Goal: Task Accomplishment & Management: Manage account settings

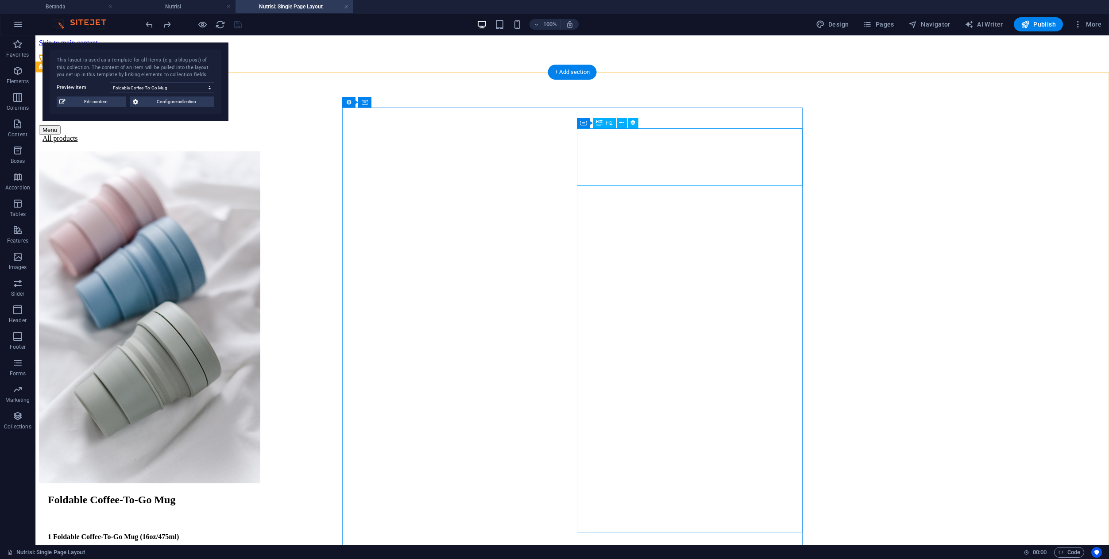
click at [616, 494] on div "Foldable Coffee-To-Go Mug" at bounding box center [577, 500] width 1058 height 12
select select "name"
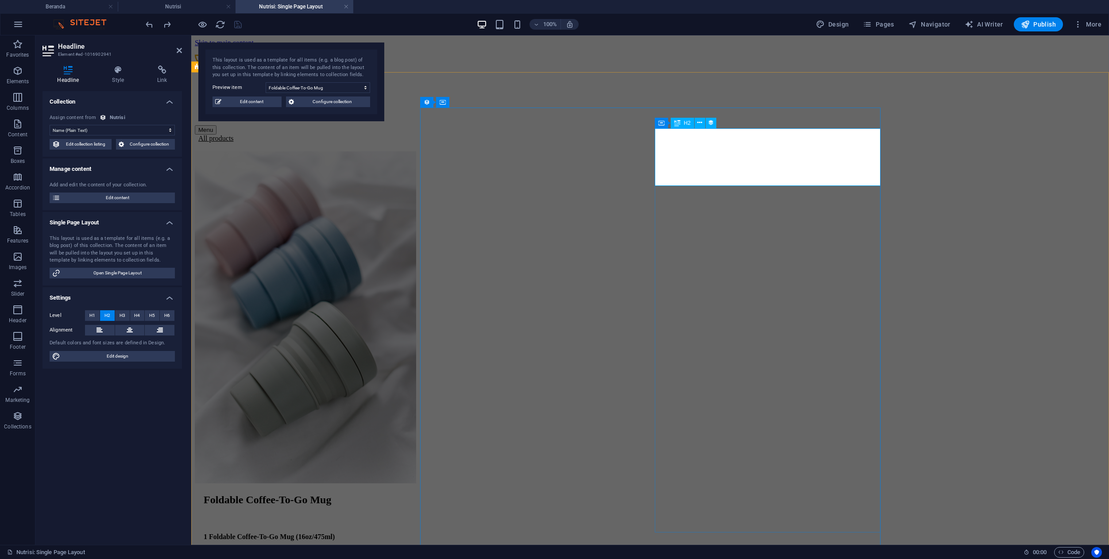
click at [697, 494] on div "Foldable Coffee-To-Go Mug" at bounding box center [655, 500] width 902 height 12
click at [696, 494] on div "Foldable Coffee-To-Go Mug" at bounding box center [655, 500] width 902 height 12
click at [108, 197] on span "Edit content" at bounding box center [117, 198] width 109 height 11
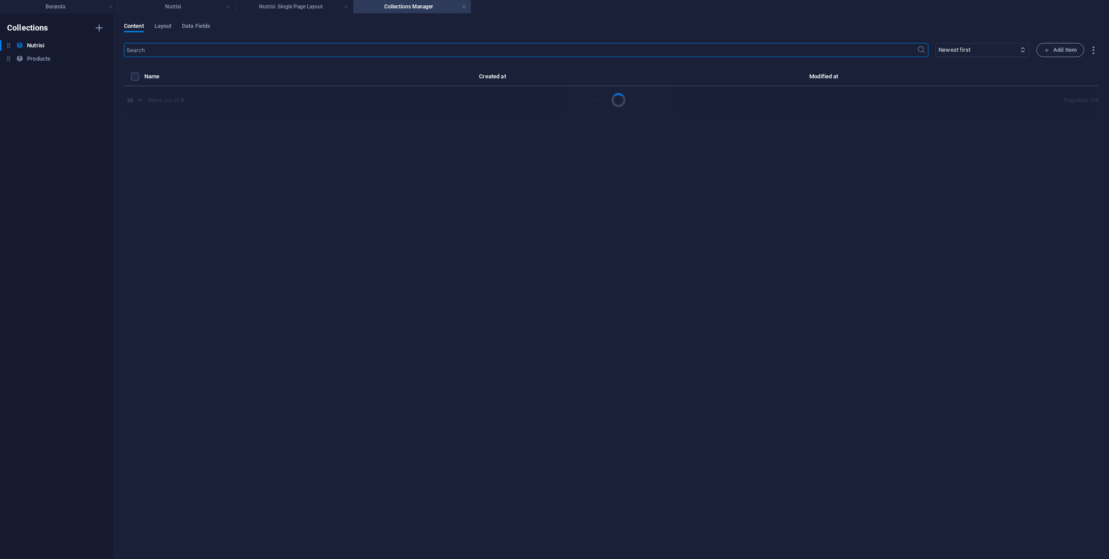
select select "Out of stock"
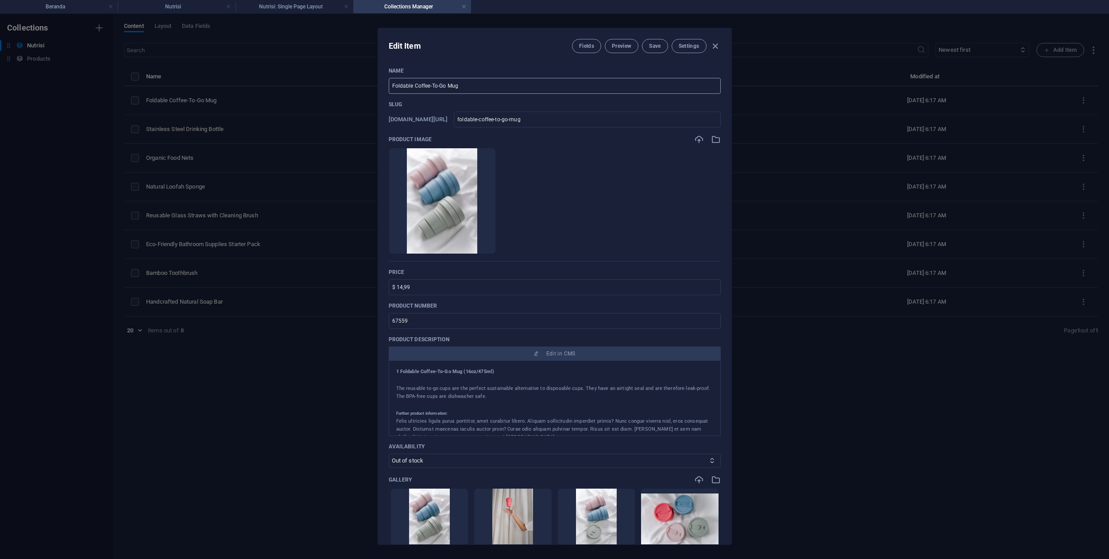
click at [505, 83] on input "Foldable Coffee-To-Go Mug" at bounding box center [555, 86] width 332 height 16
type input "M"
type input "m"
type input "Mu"
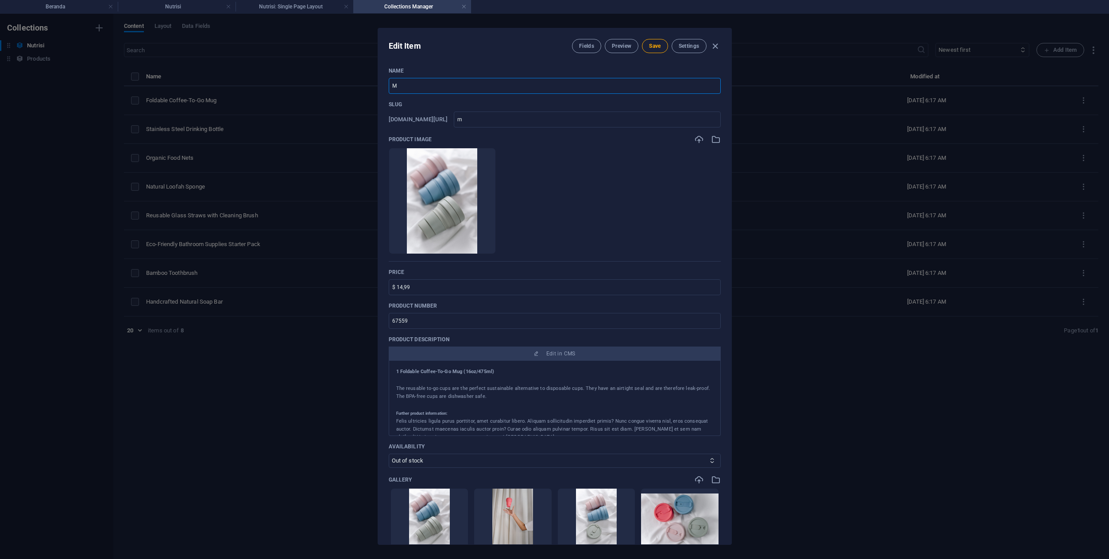
type input "mu"
type input "Mul"
type input "mul"
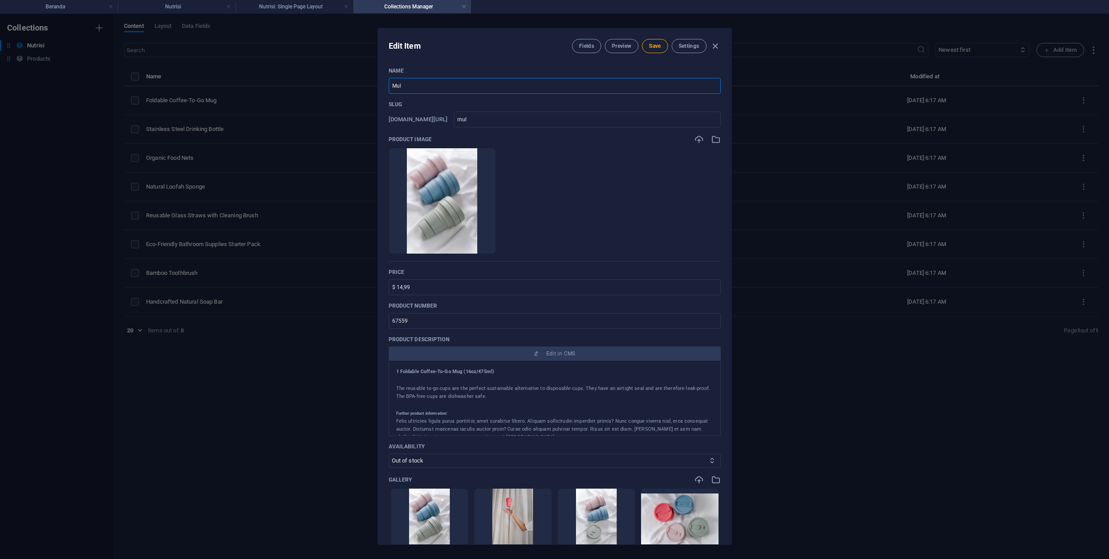
type input "Mult"
type input "mult"
type input "Multi"
type input "multi"
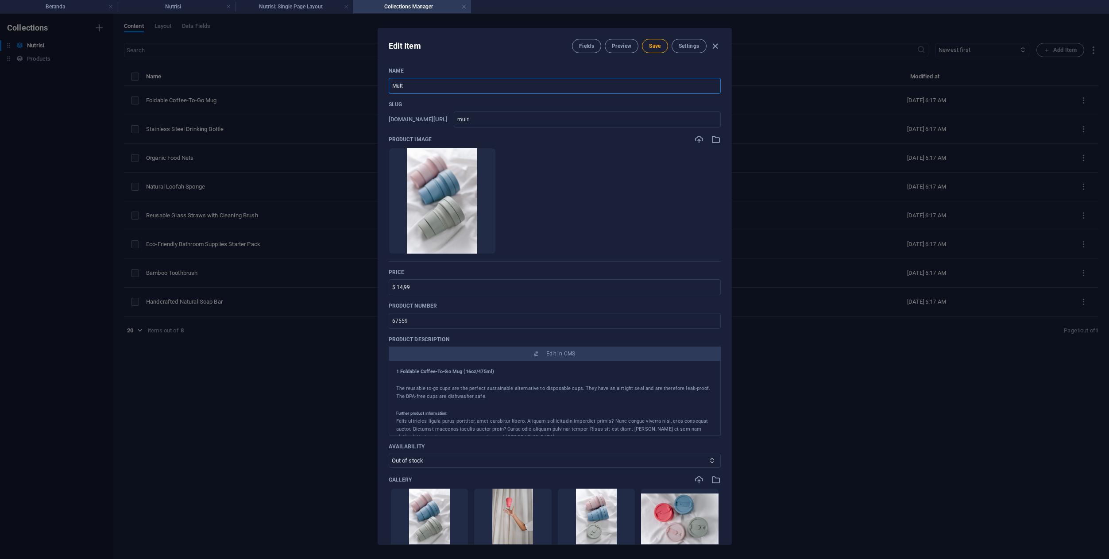
type input "multi"
type input "Multiv"
type input "multiv"
type input "Multivi"
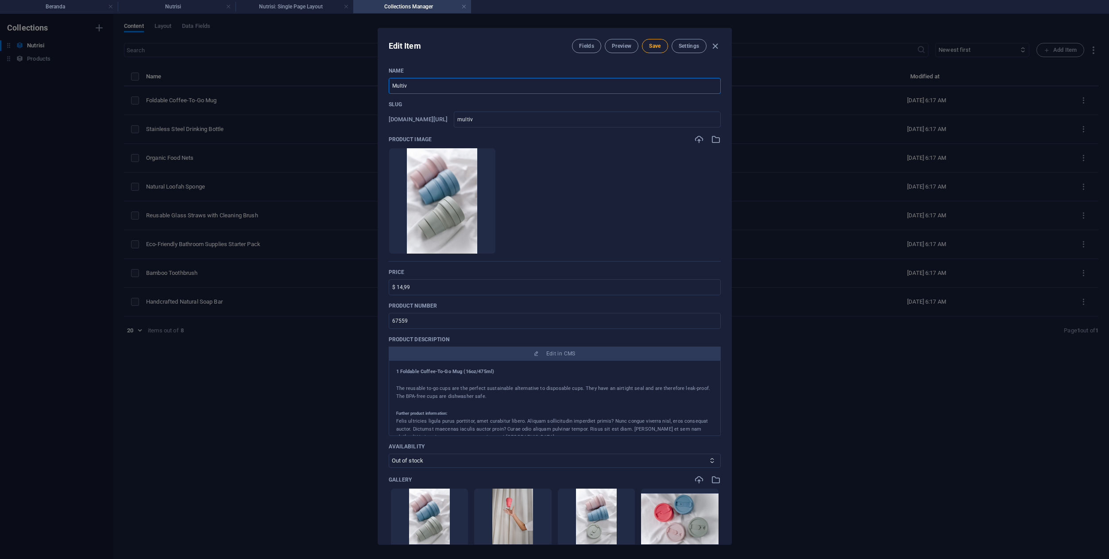
type input "multivi"
type input "Multivit"
type input "multivit"
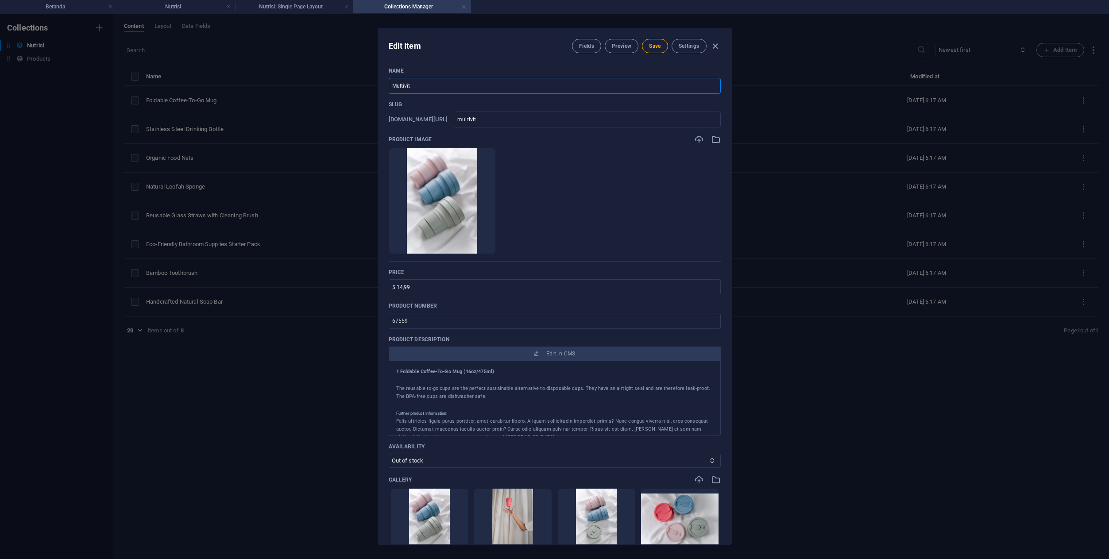
type input "Multivita"
type input "multivita"
type input "Multivitam"
type input "multivitam"
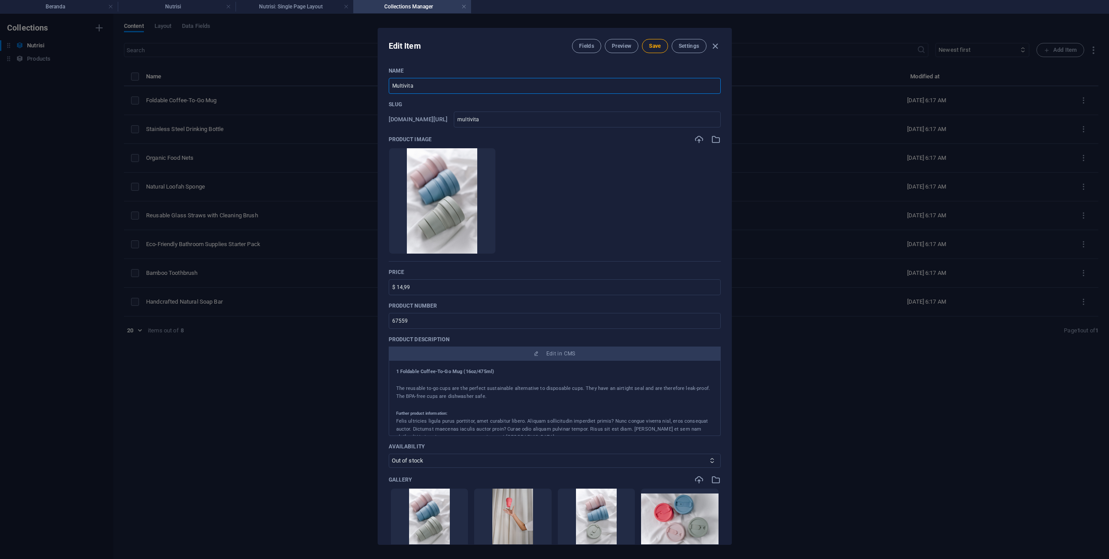
type input "multivitam"
type input "Multivitami"
type input "multivitami"
type input "Multivitamin"
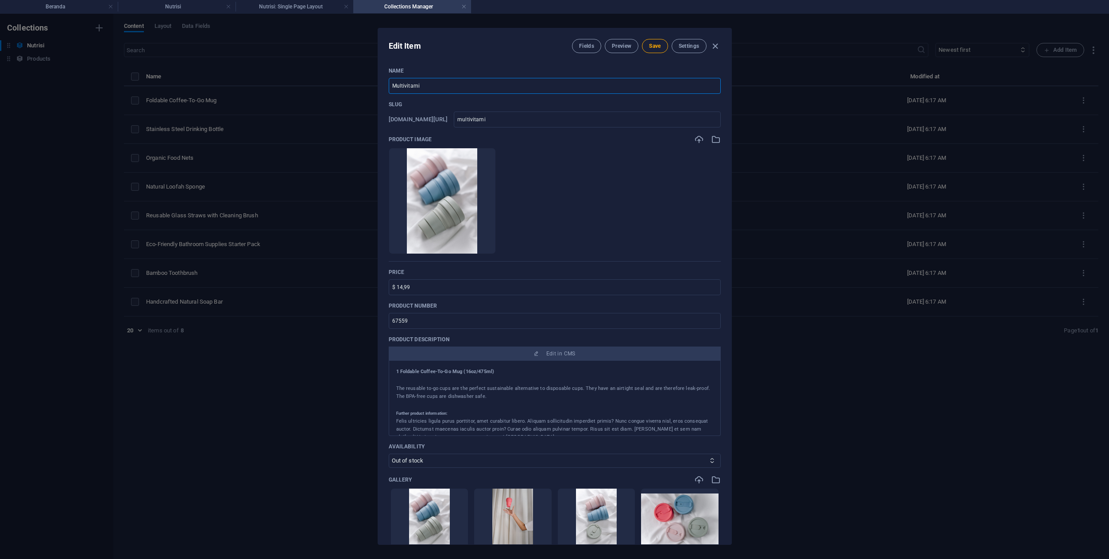
type input "multivitamin"
type input "Multivitamin T"
type input "multivitamin-t"
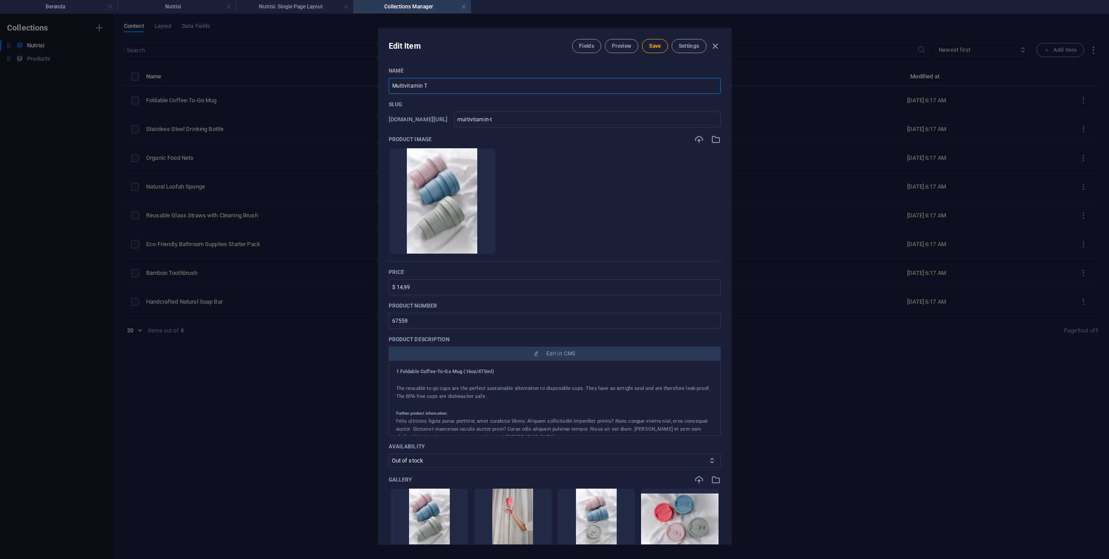
type input "Multivitamin Tu"
type input "multivitamin-tu"
type input "Multivitamin Tum"
type input "multivitamin-tum"
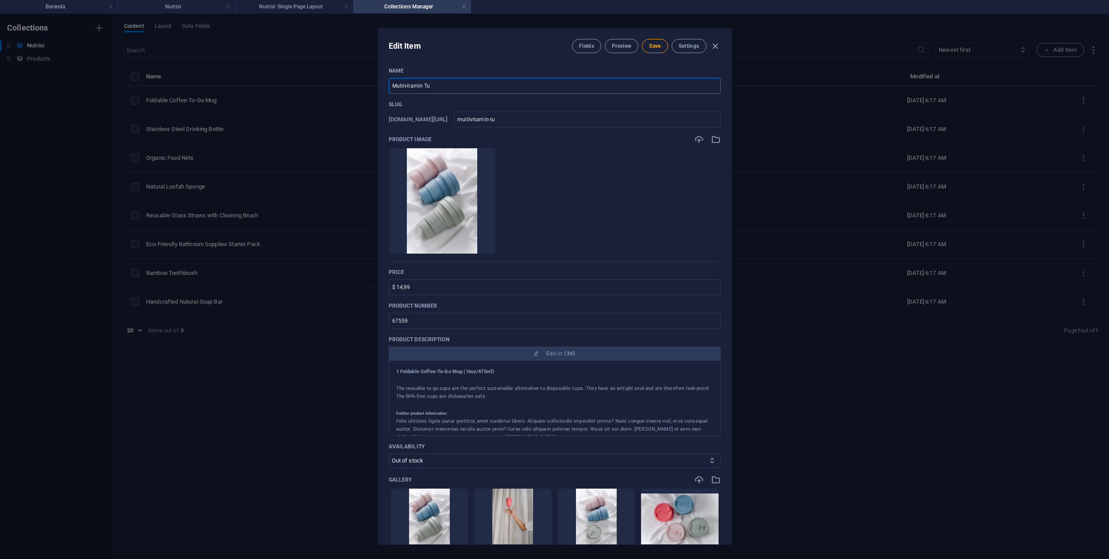
type input "multivitamin-tum"
type input "Multivitamin Tumb"
type input "multivitamin-tumb"
type input "Multivitamin Tumbu"
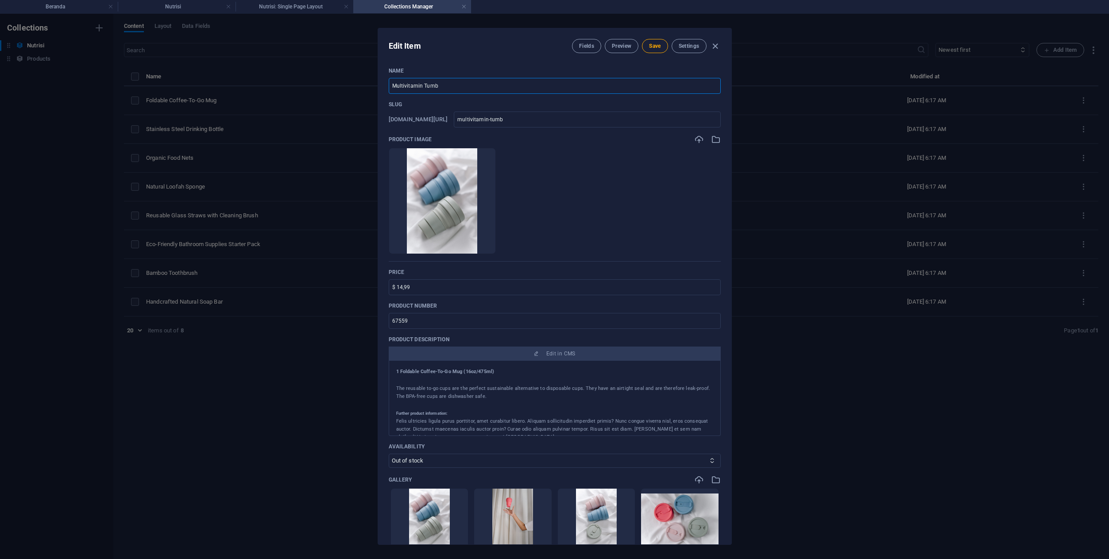
type input "multivitamin-tumbu"
type input "Multivitamin Tumbuh"
type input "multivitamin-tumbuh"
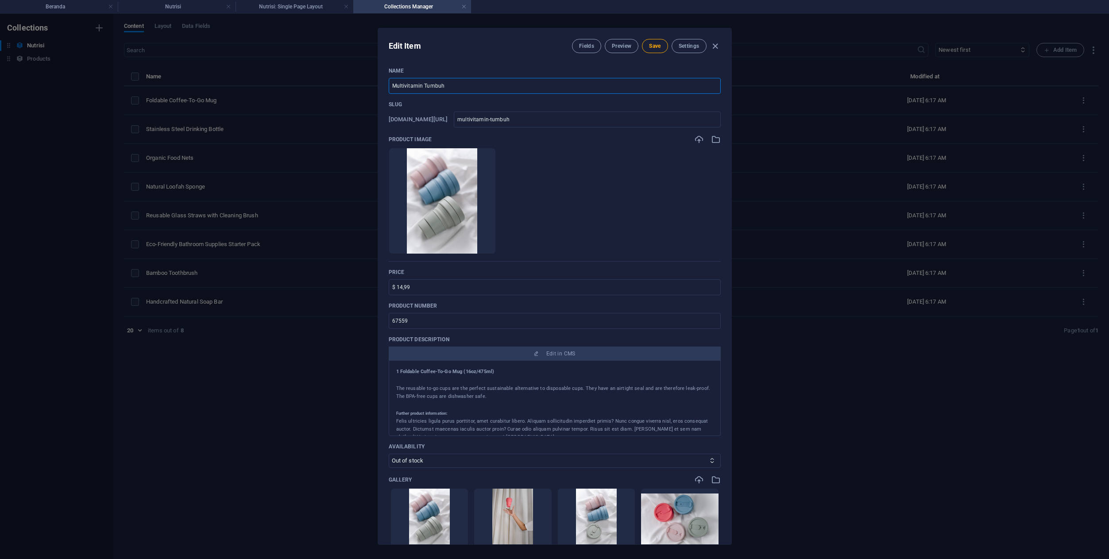
type input "Multivitamin Tumbuh K"
type input "multivitamin-tumbuh-k"
type input "Multivitamin Tumbuh Ke"
type input "multivitamin-tumbuh-ke"
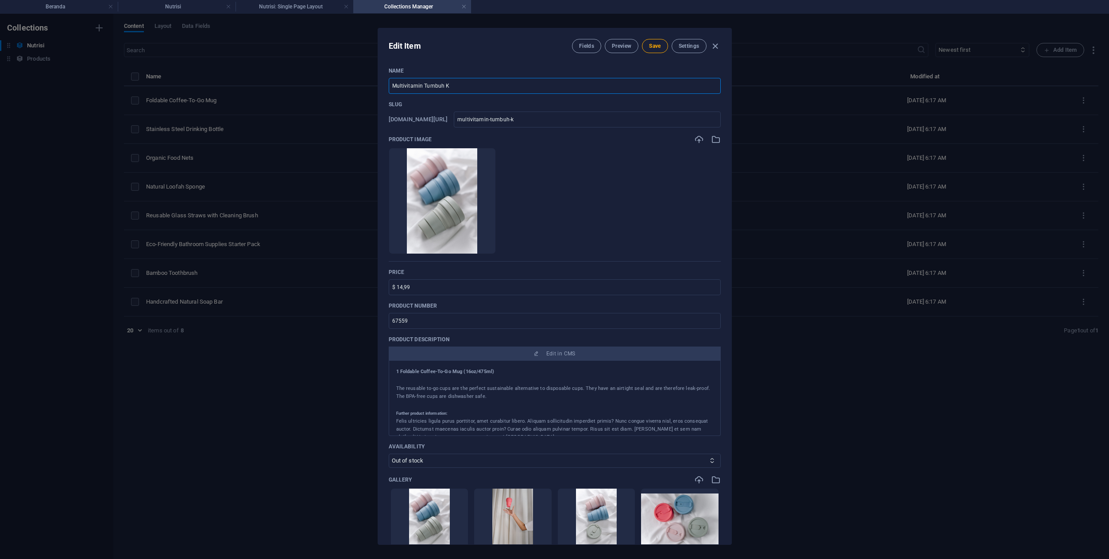
type input "multivitamin-tumbuh-ke"
type input "Multivitamin Tumbuh Kem"
type input "multivitamin-tumbuh-kem"
type input "Multivitamin Tumbuh Kemb"
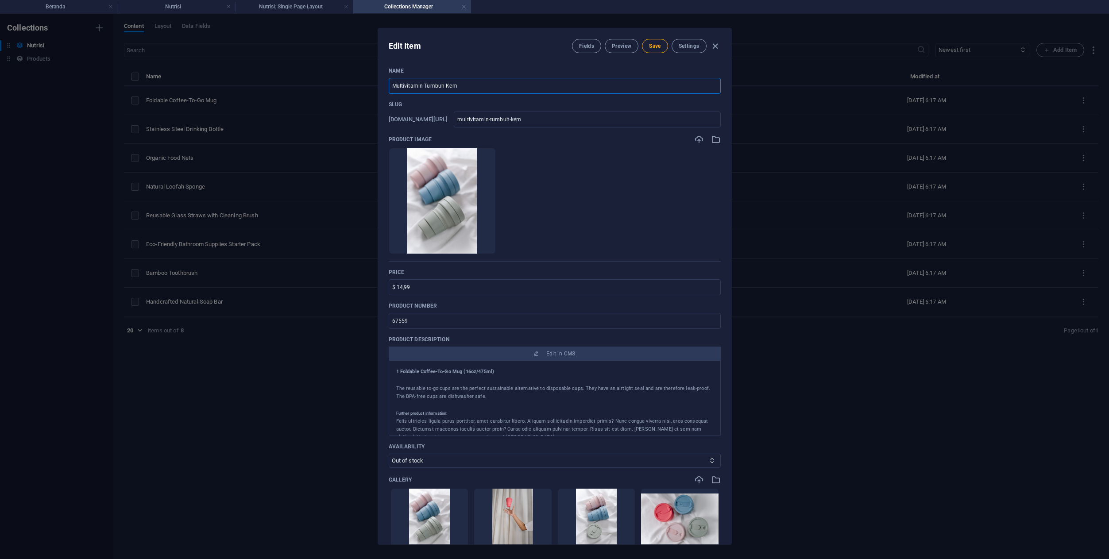
type input "multivitamin-tumbuh-kemb"
type input "Multivitamin Tumbuh Kemba"
type input "multivitamin-tumbuh-kemba"
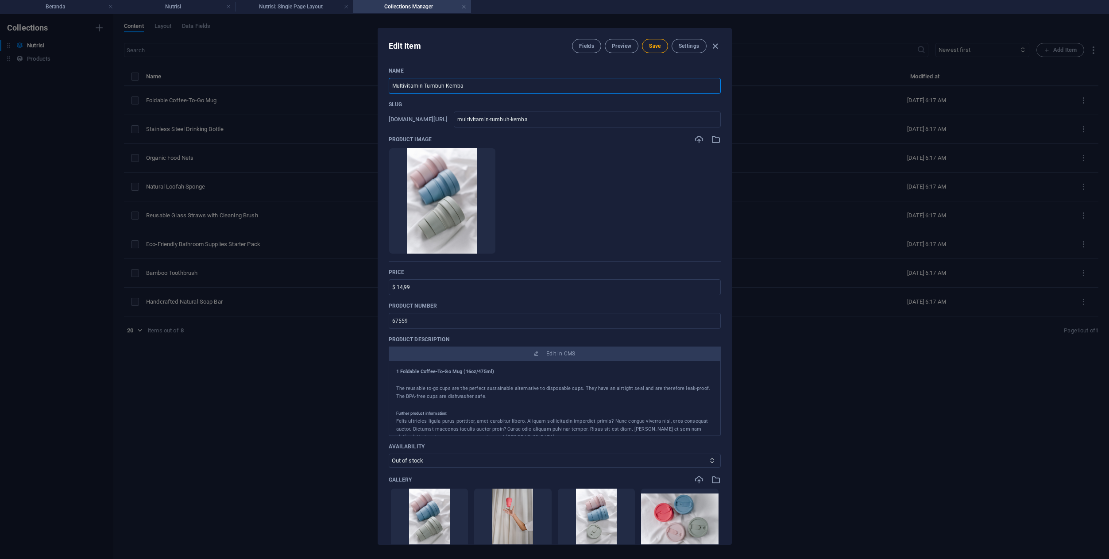
type input "Multivitamin Tumbuh Kemban"
type input "multivitamin-tumbuh-kemban"
type input "Multivitamin Tumbuh Kembang"
type input "multivitamin-tumbuh-kembang"
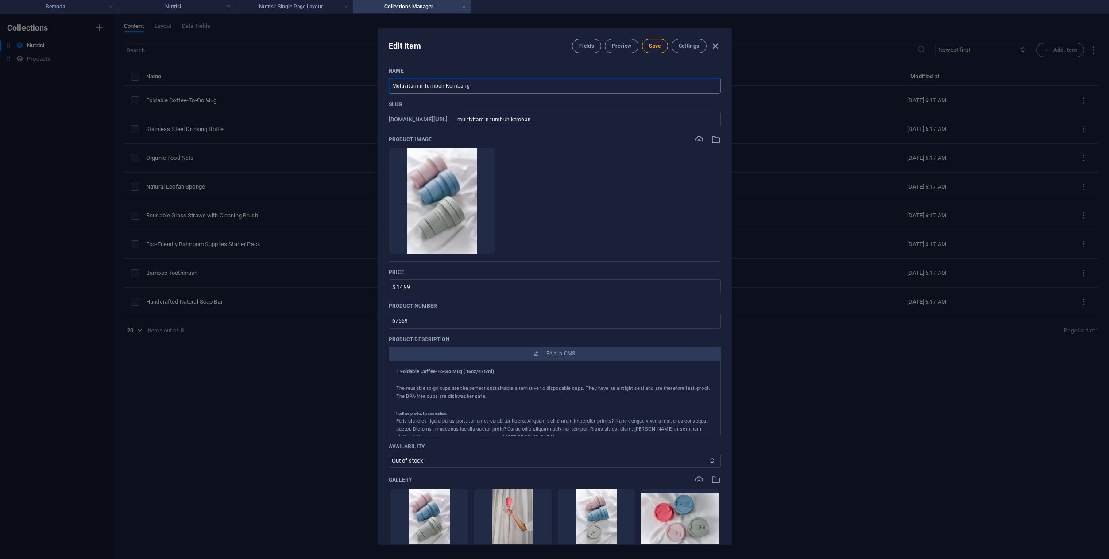
type input "multivitamin-tumbuh-kembang"
type input "Multivitamin Tumbuh Kembang A"
type input "multivitamin-tumbuh-kembang-a"
type input "Multivitamin Tumbuh Kembang An"
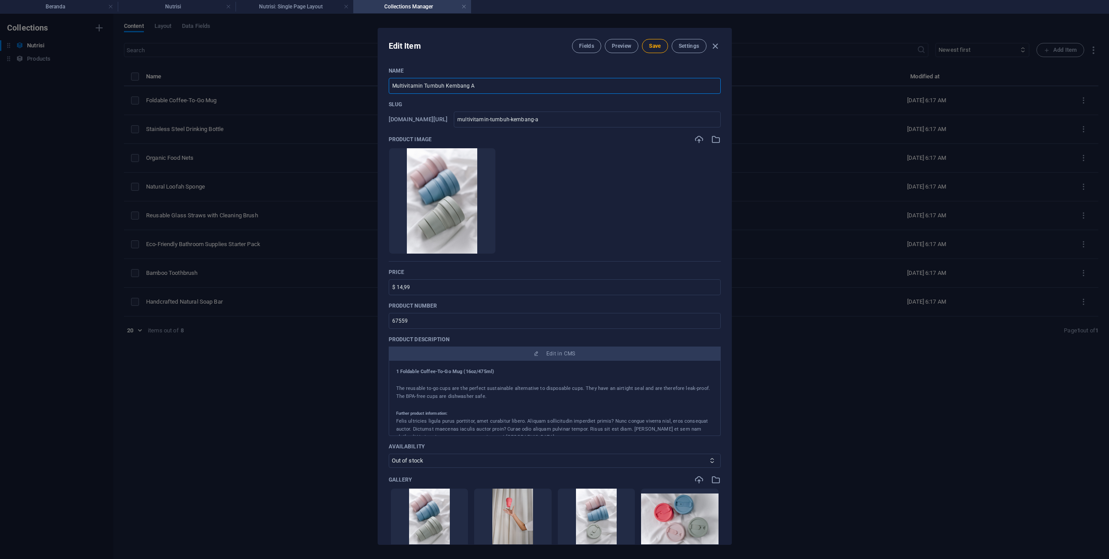
type input "multivitamin-tumbuh-kembang-an"
type input "Multivitamin Tumbuh Kembang Ana"
type input "multivitamin-tumbuh-kembang-ana"
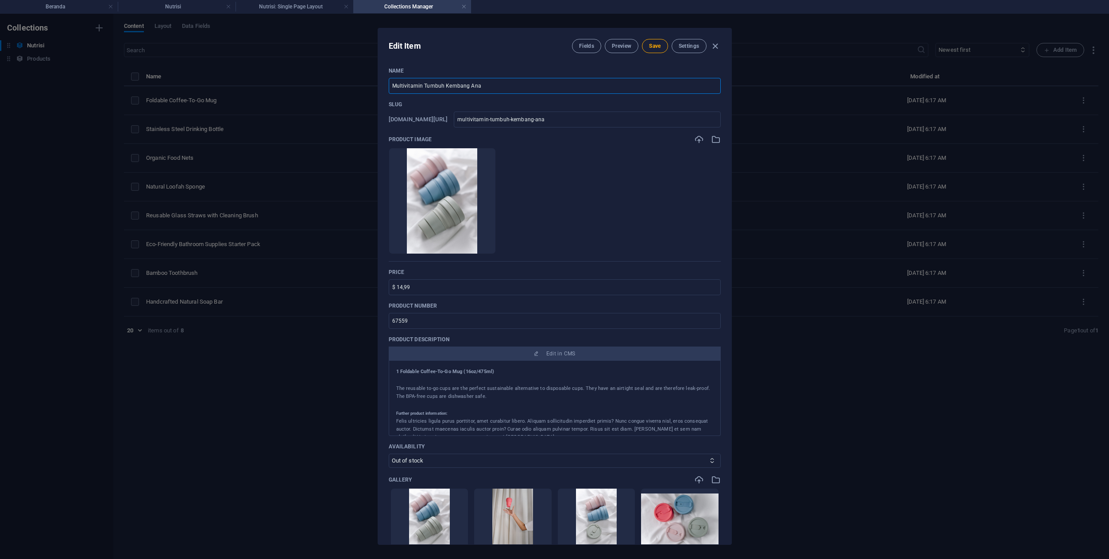
type input "Multivitamin Tumbuh Kembang Anak"
type input "multivitamin-tumbuh-kembang-anak"
paste input "Nutrilite Kids Chewy Vit"
type input "Multivitamin Tumbuh Kembang Anak Nutrilite Kids Chewy Vit"
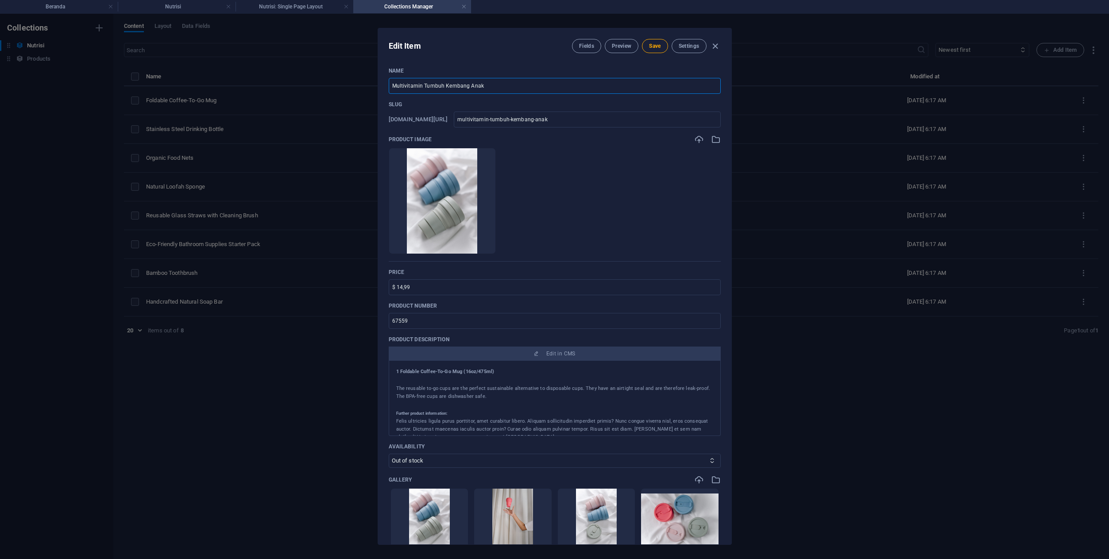
type input "multivitamin-tumbuh-kembang-anak-nutrilite-kids-chewy-vit"
type input "Multivitamin Tumbuh Kembang Anak Nutrilite Kids Chewy Vit"
click at [469, 242] on icon "button" at bounding box center [465, 240] width 7 height 7
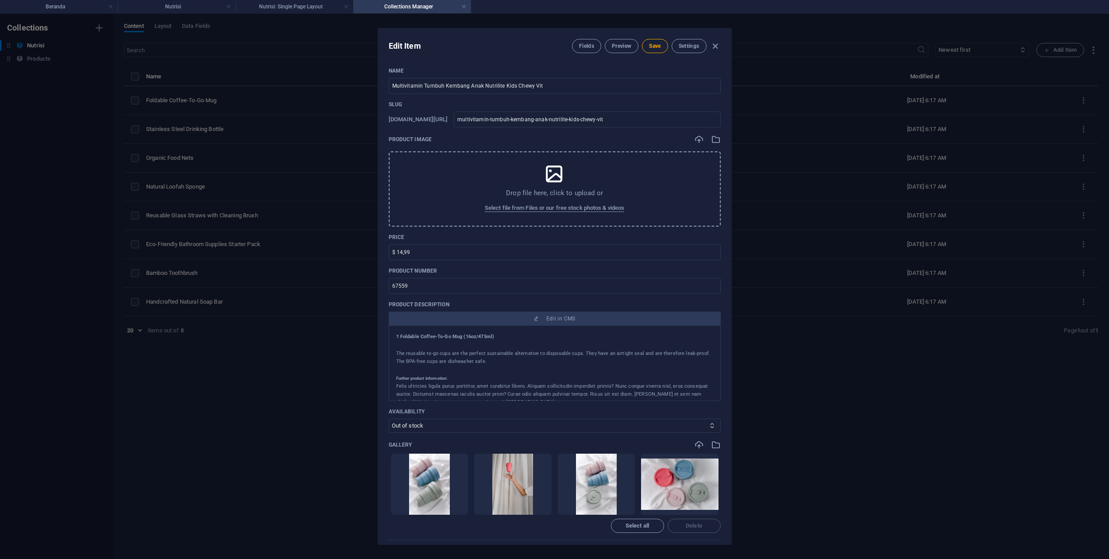
click at [557, 178] on icon at bounding box center [554, 174] width 22 height 22
click at [573, 186] on div "Drop file here, click to upload or Select file from Files or our free stock pho…" at bounding box center [555, 188] width 332 height 75
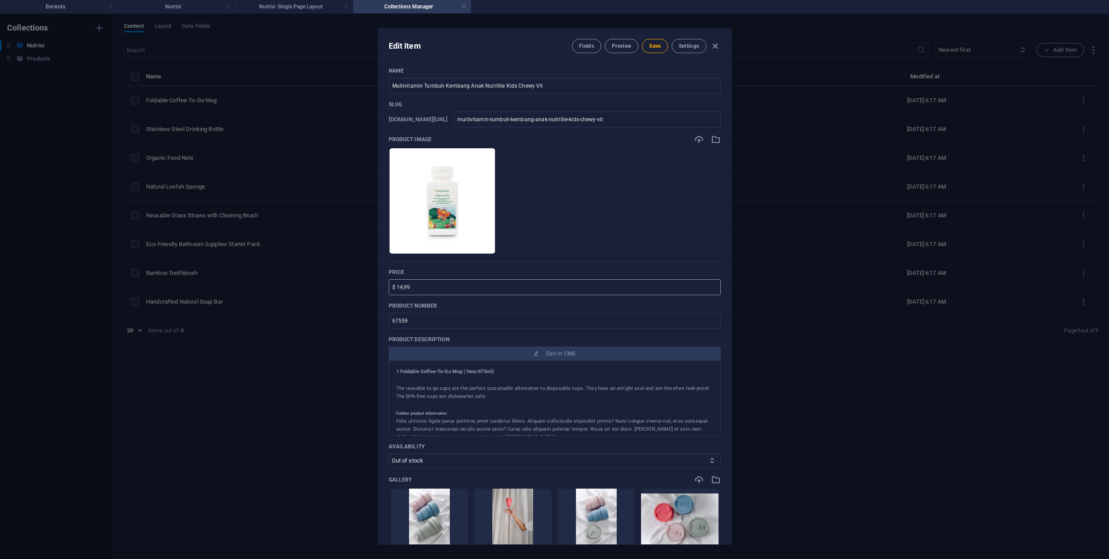
click at [489, 289] on input "$ 14,99" at bounding box center [555, 287] width 332 height 16
type input "$"
paste input "249,000"
type input "Rp 249,000"
click at [459, 324] on input "67559" at bounding box center [555, 321] width 332 height 16
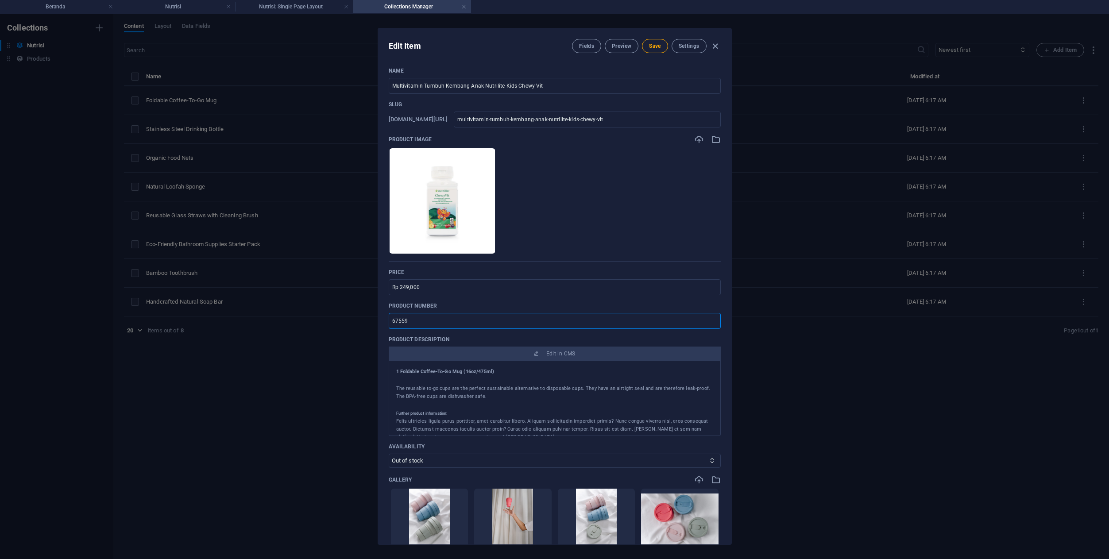
paste input "123043"
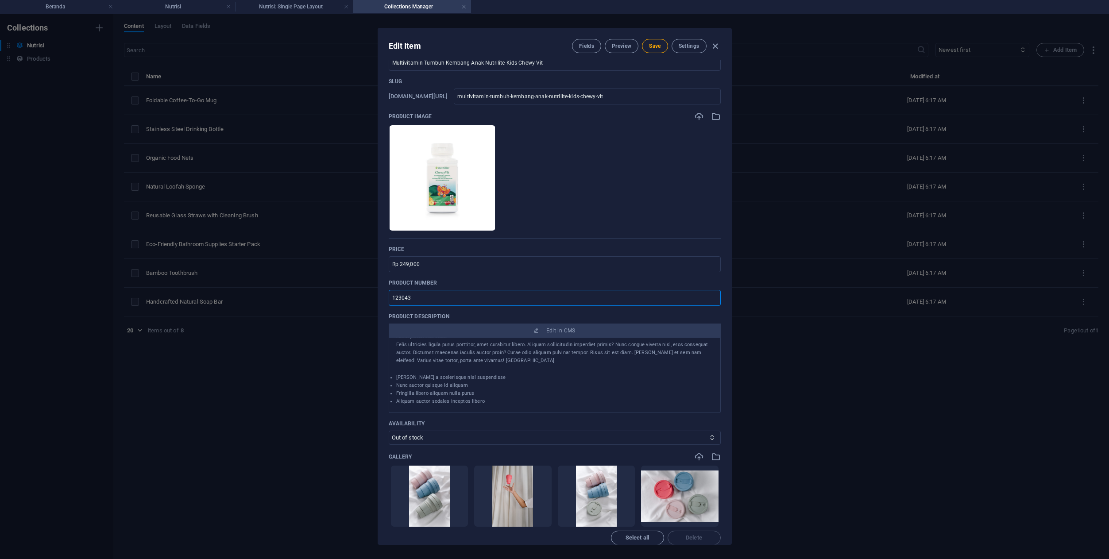
scroll to position [53, 0]
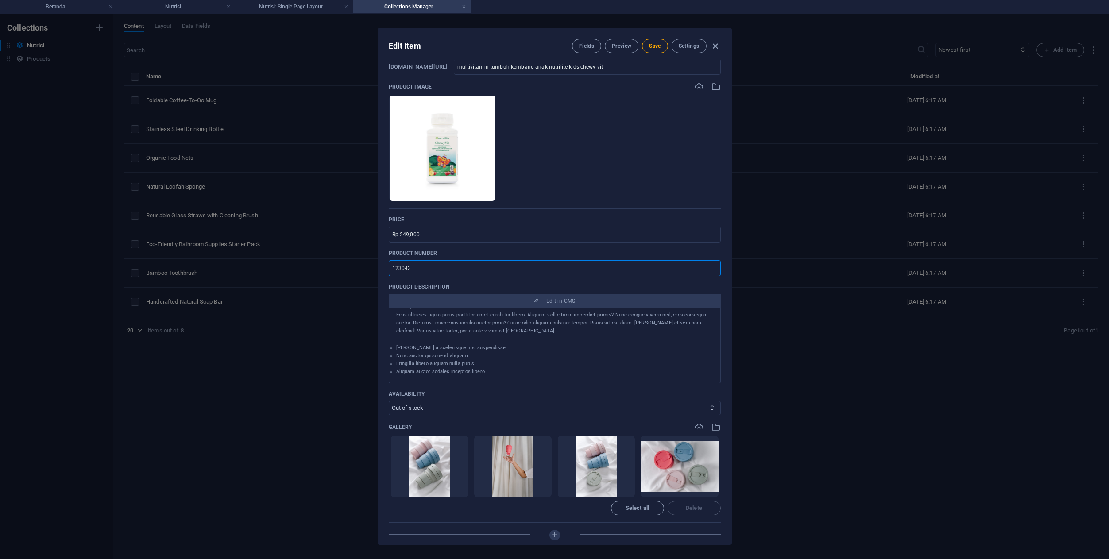
type input "123043"
click at [432, 410] on select "In stock Out of stock" at bounding box center [555, 408] width 332 height 14
select select "In stock"
click at [389, 401] on select "In stock Out of stock" at bounding box center [555, 408] width 332 height 14
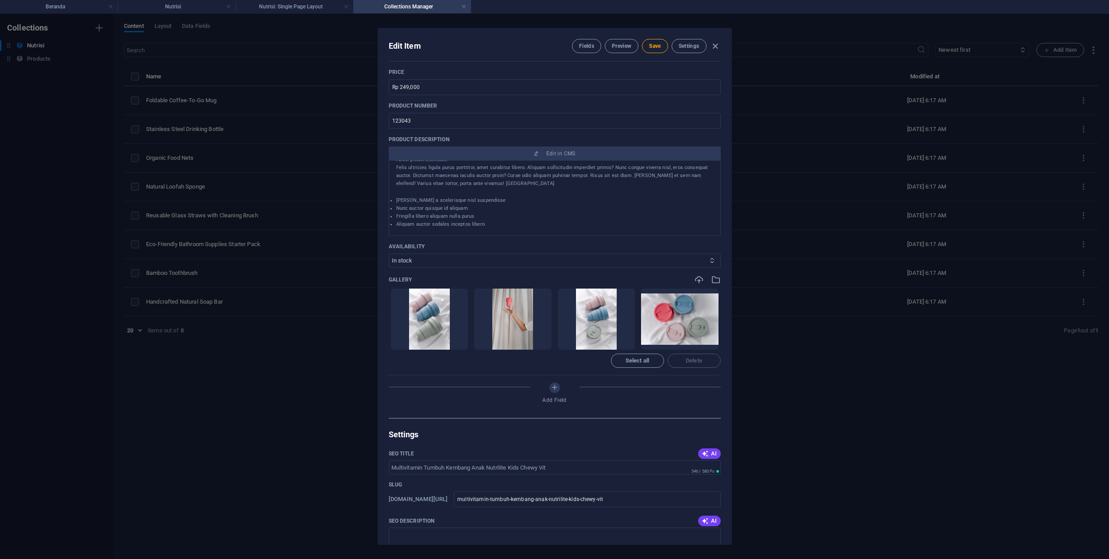
scroll to position [208, 0]
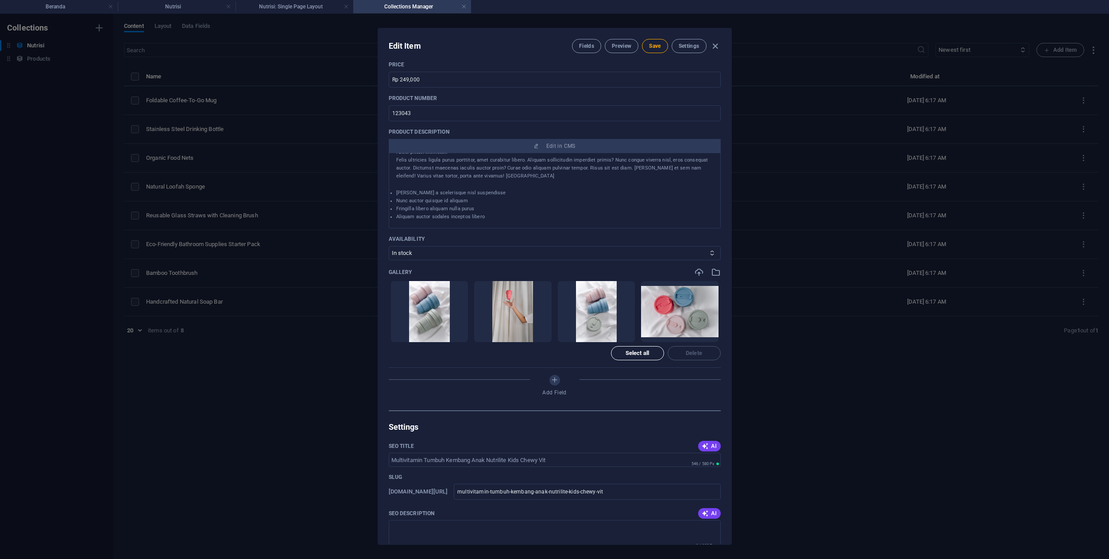
click at [642, 354] on span "Select all" at bounding box center [637, 353] width 23 height 5
click at [682, 353] on span "Delete" at bounding box center [694, 353] width 45 height 5
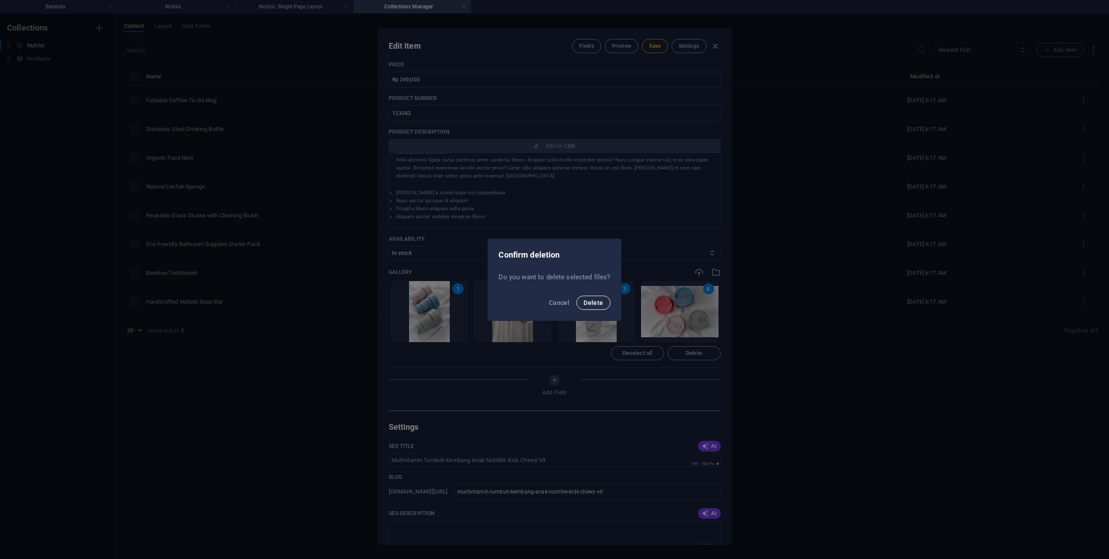
click at [600, 307] on button "Delete" at bounding box center [593, 303] width 34 height 14
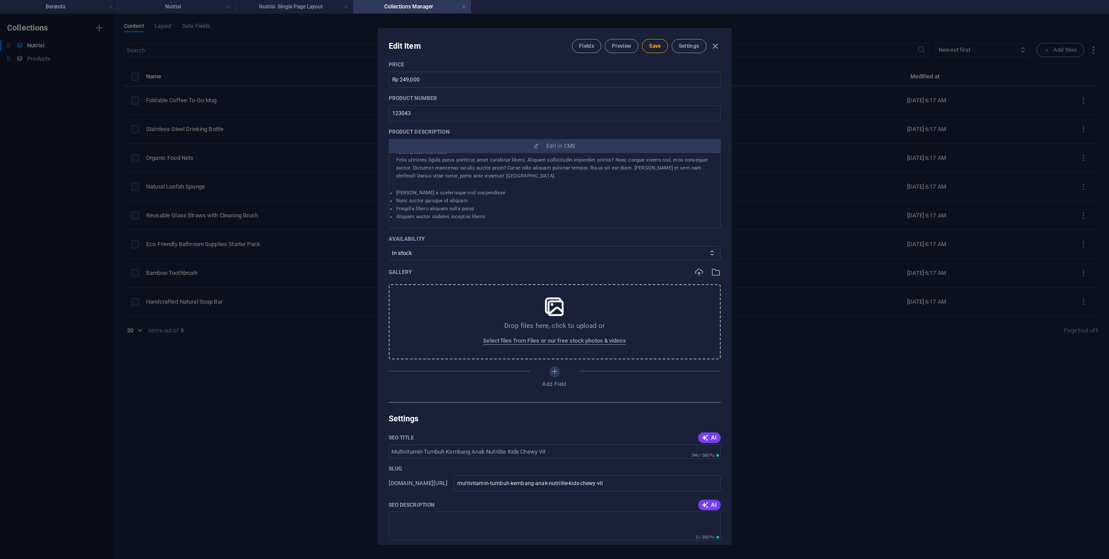
click at [556, 317] on icon at bounding box center [554, 307] width 22 height 22
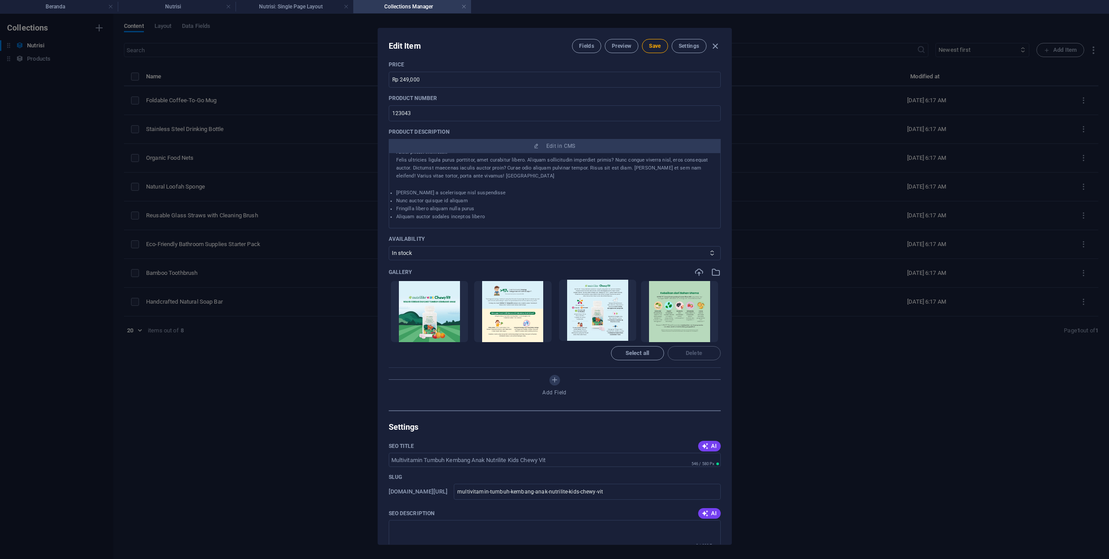
drag, startPoint x: 676, startPoint y: 305, endPoint x: 584, endPoint y: 304, distance: 92.1
click at [584, 304] on ul "Drop files here to upload them instantly" at bounding box center [555, 312] width 332 height 62
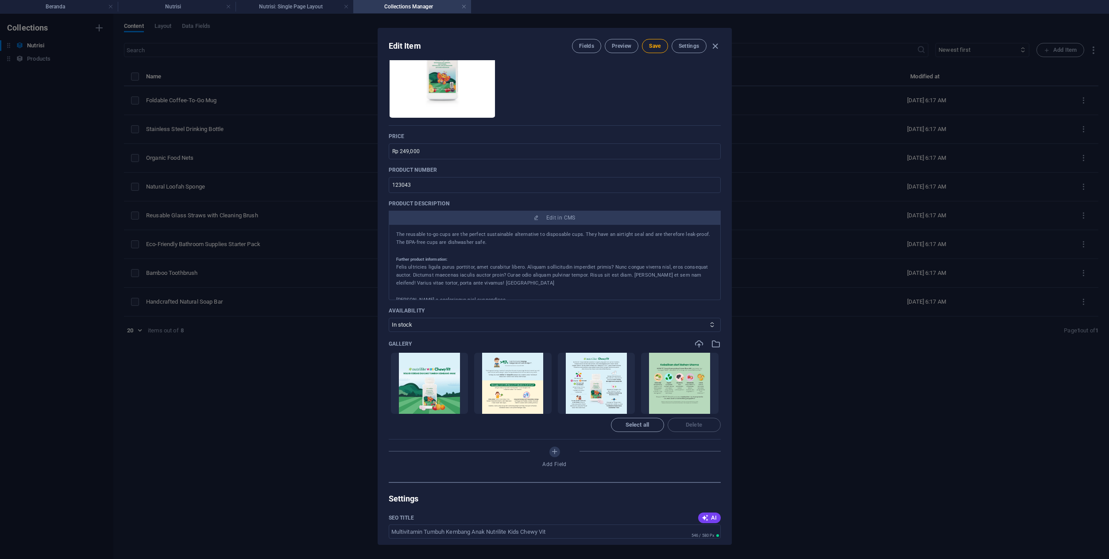
scroll to position [0, 0]
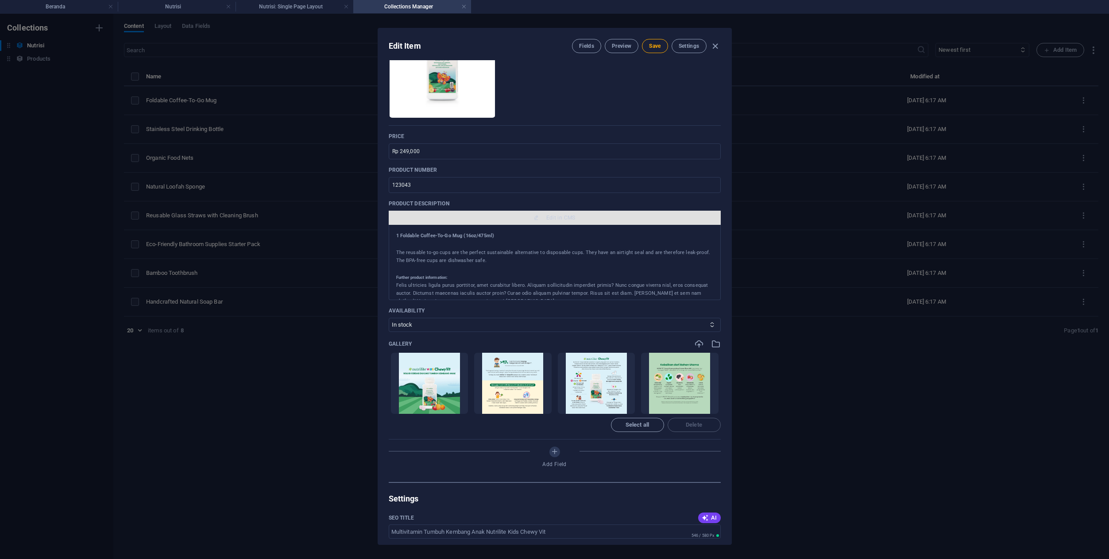
click at [553, 218] on span "Edit in CMS" at bounding box center [560, 217] width 29 height 7
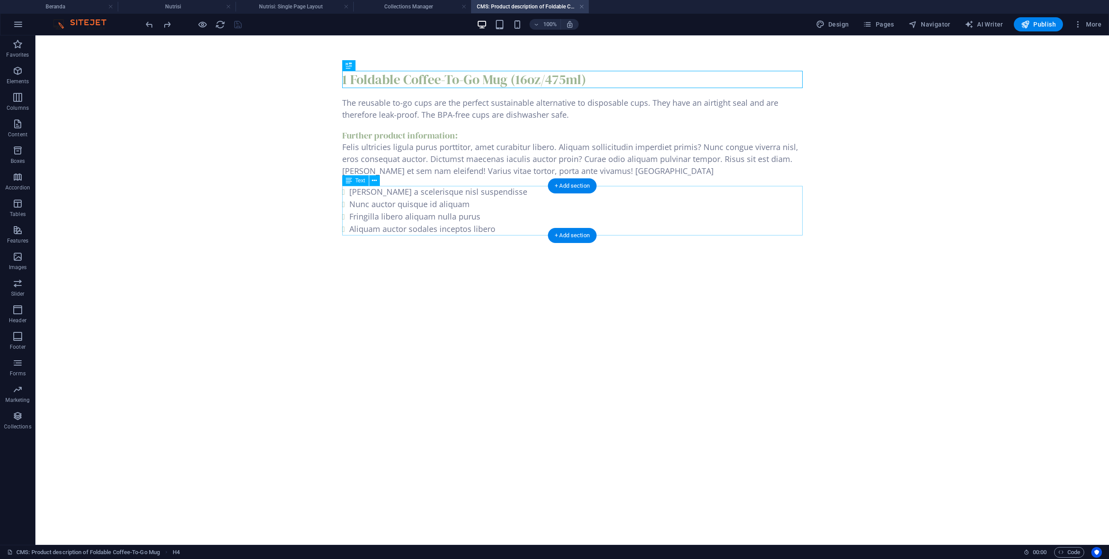
click at [343, 193] on div "Justo a scelerisque nisl suspendisse Nunc auctor quisque id aliquam Fringilla l…" at bounding box center [572, 211] width 460 height 50
click at [341, 192] on div "1 Foldable Coffee-To-Go Mug (16oz/475ml) The reusable to-go cups are the perfec…" at bounding box center [572, 153] width 475 height 236
click at [375, 192] on div "Justo a scelerisque nisl suspendisse Nunc auctor quisque id aliquam Fringilla l…" at bounding box center [572, 211] width 460 height 50
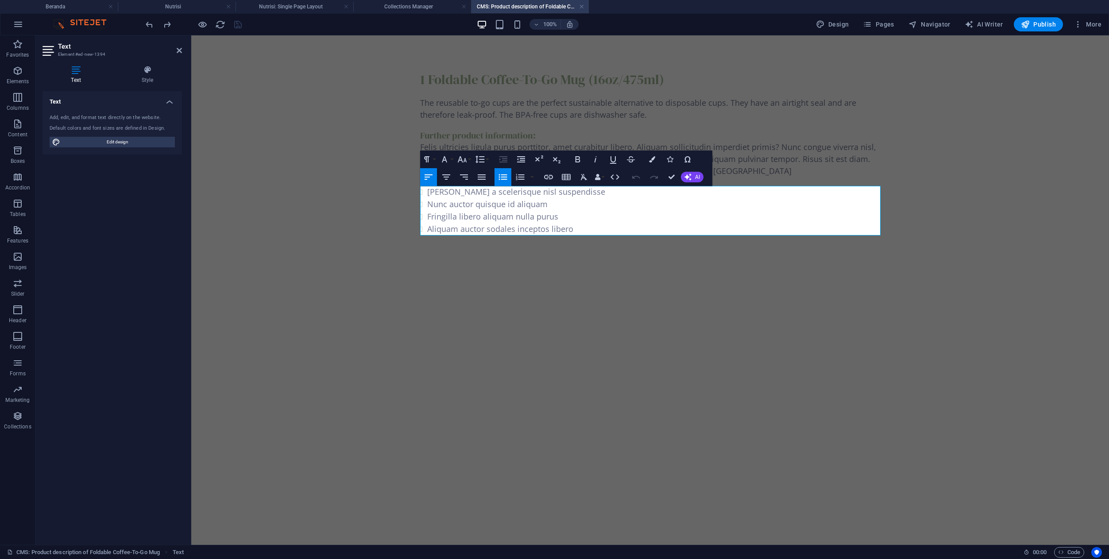
click at [427, 191] on li "Justo a scelerisque nisl suspendisse" at bounding box center [653, 192] width 453 height 12
click at [355, 173] on body "Skip to main content 1 Foldable Coffee-To-Go Mug (16oz/475ml) The reusable to-g…" at bounding box center [650, 153] width 918 height 236
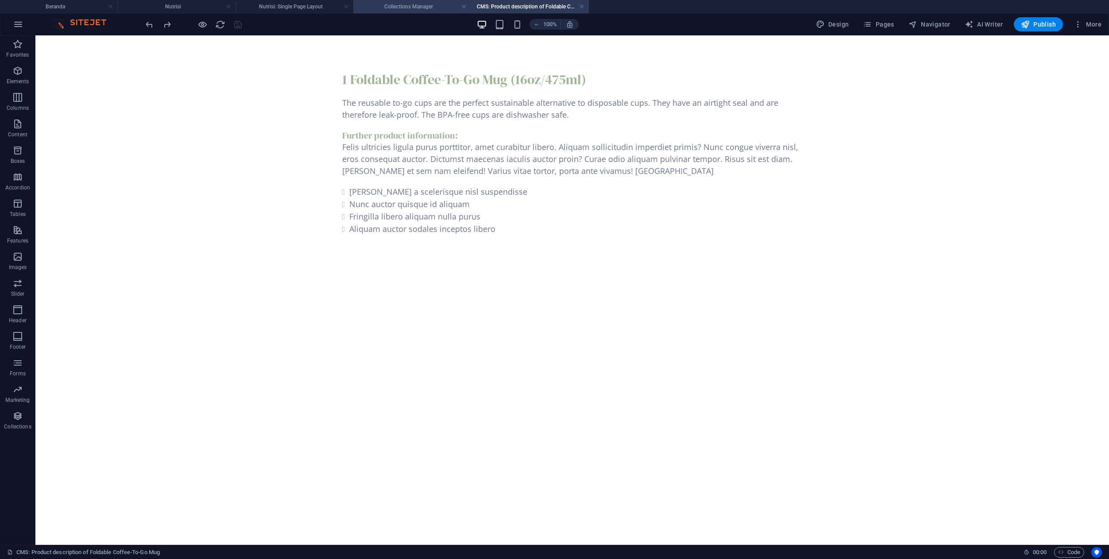
click at [414, 6] on h4 "Collections Manager" at bounding box center [412, 7] width 118 height 10
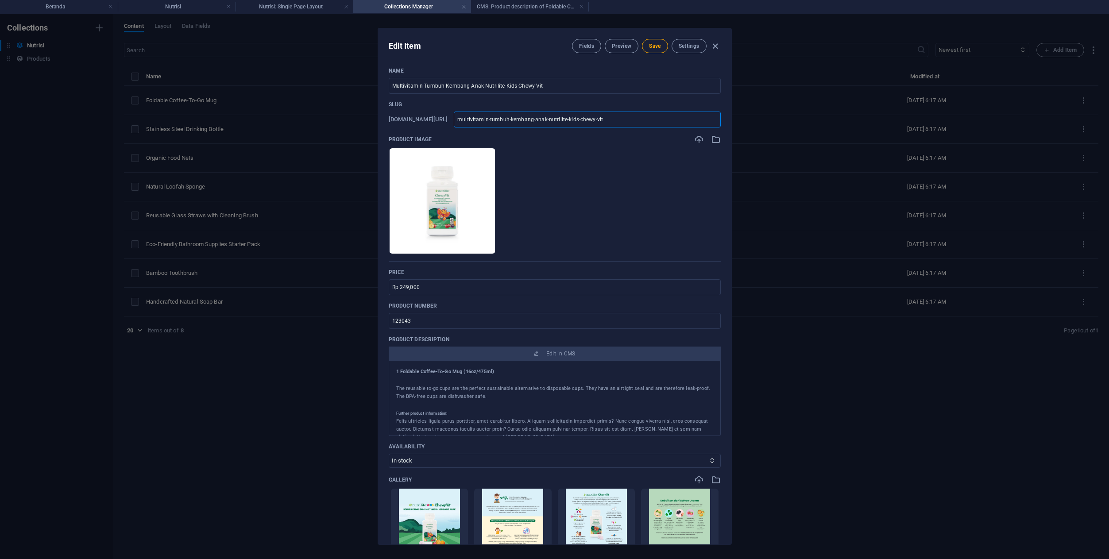
click at [641, 121] on input "multivitamin-tumbuh-kembang-anak-nutrilite-kids-chewy-vit" at bounding box center [587, 120] width 267 height 16
click at [559, 83] on input "Multivitamin Tumbuh Kembang Anak Nutrilite Kids Chewy Vit" at bounding box center [555, 86] width 332 height 16
click at [541, 4] on h4 "CMS: Product description of Foldable Coffee-To-Go Mug" at bounding box center [530, 7] width 118 height 10
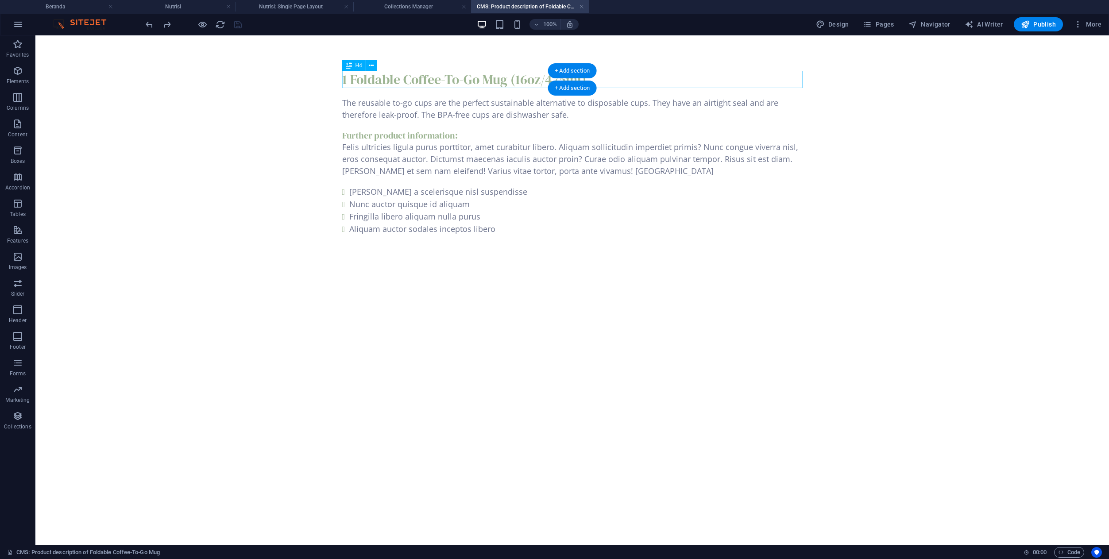
click at [405, 77] on div "1 Foldable Coffee-To-Go Mug (16oz/475ml)" at bounding box center [572, 79] width 460 height 17
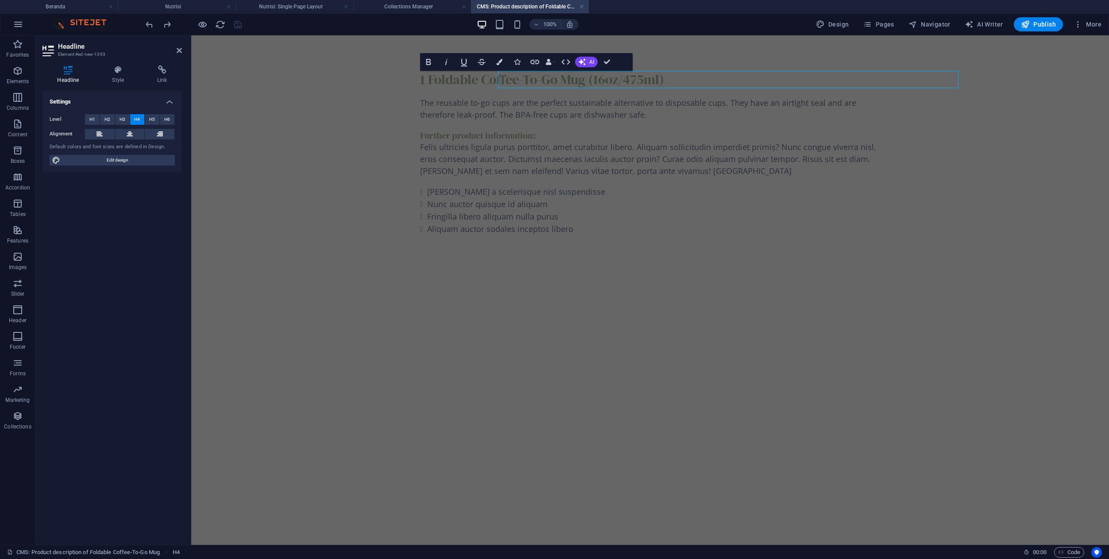
click at [405, 77] on body "Skip to main content 1 Foldable Coffee-To-Go Mug (16oz/475ml) The reusable to-g…" at bounding box center [650, 153] width 918 height 236
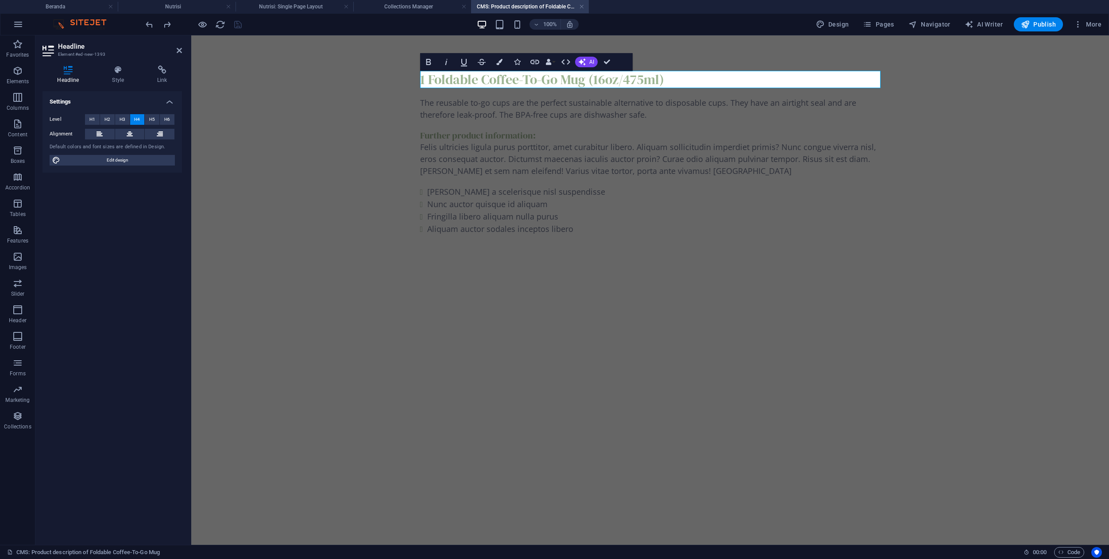
click at [588, 80] on h4 "1 Foldable Coffee-To-Go Mug (16oz/475ml)" at bounding box center [650, 79] width 460 height 17
drag, startPoint x: 585, startPoint y: 81, endPoint x: 418, endPoint y: 64, distance: 167.7
click at [418, 65] on div "1 Foldable Coffee-To-Go Mug (16oz/475ml) The reusable to-go cups are the perfec…" at bounding box center [650, 153] width 475 height 236
drag, startPoint x: 788, startPoint y: 77, endPoint x: 858, endPoint y: 76, distance: 70.0
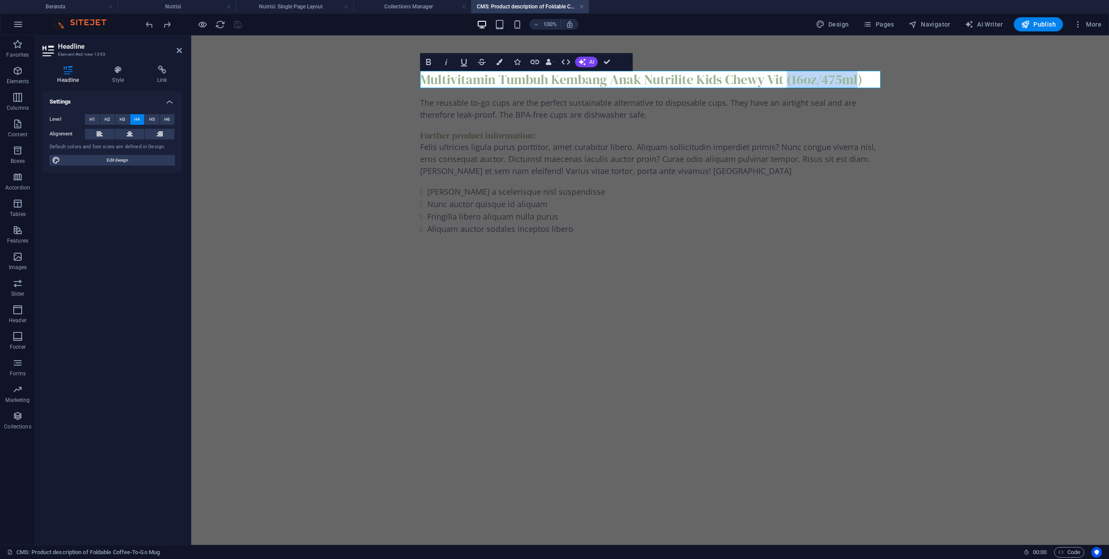
click at [858, 76] on body "Skip to main content Multivitamin Tumbuh Kembang Anak Nutrilite Kids Chewy Vit …" at bounding box center [650, 153] width 918 height 236
click at [191, 35] on qb-div at bounding box center [191, 35] width 0 height 0
drag, startPoint x: 856, startPoint y: 81, endPoint x: 791, endPoint y: 77, distance: 65.2
click at [791, 77] on h4 "Multivitamin Tumbuh Kembang Anak Nutrilite Kids Chewy Vit (16oz/475ml)" at bounding box center [650, 79] width 460 height 17
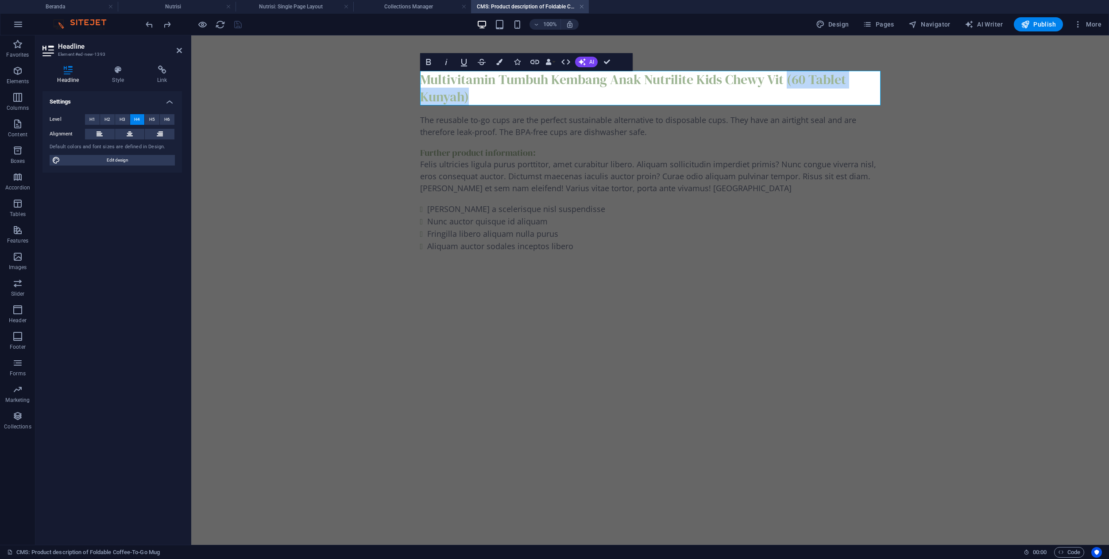
drag, startPoint x: 785, startPoint y: 78, endPoint x: 809, endPoint y: 100, distance: 32.0
click at [809, 100] on h4 "Multivitamin Tumbuh Kembang Anak Nutrilite Kids Chewy Vit (60 Tablet Kunyah)" at bounding box center [650, 88] width 460 height 35
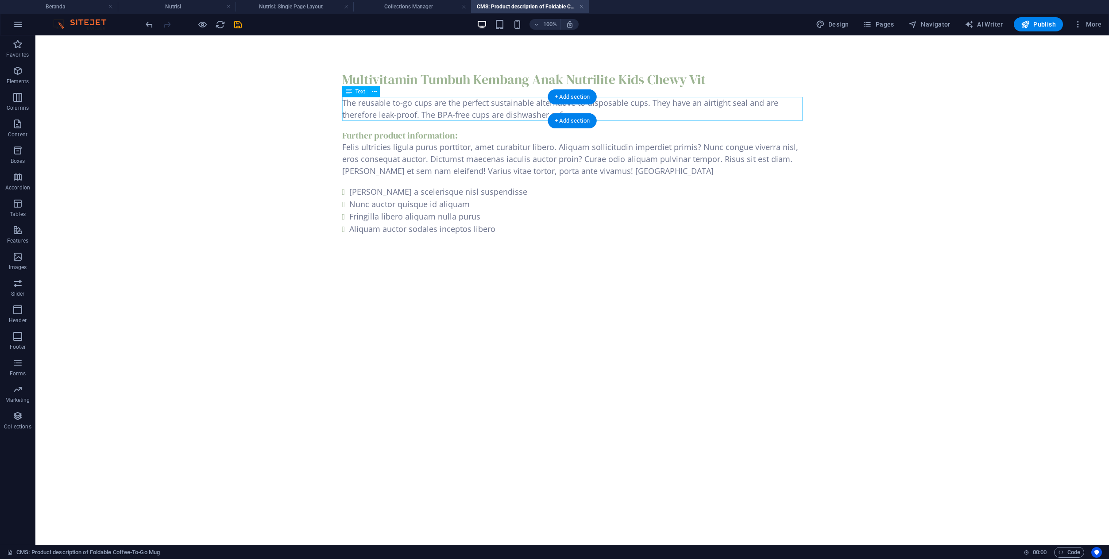
click at [399, 111] on div "The reusable to-go cups are the perfect sustainable alternative to disposable c…" at bounding box center [572, 109] width 460 height 24
click at [244, 111] on body "Skip to main content Multivitamin Tumbuh Kembang Anak Nutrilite Kids Chewy Vit …" at bounding box center [572, 153] width 1074 height 236
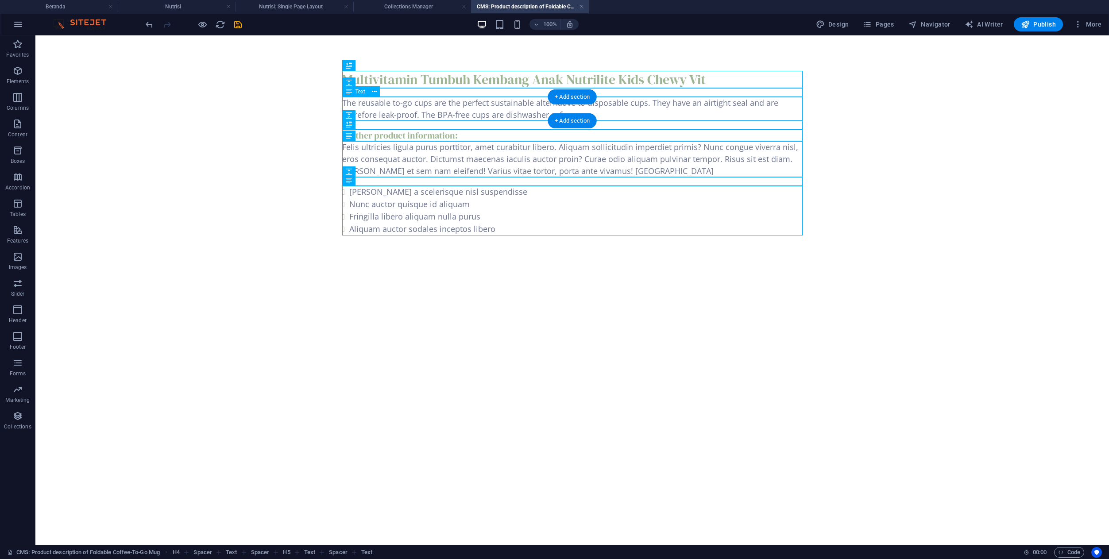
click at [520, 110] on div "The reusable to-go cups are the perfect sustainable alternative to disposable c…" at bounding box center [572, 109] width 460 height 24
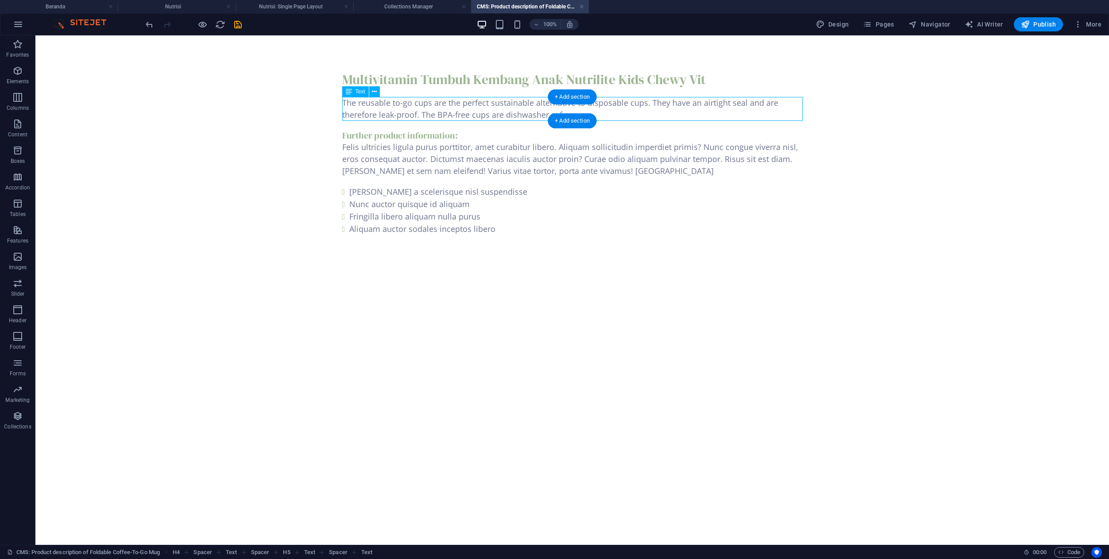
click at [520, 110] on div "The reusable to-go cups are the perfect sustainable alternative to disposable c…" at bounding box center [572, 109] width 460 height 24
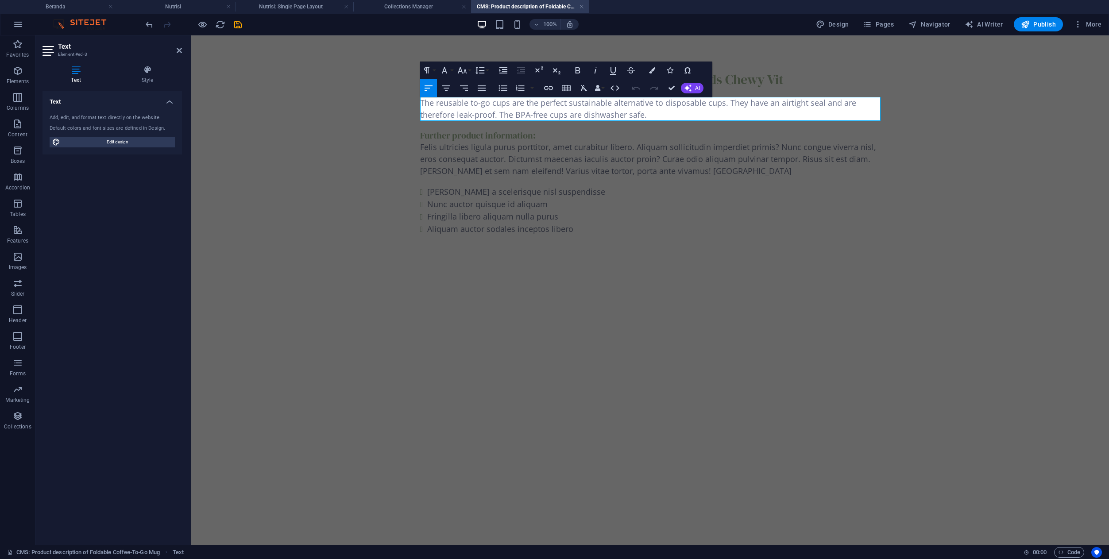
click at [518, 111] on p "The reusable to-go cups are the perfect sustainable alternative to disposable c…" at bounding box center [650, 109] width 460 height 24
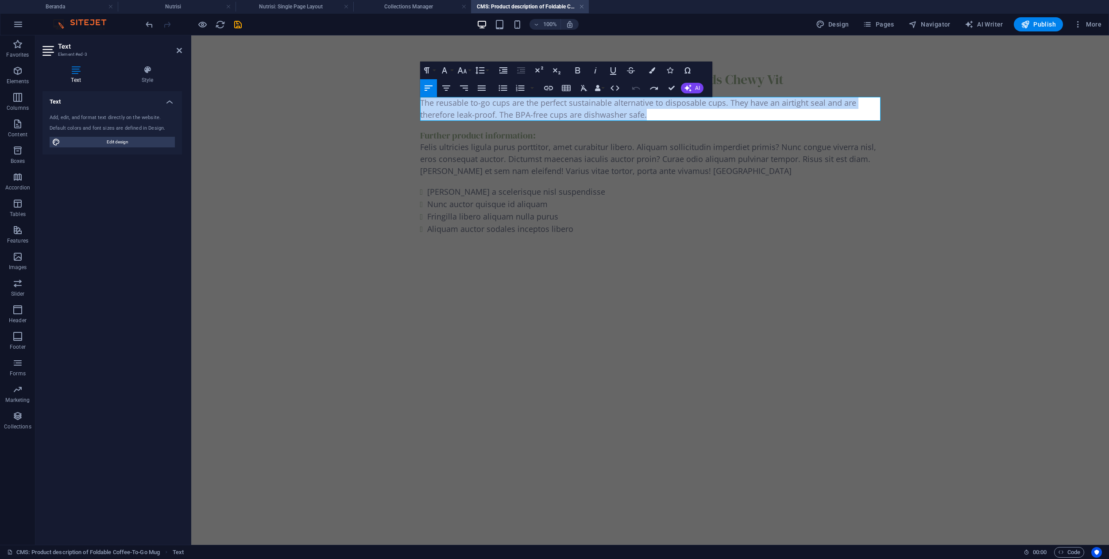
click at [484, 112] on p "The reusable to-go cups are the perfect sustainable alternative to disposable c…" at bounding box center [650, 109] width 460 height 24
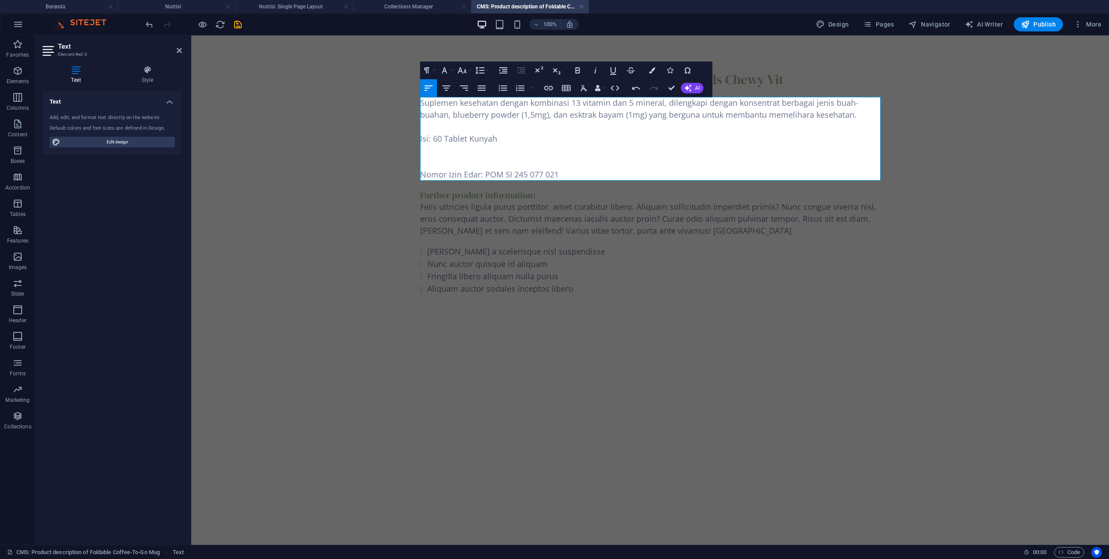
scroll to position [2179, 4]
click at [459, 155] on p at bounding box center [650, 151] width 460 height 12
click at [421, 140] on p "Isi: 60 Tablet Kunyah" at bounding box center [650, 139] width 460 height 12
click at [421, 175] on p "Nomor Izin Edar: POM SI 245 077 021" at bounding box center [650, 175] width 460 height 12
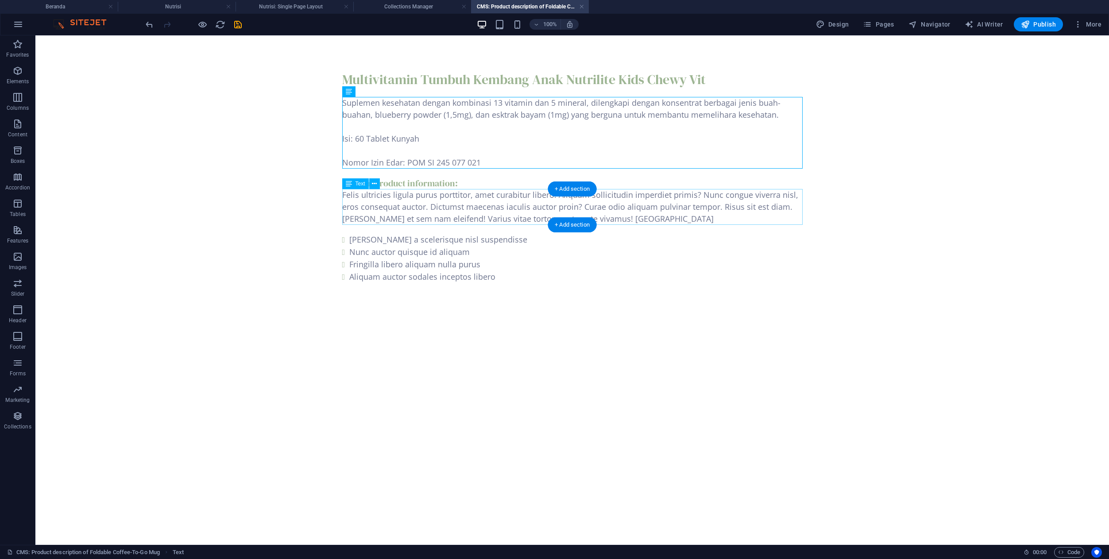
click at [391, 214] on div "Felis ultricies ligula purus porttitor, amet curabitur libero. Aliquam sollicit…" at bounding box center [572, 207] width 460 height 36
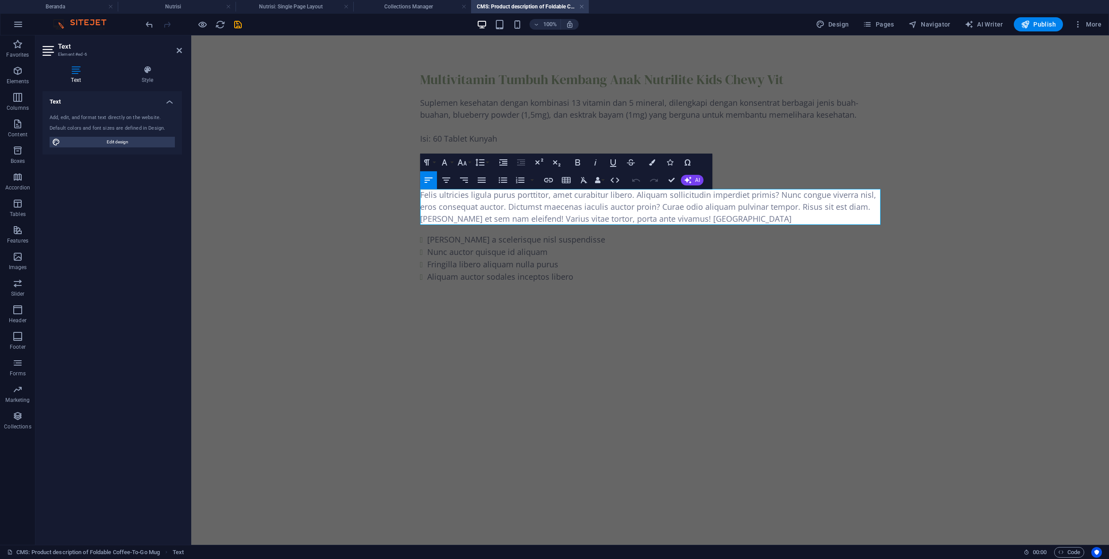
click at [391, 214] on body "Skip to main content Multivitamin Tumbuh Kembang Anak Nutrilite Kids Chewy Vit …" at bounding box center [650, 176] width 918 height 283
click at [469, 217] on div "Felis ultricies ligula purus porttitor, amet curabitur libero. Aliquam sollicit…" at bounding box center [650, 207] width 460 height 36
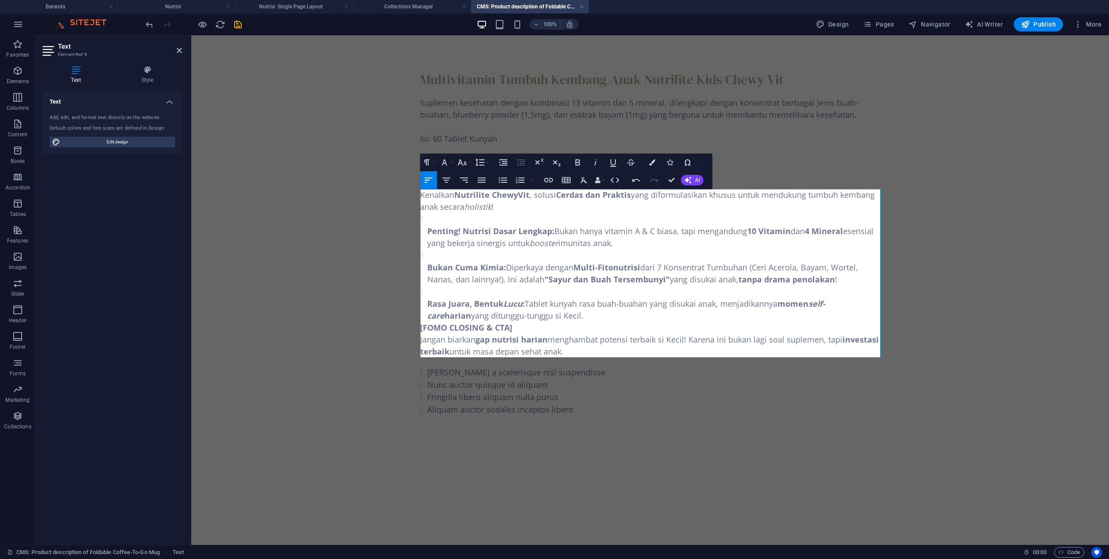
click at [474, 216] on li "Penting! Nutrisi Dasar Lengkap: Bukan hanya vitamin A & C biasa, tapi mengandun…" at bounding box center [653, 231] width 453 height 36
click at [427, 268] on strong "Bukan Cuma Kimia:" at bounding box center [466, 267] width 79 height 11
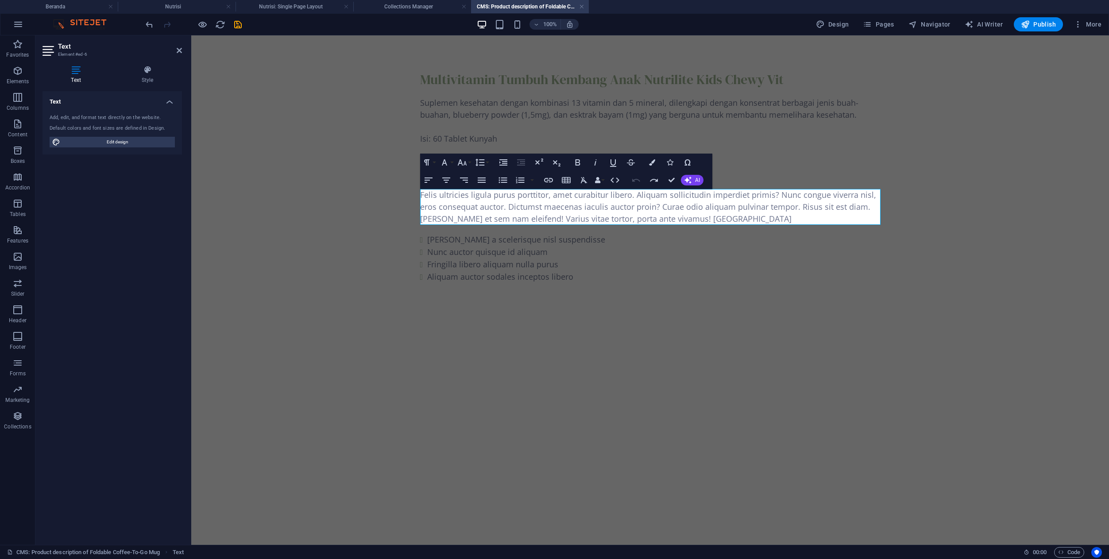
click at [463, 319] on html "Skip to main content Multivitamin Tumbuh Kembang Anak Nutrilite Kids Chewy Vit …" at bounding box center [650, 176] width 918 height 283
click at [464, 319] on html "Skip to main content Multivitamin Tumbuh Kembang Anak Nutrilite Kids Chewy Vit …" at bounding box center [650, 176] width 918 height 283
click at [490, 205] on div "Felis ultricies ligula purus porttitor, amet curabitur libero. Aliquam sollicit…" at bounding box center [650, 207] width 460 height 36
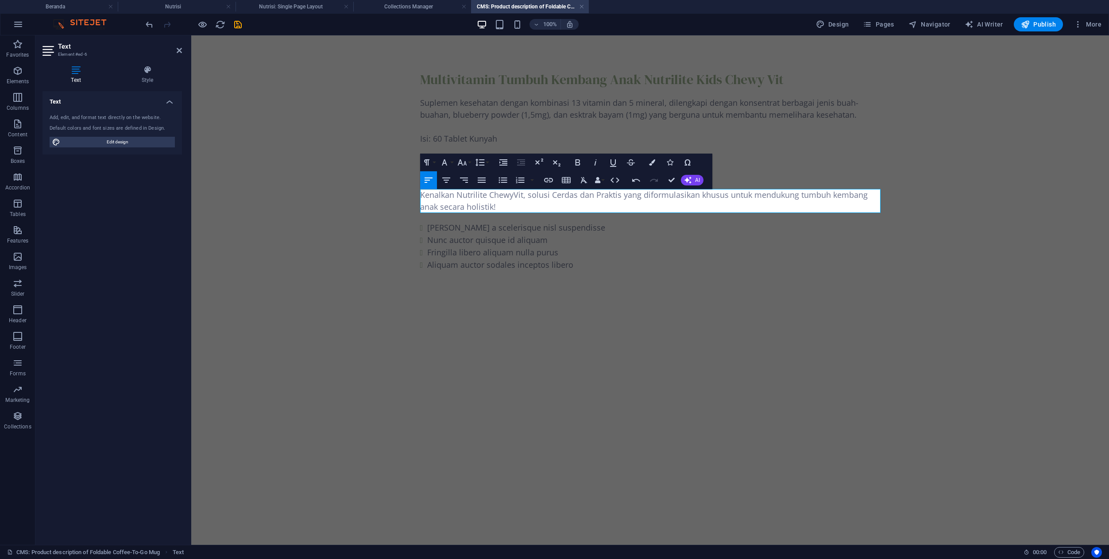
scroll to position [807, 1]
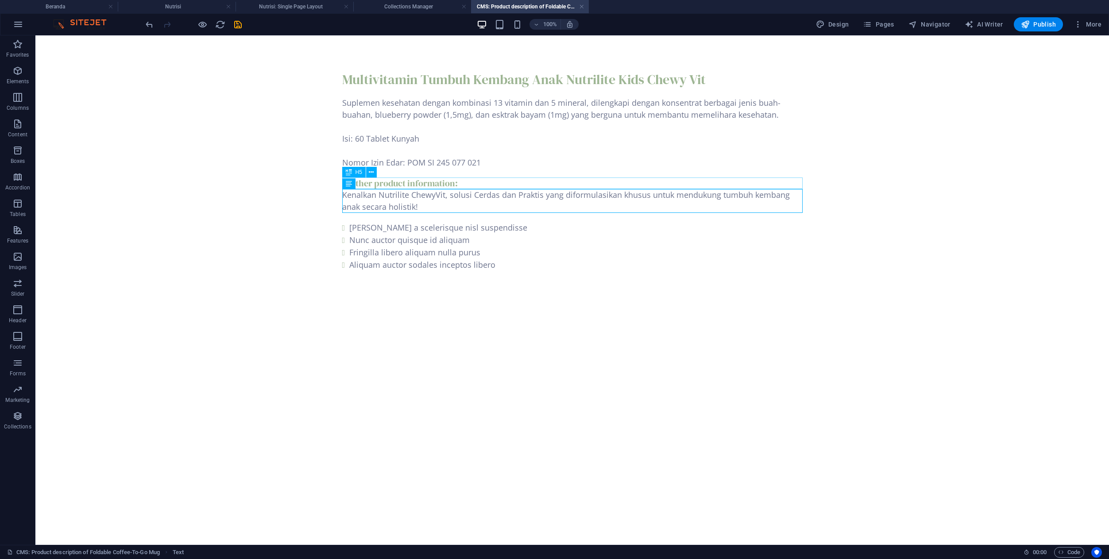
click at [453, 182] on div "Further product information:" at bounding box center [572, 184] width 460 height 12
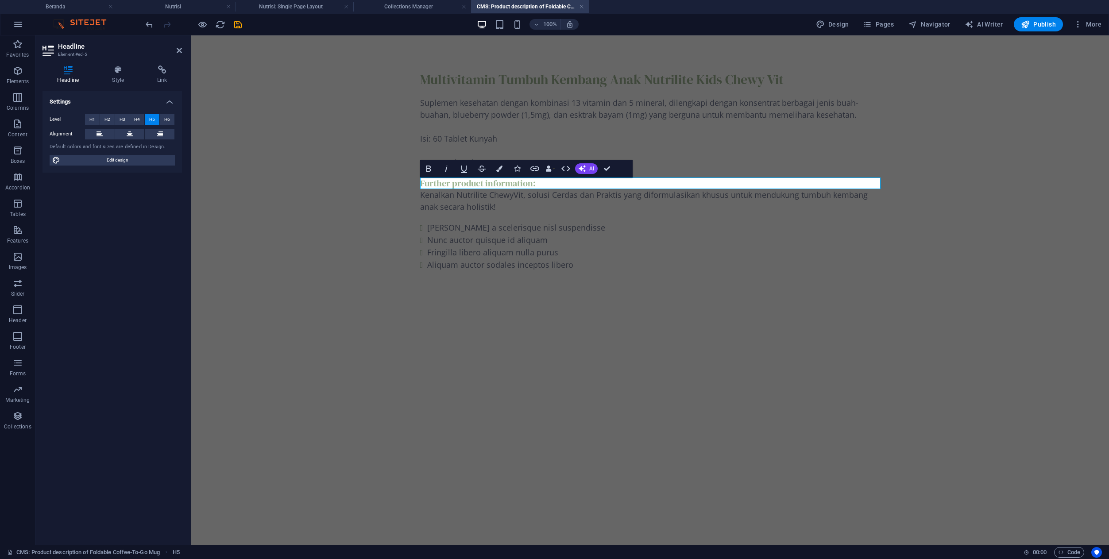
click at [533, 185] on h5 "Further product information:" at bounding box center [650, 184] width 460 height 12
drag, startPoint x: 533, startPoint y: 185, endPoint x: 420, endPoint y: 185, distance: 113.8
click at [420, 185] on h5 "Further product information:" at bounding box center [650, 184] width 460 height 12
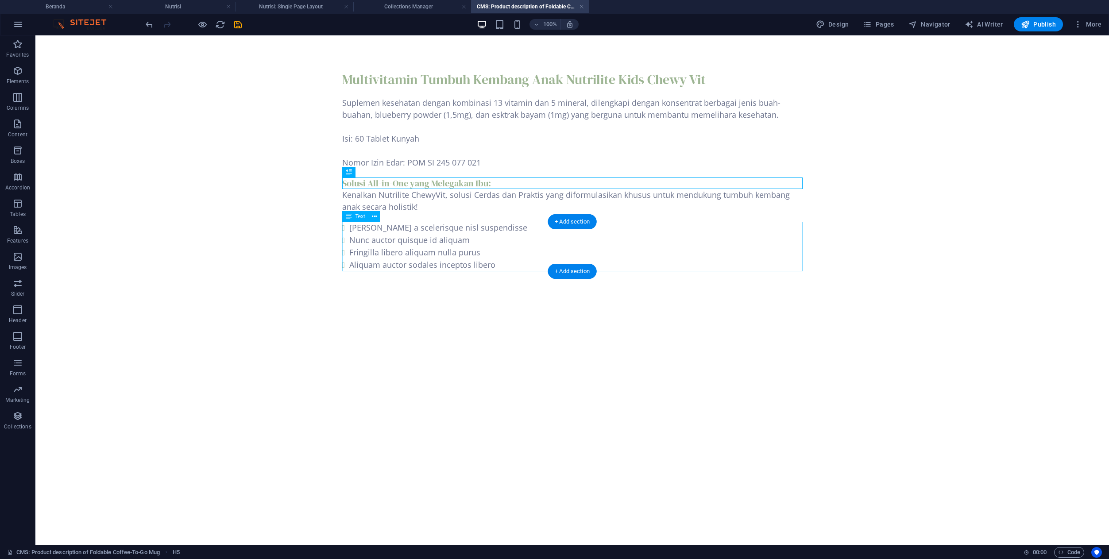
click at [363, 228] on div "Justo a scelerisque nisl suspendisse Nunc auctor quisque id aliquam Fringilla l…" at bounding box center [572, 247] width 460 height 50
click at [207, 228] on body "Skip to main content Multivitamin Tumbuh Kembang Anak Nutrilite Kids Chewy Vit …" at bounding box center [572, 170] width 1074 height 271
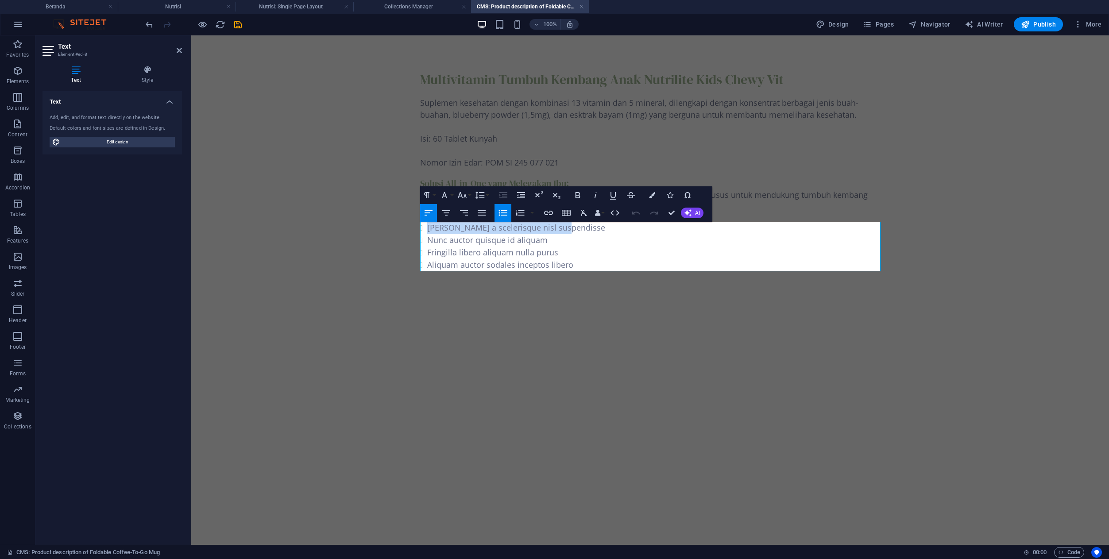
drag, startPoint x: 427, startPoint y: 230, endPoint x: 562, endPoint y: 228, distance: 134.6
click at [562, 228] on li "Justo a scelerisque nisl suspendisse" at bounding box center [653, 228] width 453 height 12
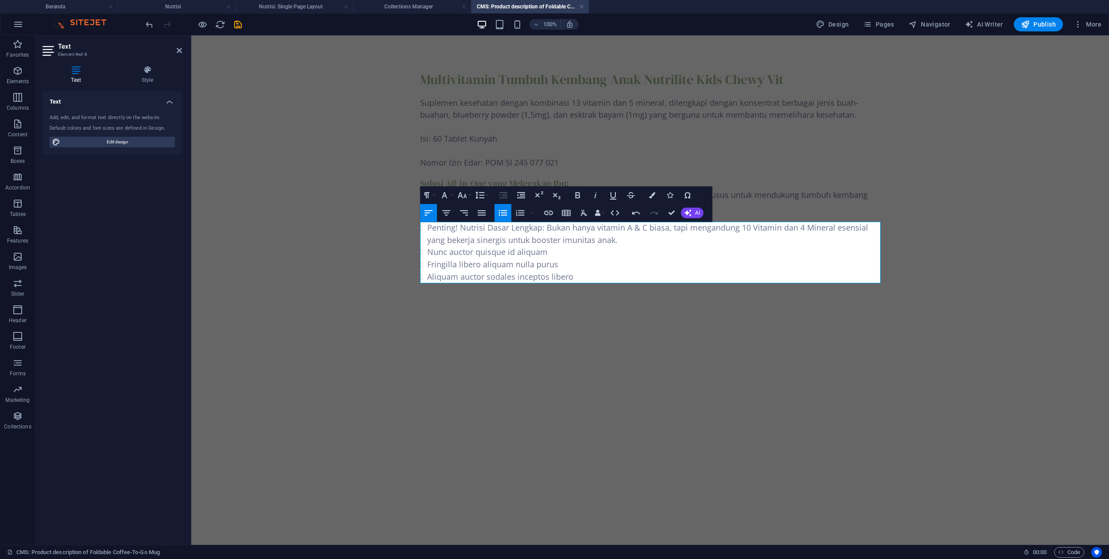
scroll to position [1052, 1]
click at [429, 250] on li "Nunc auctor quisque id aliquam" at bounding box center [653, 252] width 453 height 12
drag, startPoint x: 429, startPoint y: 250, endPoint x: 546, endPoint y: 253, distance: 116.5
click at [546, 253] on li "Nunc auctor quisque id aliquam" at bounding box center [653, 252] width 453 height 12
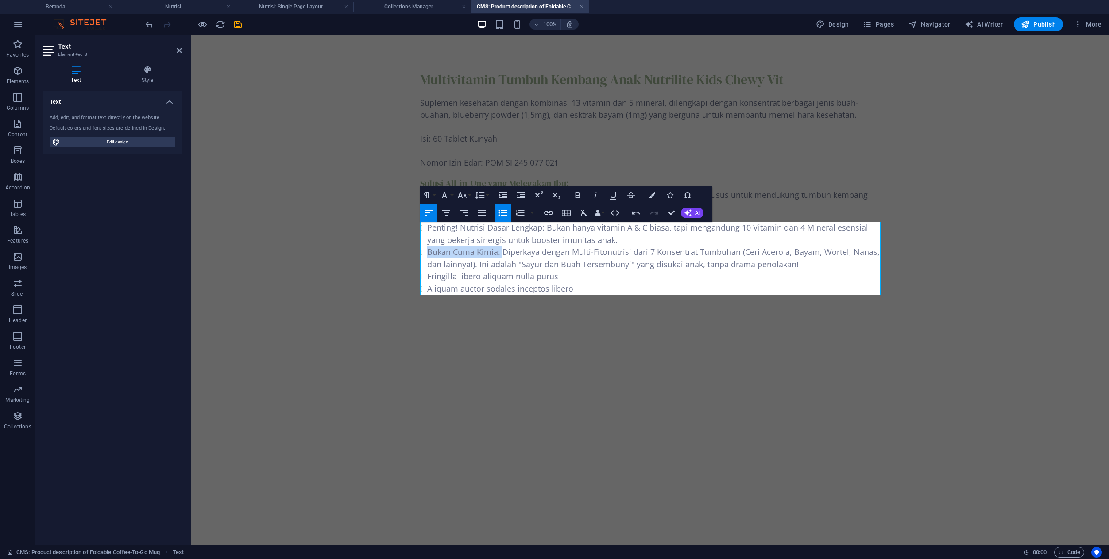
drag, startPoint x: 502, startPoint y: 253, endPoint x: 428, endPoint y: 254, distance: 73.9
click at [428, 254] on li "Bukan Cuma Kimia: Diperkaya dengan Multi-Fitonutrisi dari 7 Konsentrat Tumbuhan…" at bounding box center [653, 258] width 453 height 24
drag, startPoint x: 548, startPoint y: 229, endPoint x: 427, endPoint y: 223, distance: 120.6
click at [427, 223] on li "Penting! Nutrisi Dasar Lengkap: Bukan hanya vitamin A & C biasa, tapi mengandun…" at bounding box center [653, 234] width 453 height 24
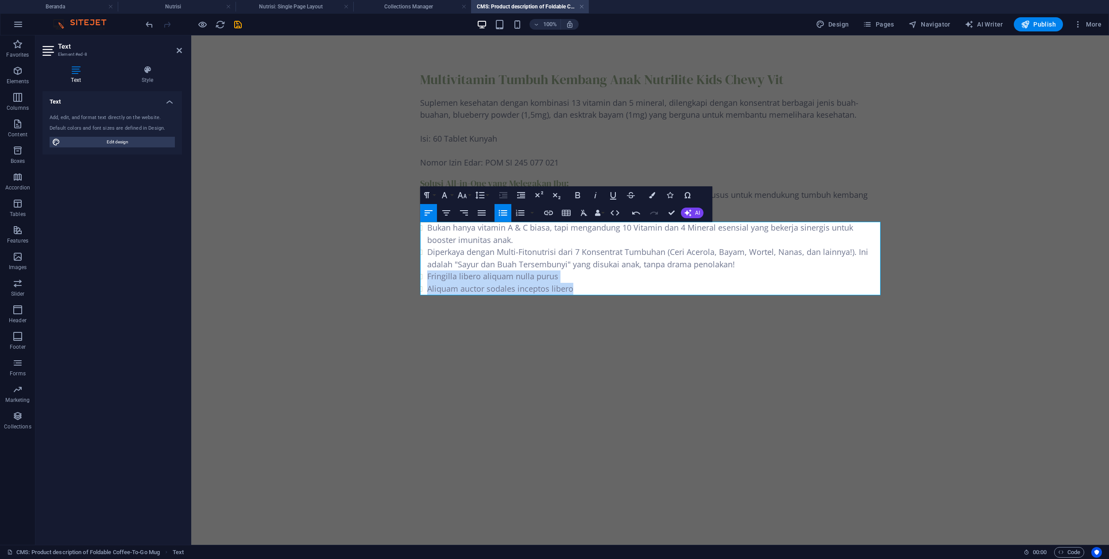
drag, startPoint x: 429, startPoint y: 276, endPoint x: 577, endPoint y: 290, distance: 148.9
click at [577, 290] on ul "Bukan hanya vitamin A & C biasa, tapi mengandung 10 Vitamin dan 4 Mineral esens…" at bounding box center [650, 258] width 460 height 73
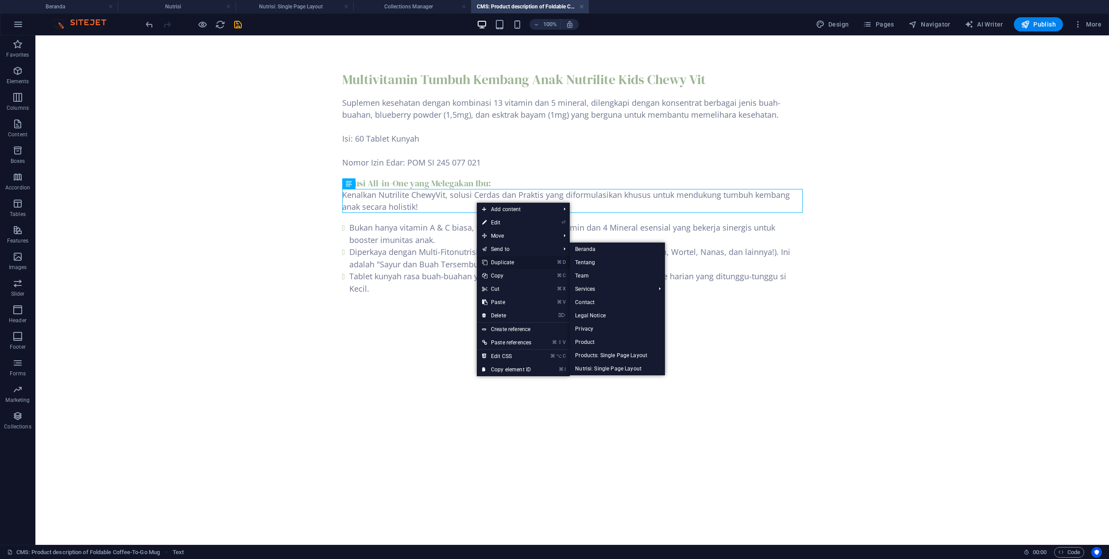
click at [503, 262] on link "⌘ D Duplicate" at bounding box center [507, 262] width 60 height 13
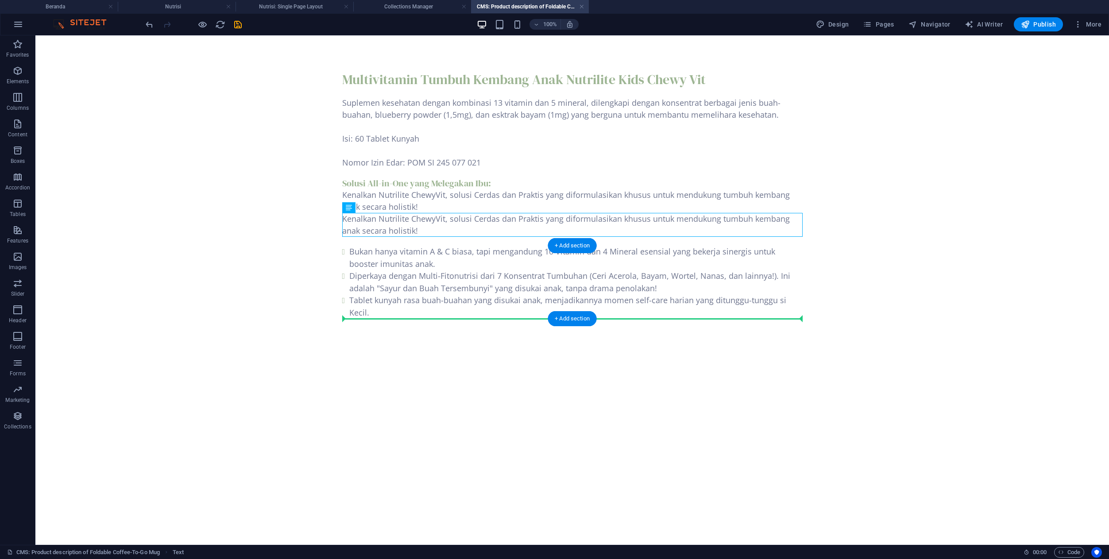
drag, startPoint x: 479, startPoint y: 221, endPoint x: 473, endPoint y: 317, distance: 95.8
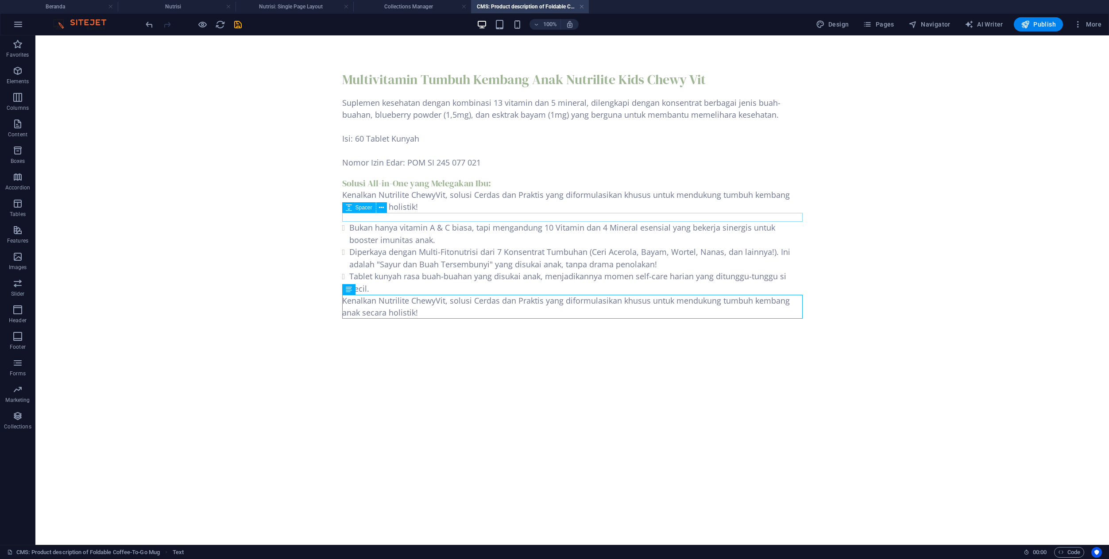
click at [468, 216] on div at bounding box center [572, 217] width 460 height 9
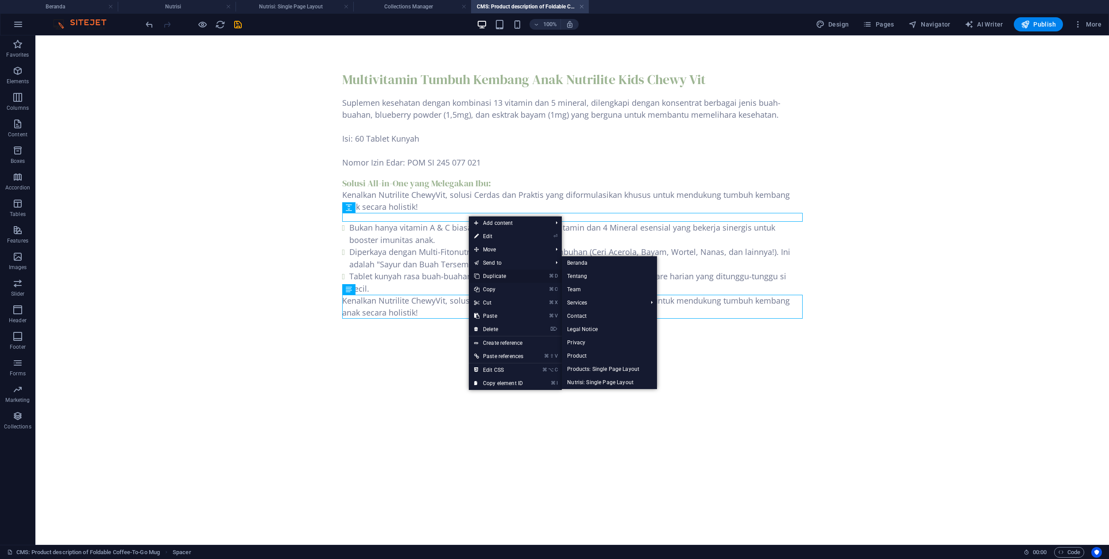
click at [486, 278] on link "⌘ D Duplicate" at bounding box center [499, 276] width 60 height 13
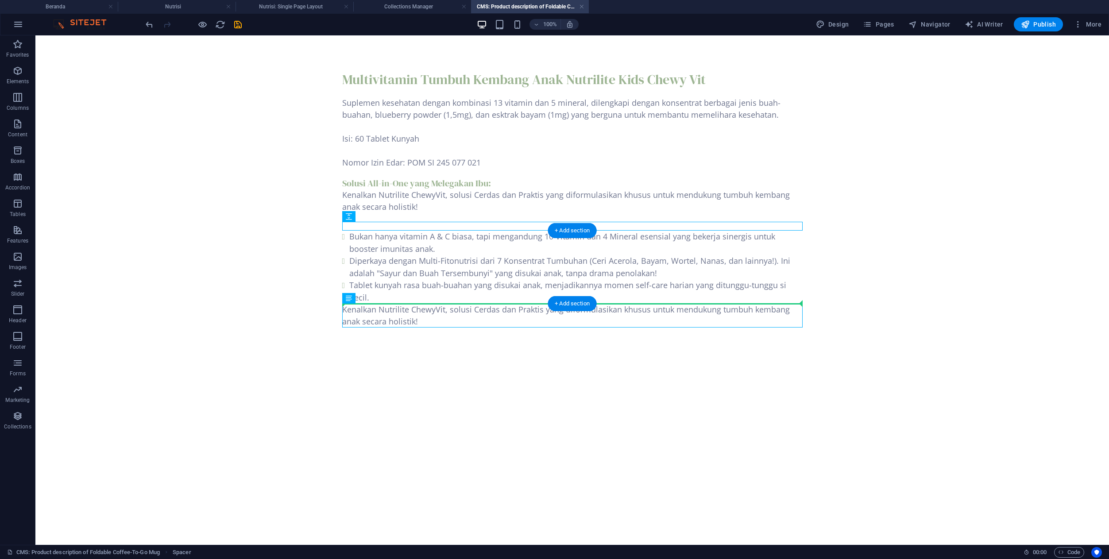
drag, startPoint x: 464, startPoint y: 227, endPoint x: 461, endPoint y: 296, distance: 69.6
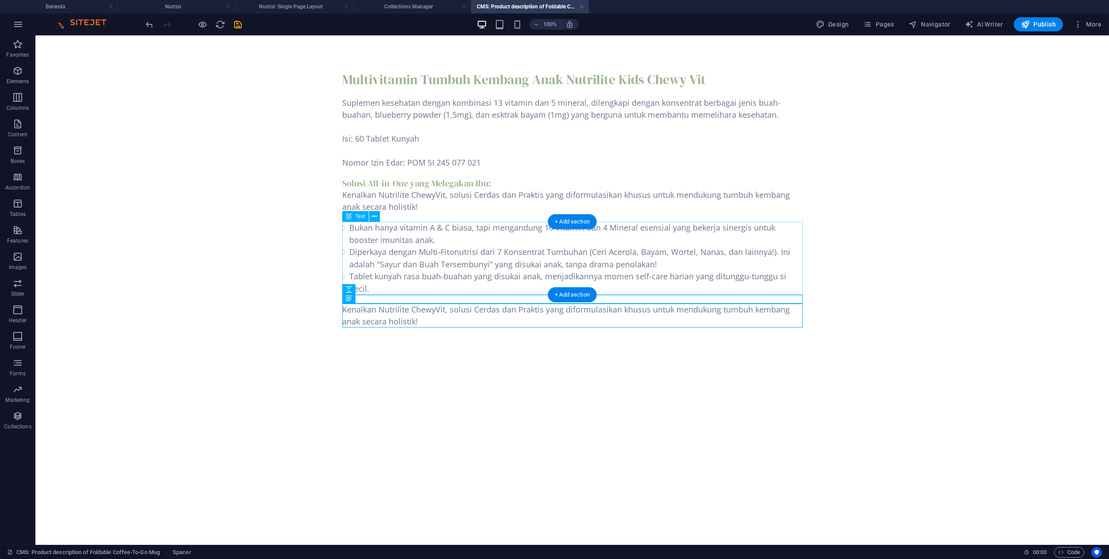
click at [537, 260] on div "Bukan hanya vitamin A & C biasa, tapi mengandung 10 Vitamin dan 4 Mineral esens…" at bounding box center [572, 258] width 460 height 73
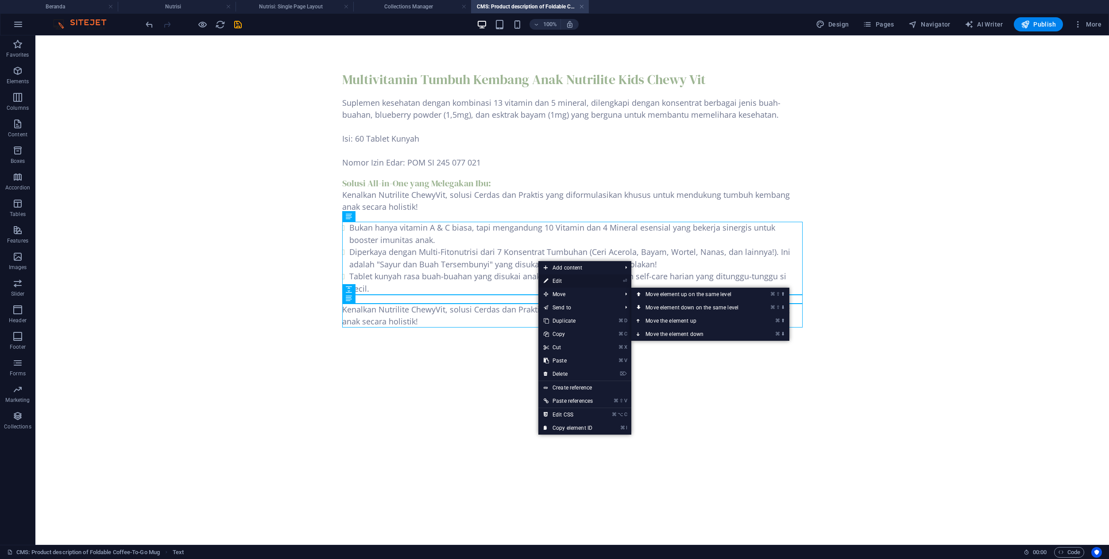
click at [559, 280] on link "⏎ Edit" at bounding box center [568, 280] width 60 height 13
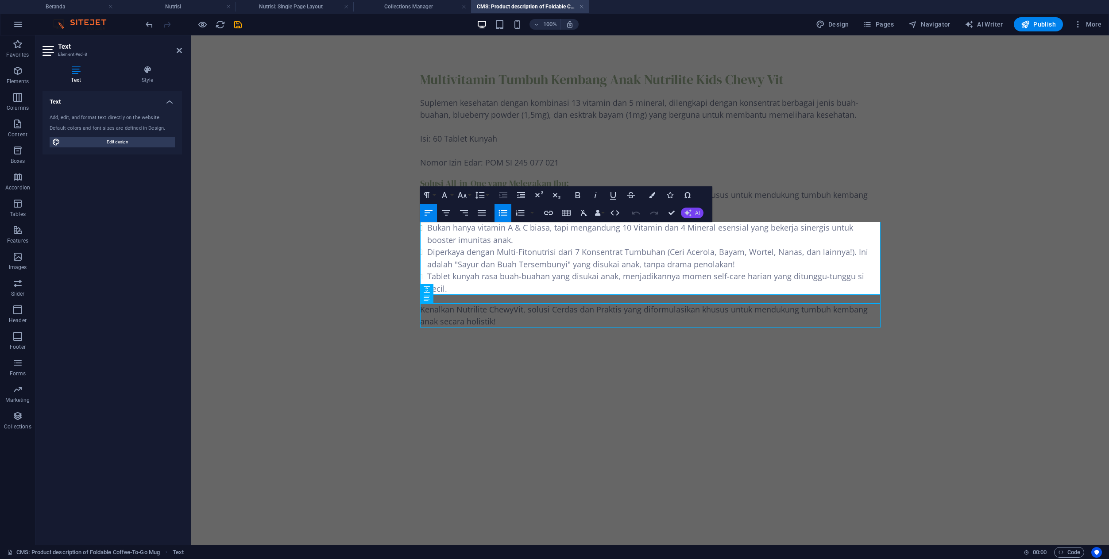
click at [688, 213] on icon "button" at bounding box center [687, 212] width 7 height 7
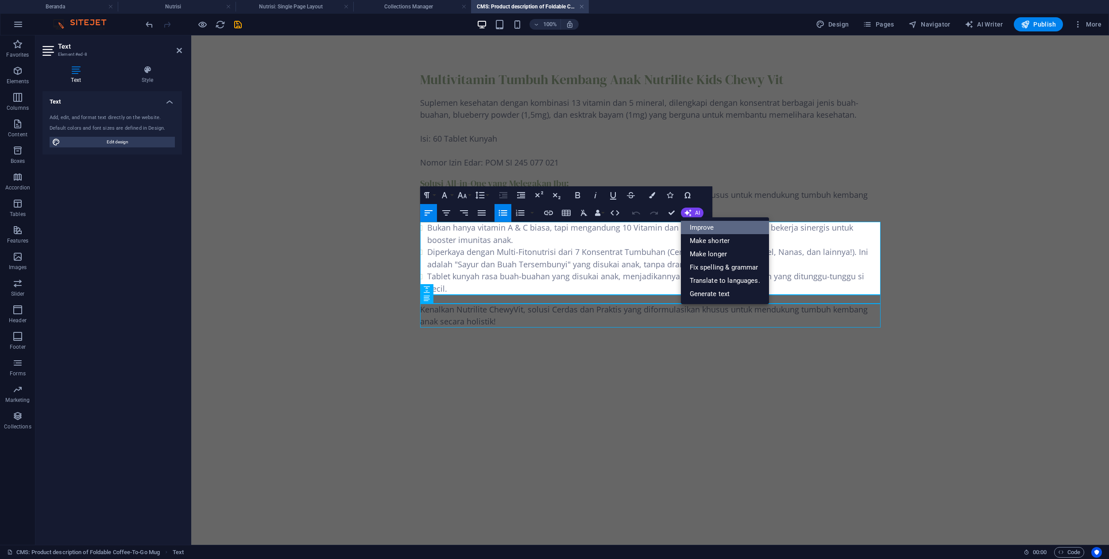
click at [700, 225] on link "Improve" at bounding box center [725, 227] width 88 height 13
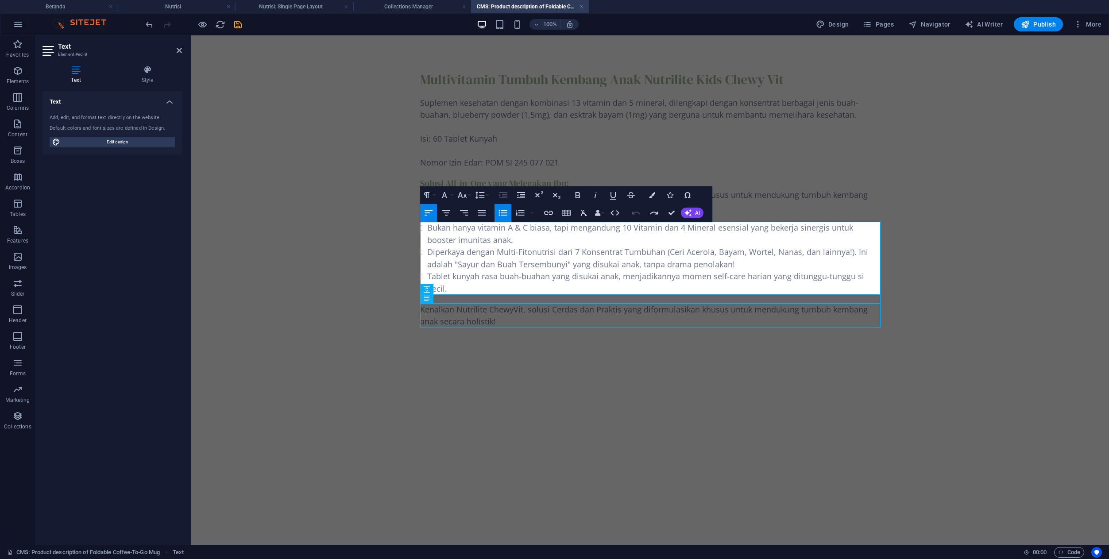
click at [653, 294] on li "Tablet kunyah rasa buah-buahan yang disukai anak, menjadikannya momen self-care…" at bounding box center [653, 283] width 453 height 24
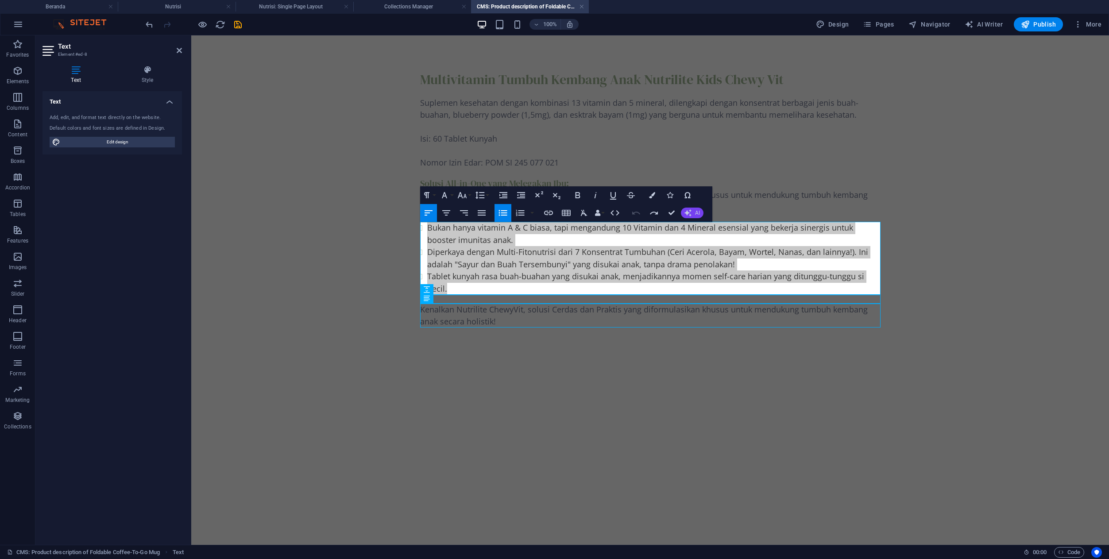
click at [692, 215] on button "AI" at bounding box center [692, 213] width 23 height 11
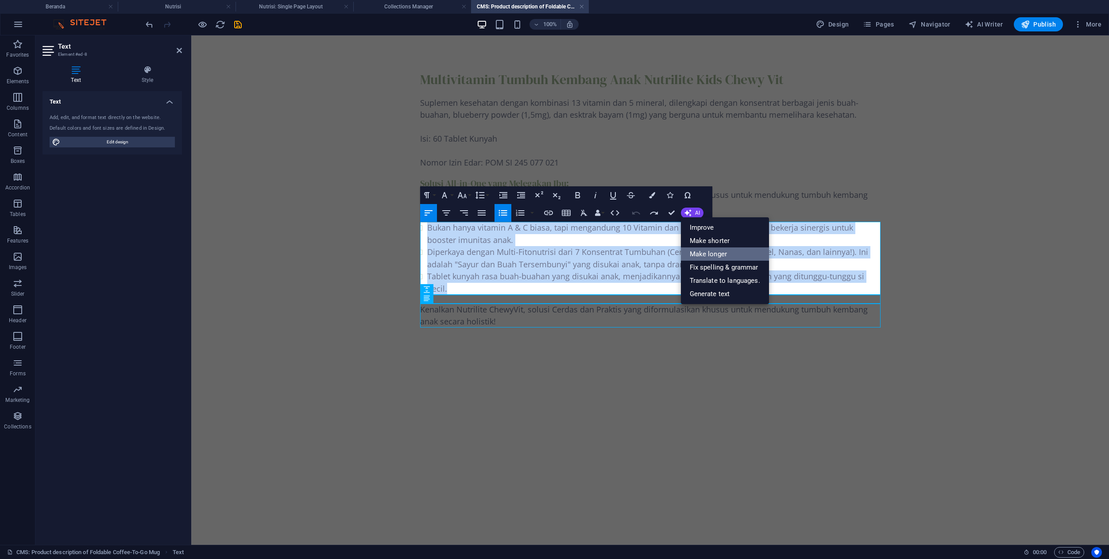
click at [697, 249] on link "Make longer" at bounding box center [725, 253] width 88 height 13
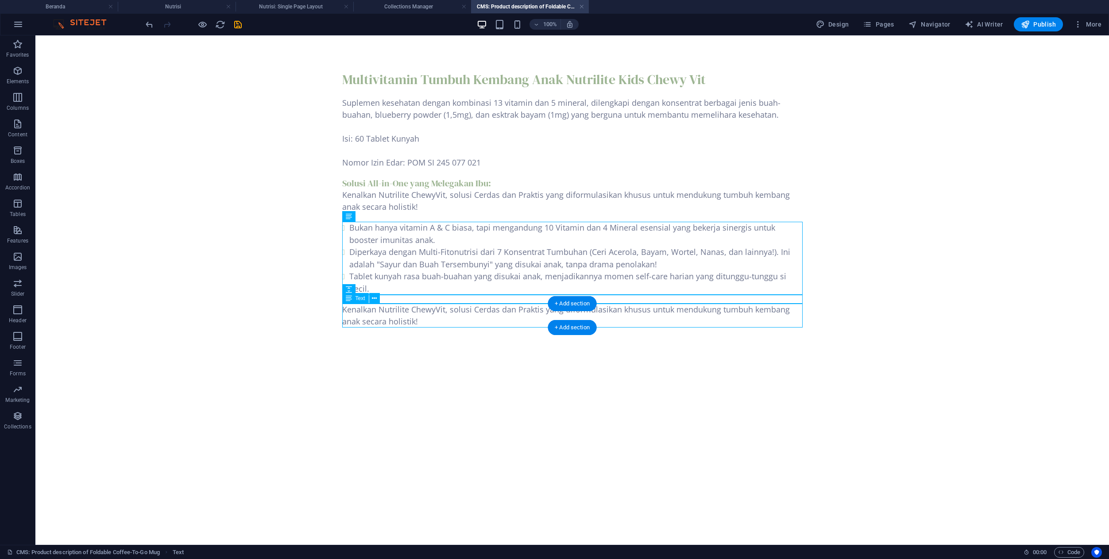
click at [445, 325] on div "Kenalkan Nutrilite ChewyVit, solusi Cerdas dan Praktis yang diformulasikan khus…" at bounding box center [572, 316] width 460 height 24
click at [444, 322] on div "Kenalkan Nutrilite ChewyVit, solusi Cerdas dan Praktis yang diformulasikan khus…" at bounding box center [572, 316] width 460 height 24
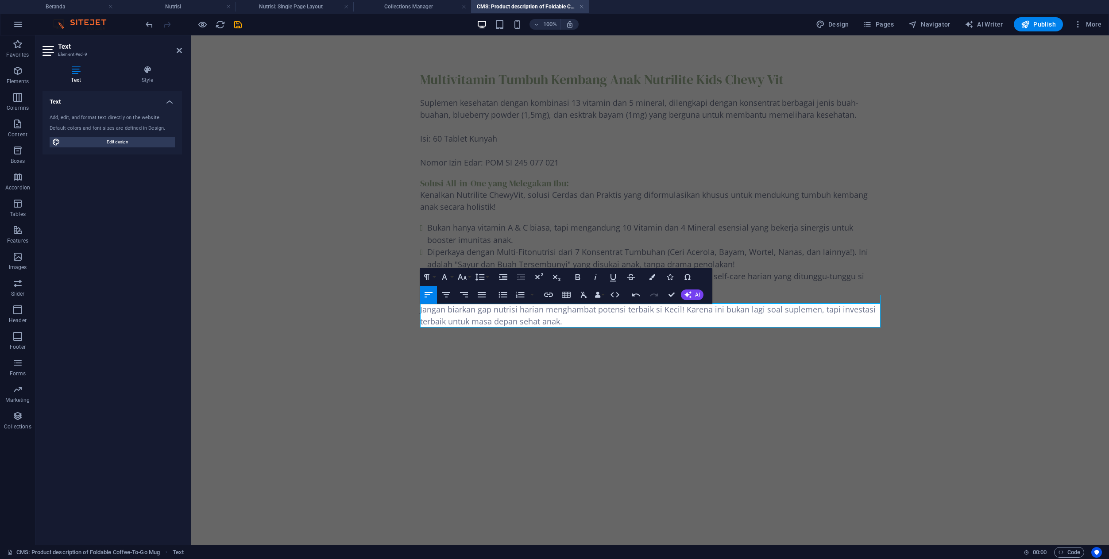
scroll to position [1008, 1]
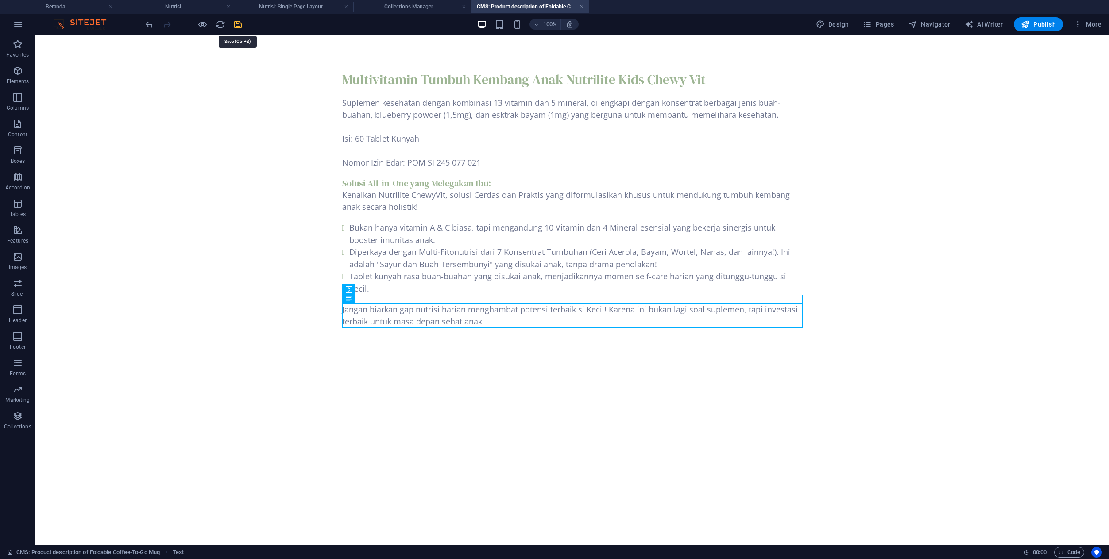
click at [238, 26] on icon "save" at bounding box center [238, 24] width 10 height 10
click at [582, 7] on link at bounding box center [581, 7] width 5 height 8
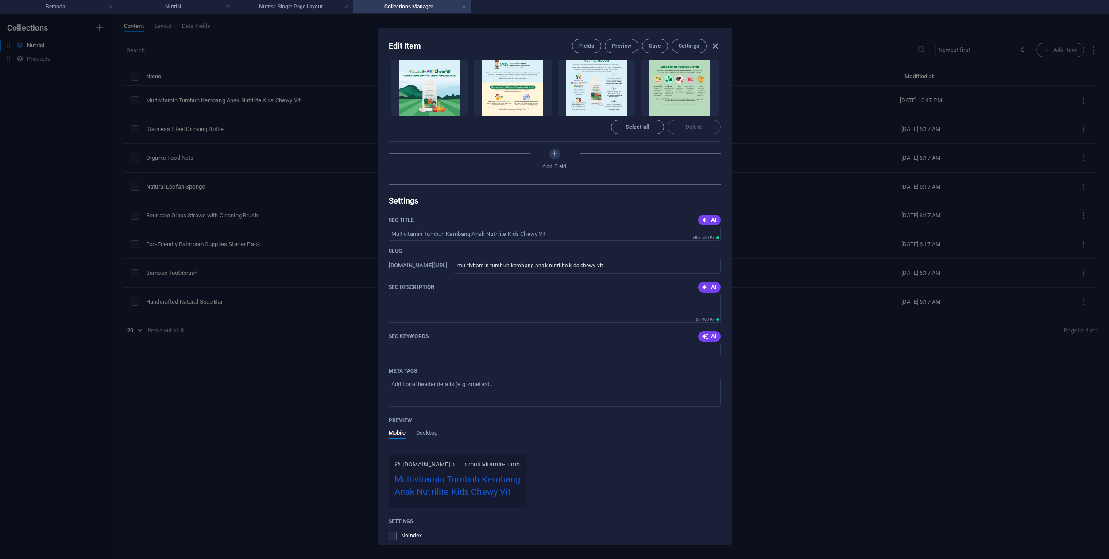
scroll to position [436, 0]
click at [705, 288] on icon "button" at bounding box center [705, 285] width 7 height 7
type textarea "Boost your childs growth with Nutrilite Kids Chewy Vit! 13 vitamins, 5 minerals…"
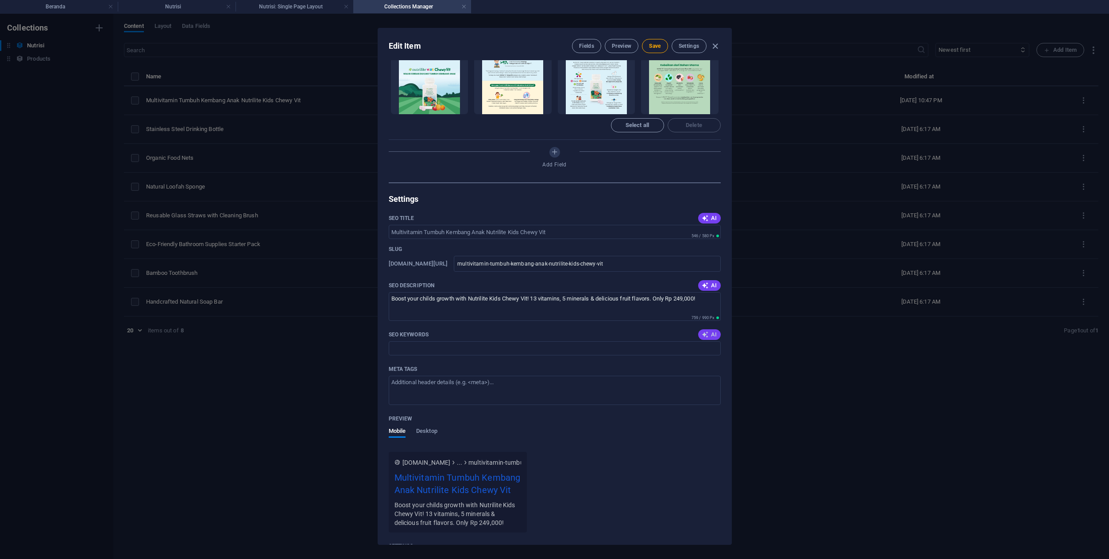
click at [706, 336] on icon "button" at bounding box center [705, 334] width 7 height 7
type input "multivitamin anak, suplemen kesehatan anak, Nutrilite Kids Chewy Vit, tumbuh ke…"
click at [611, 317] on textarea "Boost your childs growth with Nutrilite Kids Chewy Vit! 13 vitamins, 5 minerals…" at bounding box center [555, 306] width 332 height 29
click at [712, 290] on button "AI" at bounding box center [709, 285] width 22 height 11
click at [706, 289] on icon "button" at bounding box center [705, 286] width 10 height 10
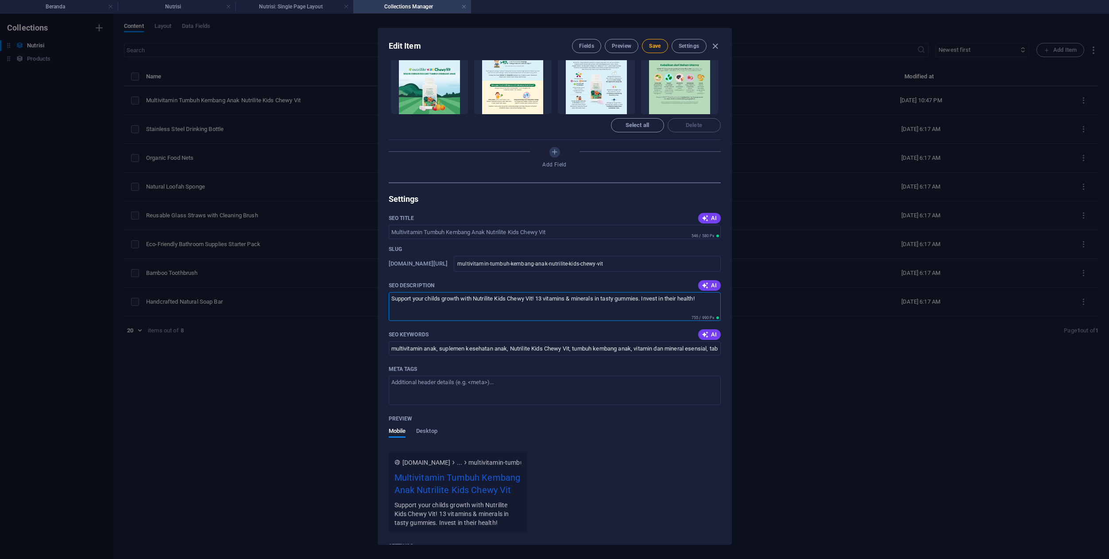
click at [710, 302] on textarea "Support your childs growth with Nutrilite Kids Chewy Vit! 13 vitamins & mineral…" at bounding box center [555, 306] width 332 height 29
paste textarea "Dukung pertumbuhan anak Anda dengan Nutrilite Kids Chewy Vit! 13 vitamin dan mi…"
click at [717, 288] on button "AI" at bounding box center [709, 285] width 22 height 11
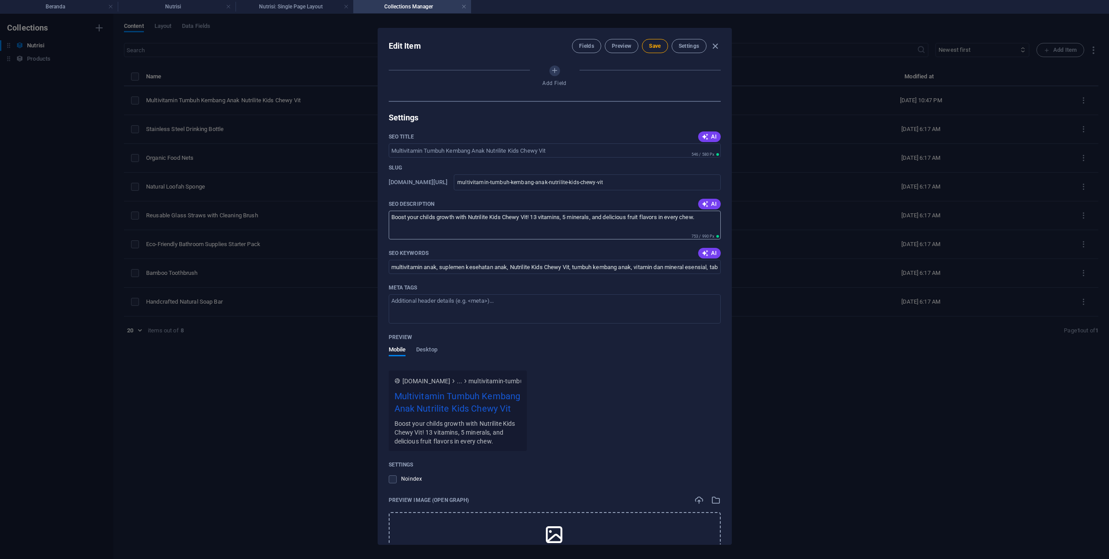
scroll to position [515, 0]
click at [529, 222] on textarea "Boost your childs growth with Nutrilite Kids Chewy Vit! 13 vitamins, 5 minerals…" at bounding box center [555, 227] width 332 height 29
paste textarea "Solusi Anak Gak Gampang Sakit! Multivitamin Anak Lengkap Nutrilite"
click at [714, 209] on span "AI" at bounding box center [709, 206] width 15 height 7
click at [688, 230] on textarea "Boost your childs growth with Nutrilite Kids Chewy Vit! 13 vitamins & minerals …" at bounding box center [555, 227] width 332 height 29
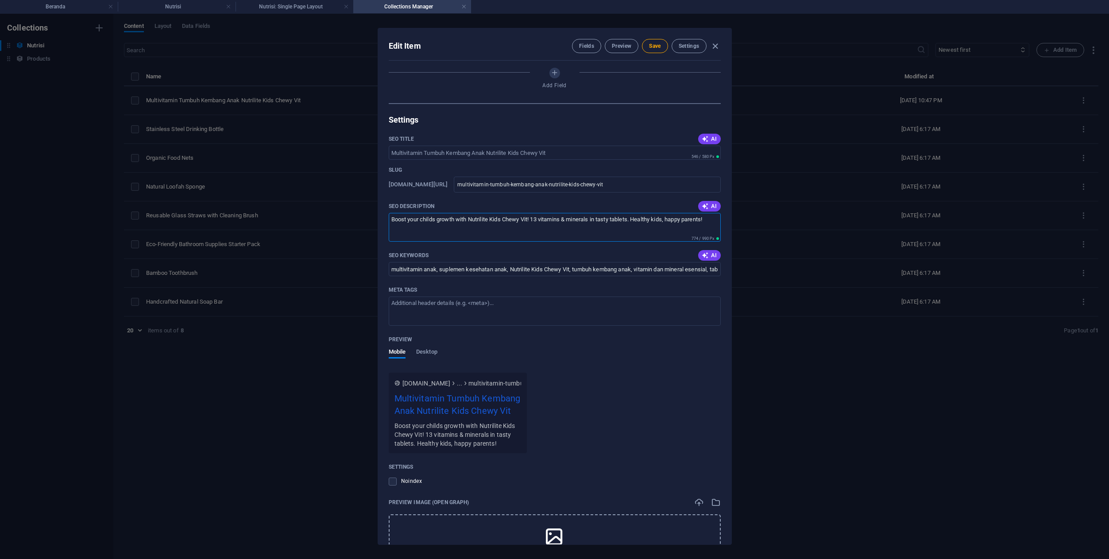
paste textarea "Stop Overthinking Soal Nutrisi Anak! Tingkatkan tumbuh kembang si kecil dengan …"
drag, startPoint x: 488, startPoint y: 218, endPoint x: 385, endPoint y: 216, distance: 103.2
click at [385, 216] on div "Name Multivitamin Tumbuh Kembang Anak Nutrilite Kids Chewy Vit ​ Slug www.examp…" at bounding box center [554, 302] width 353 height 484
drag, startPoint x: 498, startPoint y: 226, endPoint x: 386, endPoint y: 216, distance: 112.9
click at [386, 216] on div "Name Multivitamin Tumbuh Kembang Anak Nutrilite Kids Chewy Vit ​ Slug www.examp…" at bounding box center [554, 302] width 353 height 484
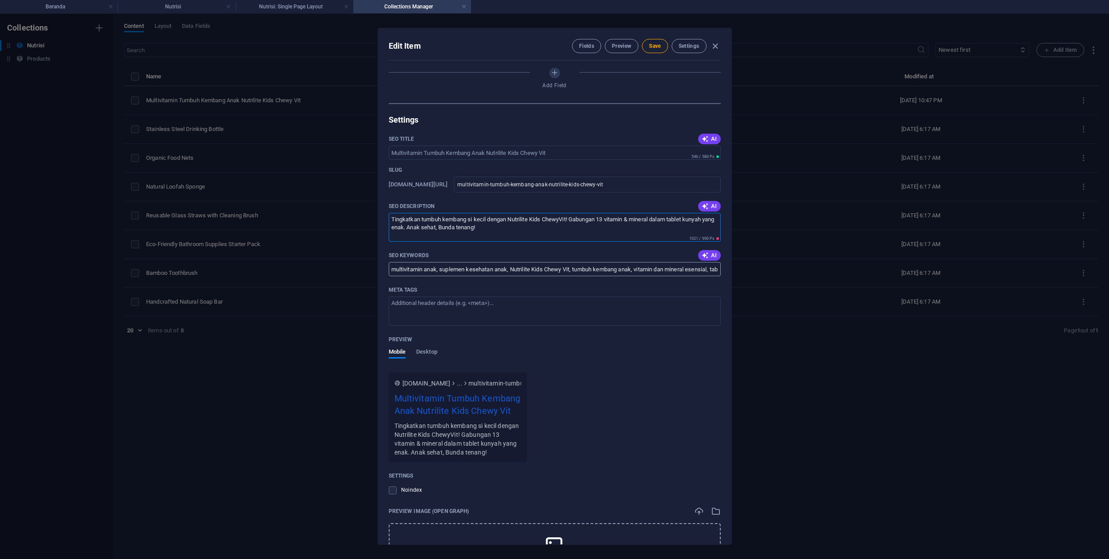
paste textarea "STOP overthinking soal gizi anak! 🤯 Nutrilite Kids ChewyVit adalah 13 vitamin &…"
click at [489, 217] on textarea "STOP overthinking soal gizi anak! 🤯 Nutrilite Kids ChewyVit adalah 13 vitamin &…" at bounding box center [555, 227] width 332 height 29
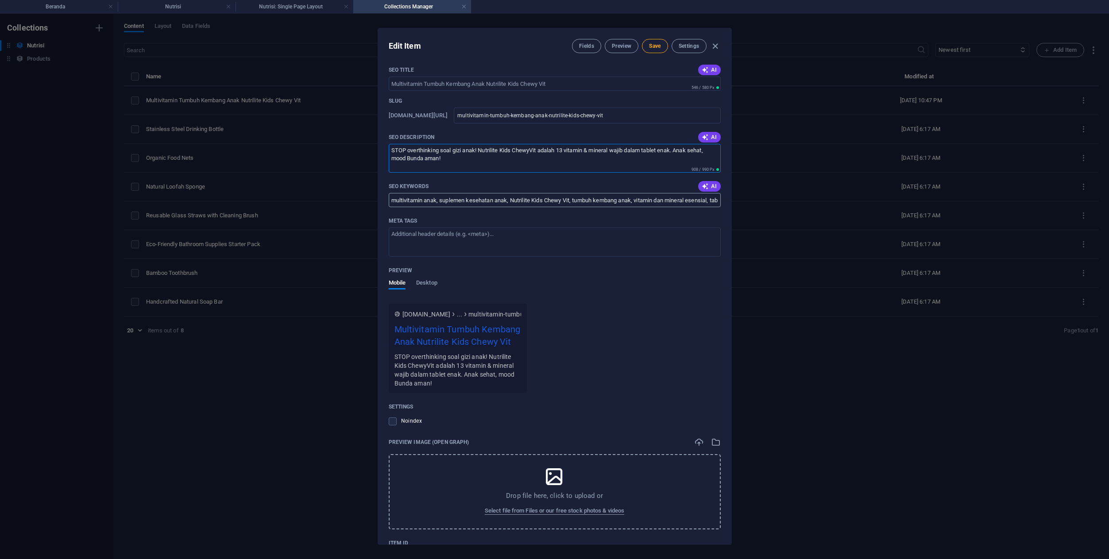
scroll to position [588, 0]
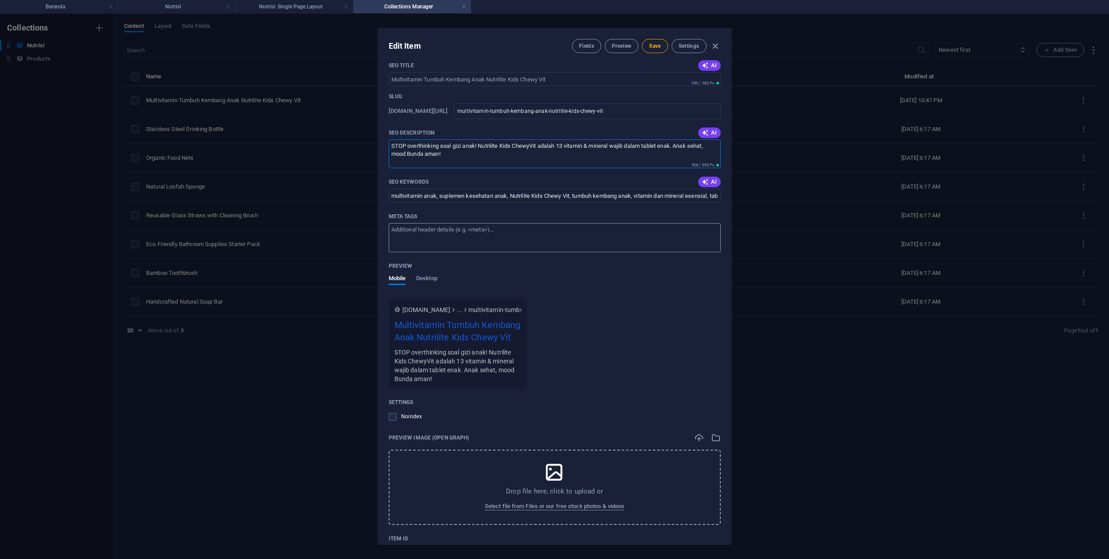
type textarea "STOP overthinking soal gizi anak! Nutrilite Kids ChewyVit adalah 13 vitamin & m…"
click at [568, 233] on textarea "Meta tags ​" at bounding box center [555, 237] width 332 height 29
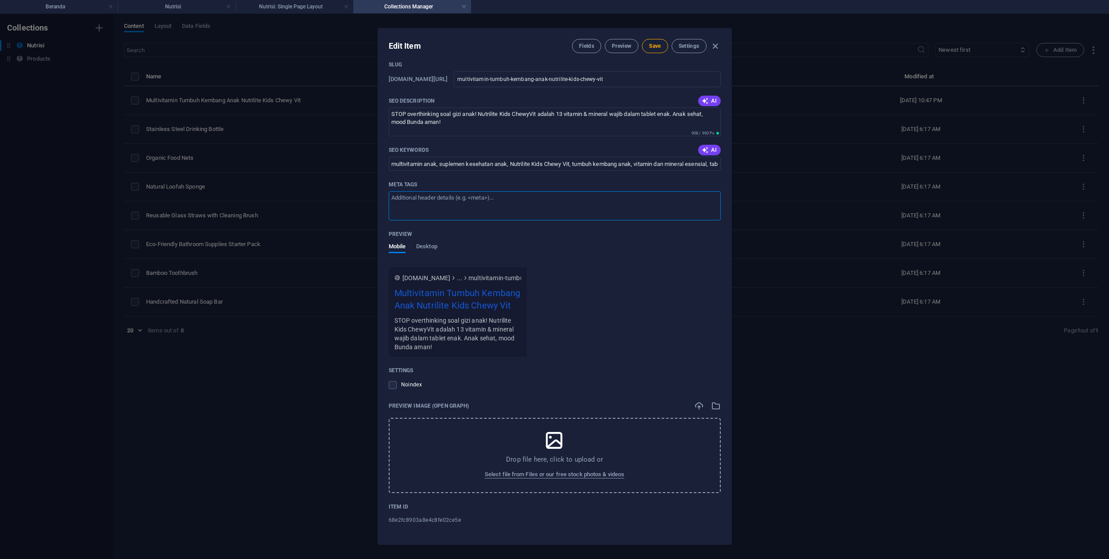
click at [560, 451] on icon at bounding box center [554, 440] width 22 height 22
click at [508, 472] on span "Select file from Files or our free stock photos & videos" at bounding box center [554, 474] width 139 height 11
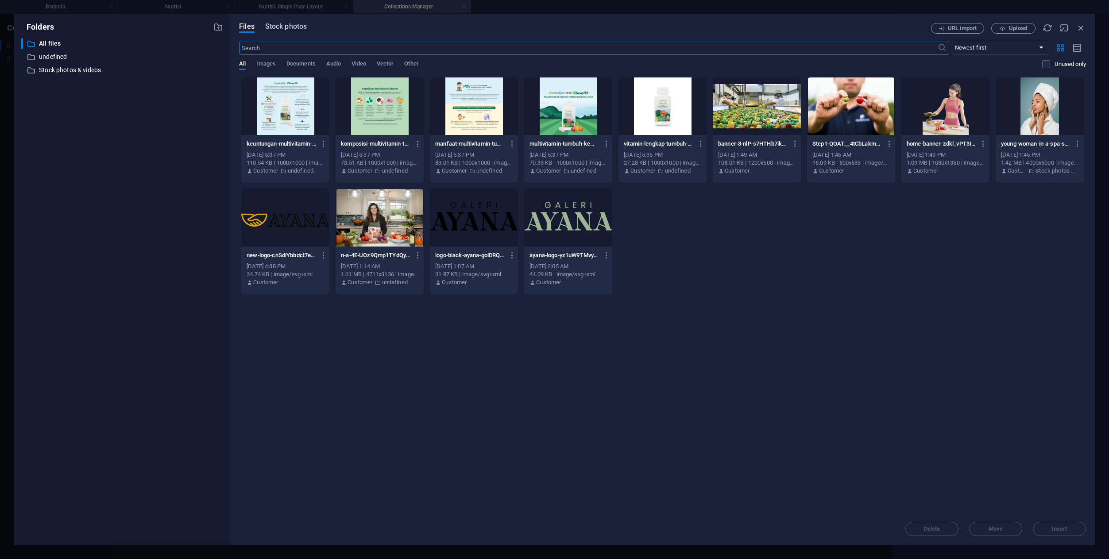
click at [285, 24] on span "Stock photos" at bounding box center [286, 26] width 42 height 11
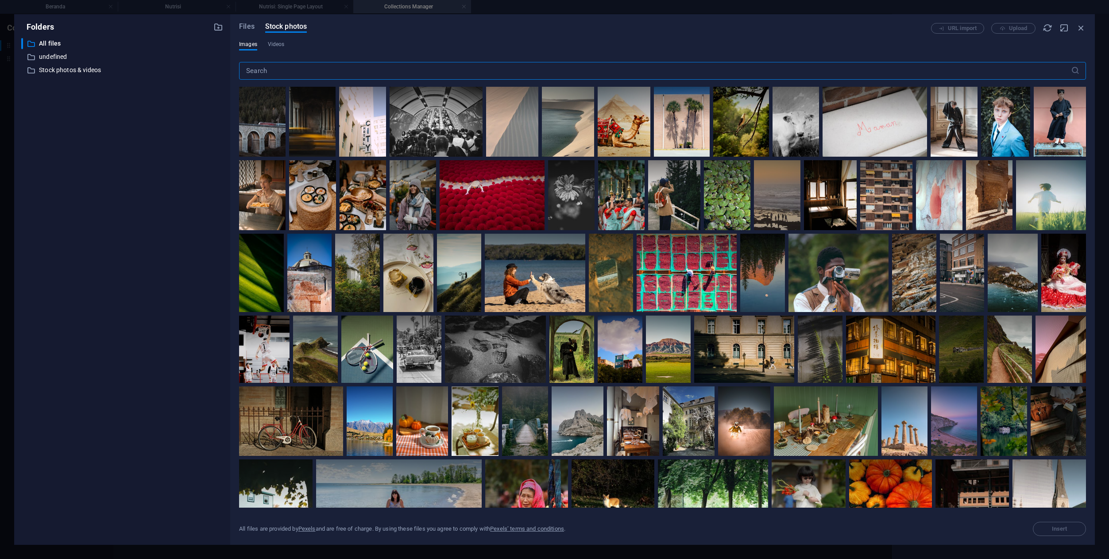
click at [444, 74] on input "text" at bounding box center [655, 71] width 832 height 18
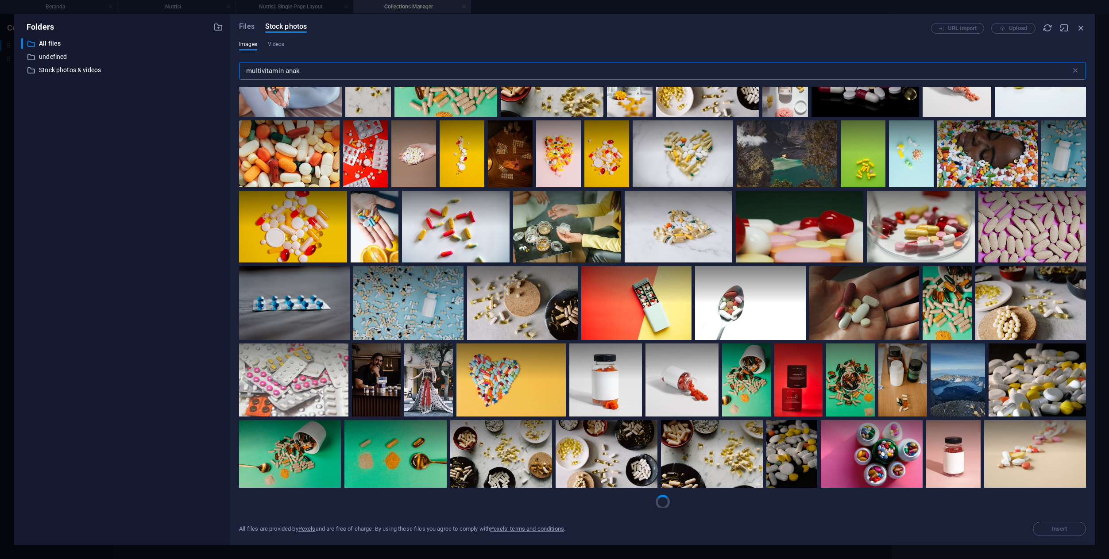
scroll to position [178, 0]
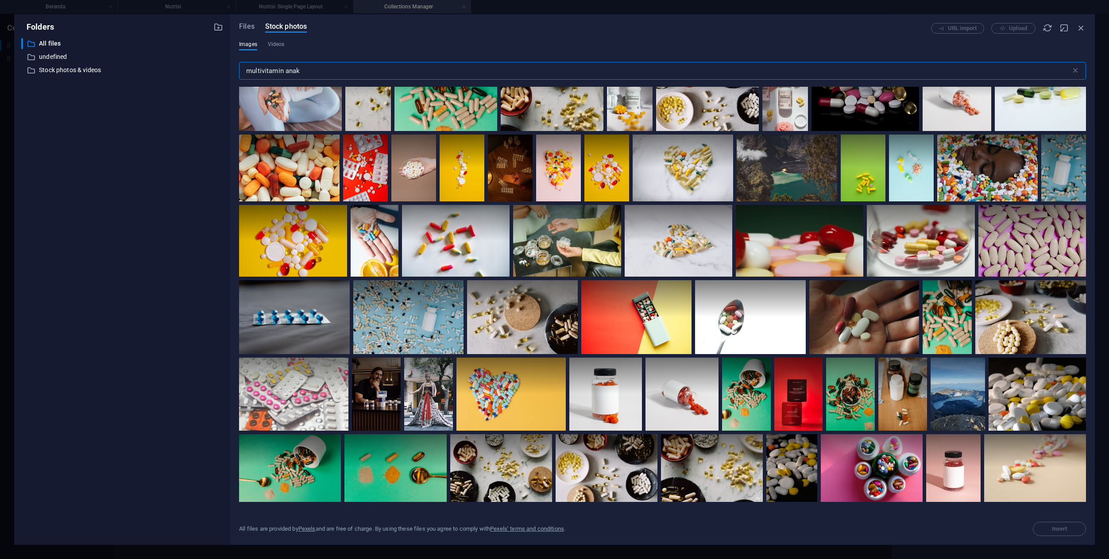
drag, startPoint x: 379, startPoint y: 71, endPoint x: 226, endPoint y: 68, distance: 153.7
click at [225, 67] on div "Folders ​ All files All files ​ undefined undefined ​ Stock photos & videos Sto…" at bounding box center [554, 279] width 1081 height 531
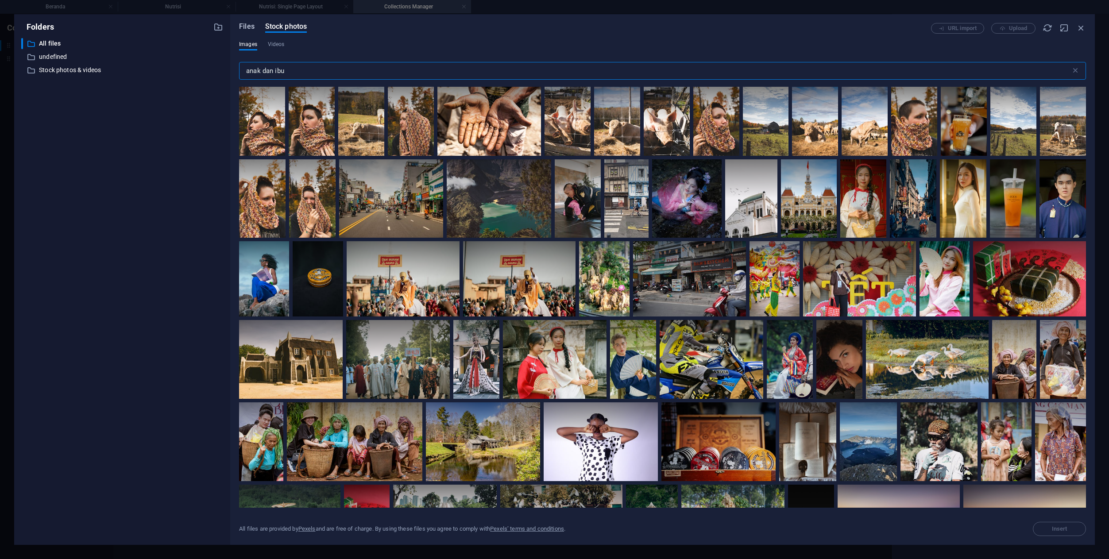
type input "anak dan ibu"
click at [247, 27] on span "Files" at bounding box center [246, 26] width 15 height 11
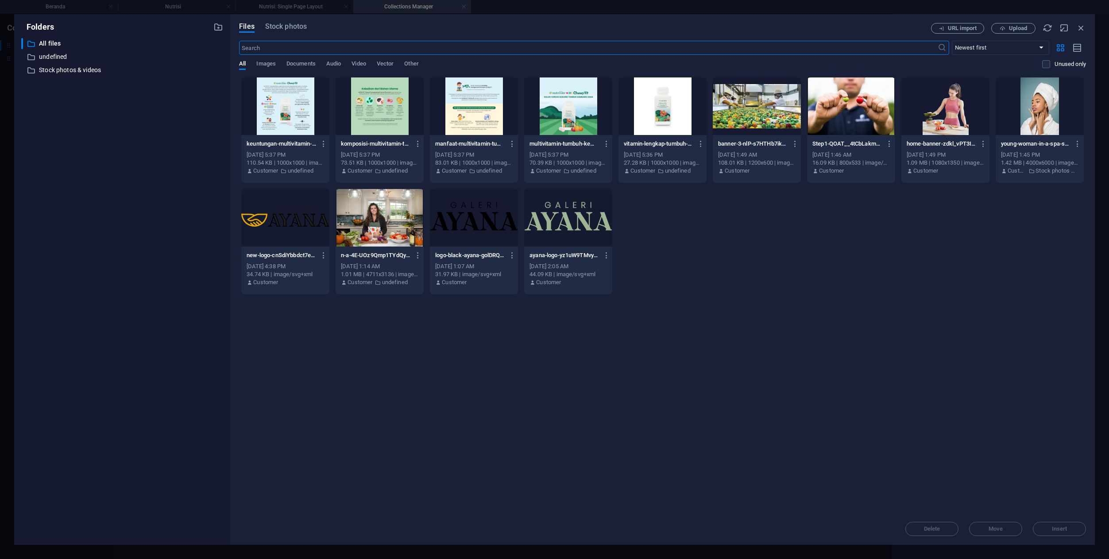
click at [549, 121] on div at bounding box center [568, 106] width 88 height 58
click at [1053, 535] on button "Insert" at bounding box center [1059, 529] width 53 height 14
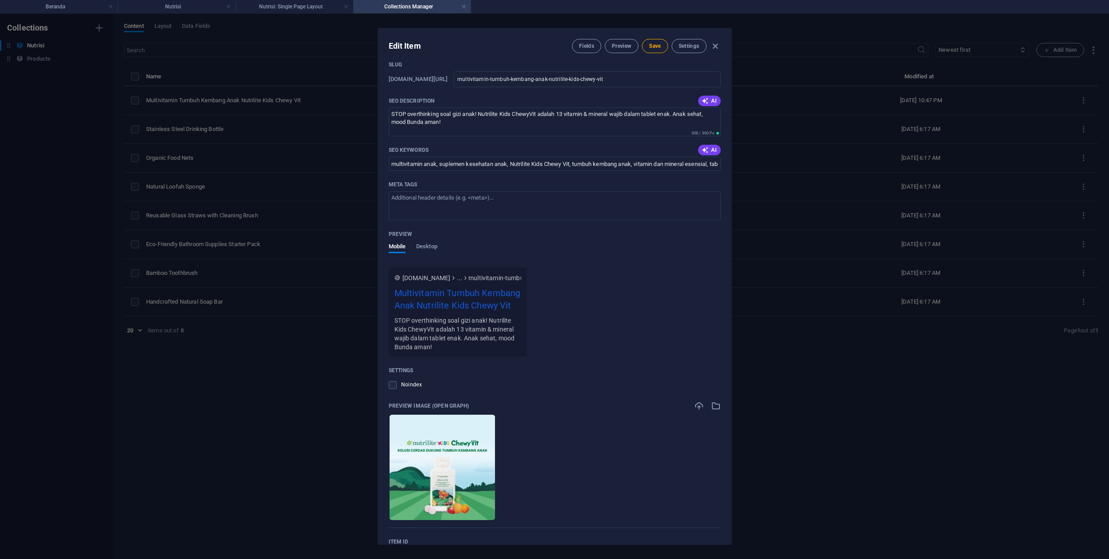
scroll to position [655, 0]
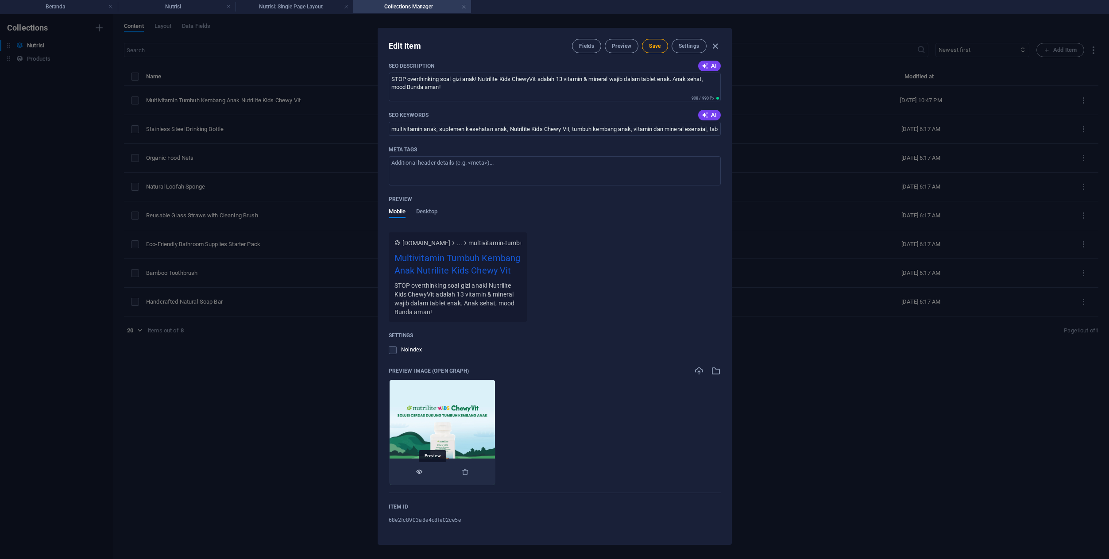
click at [423, 472] on icon "button" at bounding box center [419, 471] width 7 height 7
click at [469, 472] on icon "button" at bounding box center [465, 471] width 7 height 7
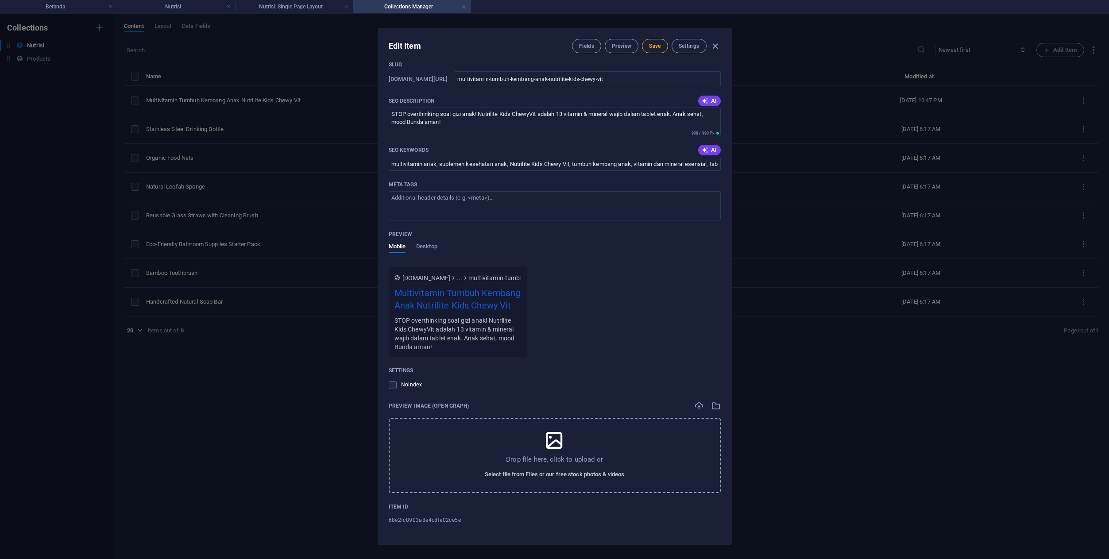
click at [526, 471] on span "Select file from Files or our free stock photos & videos" at bounding box center [554, 474] width 139 height 11
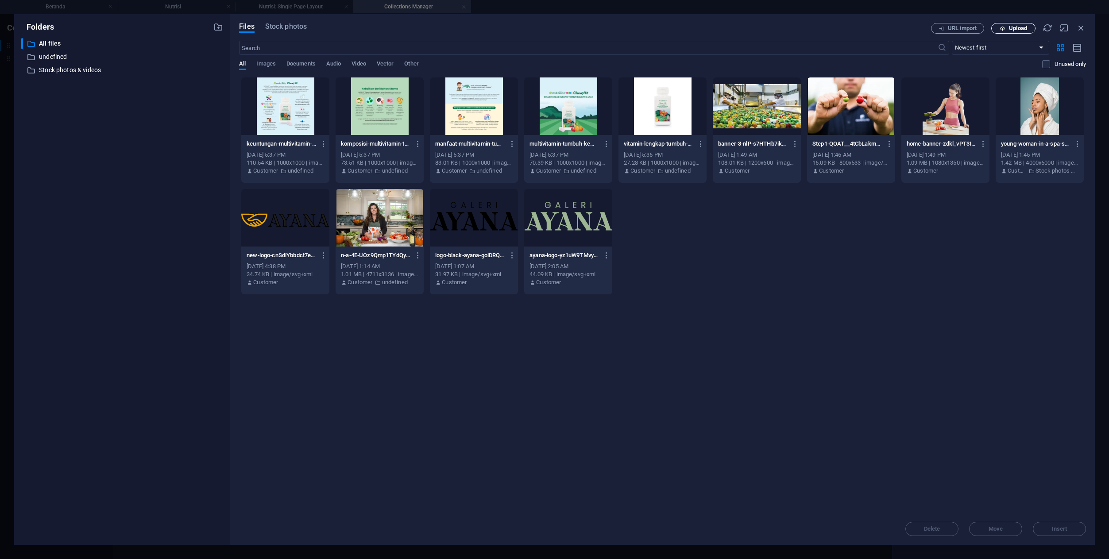
click at [1006, 33] on button "Upload" at bounding box center [1013, 28] width 44 height 11
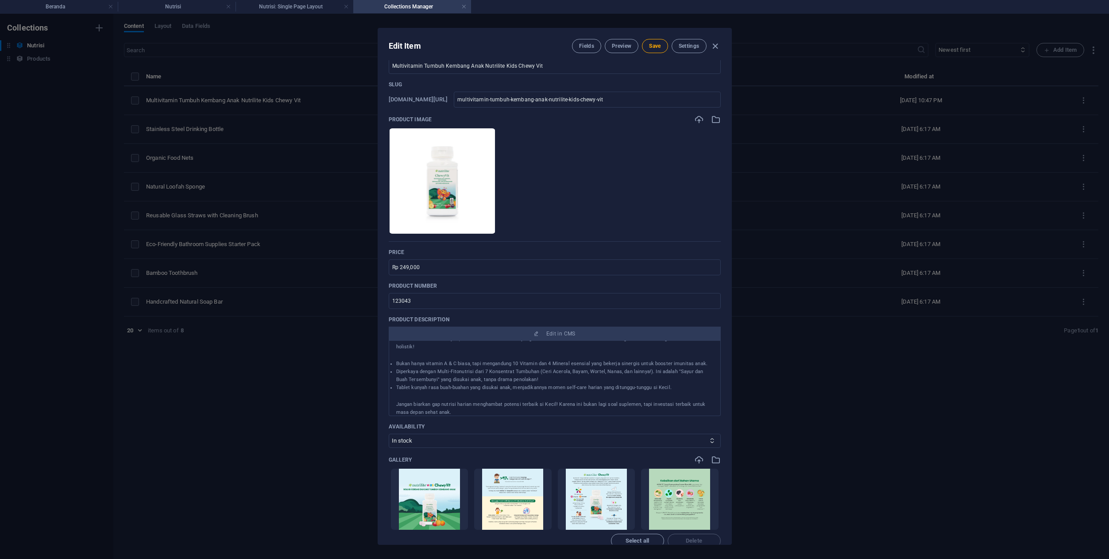
scroll to position [0, 0]
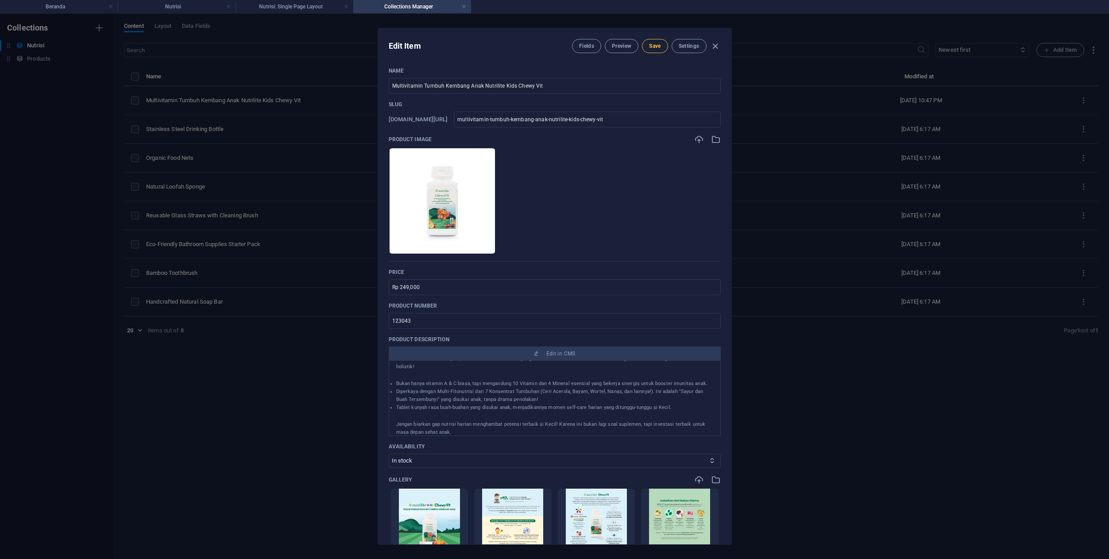
click at [648, 50] on button "Save" at bounding box center [655, 46] width 26 height 14
click at [630, 45] on span "Preview" at bounding box center [621, 46] width 19 height 7
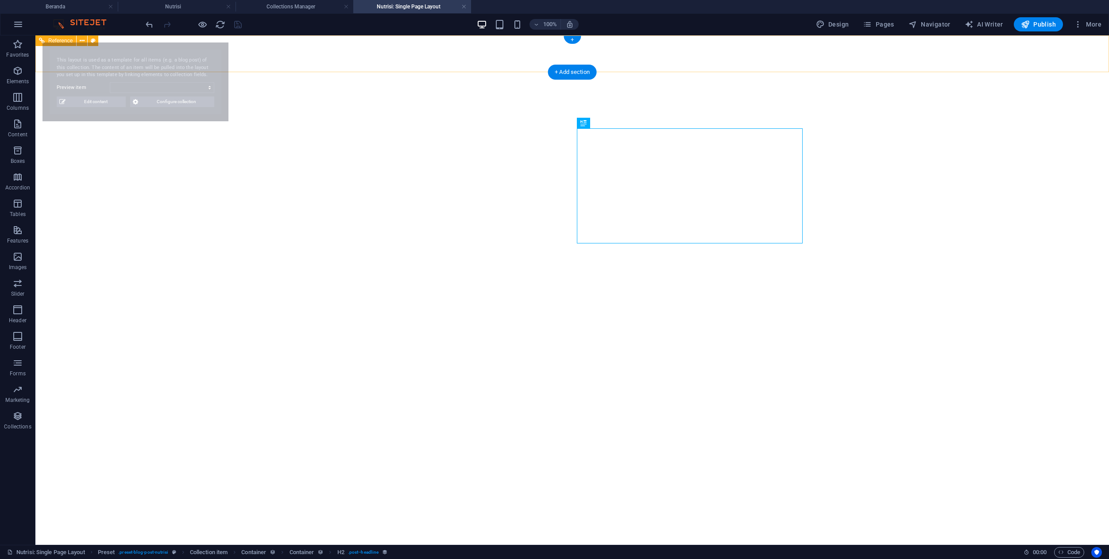
select select "68e2fc8903a8e4c8fe02ce5e"
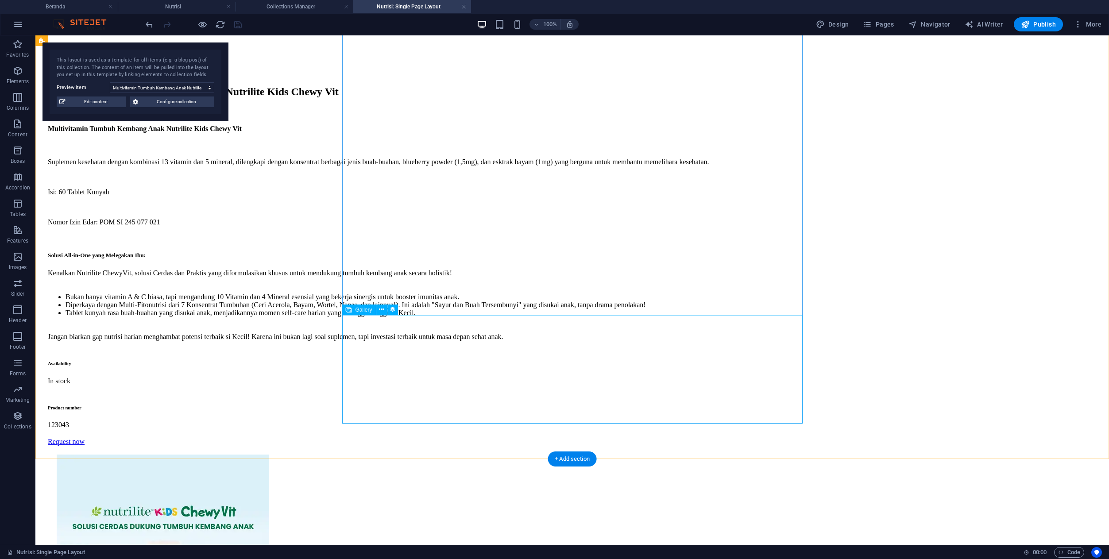
scroll to position [405, 0]
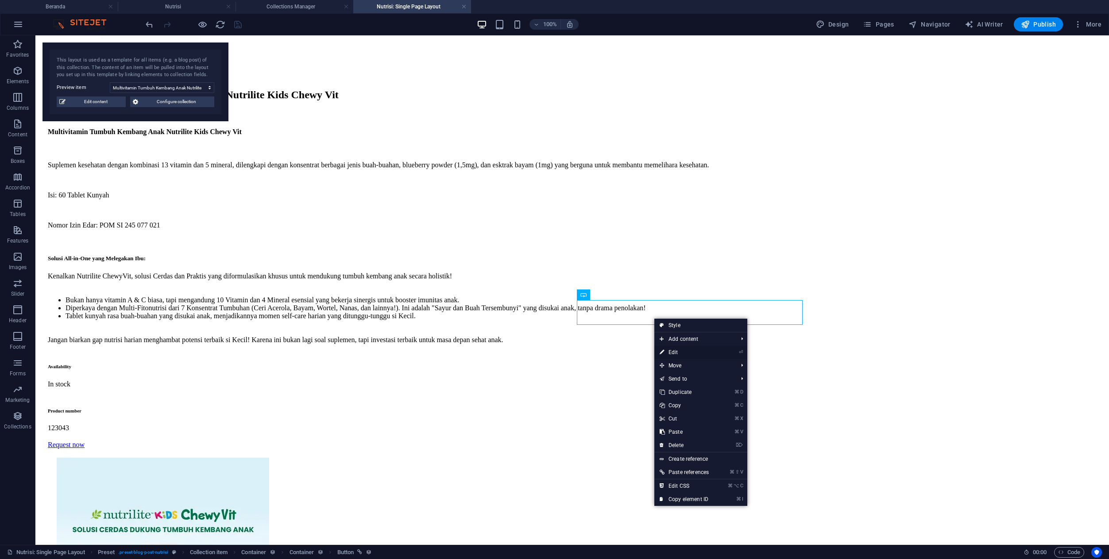
click at [672, 352] on link "⏎ Edit" at bounding box center [684, 352] width 60 height 13
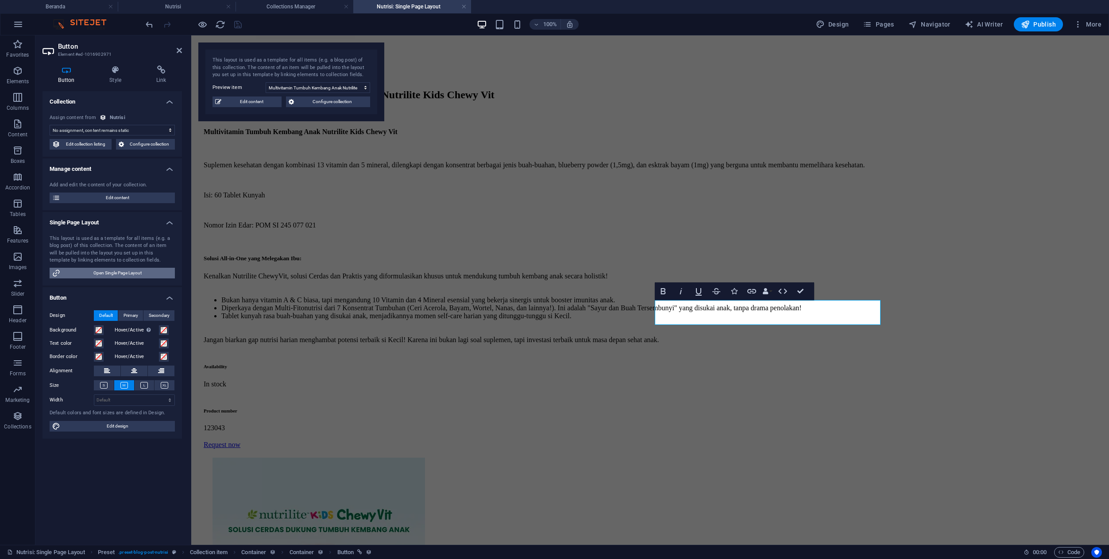
click at [137, 273] on span "Open Single Page Layout" at bounding box center [117, 273] width 109 height 11
click at [236, 103] on span "Edit content" at bounding box center [251, 102] width 55 height 11
type input "multivitamin-tumbuh-kembang-anak-nutrilite-kids-chewy-vit"
type textarea "STOP overthinking soal gizi anak! Nutrilite Kids ChewyVit adalah 13 vitamin & m…"
type input "multivitamin anak, suplemen kesehatan anak, Nutrilite Kids Chewy Vit, tumbuh ke…"
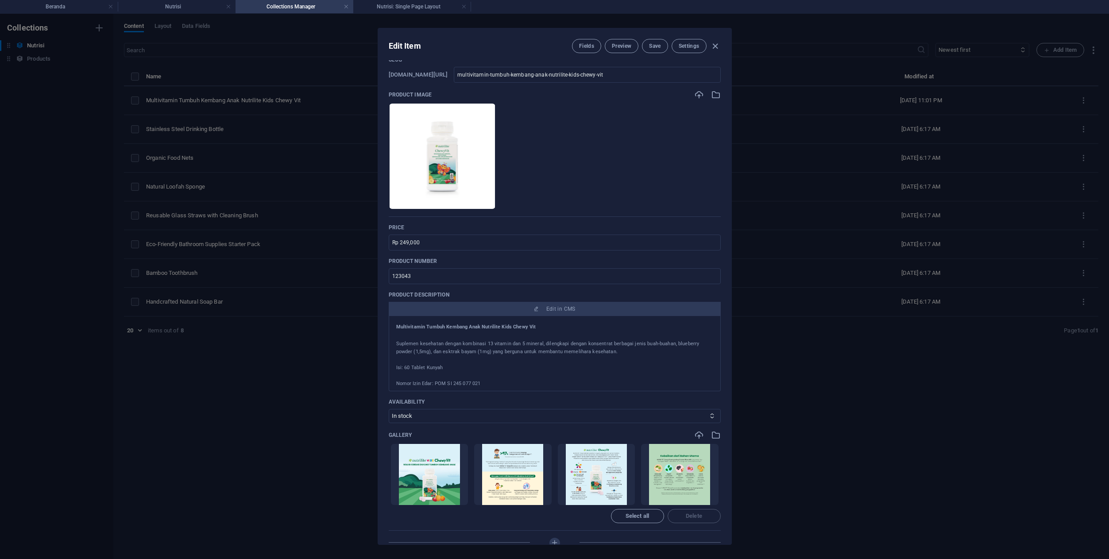
scroll to position [0, 0]
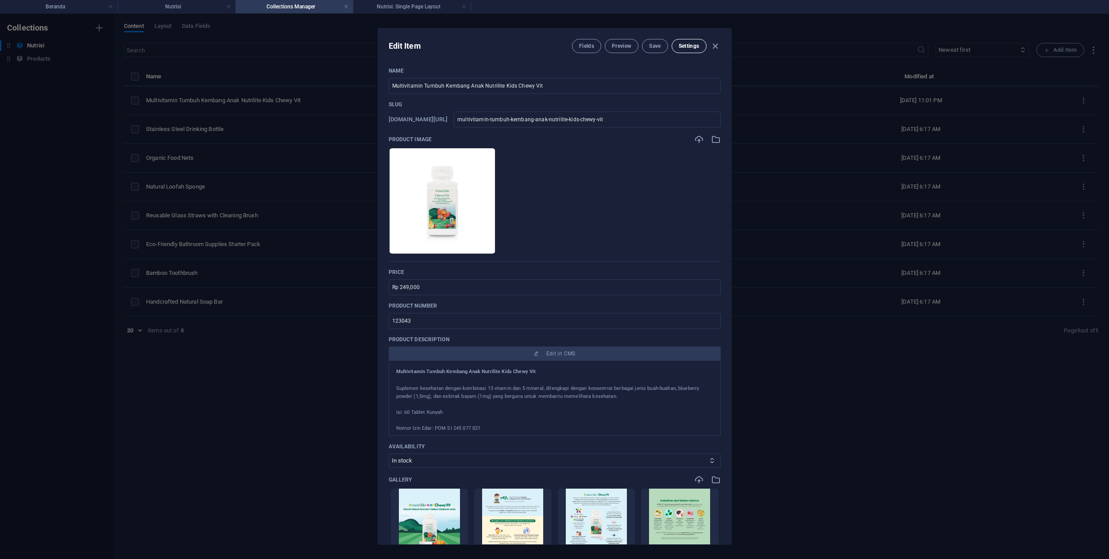
click at [698, 46] on span "Settings" at bounding box center [689, 46] width 21 height 7
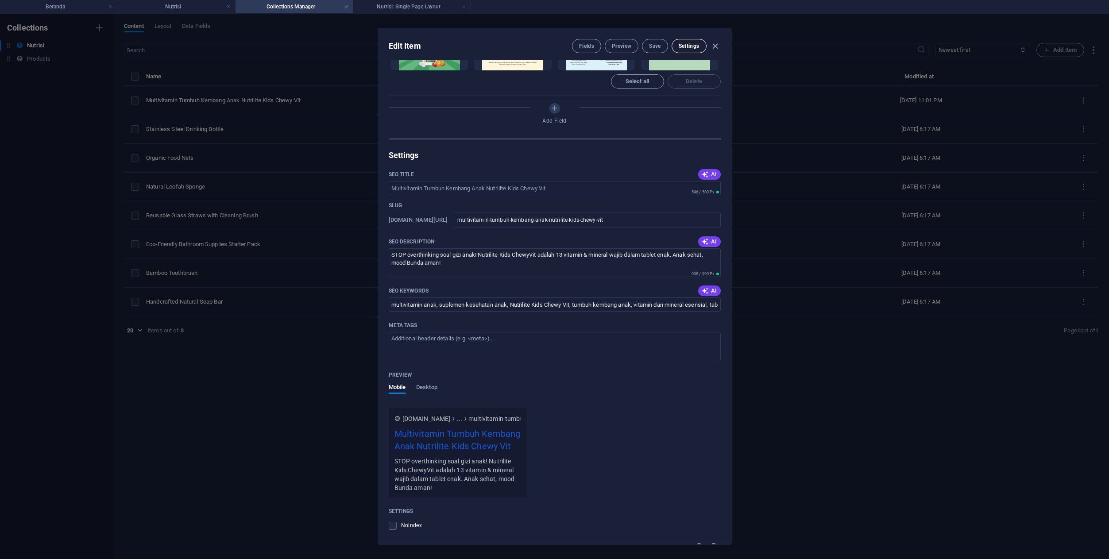
scroll to position [569, 0]
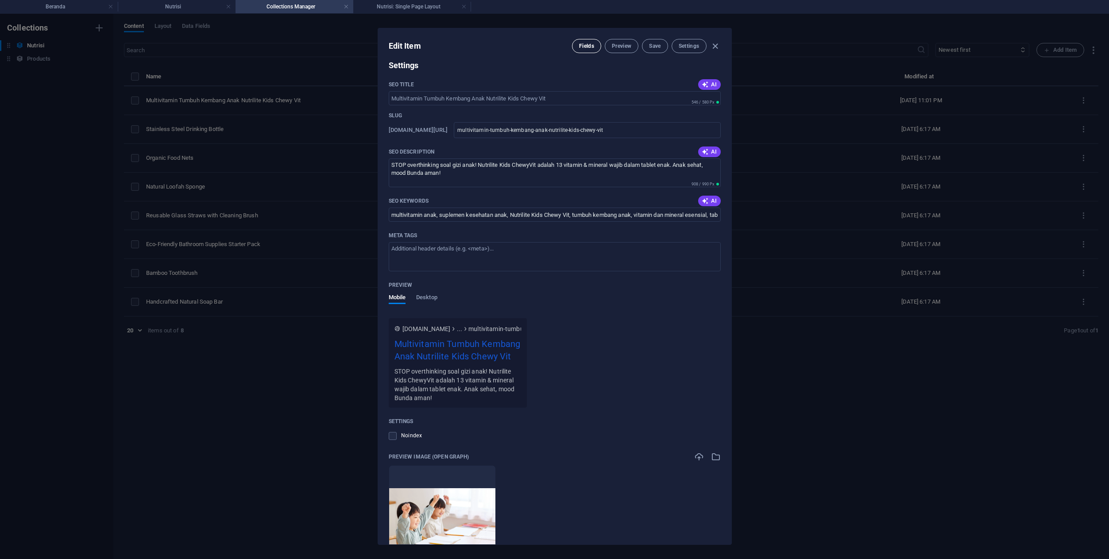
click at [594, 44] on button "Fields" at bounding box center [586, 46] width 29 height 14
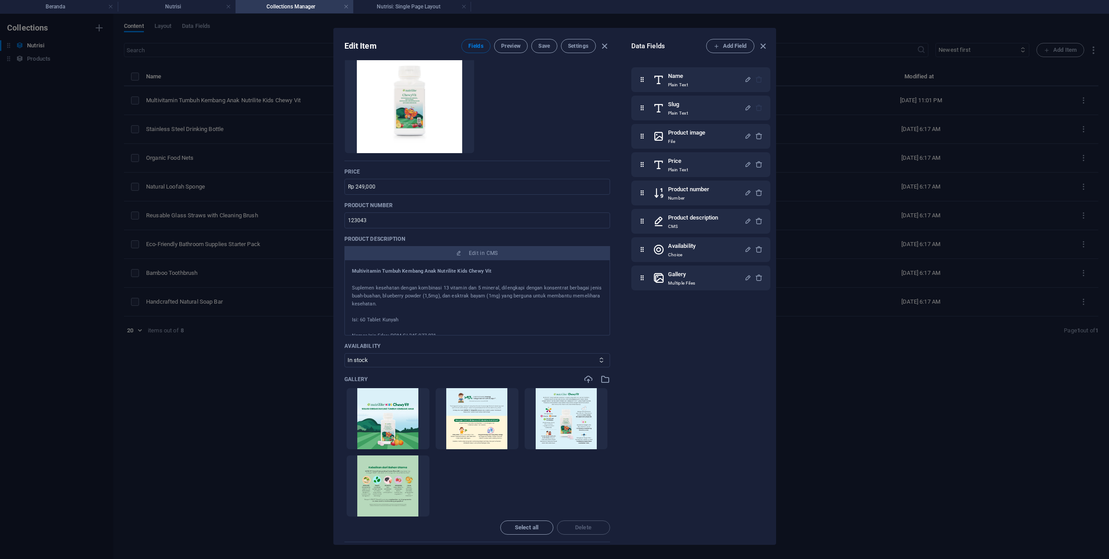
scroll to position [0, 0]
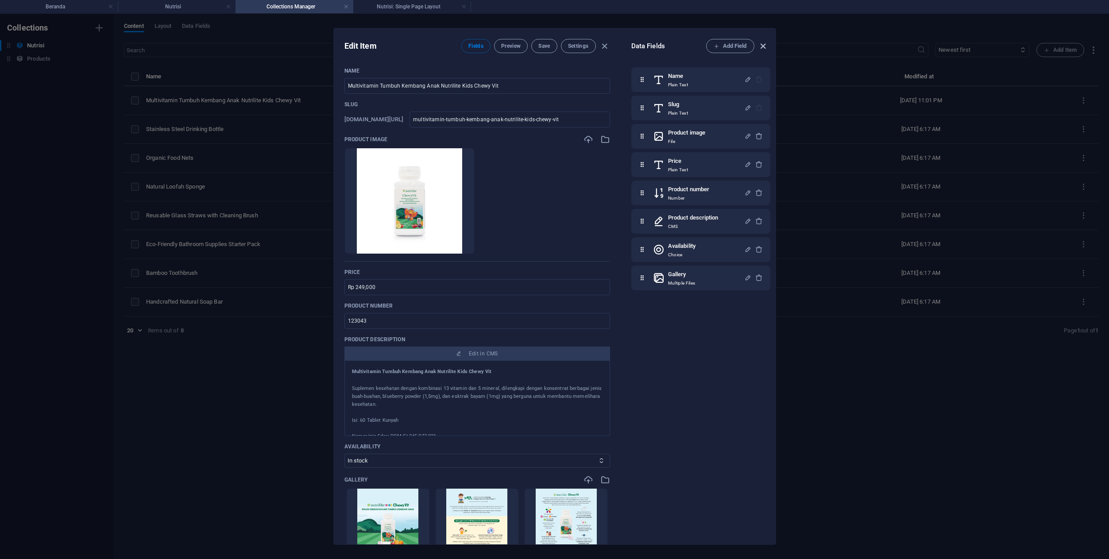
click at [766, 46] on icon "button" at bounding box center [763, 46] width 10 height 10
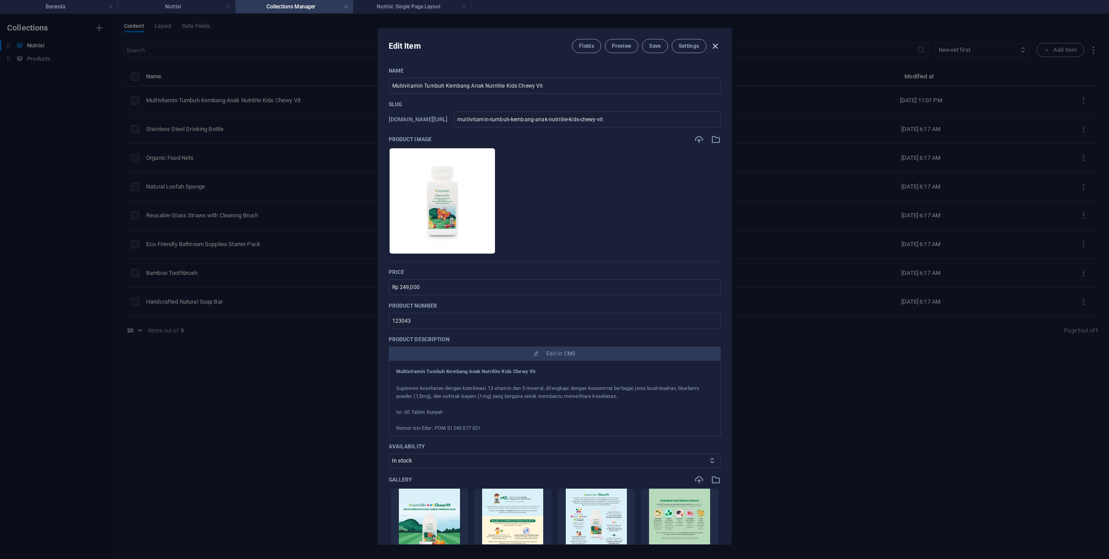
click at [717, 47] on icon "button" at bounding box center [715, 46] width 10 height 10
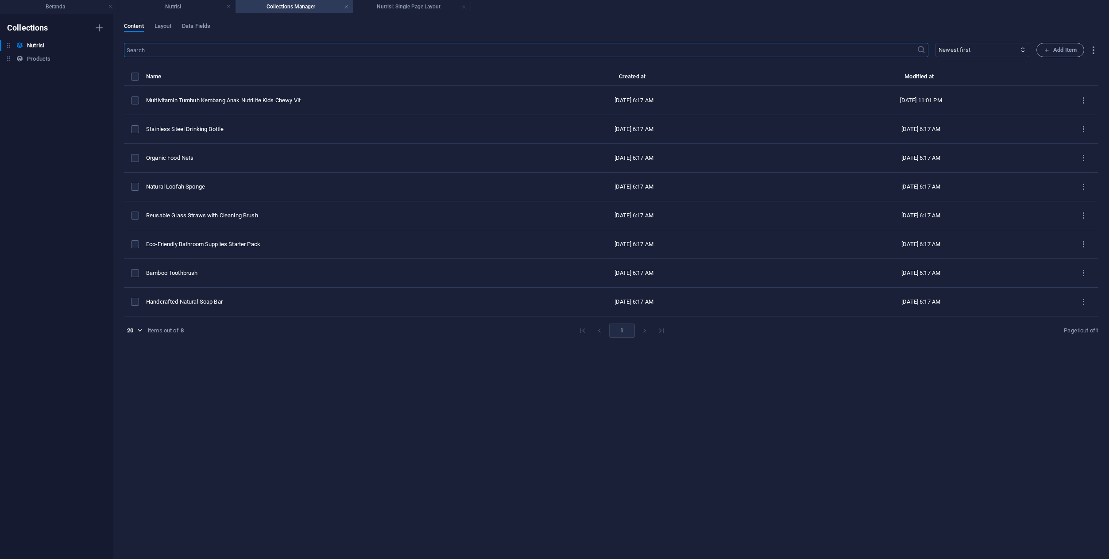
type input "multivitamin-tumbuh-kembang-anak-nutrilite-kids-chewy-vit"
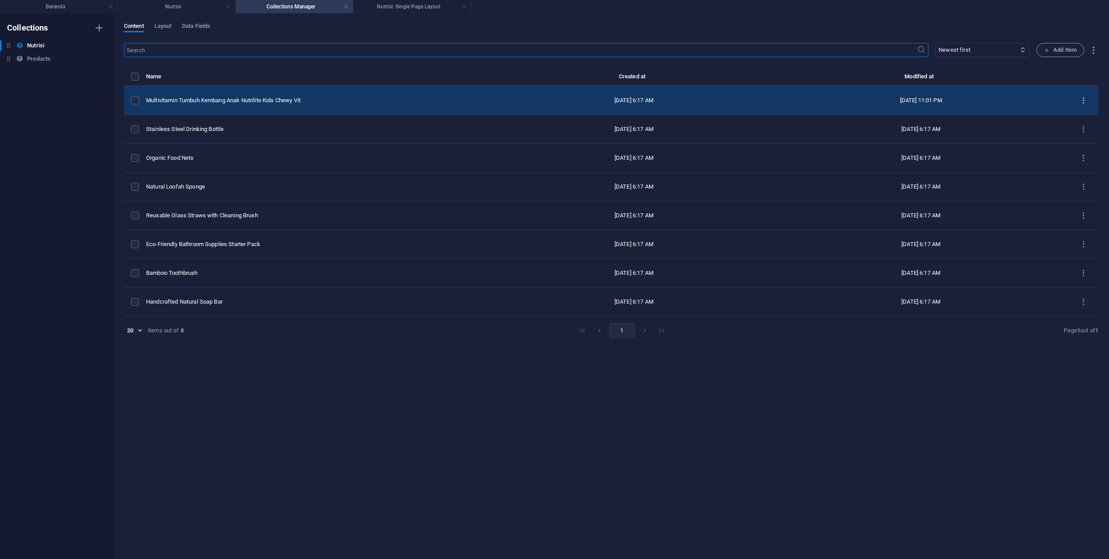
click at [1086, 103] on icon "items list" at bounding box center [1083, 101] width 8 height 8
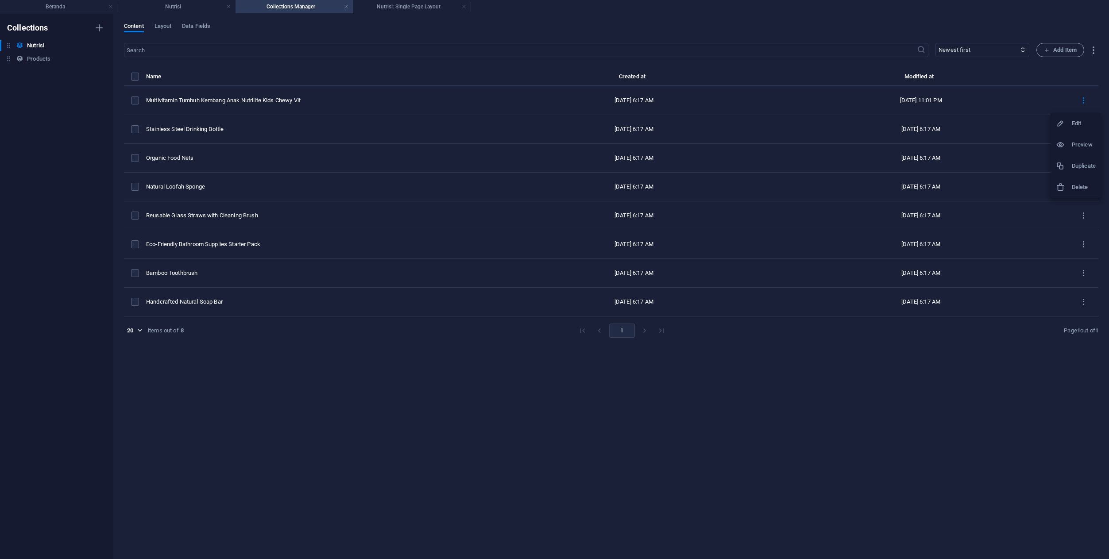
click at [1075, 147] on h6 "Preview" at bounding box center [1084, 144] width 24 height 11
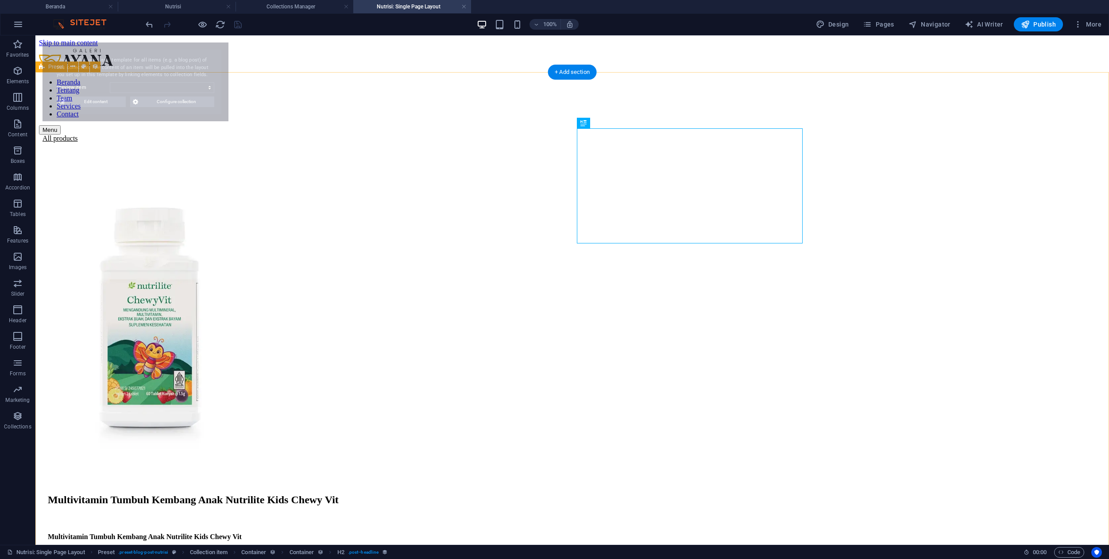
select select "68e2fc8903a8e4c8fe02ce5e"
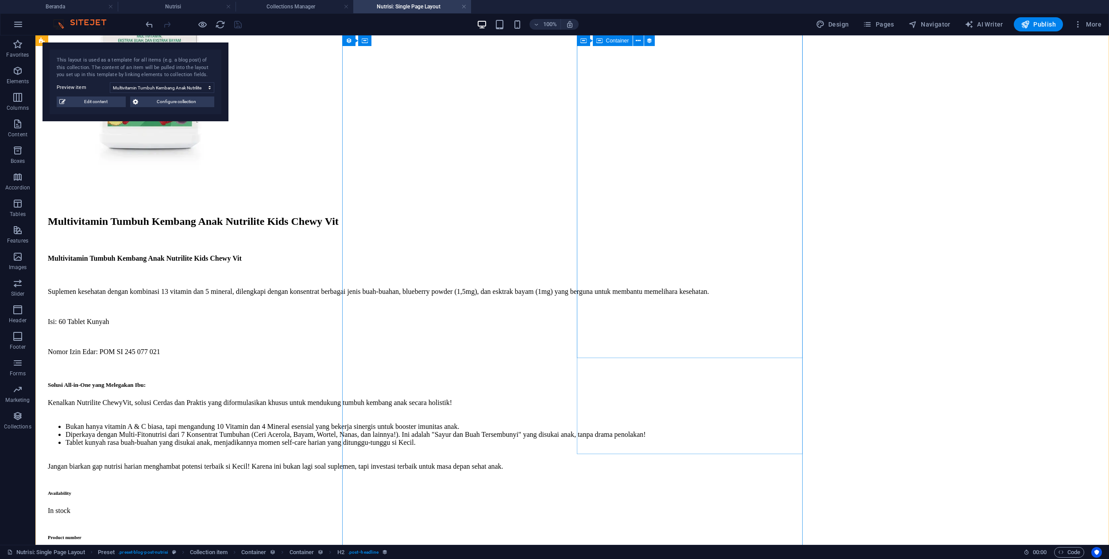
scroll to position [281, 0]
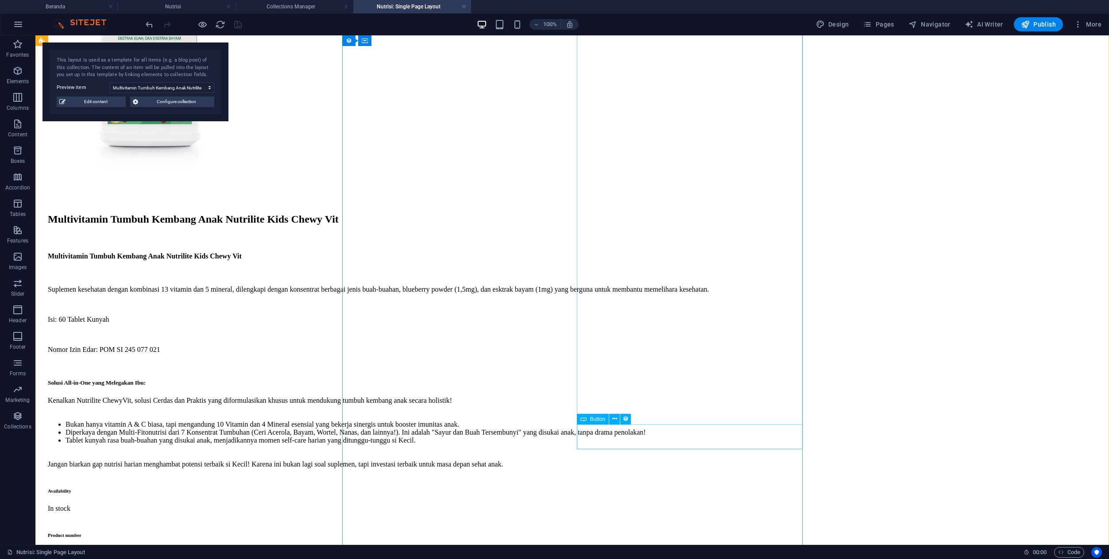
click at [637, 559] on div "Request now" at bounding box center [577, 569] width 1058 height 8
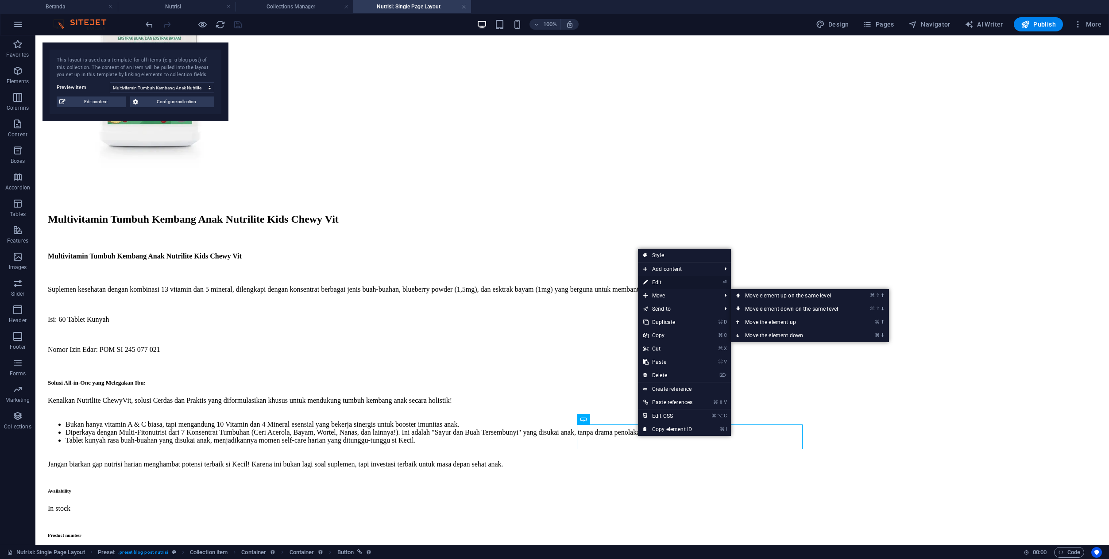
click at [668, 285] on link "⏎ Edit" at bounding box center [668, 282] width 60 height 13
select select "4"
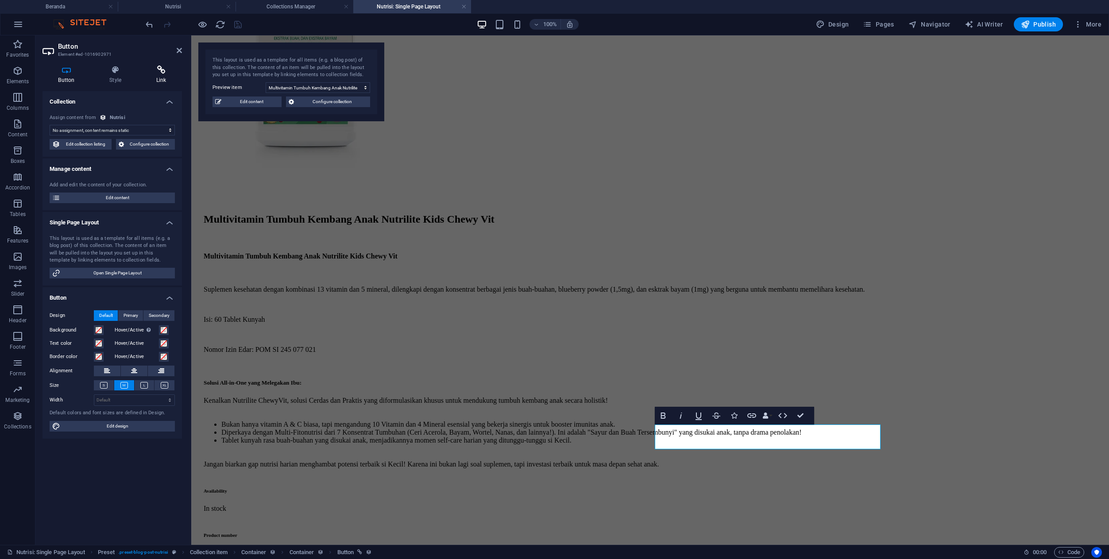
click at [158, 74] on icon at bounding box center [161, 70] width 42 height 9
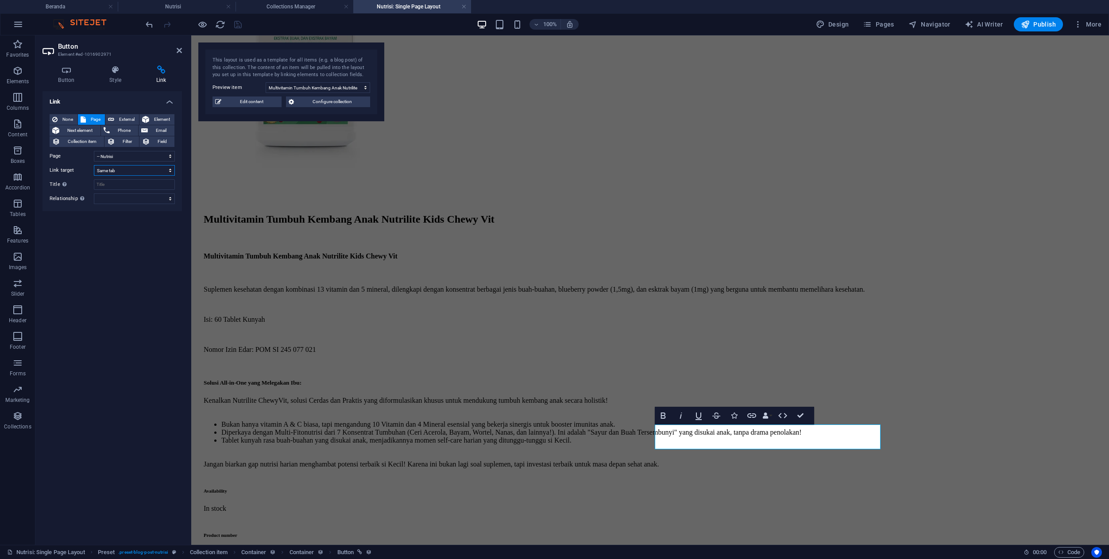
click at [119, 172] on select "New tab Same tab Overlay" at bounding box center [134, 170] width 81 height 11
select select "blank"
click at [94, 165] on select "New tab Same tab Overlay" at bounding box center [134, 170] width 81 height 11
click at [128, 161] on select "Beranda Tentang Team Services -- Nutrisi -- Orthopedics -- Neurology -- General…" at bounding box center [134, 156] width 81 height 11
click at [94, 151] on select "Beranda Tentang Team Services -- Nutrisi -- Orthopedics -- Neurology -- General…" at bounding box center [134, 156] width 81 height 11
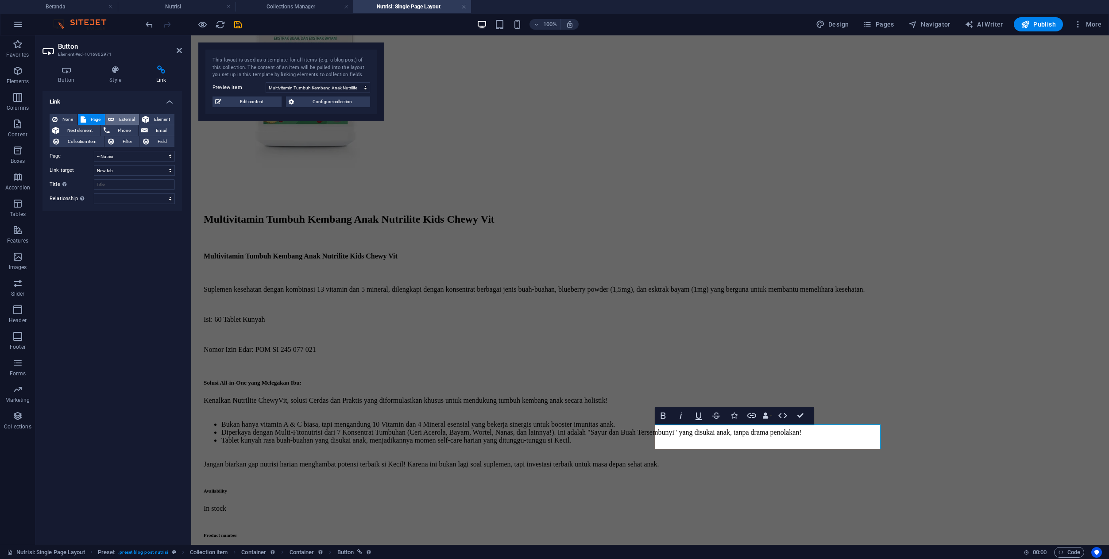
click at [129, 121] on span "External" at bounding box center [126, 119] width 19 height 11
drag, startPoint x: 139, startPoint y: 159, endPoint x: 95, endPoint y: 158, distance: 43.9
click at [95, 158] on input "/18247570" at bounding box center [134, 156] width 81 height 11
paste input "https://id.ashare.me/25JFgNr0"
type input "https://id.ashare.me/25JFgNr0"
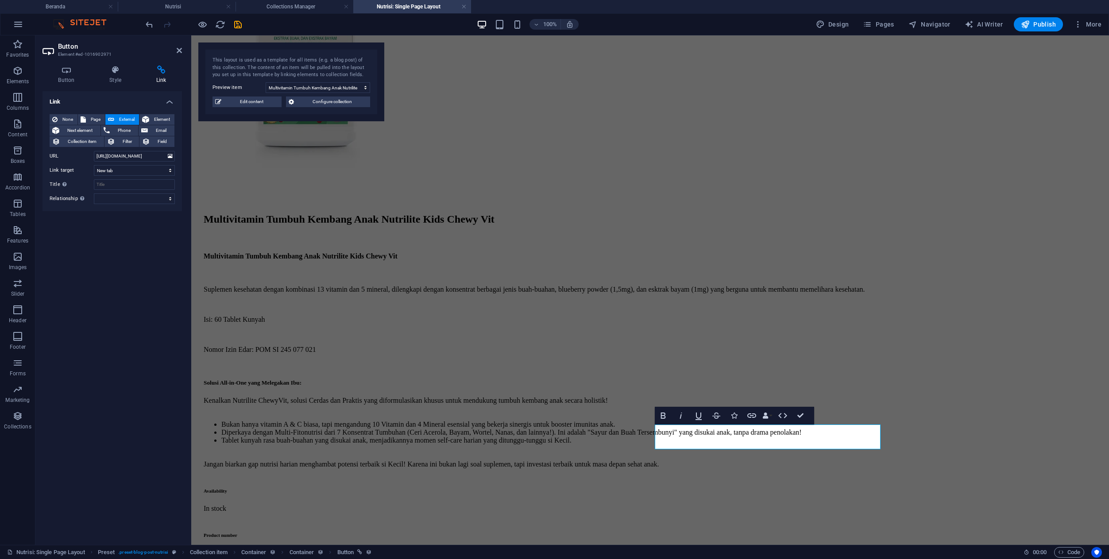
click at [116, 270] on div "Link None Page External Element Next element Phone Email Collection item Filter…" at bounding box center [112, 314] width 139 height 447
click at [68, 80] on h4 "Button" at bounding box center [68, 75] width 51 height 19
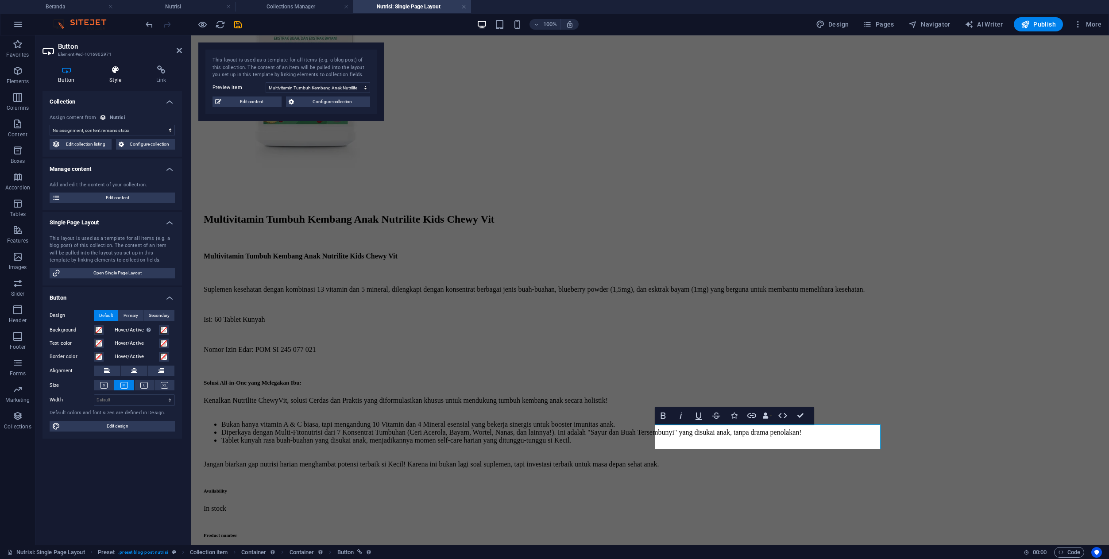
click at [120, 71] on icon at bounding box center [115, 70] width 43 height 9
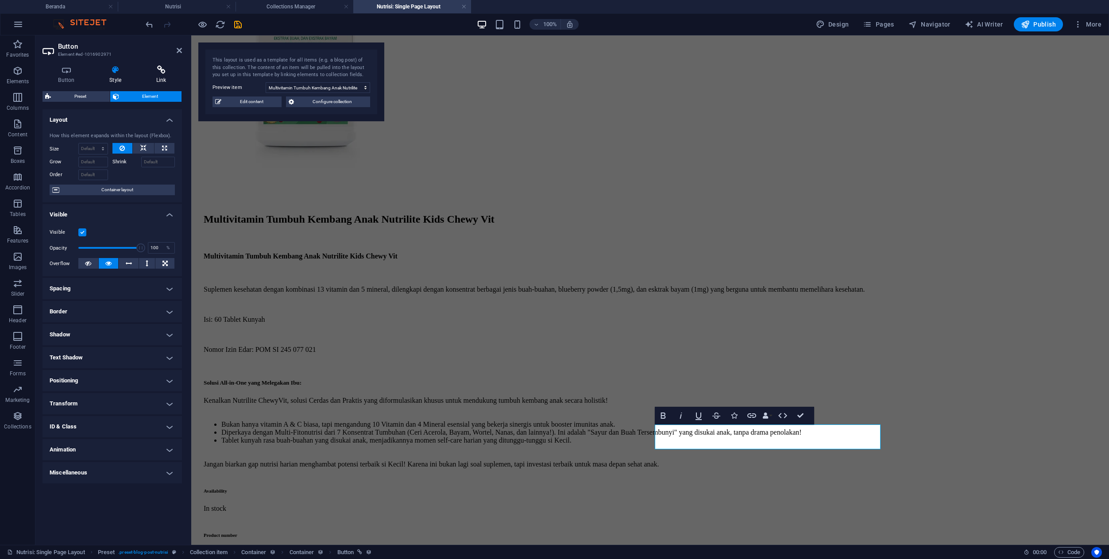
click at [171, 73] on icon at bounding box center [161, 70] width 42 height 9
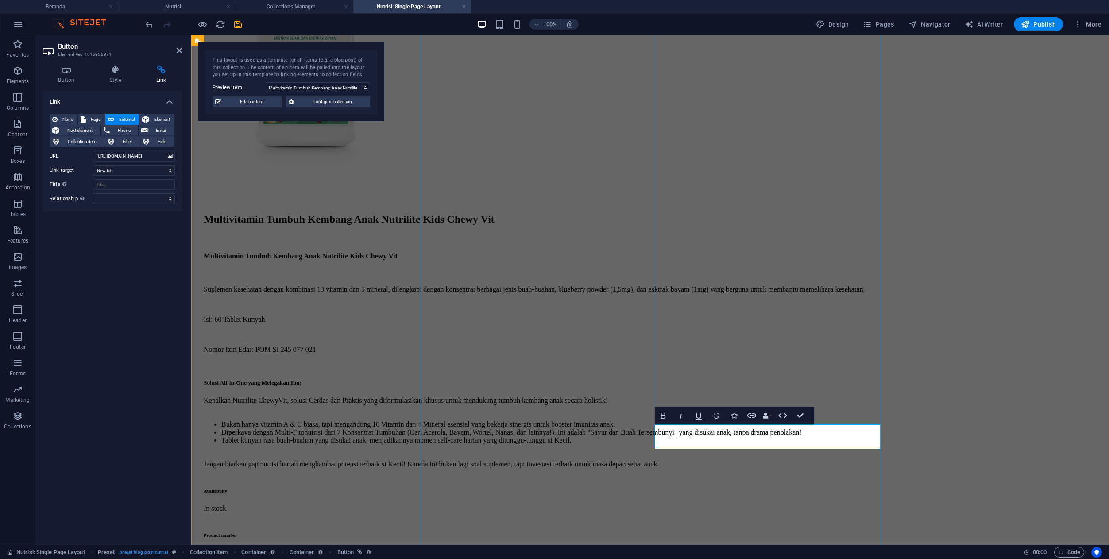
click at [240, 559] on link "Request now" at bounding box center [222, 569] width 37 height 8
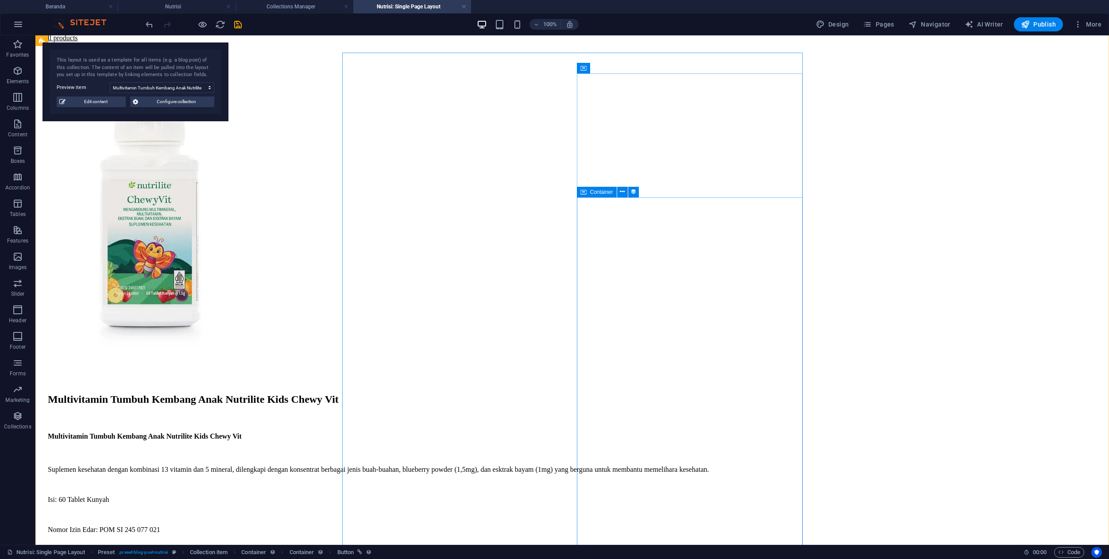
scroll to position [0, 0]
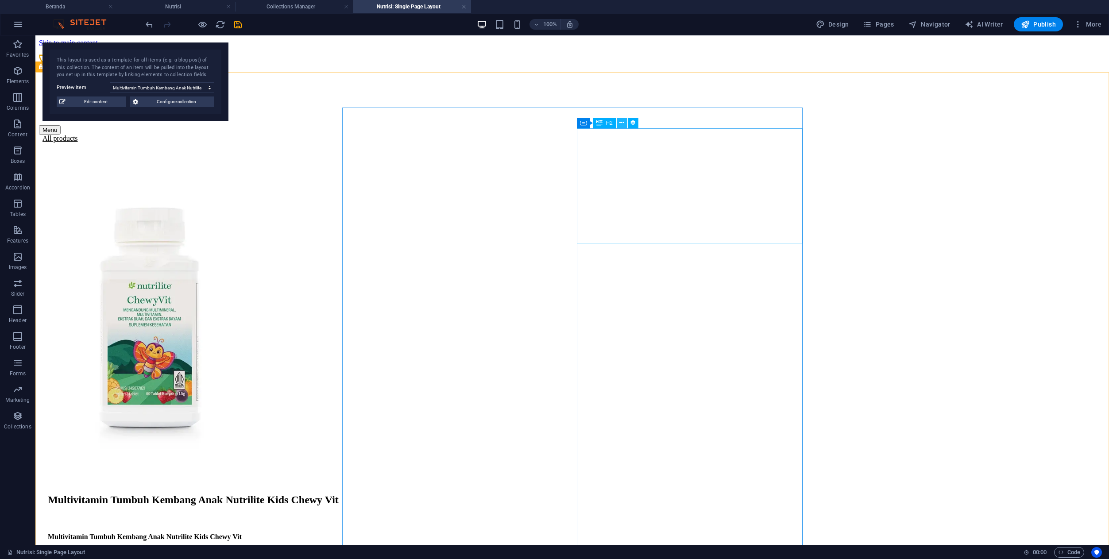
click at [623, 124] on icon at bounding box center [621, 122] width 5 height 9
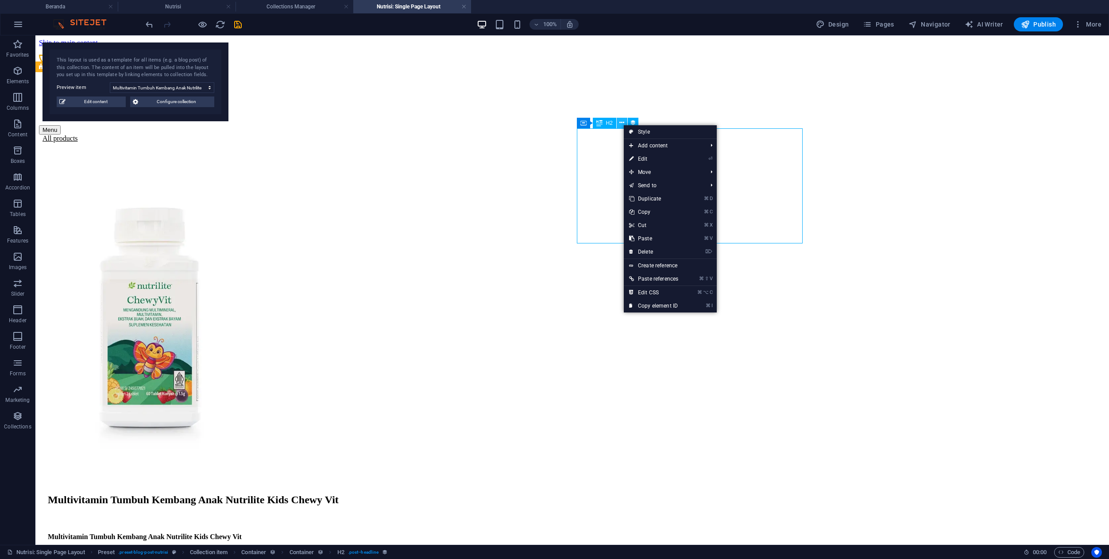
click at [623, 124] on icon at bounding box center [621, 122] width 5 height 9
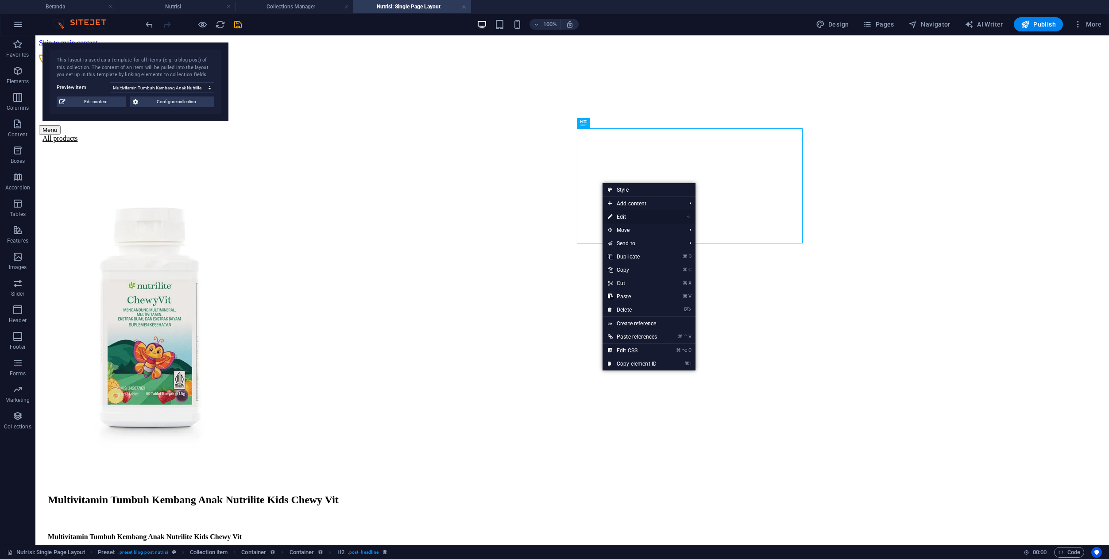
click at [617, 216] on link "⏎ Edit" at bounding box center [633, 216] width 60 height 13
select select "name"
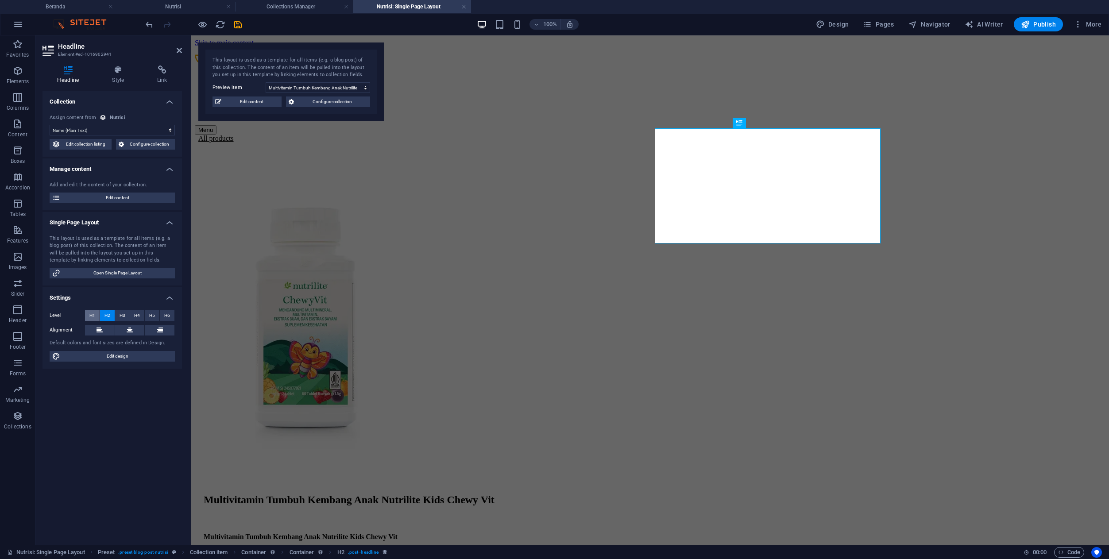
click at [94, 317] on span "H1" at bounding box center [92, 315] width 6 height 11
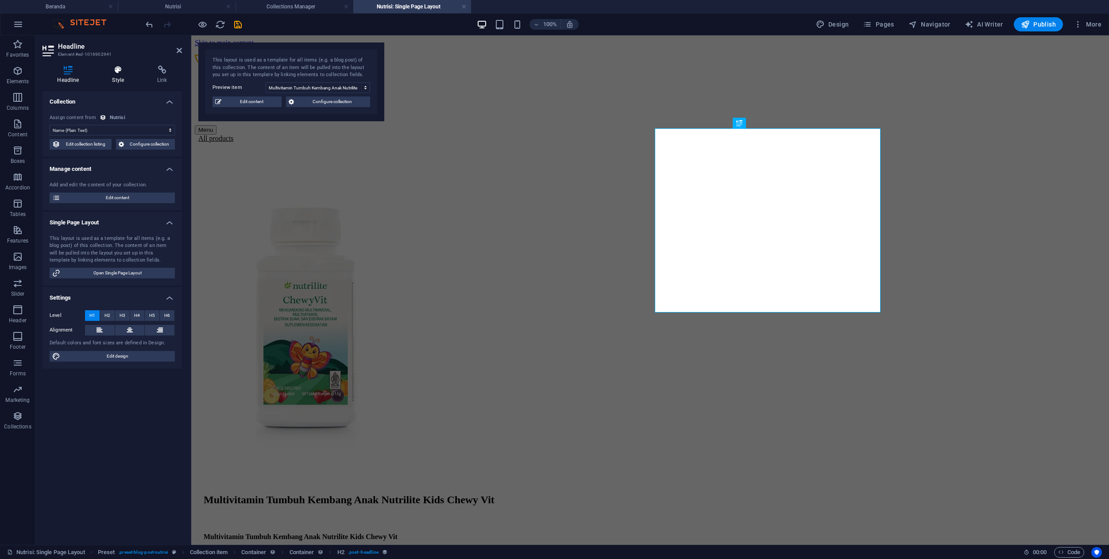
click at [123, 71] on icon at bounding box center [118, 70] width 42 height 9
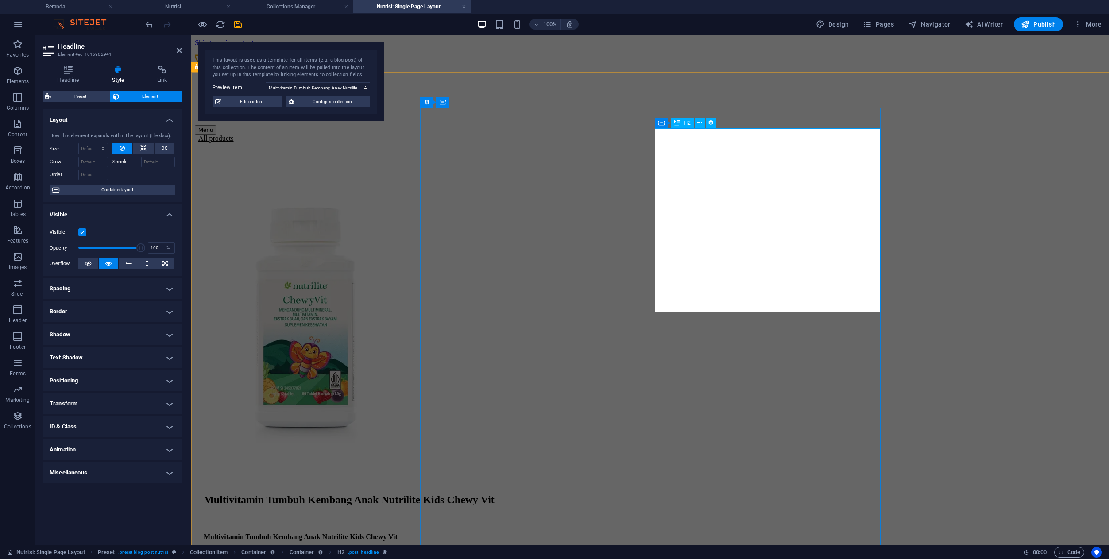
click at [681, 123] on div "H2" at bounding box center [682, 123] width 23 height 11
click at [155, 78] on h4 "Link" at bounding box center [162, 75] width 39 height 19
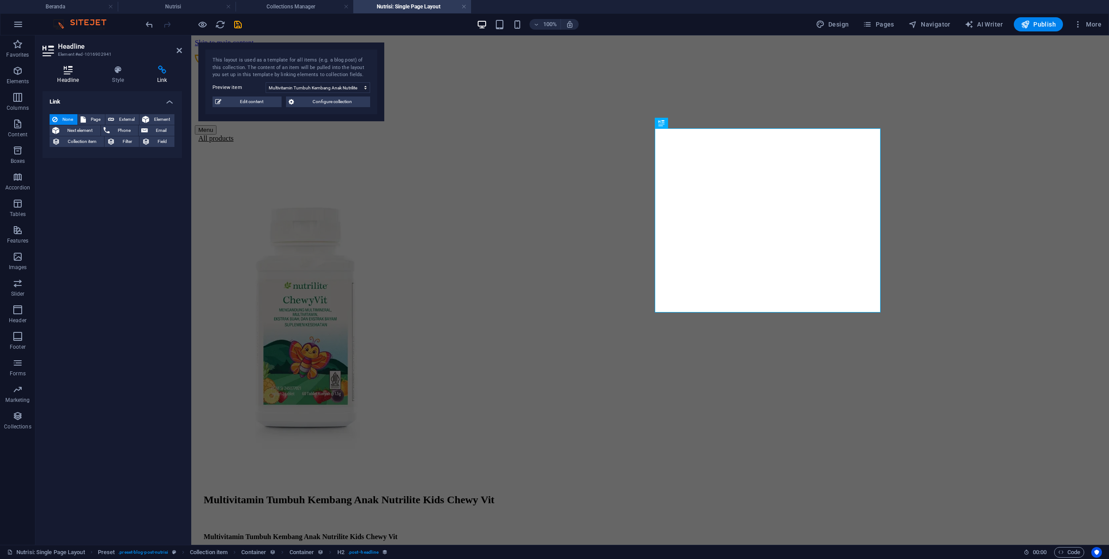
click at [79, 79] on h4 "Headline" at bounding box center [70, 75] width 55 height 19
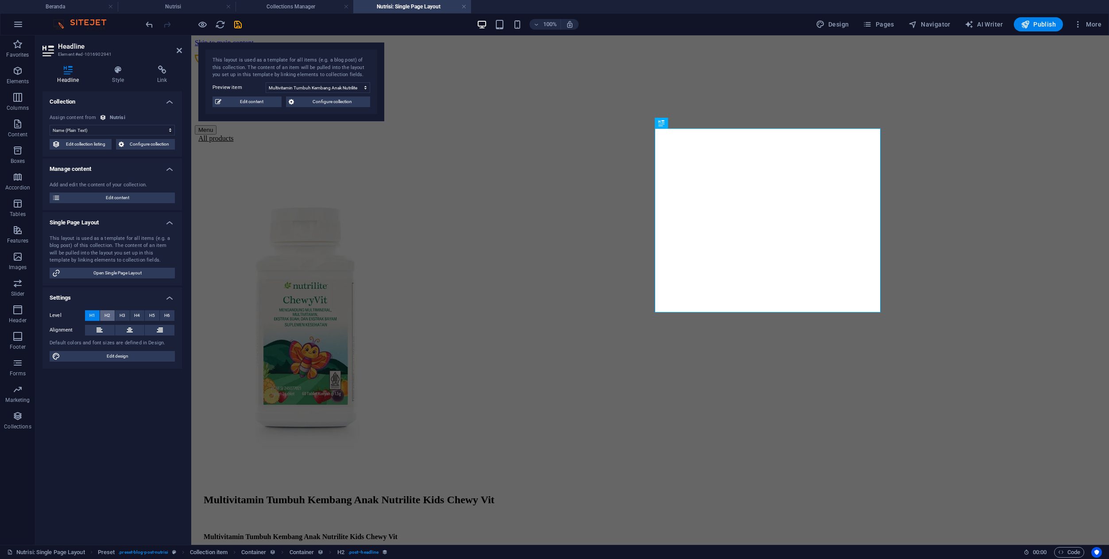
click at [110, 313] on button "H2" at bounding box center [107, 315] width 15 height 11
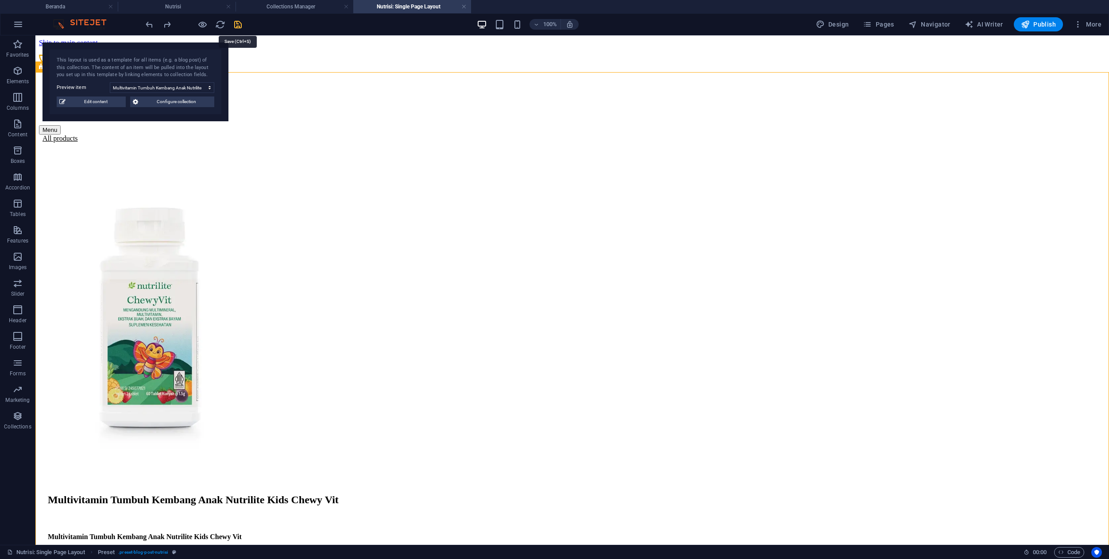
click at [236, 23] on icon "save" at bounding box center [238, 24] width 10 height 10
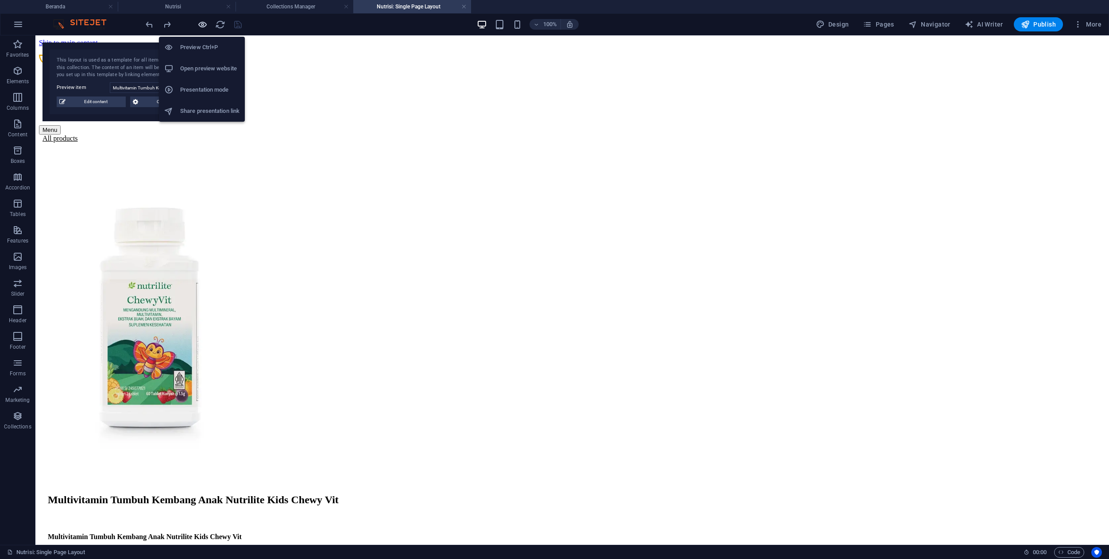
click at [200, 25] on icon "button" at bounding box center [202, 24] width 10 height 10
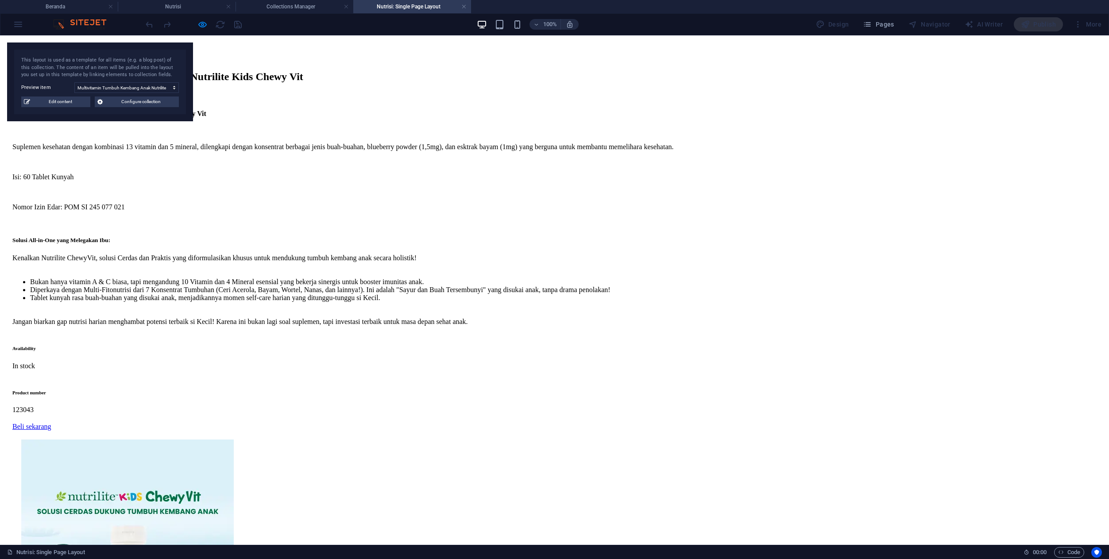
scroll to position [435, 0]
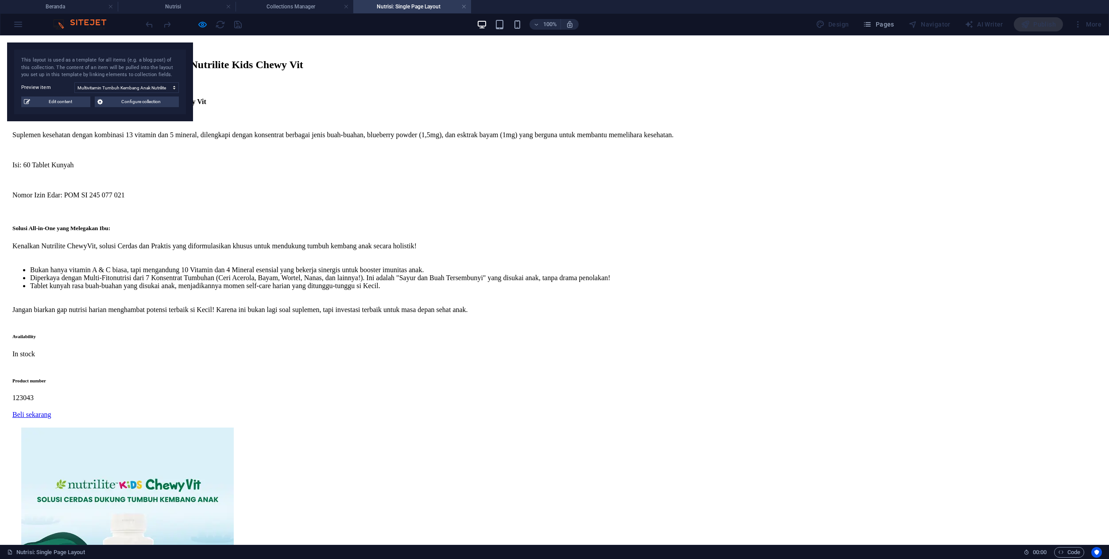
click at [51, 411] on link "Beli sekarang" at bounding box center [31, 415] width 39 height 8
click at [234, 428] on img at bounding box center [127, 534] width 213 height 213
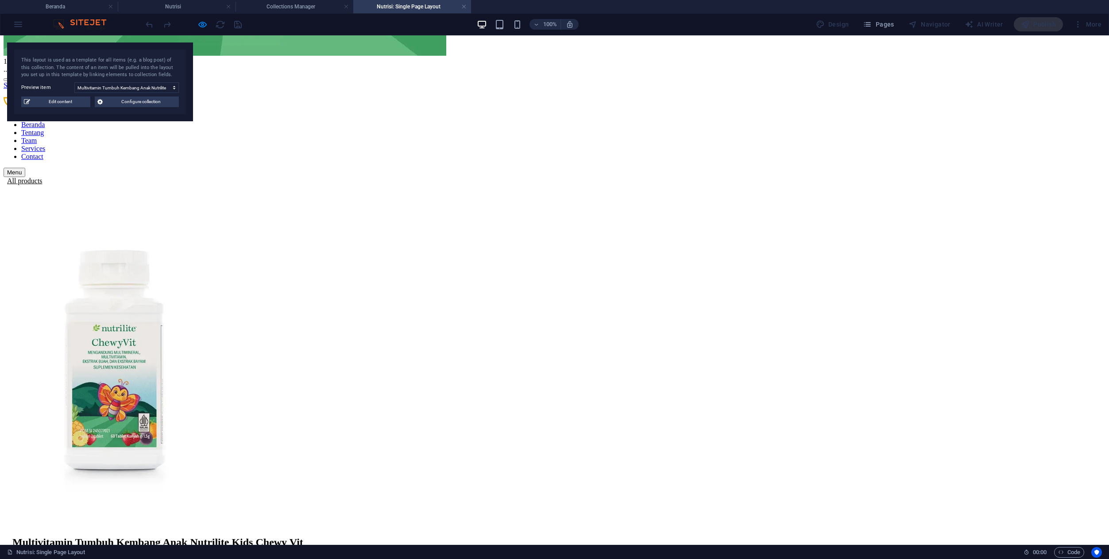
click at [18, 81] on button "button" at bounding box center [14, 79] width 7 height 3
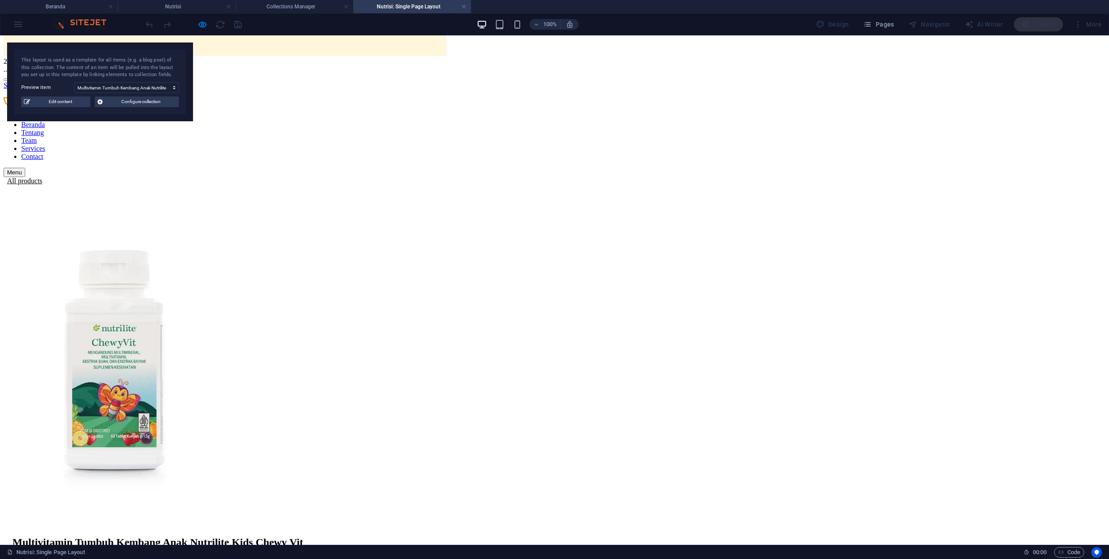
click at [18, 81] on button "button" at bounding box center [14, 79] width 7 height 3
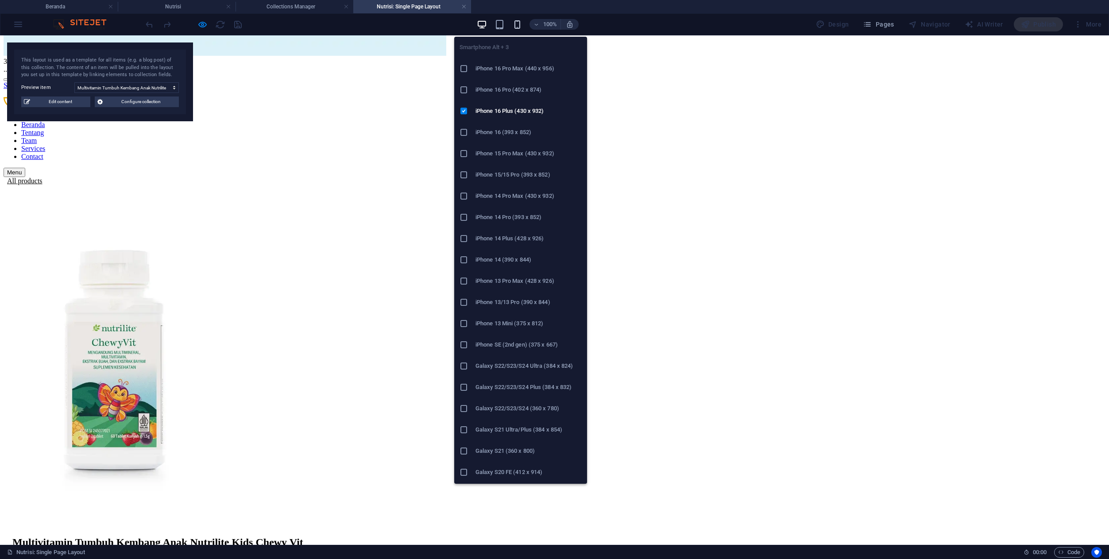
click at [518, 27] on icon "button" at bounding box center [517, 24] width 10 height 10
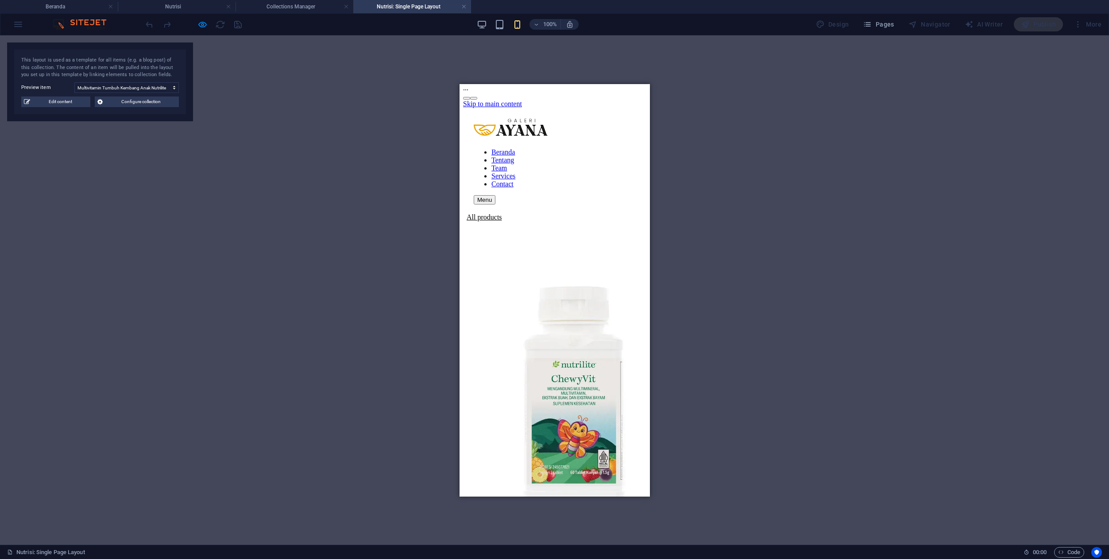
click at [477, 99] on button "button" at bounding box center [473, 98] width 7 height 3
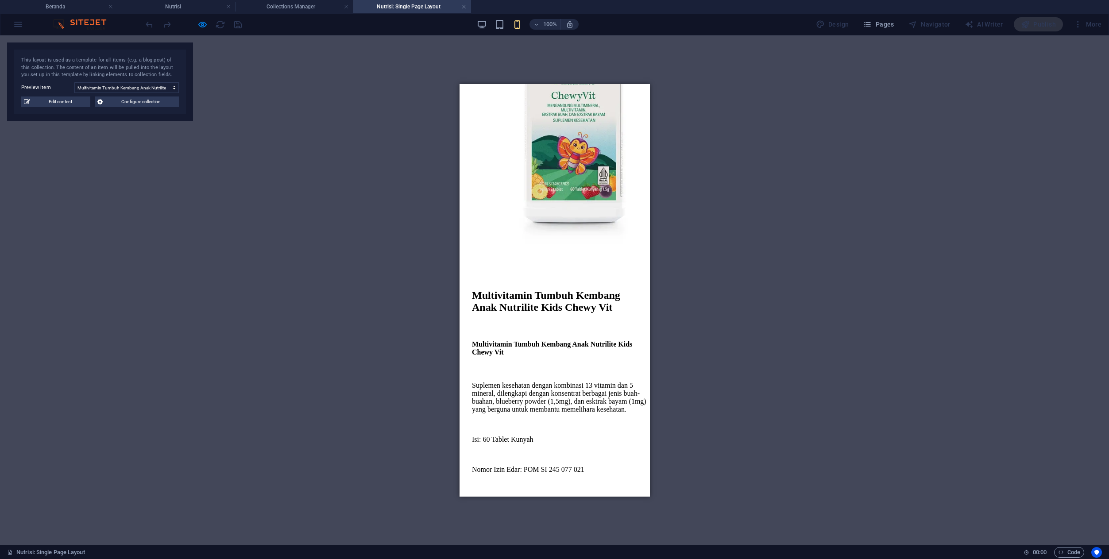
scroll to position [268, 0]
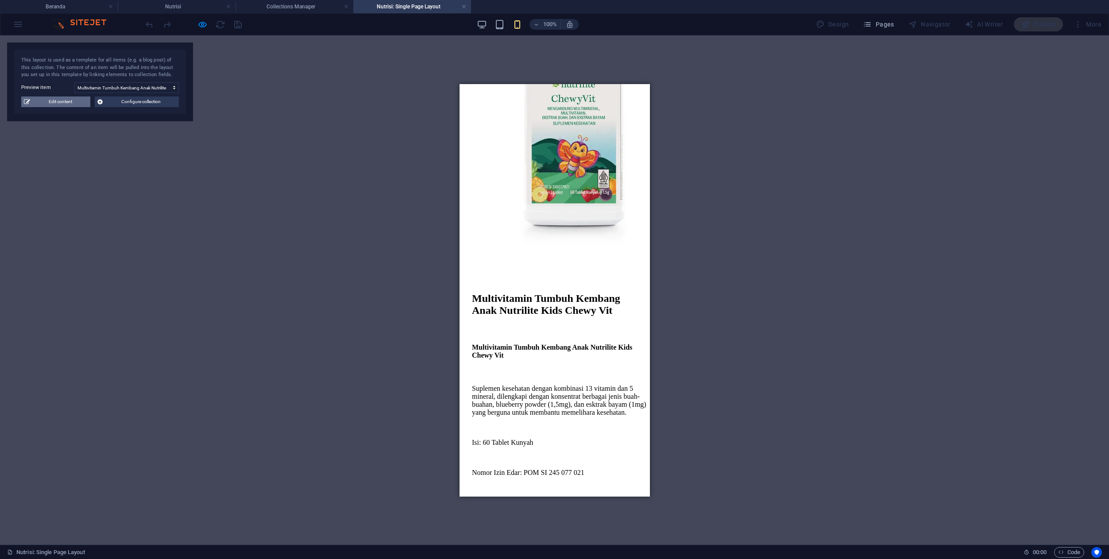
click at [58, 107] on span "Edit content" at bounding box center [60, 102] width 55 height 11
select select "In stock"
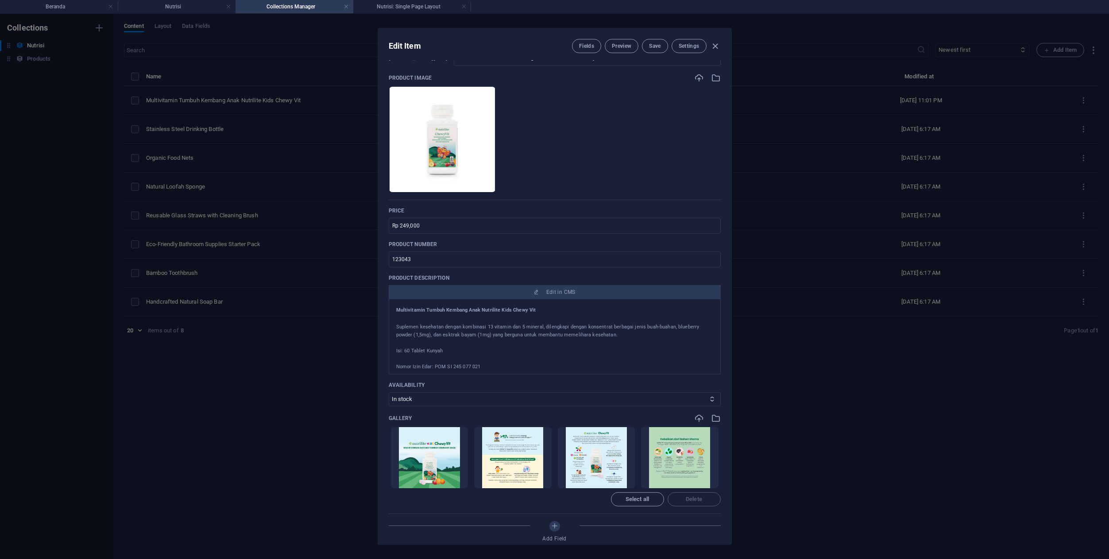
scroll to position [83, 0]
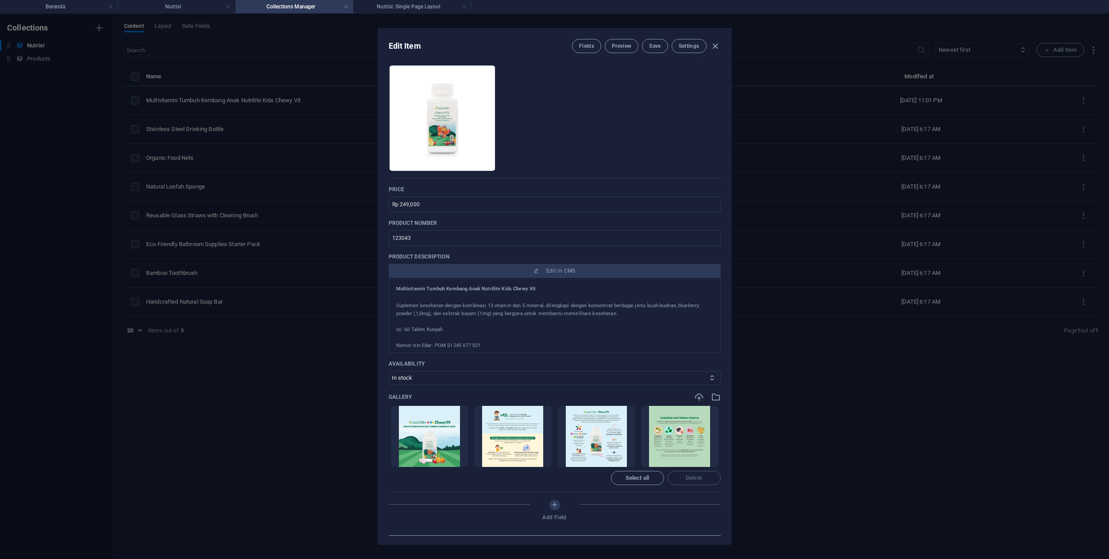
click at [499, 329] on p "Isi: 60 Tablet Kunyah" at bounding box center [554, 330] width 317 height 8
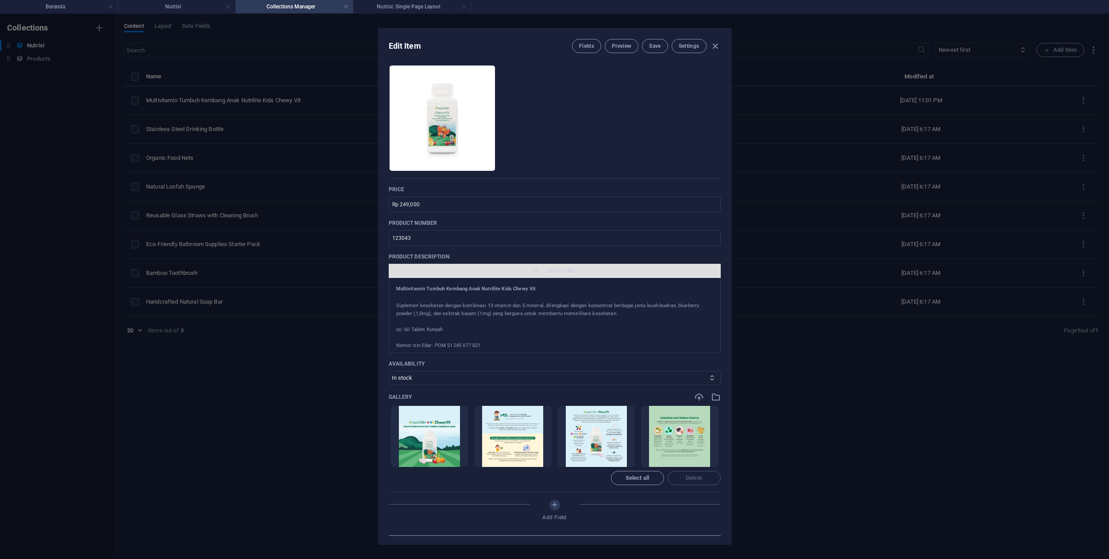
click at [553, 268] on span "Edit in CMS" at bounding box center [560, 270] width 29 height 7
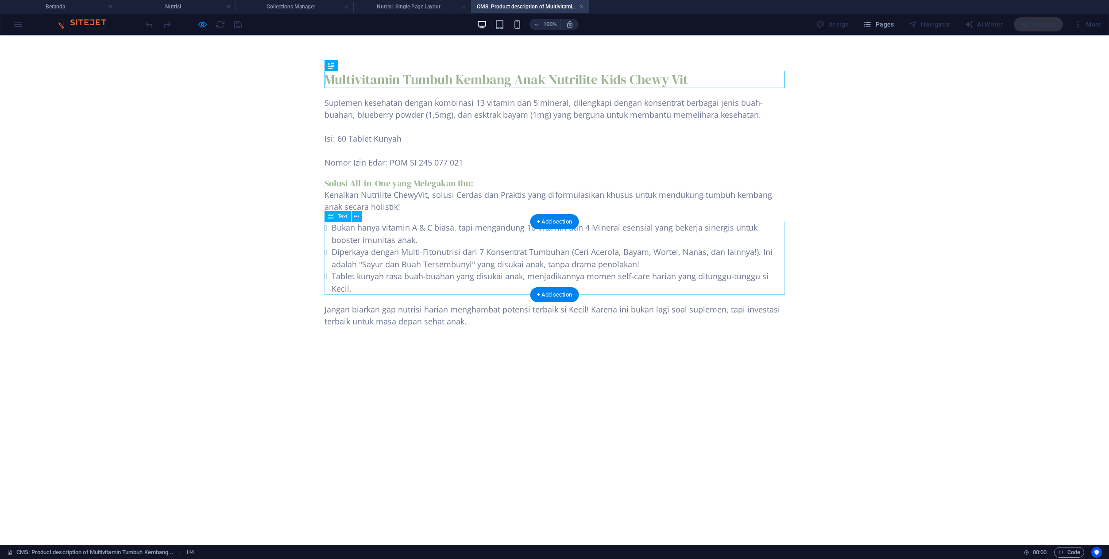
scroll to position [0, 0]
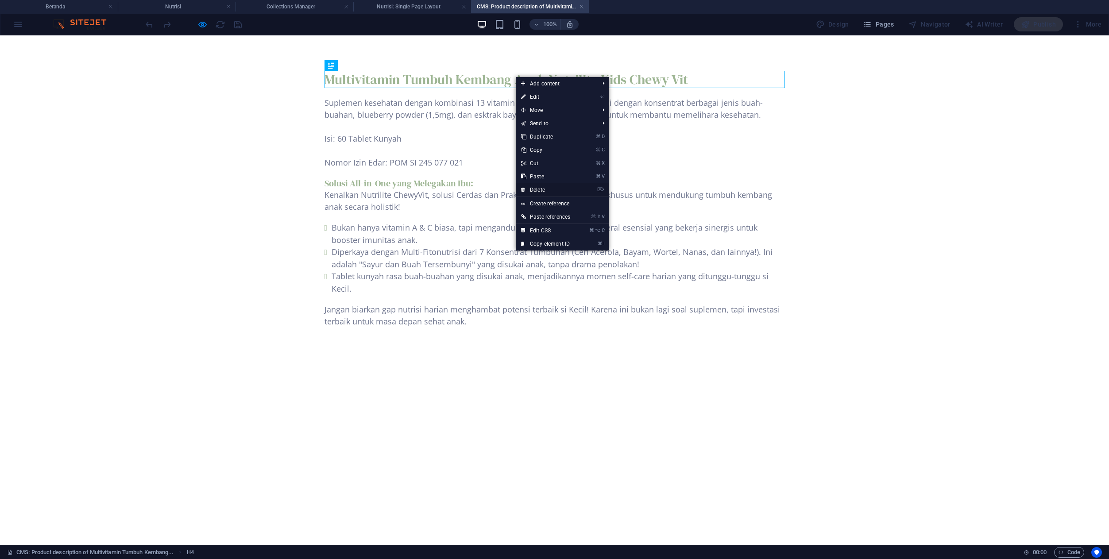
click at [538, 188] on link "⌦ Delete" at bounding box center [546, 189] width 60 height 13
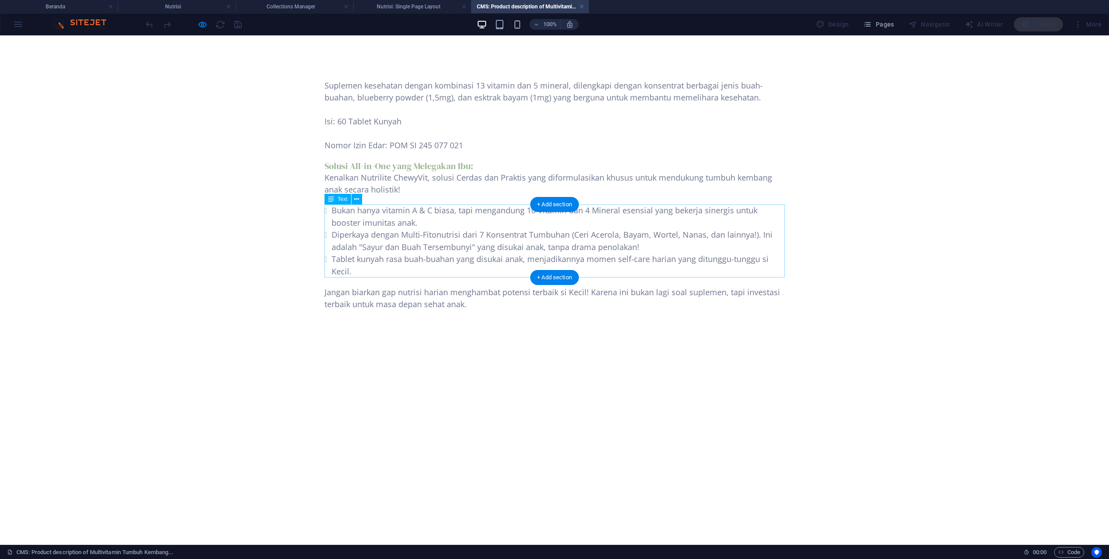
click at [332, 212] on div "Bukan hanya vitamin A & C biasa, tapi mengandung 10 Vitamin dan 4 Mineral esens…" at bounding box center [555, 241] width 460 height 73
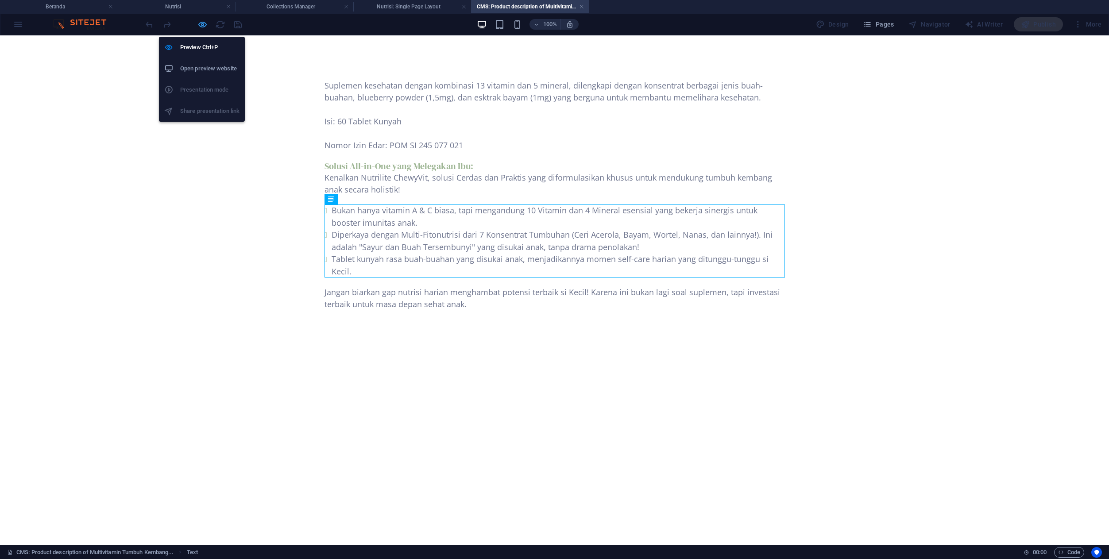
click at [206, 23] on icon "button" at bounding box center [202, 24] width 10 height 10
click at [202, 27] on icon "button" at bounding box center [202, 24] width 10 height 10
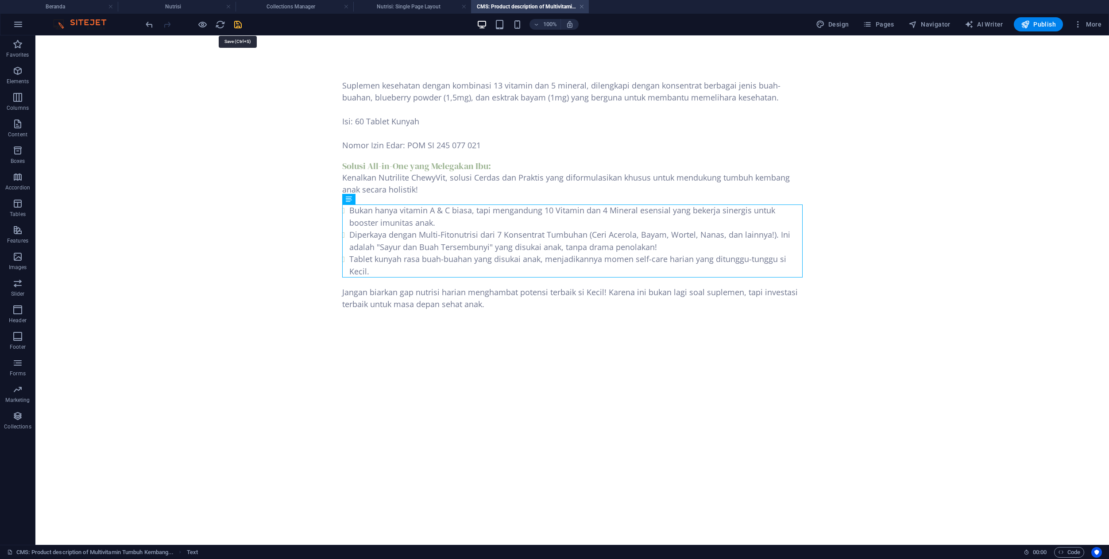
click at [240, 25] on icon "save" at bounding box center [238, 24] width 10 height 10
click at [581, 5] on link at bounding box center [581, 7] width 5 height 8
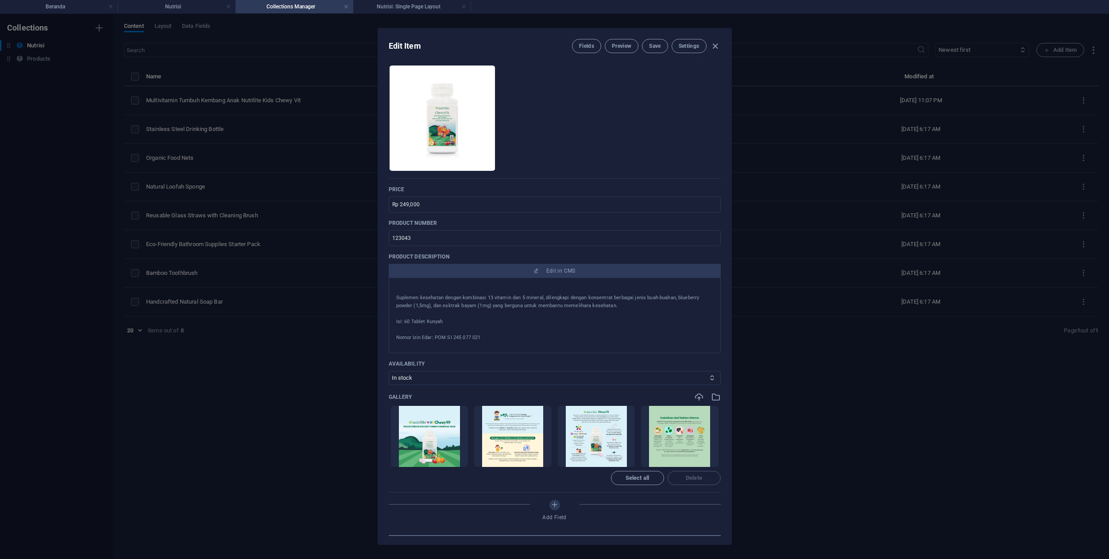
click at [398, 300] on p "Suplemen kesehatan dengan kombinasi 13 vitamin dan 5 mineral, dilengkapi dengan…" at bounding box center [554, 302] width 317 height 16
click at [647, 46] on button "Save" at bounding box center [655, 46] width 26 height 14
click at [200, 0] on li "Nutrisi" at bounding box center [177, 6] width 118 height 13
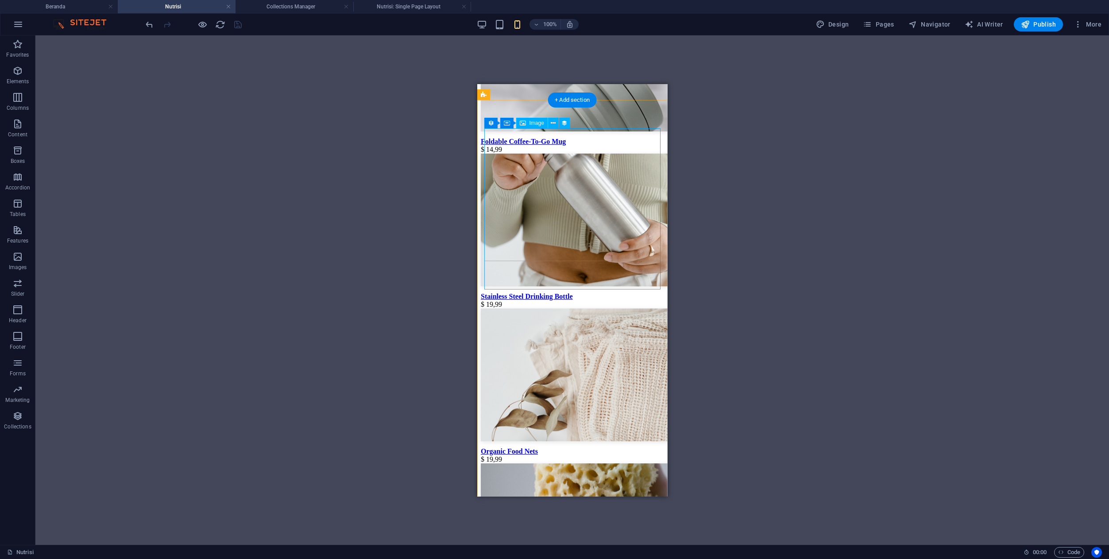
scroll to position [880, 0]
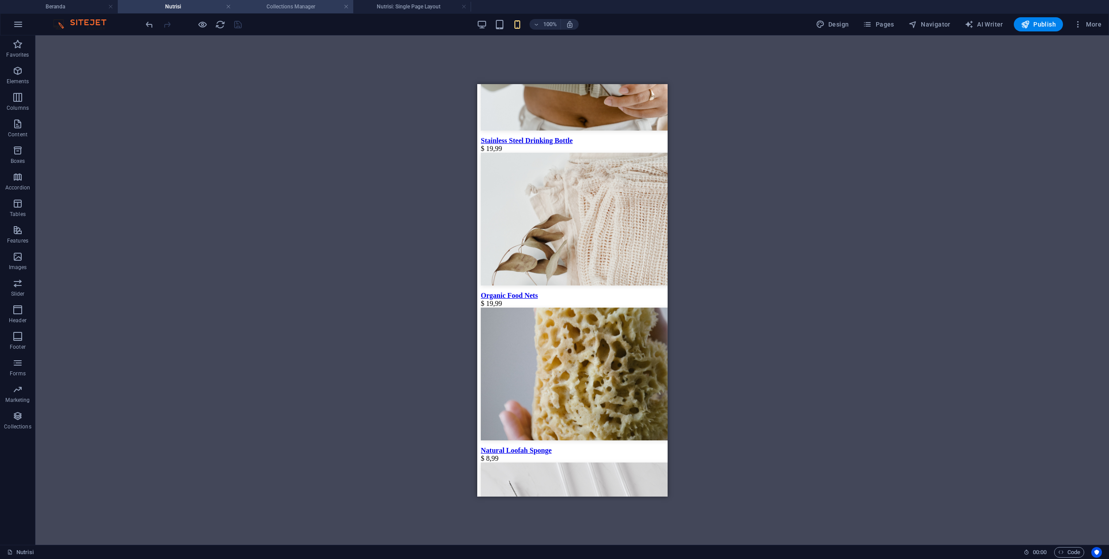
click at [288, 4] on h4 "Collections Manager" at bounding box center [295, 7] width 118 height 10
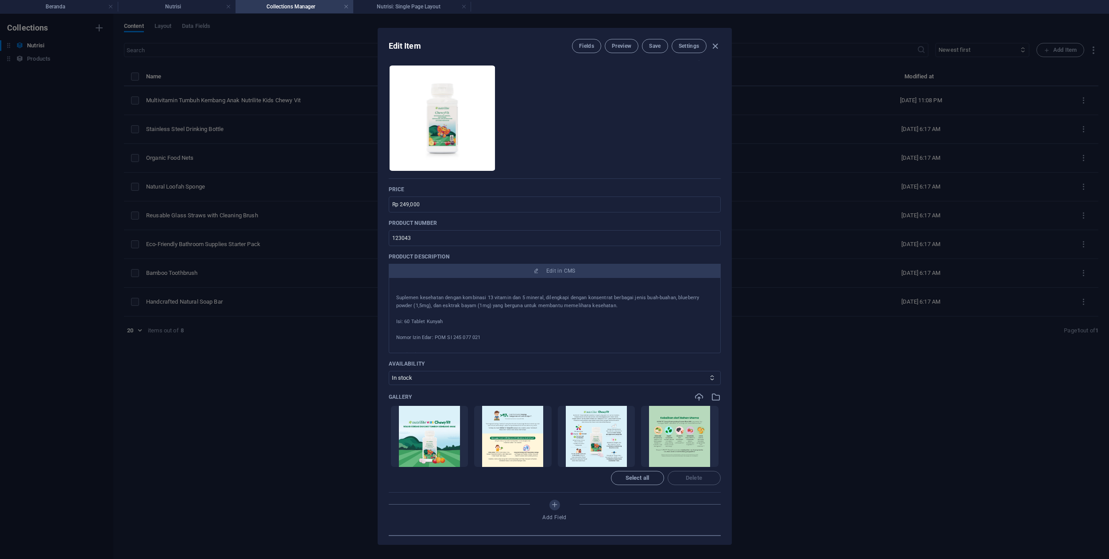
scroll to position [0, 0]
click at [717, 49] on icon "button" at bounding box center [715, 46] width 10 height 10
type input "multivitamin-tumbuh-kembang-anak-nutrilite-kids-chewy-vit"
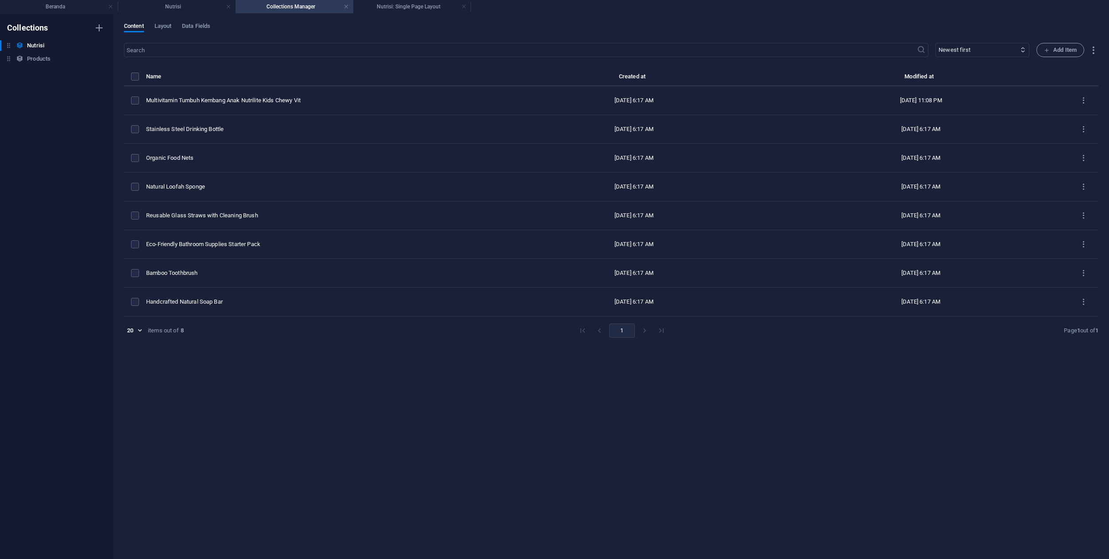
click at [411, 14] on div "Content Layout Data Fields ​ Newest first Oldest first Last modified Name (asce…" at bounding box center [611, 286] width 996 height 545
click at [413, 8] on h4 "Nutrisi: Single Page Layout" at bounding box center [412, 7] width 118 height 10
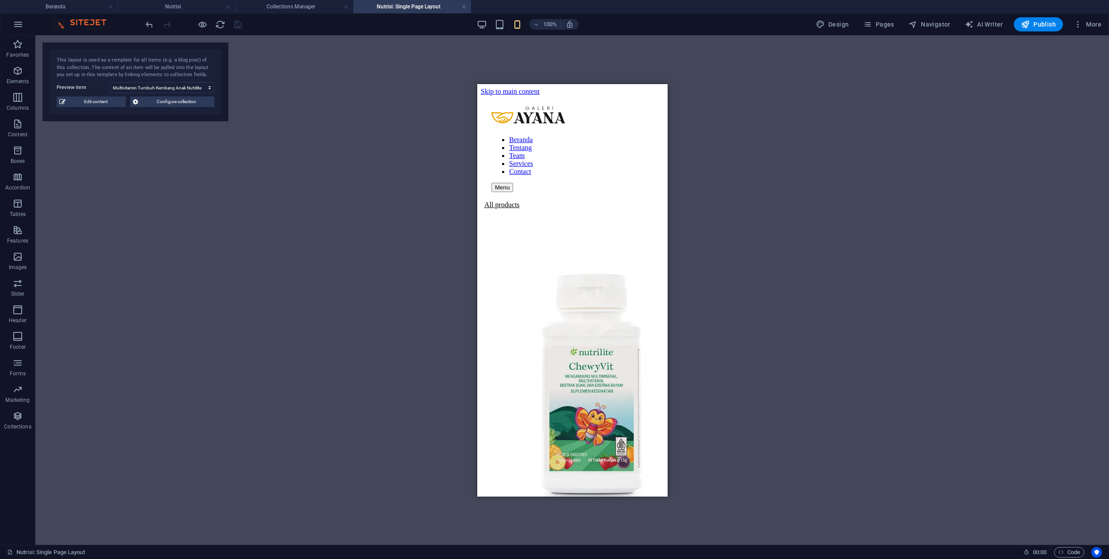
scroll to position [268, 0]
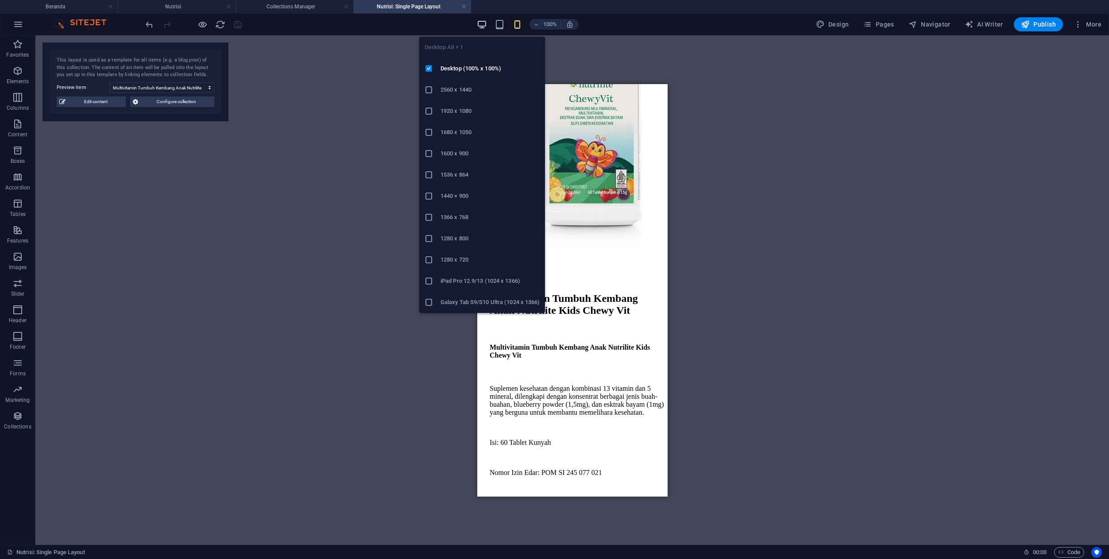
click at [479, 24] on icon "button" at bounding box center [482, 24] width 10 height 10
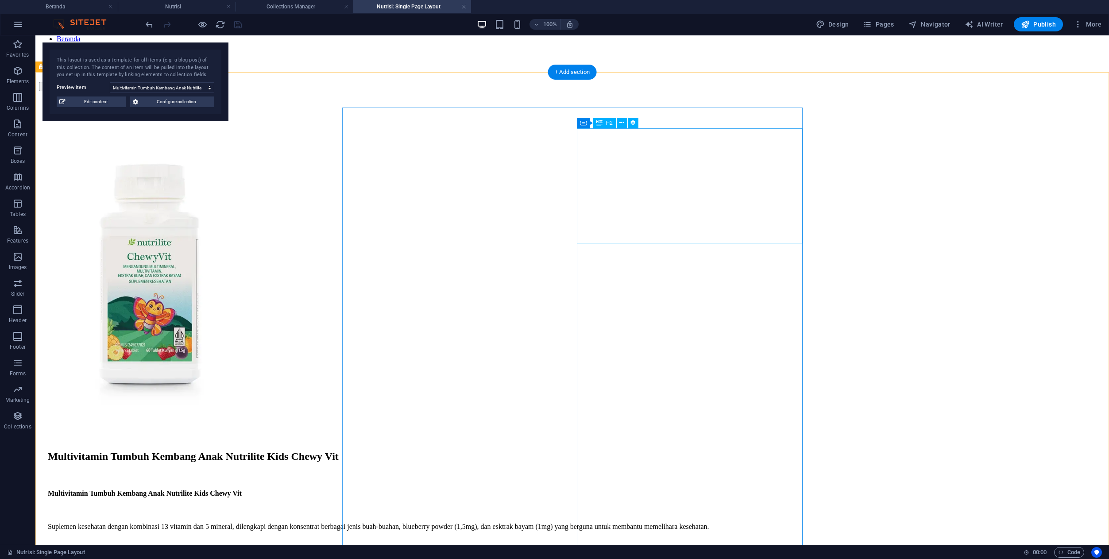
scroll to position [0, 0]
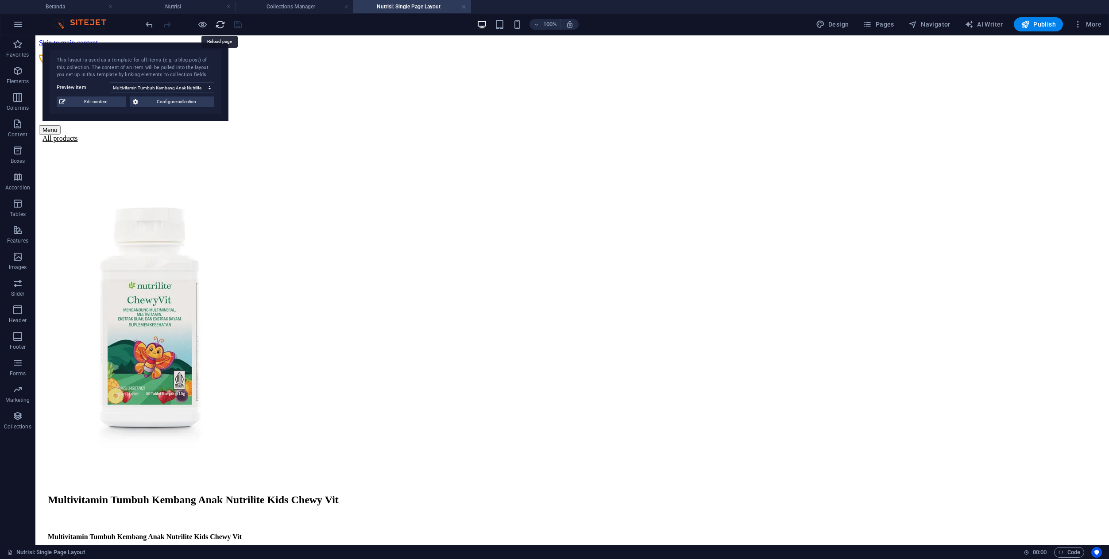
click at [221, 24] on icon "reload" at bounding box center [220, 24] width 10 height 10
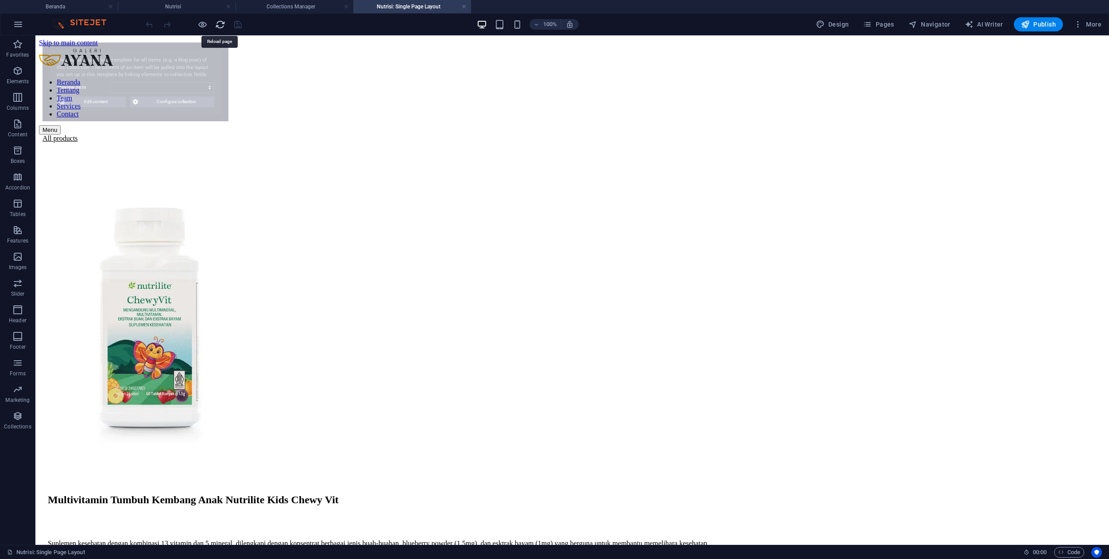
select select "68e2fc8903a8e4c8fe02ce5e"
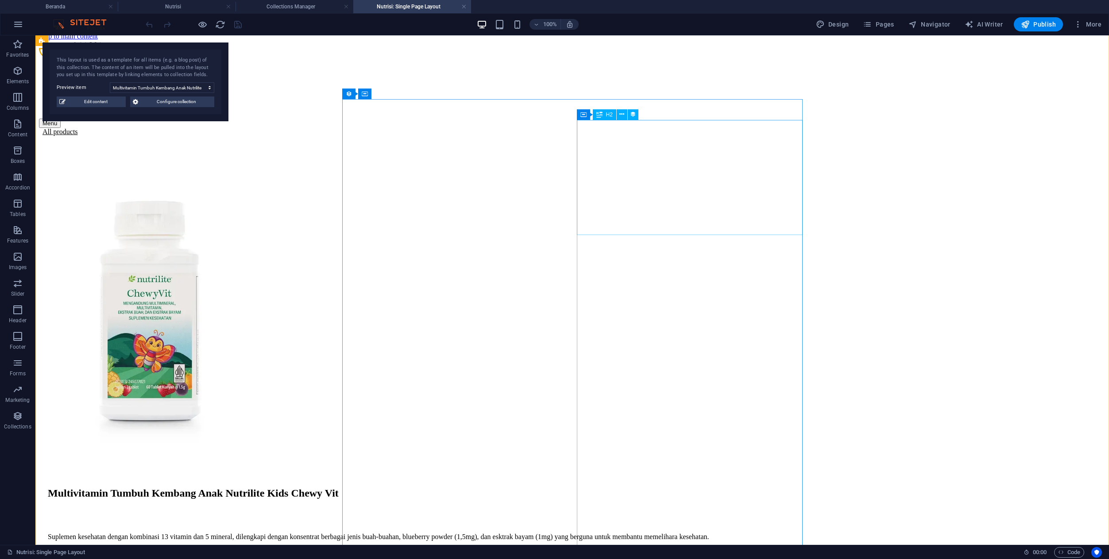
scroll to position [6, 0]
click at [659, 488] on div "Multivitamin Tumbuh Kembang Anak Nutrilite Kids Chewy Vit" at bounding box center [577, 494] width 1058 height 12
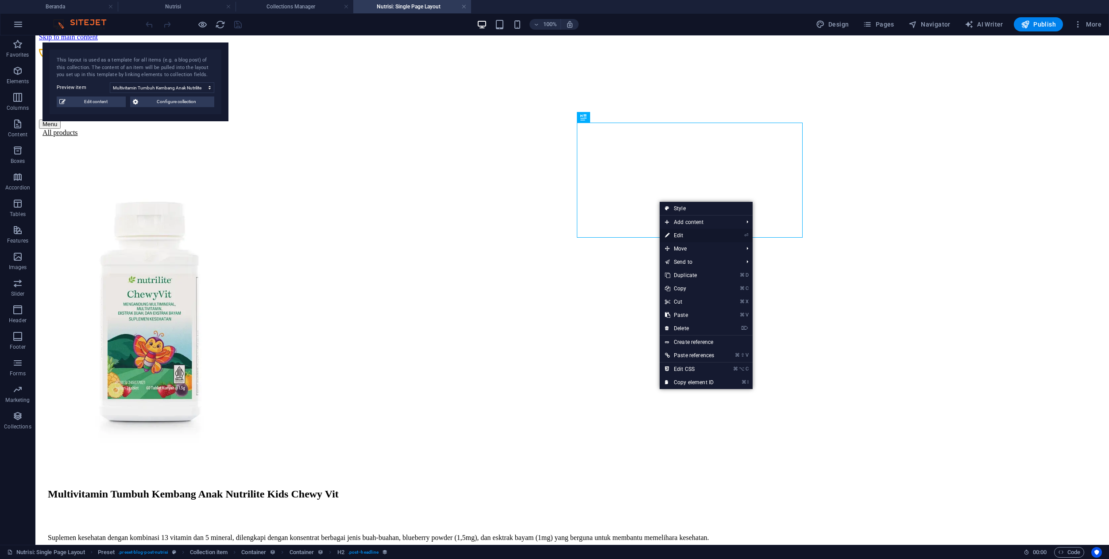
click at [681, 235] on link "⏎ Edit" at bounding box center [690, 235] width 60 height 13
select select "name"
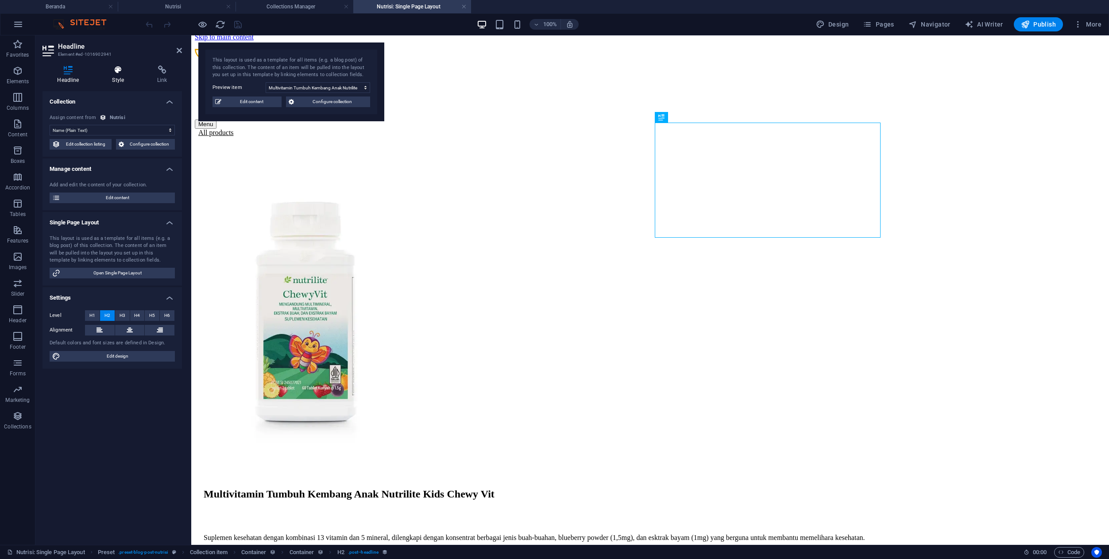
click at [121, 72] on icon at bounding box center [118, 70] width 42 height 9
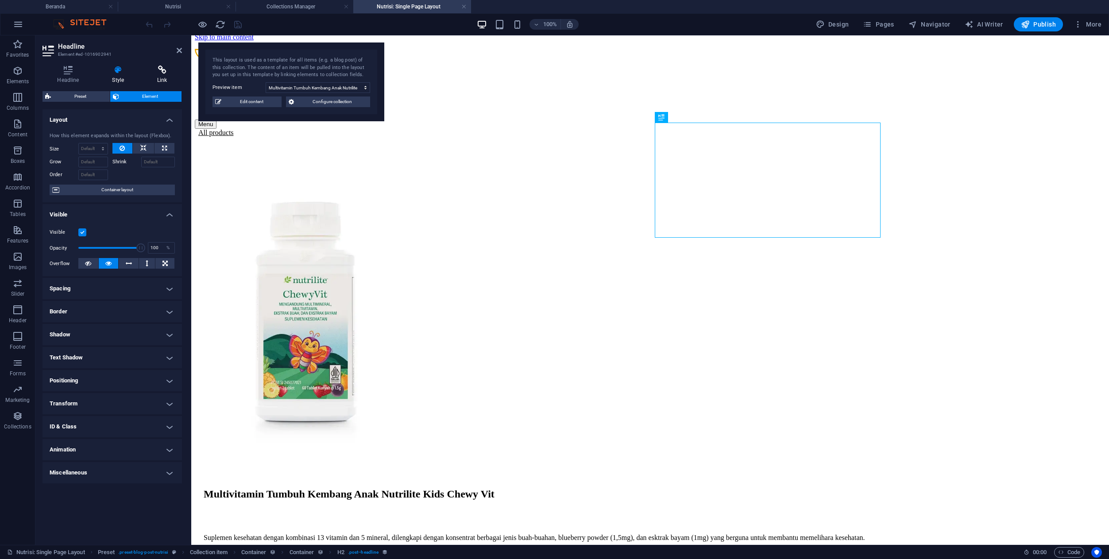
click at [165, 76] on h4 "Link" at bounding box center [162, 75] width 39 height 19
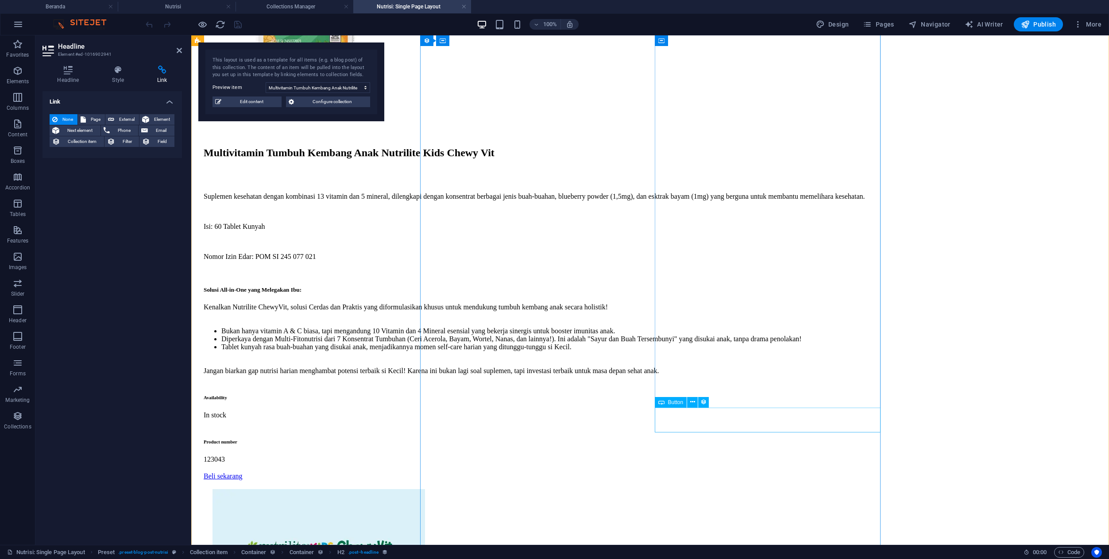
scroll to position [469, 0]
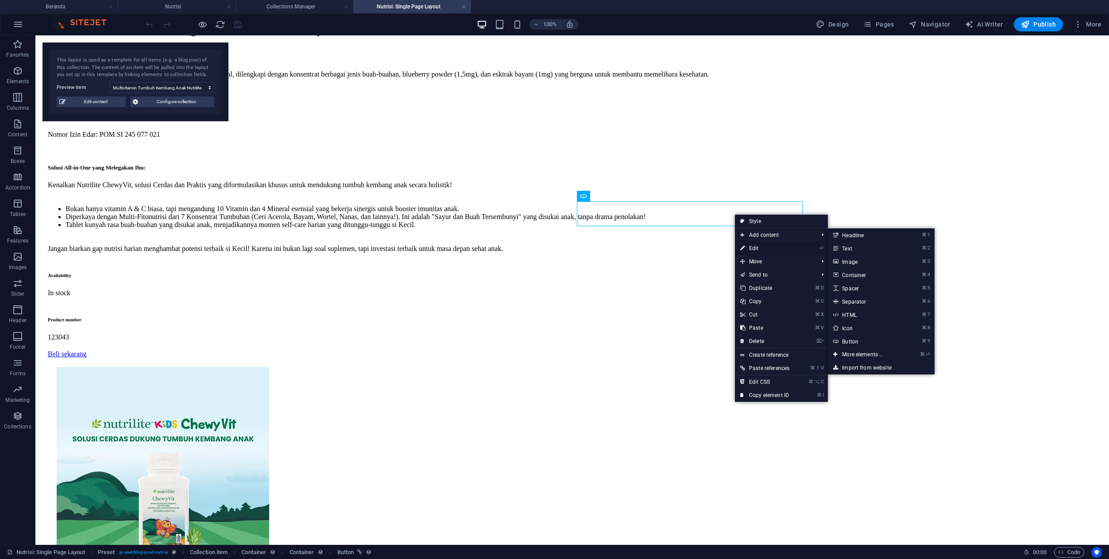
click at [749, 248] on link "⏎ Edit" at bounding box center [765, 248] width 60 height 13
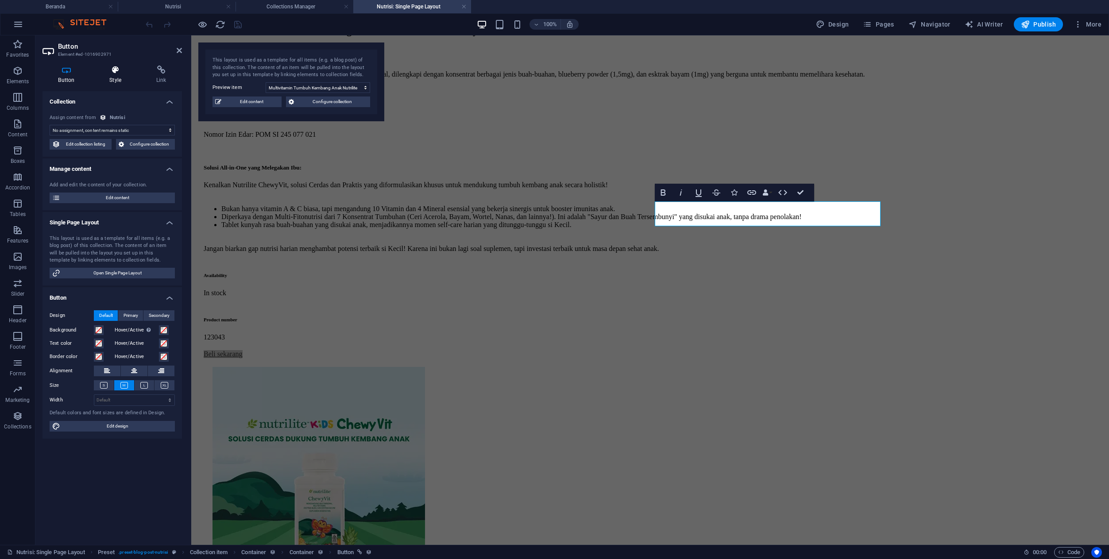
click at [117, 75] on h4 "Style" at bounding box center [117, 75] width 47 height 19
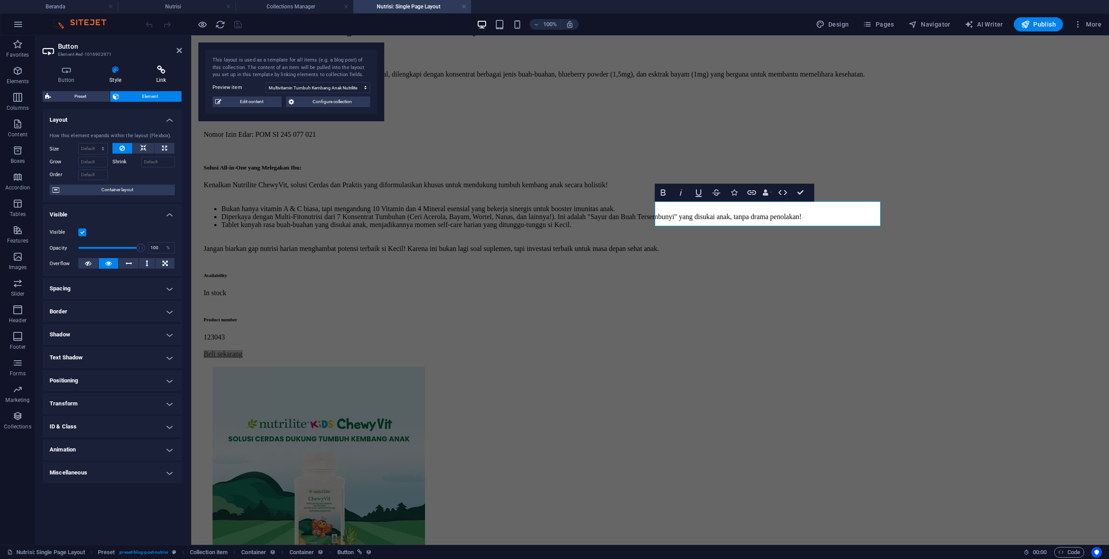
click at [159, 76] on h4 "Link" at bounding box center [161, 75] width 42 height 19
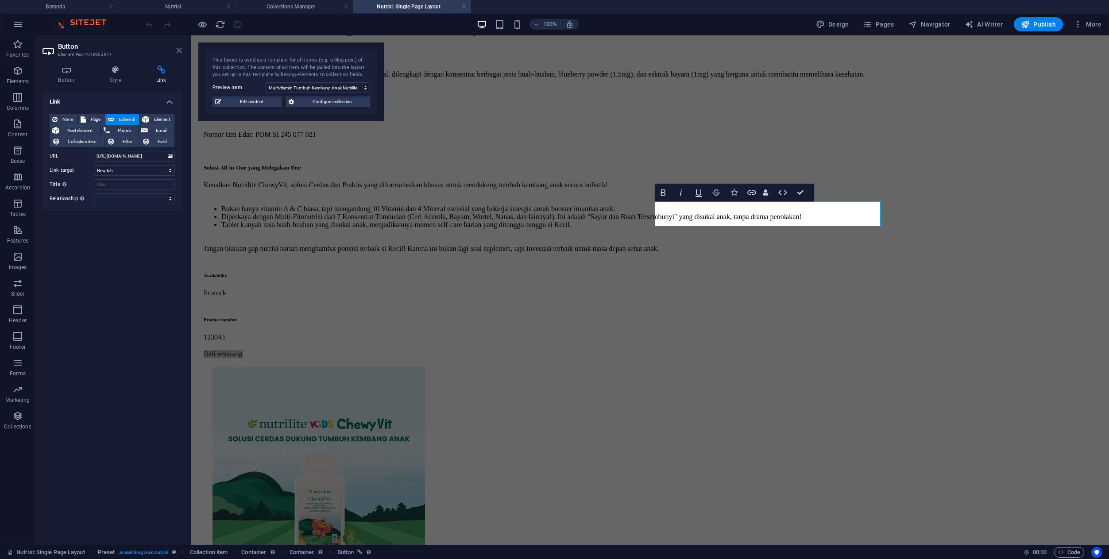
click at [178, 51] on icon at bounding box center [179, 50] width 5 height 7
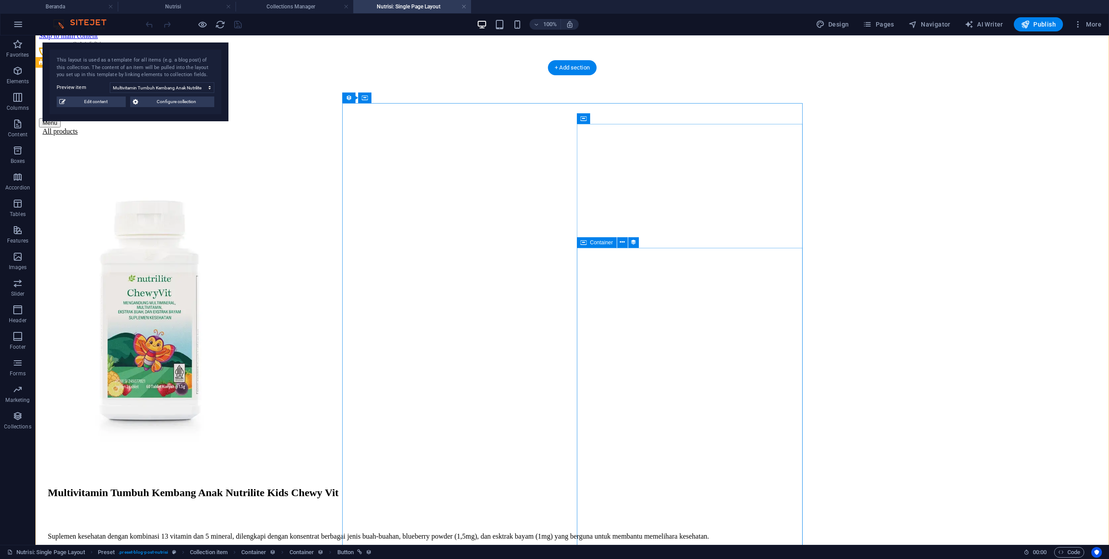
scroll to position [0, 0]
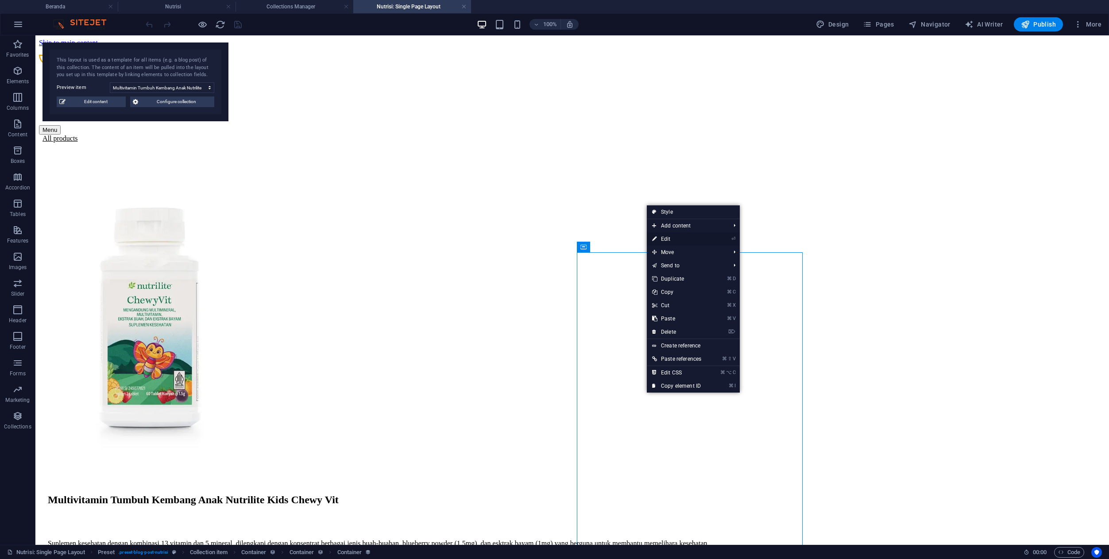
click at [676, 236] on link "⏎ Edit" at bounding box center [677, 238] width 60 height 13
select select "product_description"
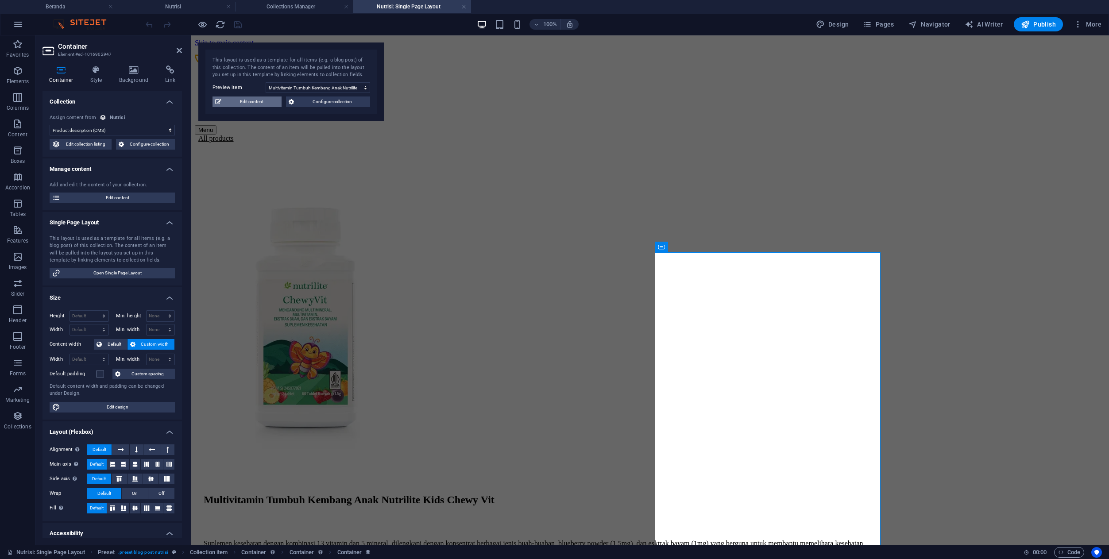
click at [258, 100] on span "Edit content" at bounding box center [251, 102] width 55 height 11
select select "In stock"
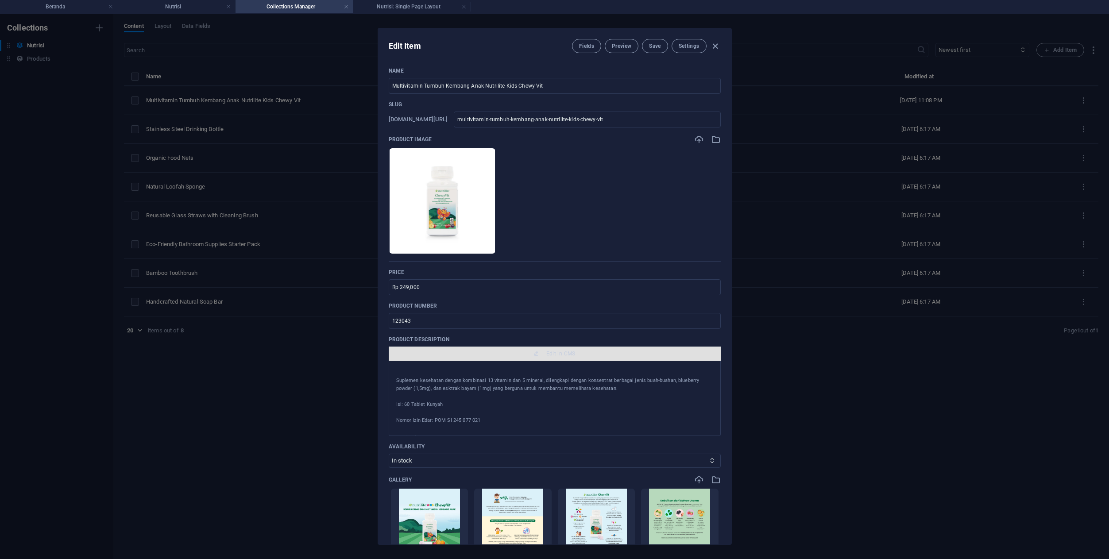
click at [538, 354] on span "Edit in CMS" at bounding box center [554, 353] width 325 height 7
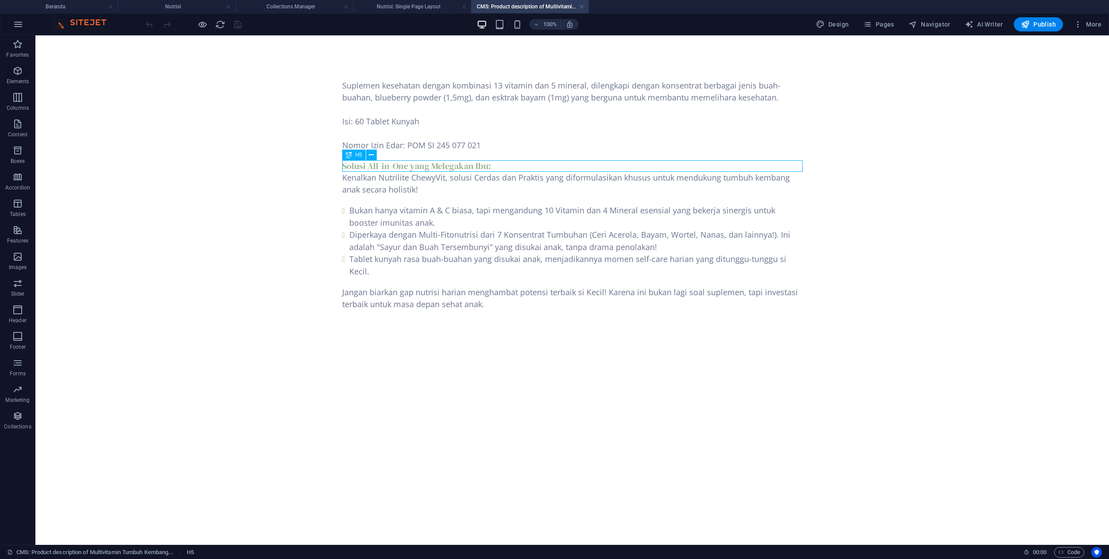
click at [506, 164] on div "Solusi All-in-One yang Melegakan Ibu:" at bounding box center [572, 166] width 460 height 12
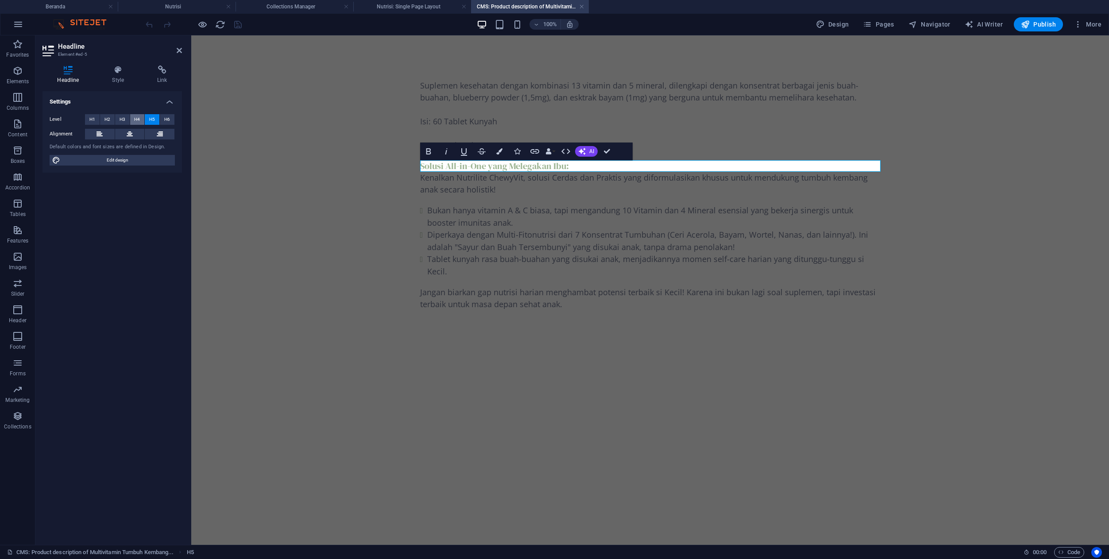
click at [139, 118] on span "H4" at bounding box center [137, 119] width 6 height 11
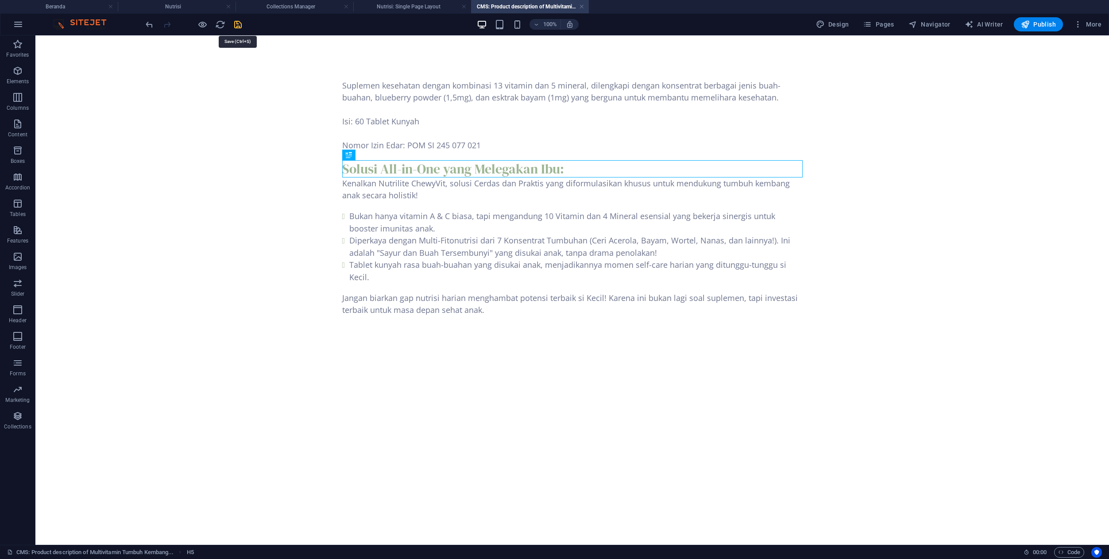
click at [240, 24] on icon "save" at bounding box center [238, 24] width 10 height 10
click at [427, 3] on h4 "Nutrisi: Single Page Layout" at bounding box center [412, 7] width 118 height 10
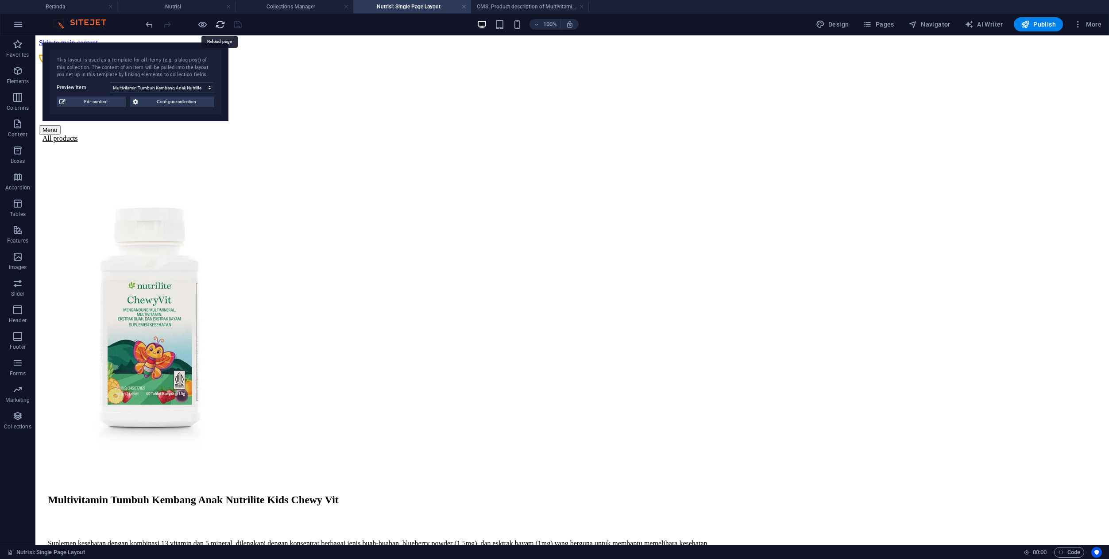
click at [220, 24] on icon "reload" at bounding box center [220, 24] width 10 height 10
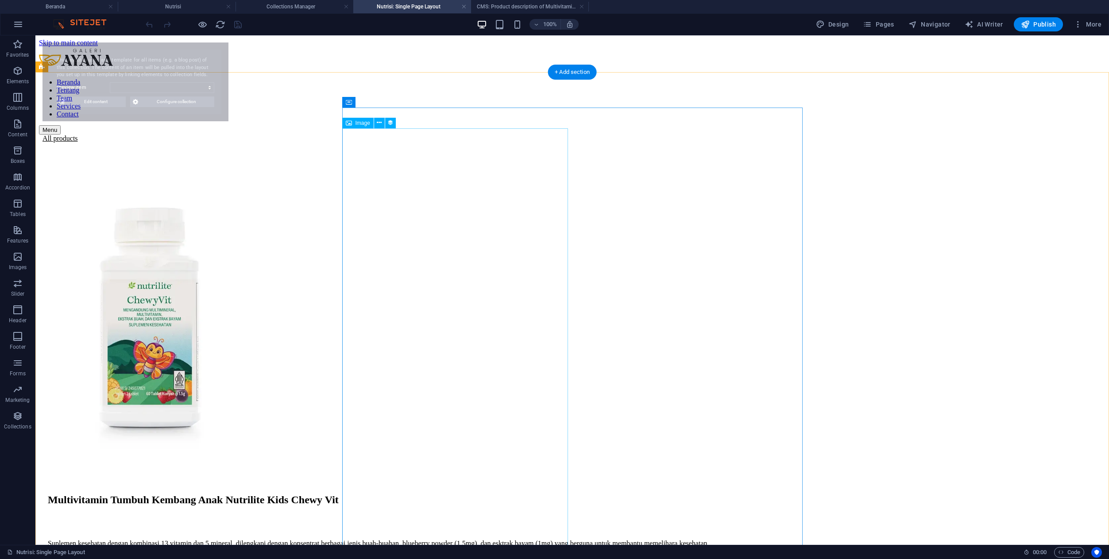
select select "68e2fc8903a8e4c8fe02ce5e"
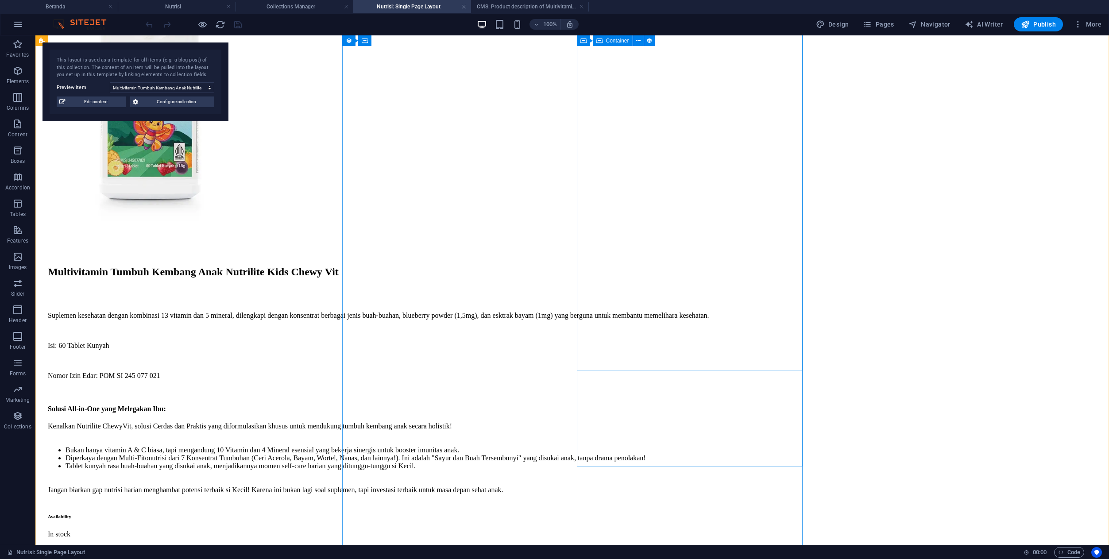
scroll to position [235, 0]
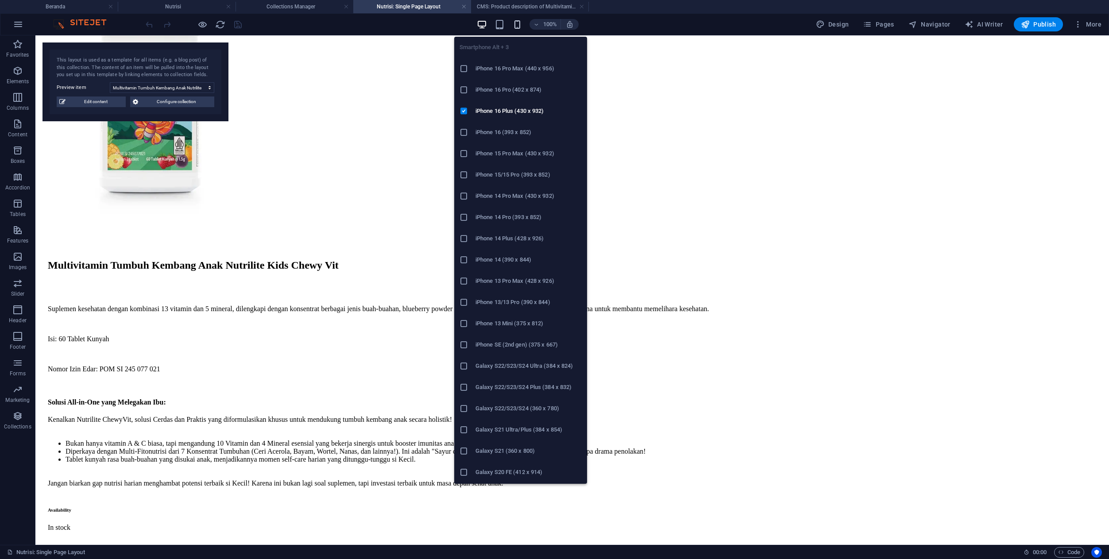
click at [520, 23] on icon "button" at bounding box center [517, 24] width 10 height 10
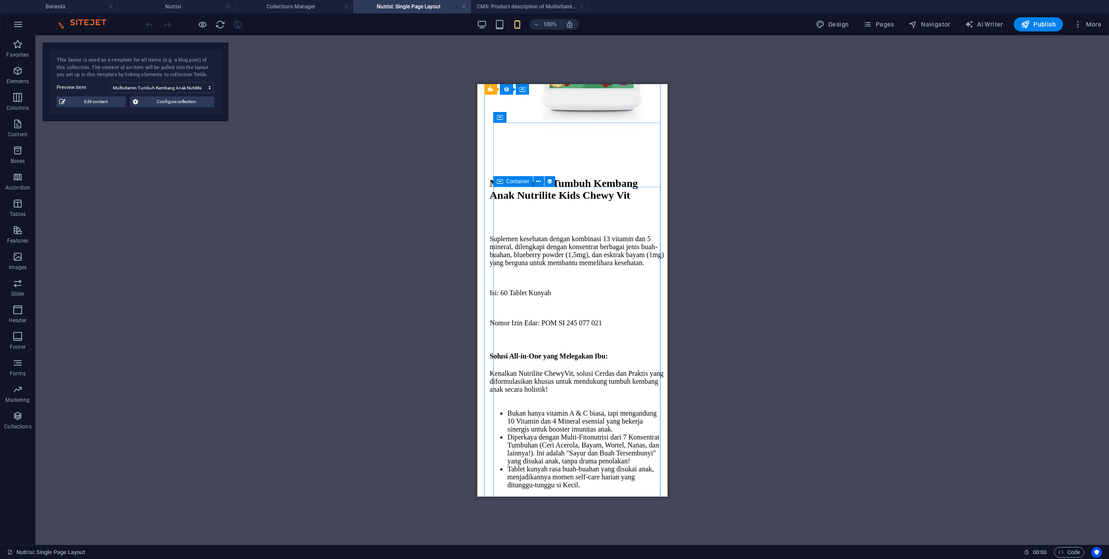
scroll to position [381, 0]
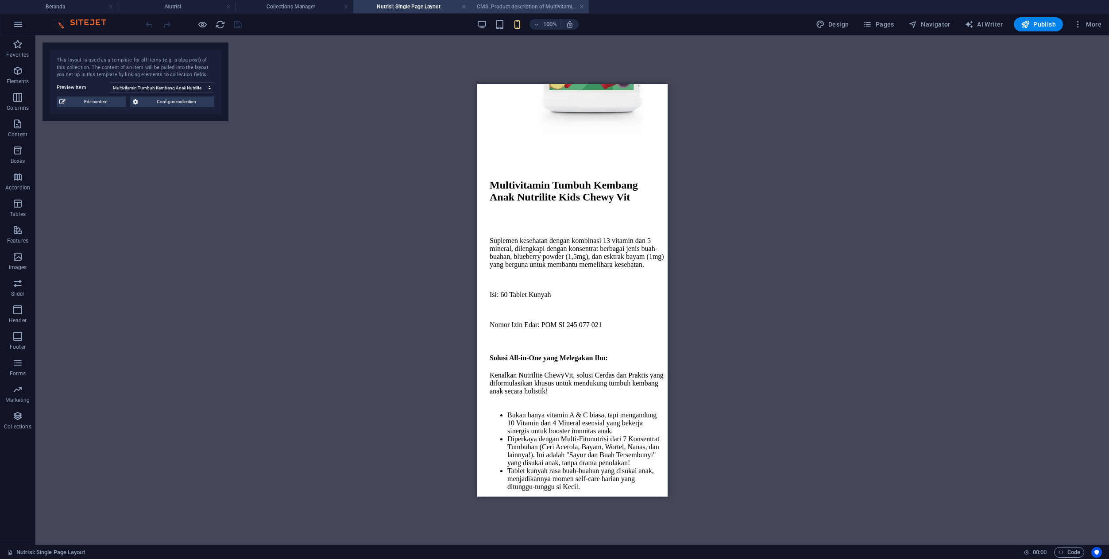
click at [515, 4] on h4 "CMS: Product description of Multivitamin Tumbuh Kembang..." at bounding box center [530, 7] width 118 height 10
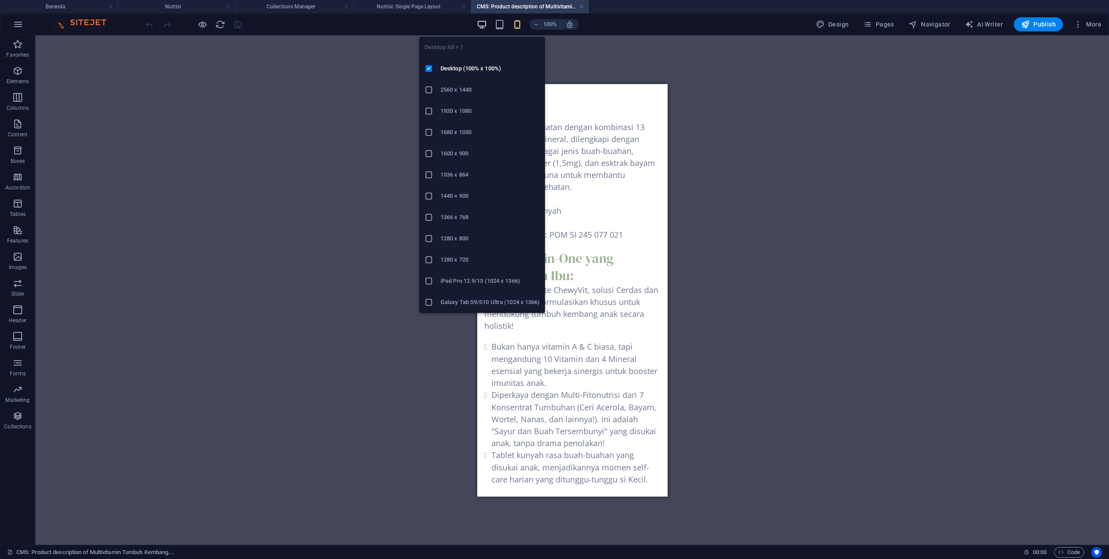
click at [482, 24] on icon "button" at bounding box center [482, 24] width 10 height 10
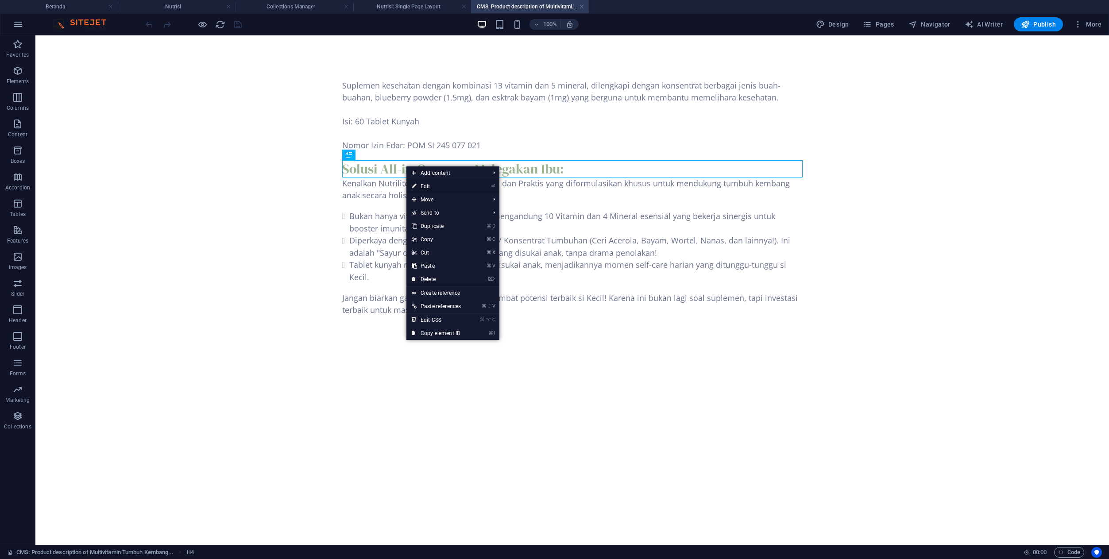
click at [422, 189] on link "⏎ Edit" at bounding box center [436, 186] width 60 height 13
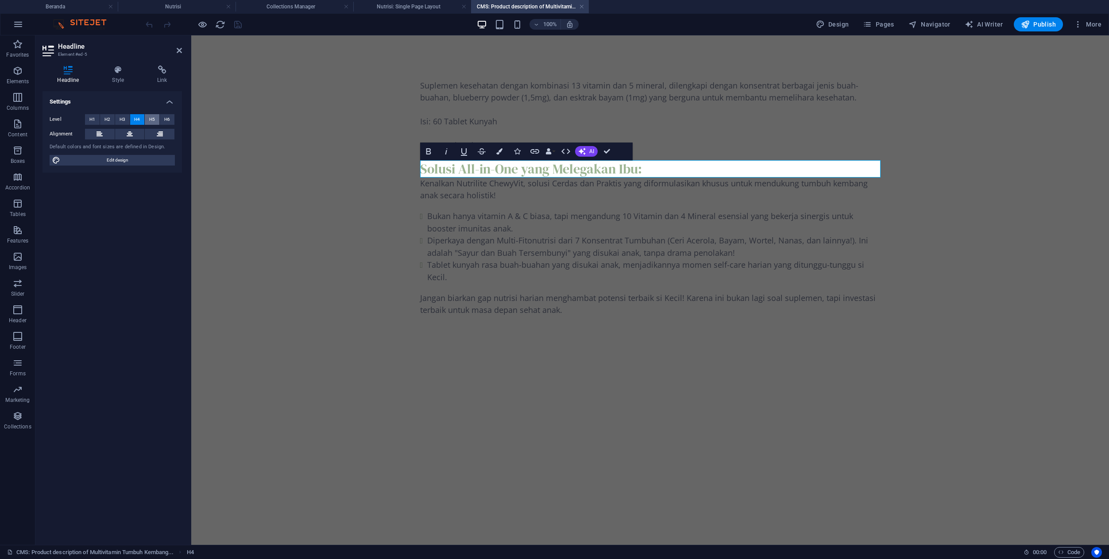
click at [154, 120] on span "H5" at bounding box center [152, 119] width 6 height 11
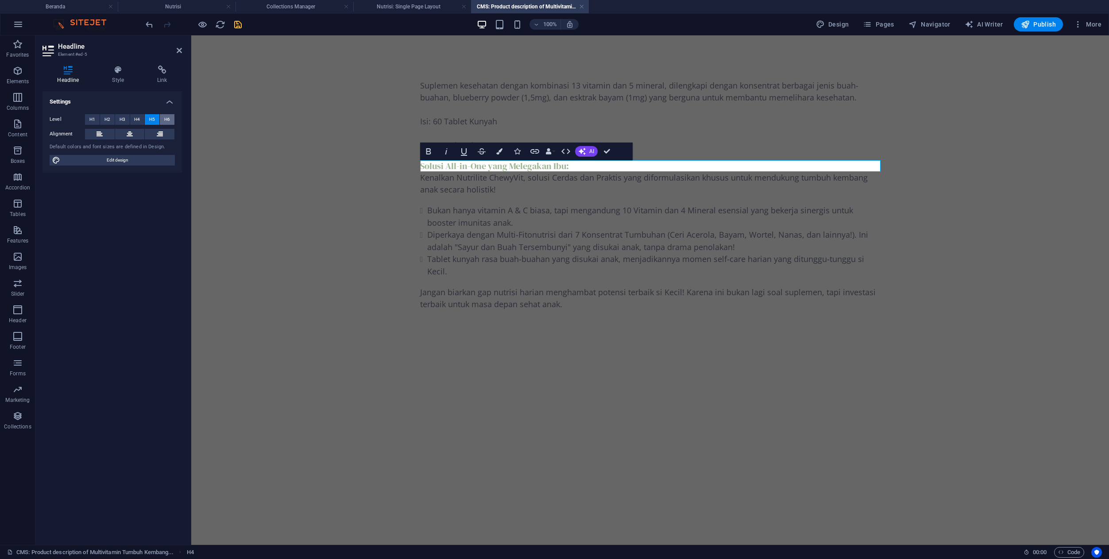
click at [170, 119] on span "H6" at bounding box center [167, 119] width 6 height 11
click at [157, 119] on button "H5" at bounding box center [152, 119] width 15 height 11
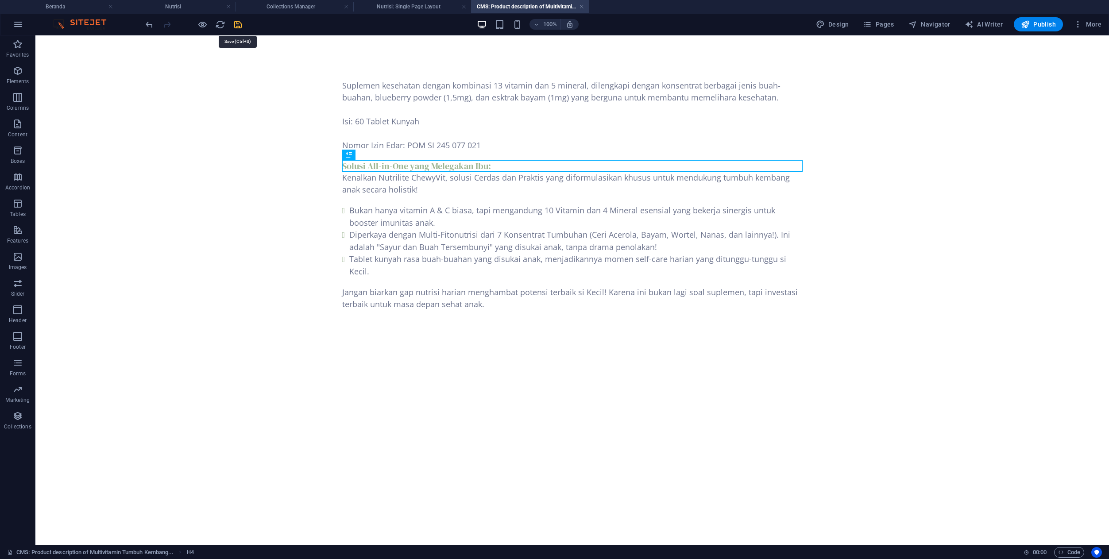
click at [239, 25] on icon "save" at bounding box center [238, 24] width 10 height 10
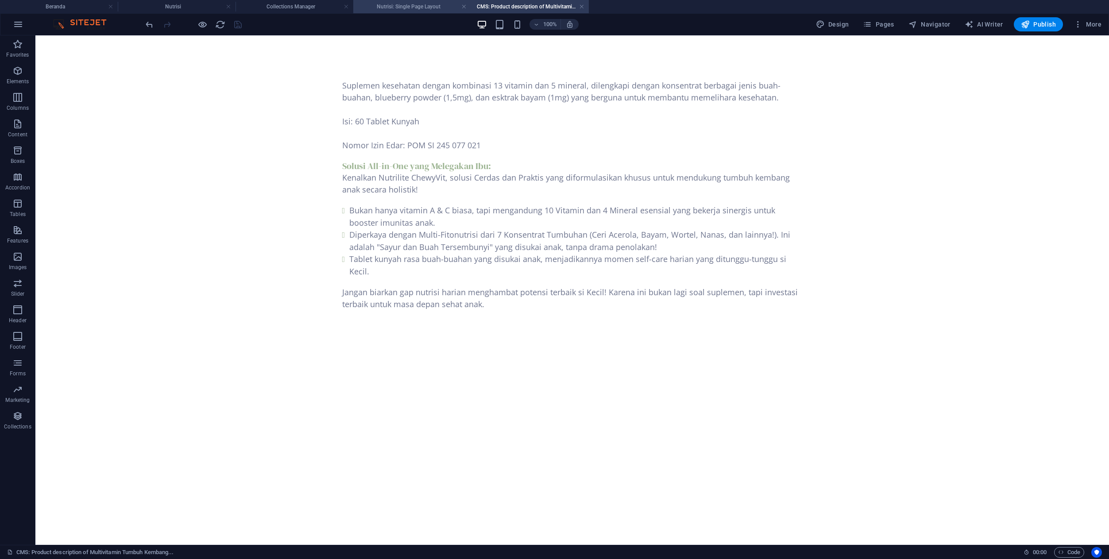
click at [392, 10] on h4 "Nutrisi: Single Page Layout" at bounding box center [412, 7] width 118 height 10
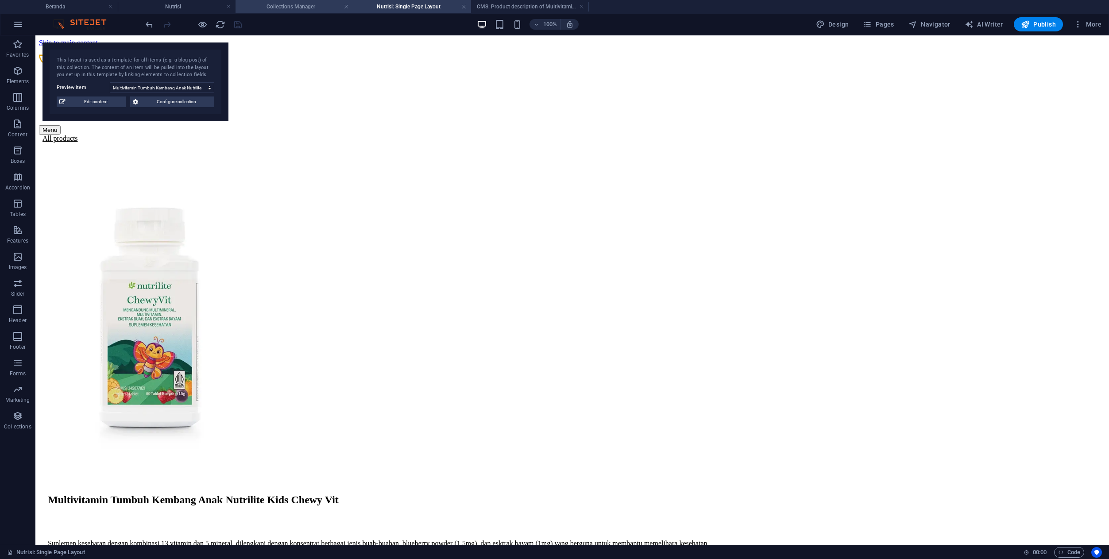
click at [320, 6] on h4 "Collections Manager" at bounding box center [295, 7] width 118 height 10
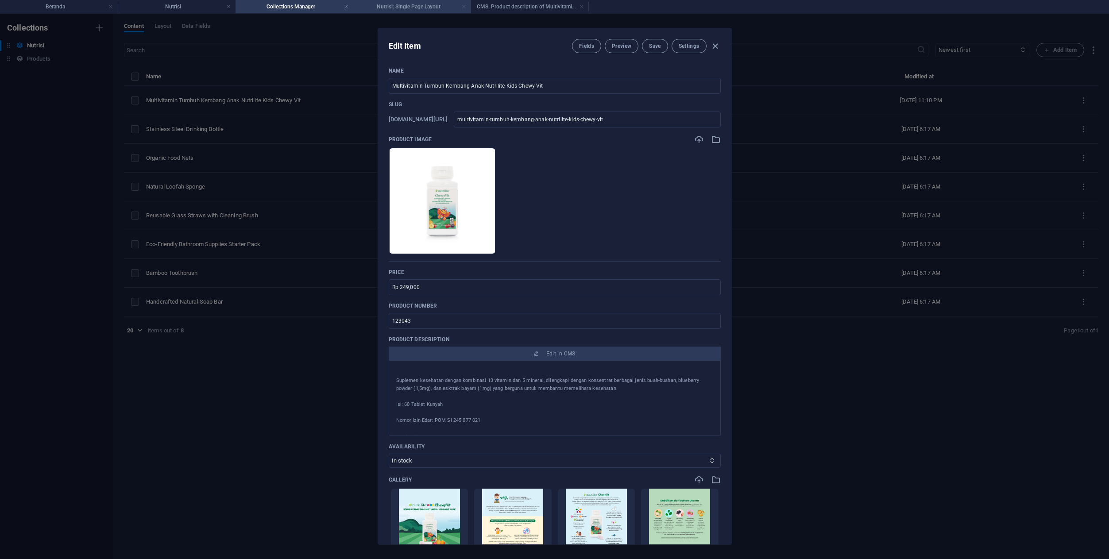
click at [465, 8] on link at bounding box center [463, 7] width 5 height 8
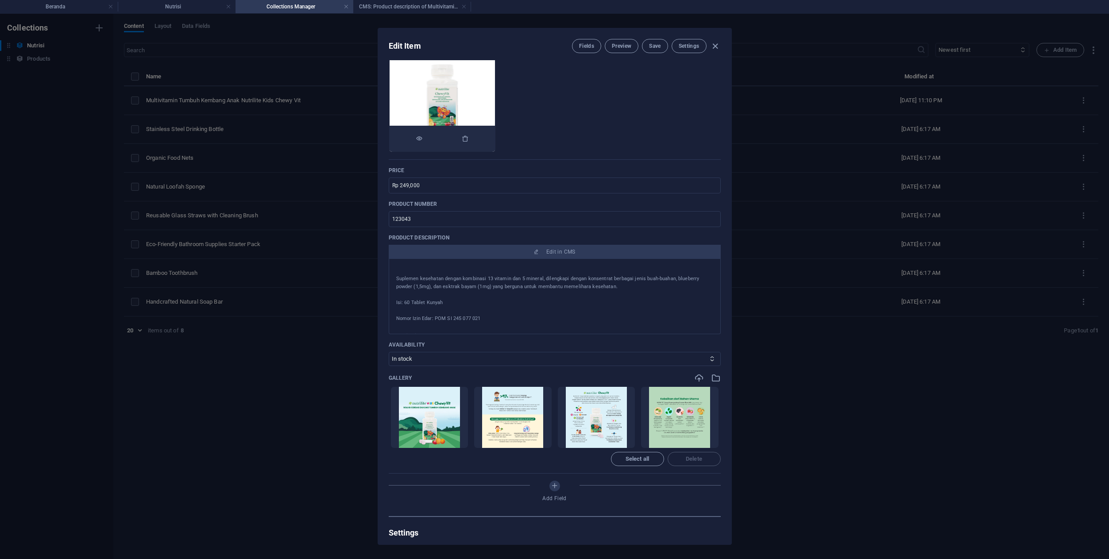
scroll to position [112, 0]
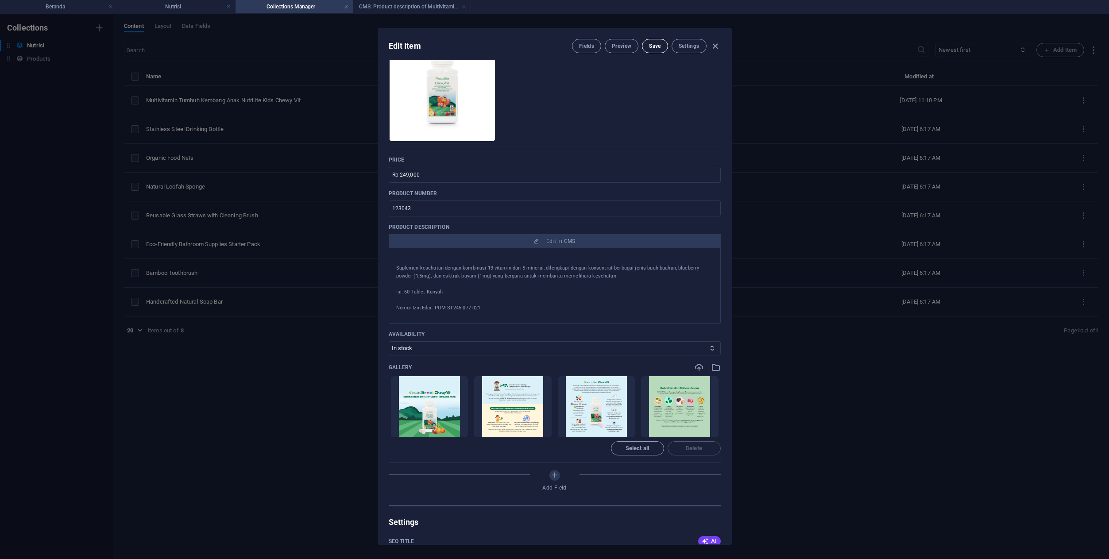
click at [659, 41] on button "Save" at bounding box center [655, 46] width 26 height 14
click at [186, 8] on h4 "Nutrisi" at bounding box center [177, 7] width 118 height 10
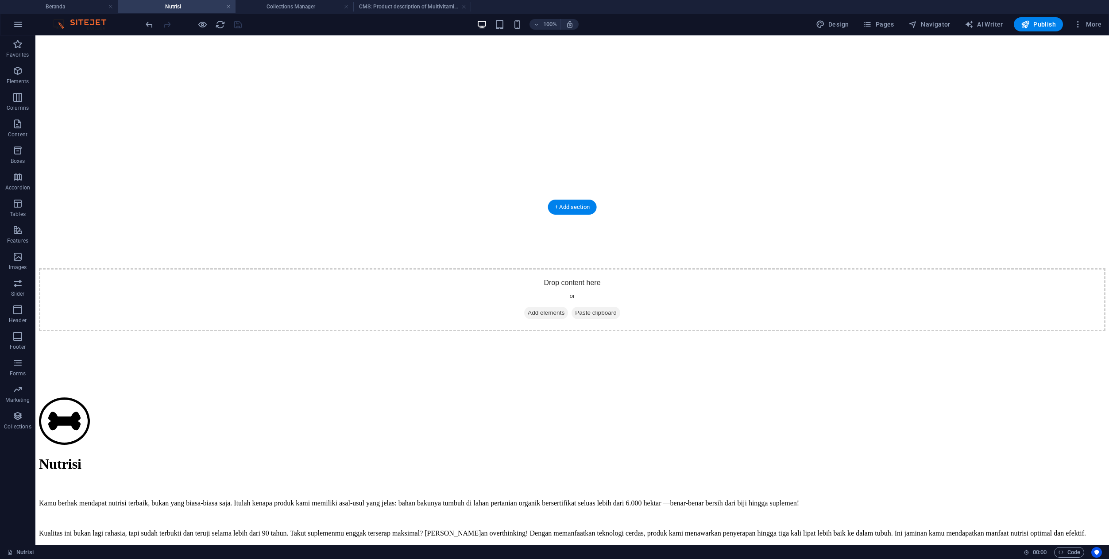
scroll to position [178, 0]
click at [221, 19] on icon "reload" at bounding box center [220, 24] width 10 height 10
click at [524, 23] on div "100%" at bounding box center [527, 24] width 102 height 14
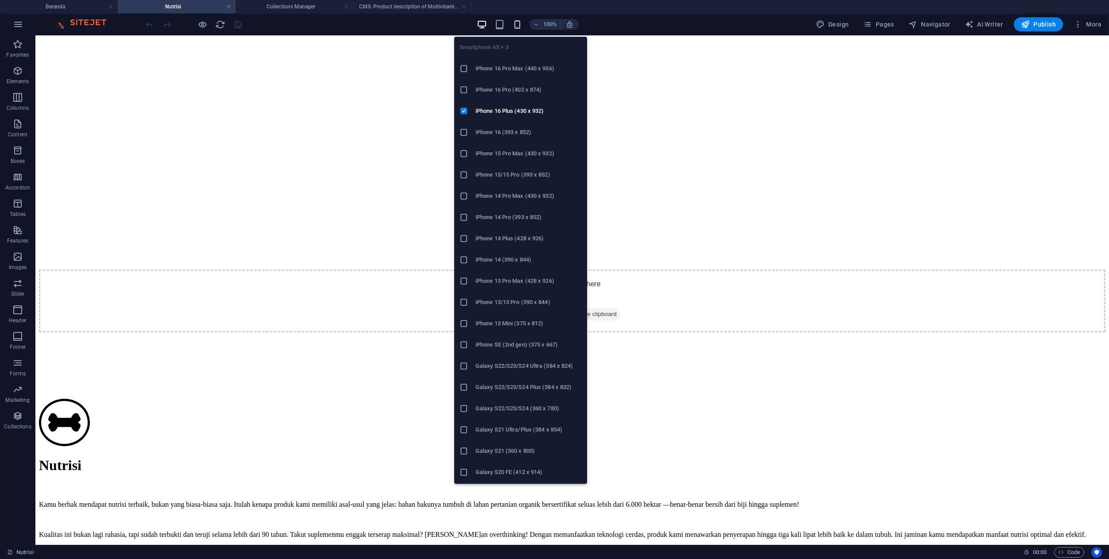
click at [518, 24] on icon "button" at bounding box center [517, 24] width 10 height 10
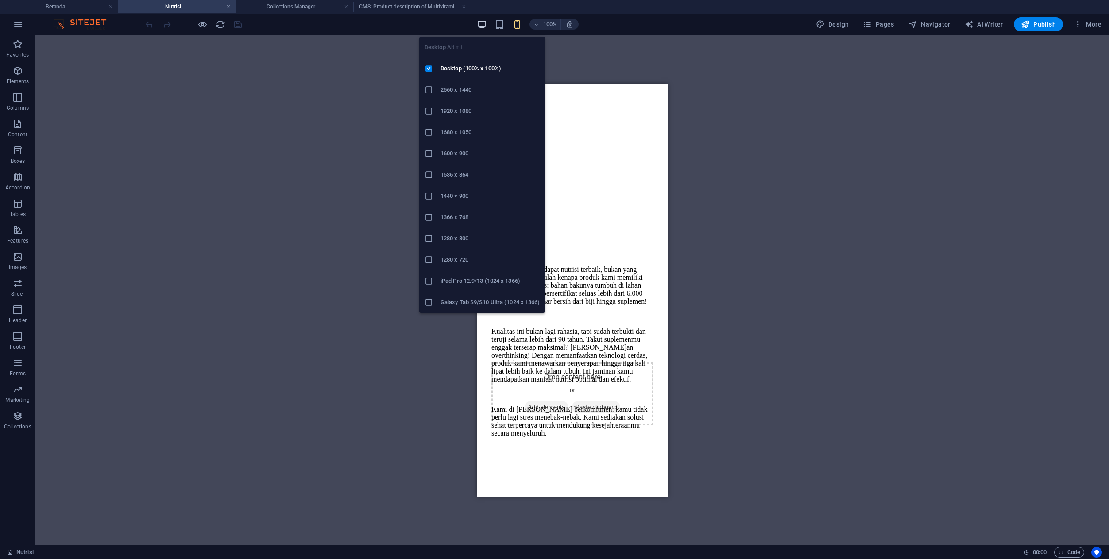
click at [483, 26] on icon "button" at bounding box center [482, 24] width 10 height 10
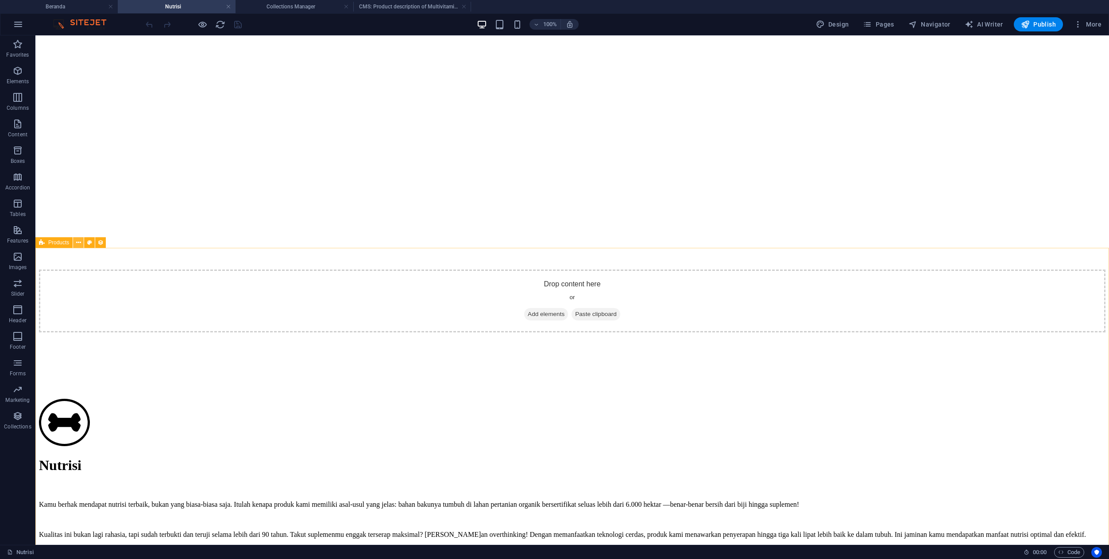
click at [78, 245] on icon at bounding box center [78, 242] width 5 height 9
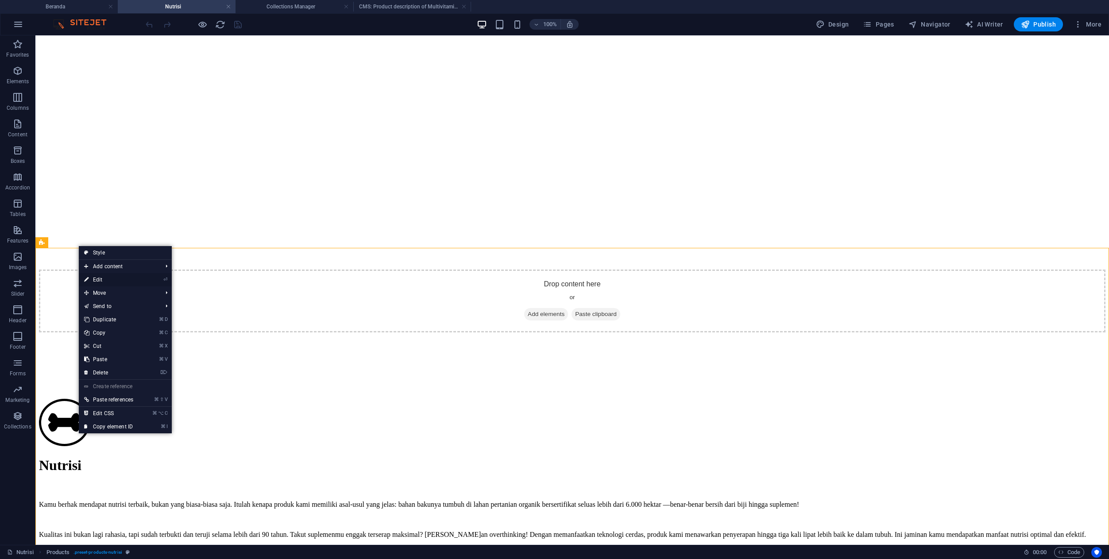
click at [102, 281] on link "⏎ Edit" at bounding box center [109, 279] width 60 height 13
select select "createdAt_DESC"
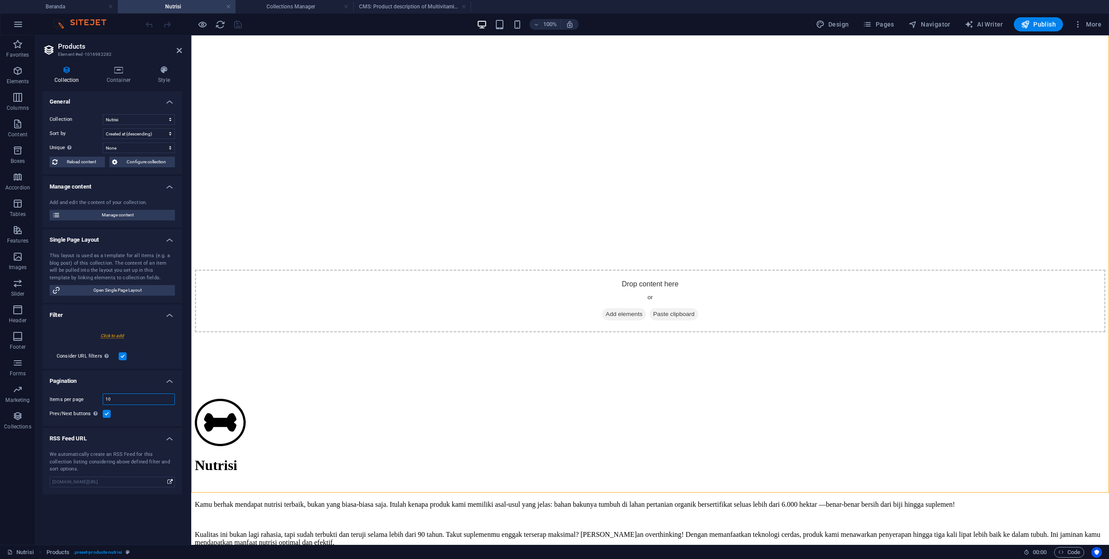
drag, startPoint x: 124, startPoint y: 399, endPoint x: 87, endPoint y: 399, distance: 37.2
click at [87, 398] on div "Items per page 10" at bounding box center [112, 400] width 125 height 12
type input "8"
click at [119, 68] on icon at bounding box center [119, 70] width 48 height 9
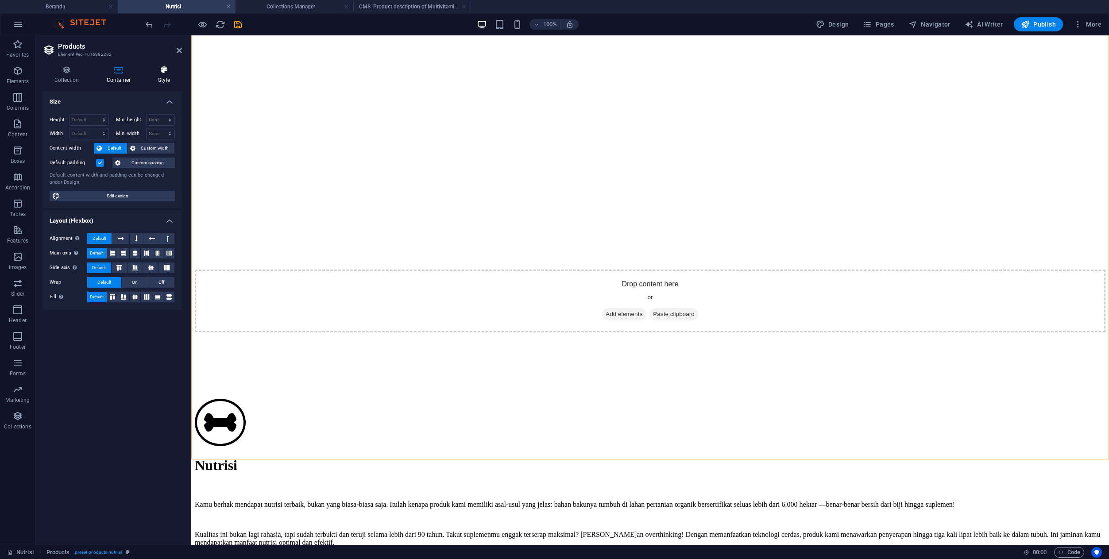
click at [155, 76] on h4 "Style" at bounding box center [164, 75] width 36 height 19
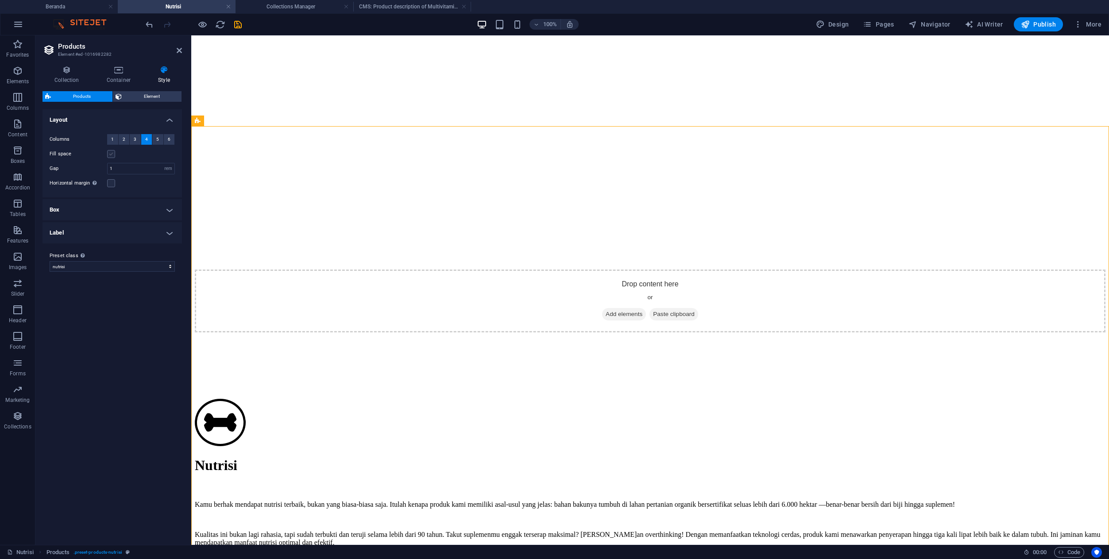
click at [113, 155] on label at bounding box center [111, 154] width 8 height 8
click at [0, 0] on input "Fill space" at bounding box center [0, 0] width 0 height 0
click at [137, 143] on button "3" at bounding box center [135, 139] width 11 height 11
click at [111, 153] on label at bounding box center [111, 154] width 8 height 8
click at [0, 0] on input "Fill space" at bounding box center [0, 0] width 0 height 0
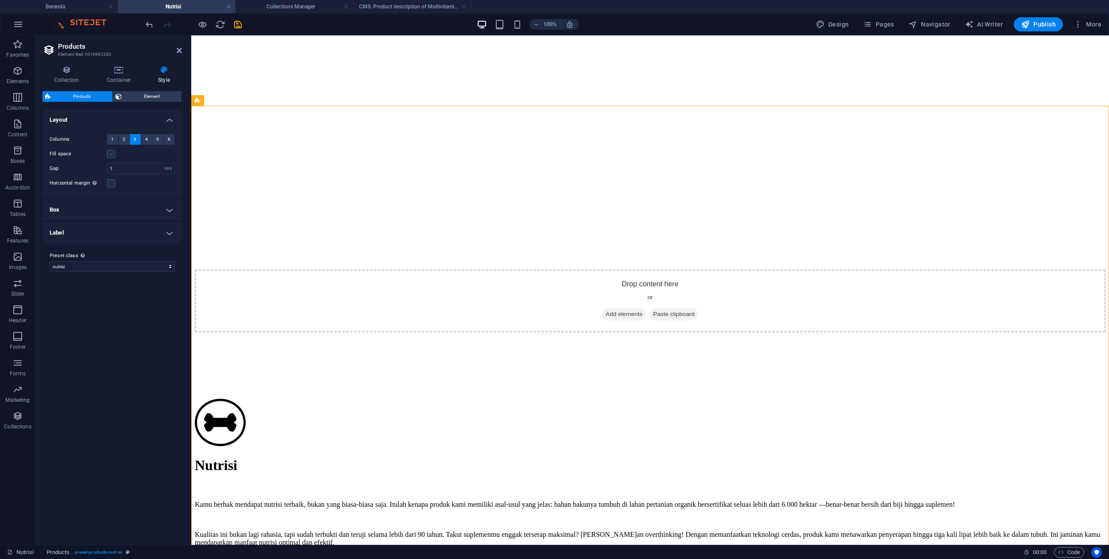
click at [109, 155] on label at bounding box center [111, 154] width 8 height 8
click at [0, 0] on input "Fill space" at bounding box center [0, 0] width 0 height 0
click at [112, 155] on label at bounding box center [111, 154] width 8 height 8
click at [0, 0] on input "Fill space" at bounding box center [0, 0] width 0 height 0
click at [149, 140] on button "4" at bounding box center [146, 139] width 11 height 11
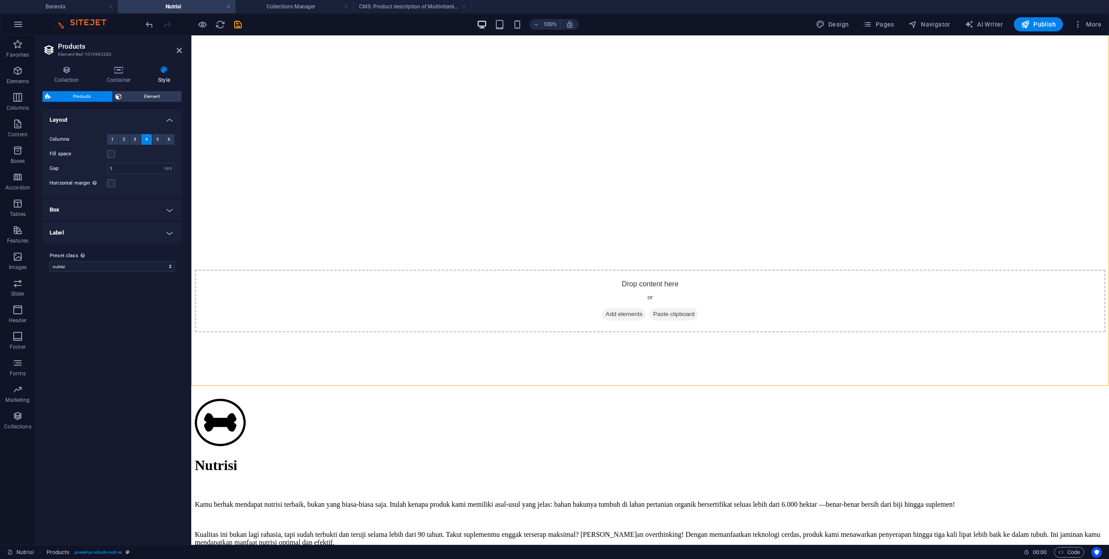
click at [151, 207] on h4 "Box" at bounding box center [112, 209] width 139 height 21
click at [151, 207] on h4 "Box" at bounding box center [112, 207] width 139 height 16
click at [134, 237] on h4 "Label" at bounding box center [112, 232] width 139 height 21
click at [134, 237] on h4 "Label" at bounding box center [112, 230] width 139 height 16
click at [134, 237] on h4 "Label" at bounding box center [112, 232] width 139 height 21
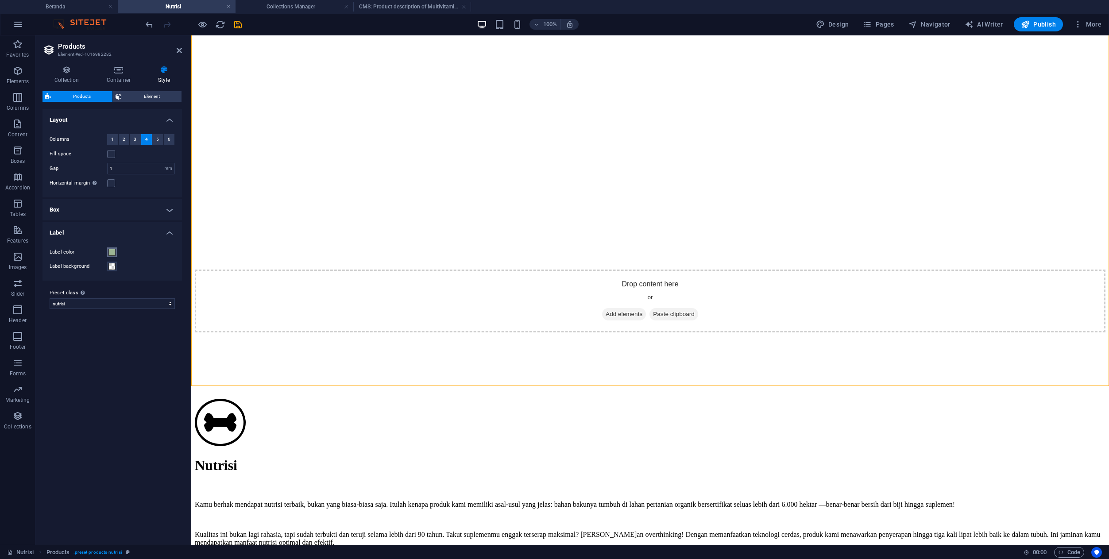
click at [113, 253] on span at bounding box center [111, 252] width 7 height 7
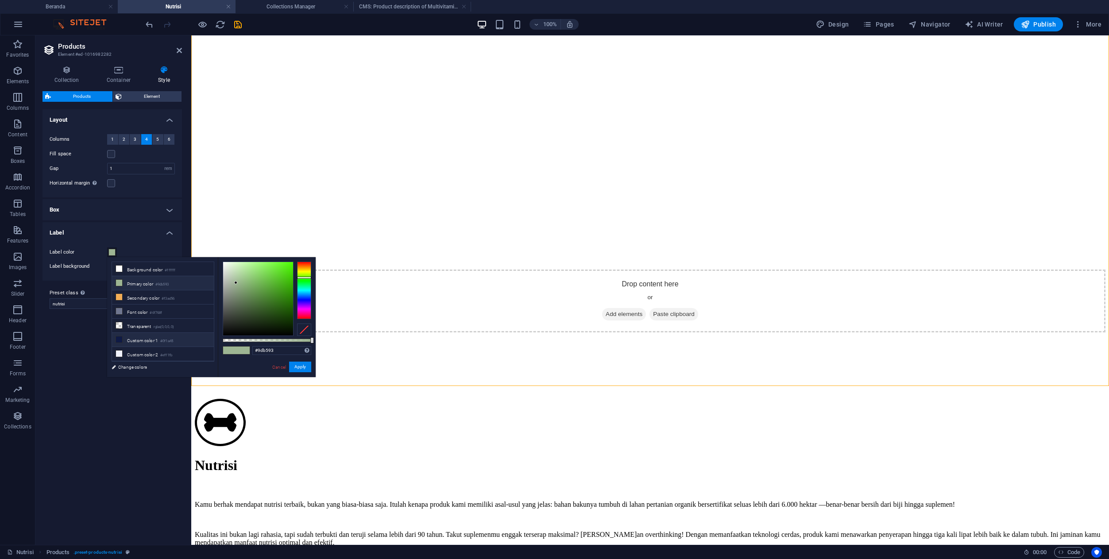
click at [156, 340] on li "Custom color 1 #0f1a45" at bounding box center [163, 340] width 102 height 14
type input "#0f1a45"
click at [302, 371] on button "Apply" at bounding box center [300, 367] width 22 height 11
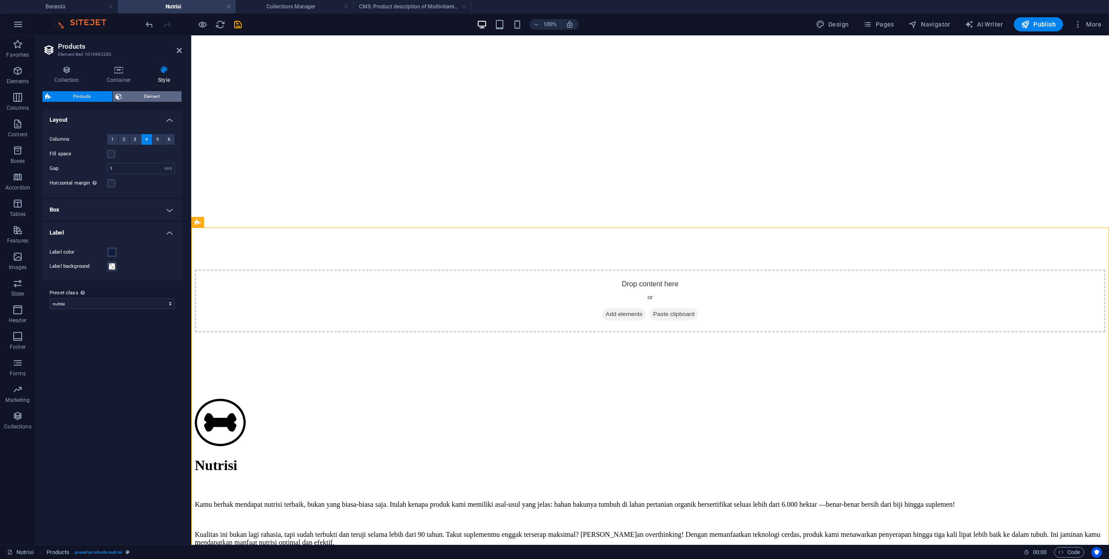
click at [140, 101] on span "Element" at bounding box center [151, 96] width 54 height 11
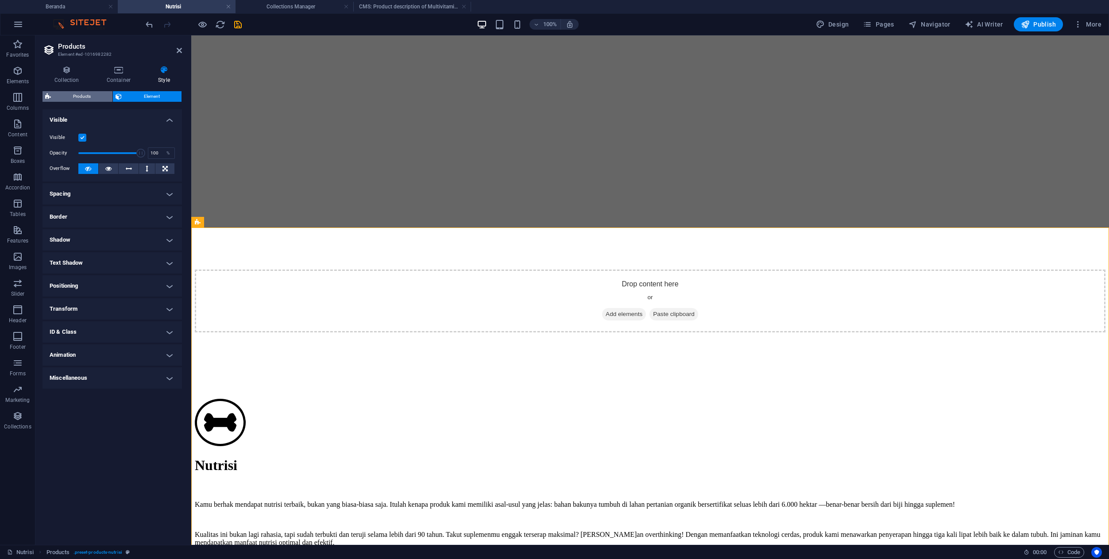
click at [88, 98] on span "Products" at bounding box center [82, 96] width 56 height 11
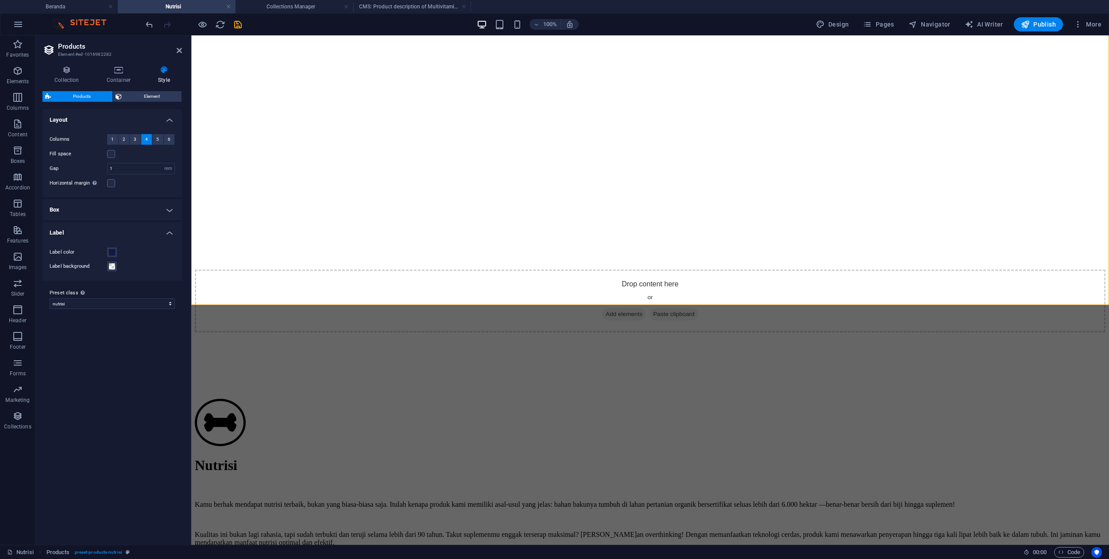
click at [169, 231] on h4 "Label" at bounding box center [112, 230] width 139 height 16
click at [170, 205] on h4 "Box" at bounding box center [112, 209] width 139 height 21
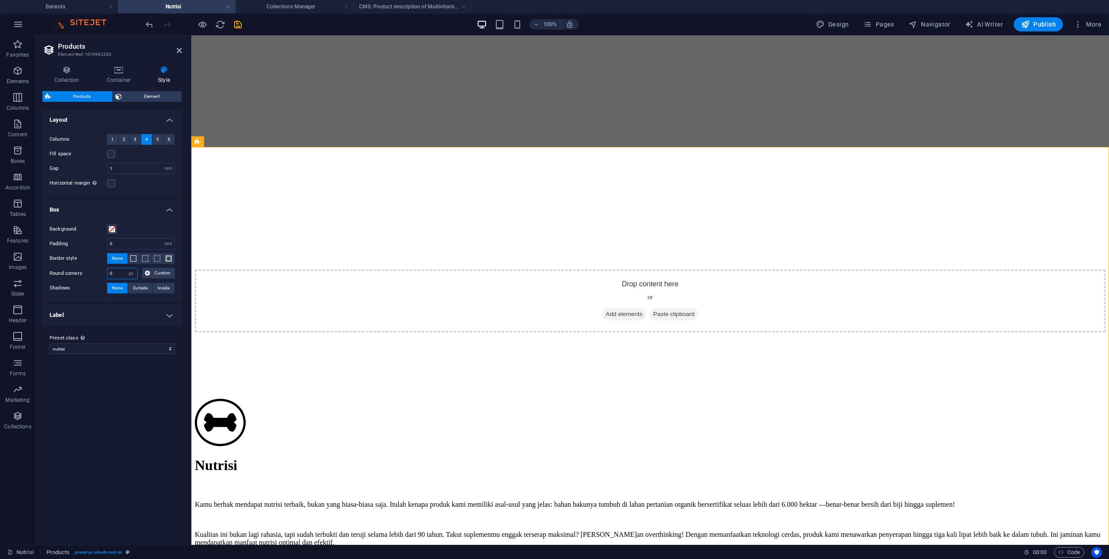
drag, startPoint x: 115, startPoint y: 273, endPoint x: 92, endPoint y: 273, distance: 23.0
click at [92, 274] on div "Round corners 0 px rem % vh vw Custom Custom" at bounding box center [112, 274] width 125 height 12
type input "20"
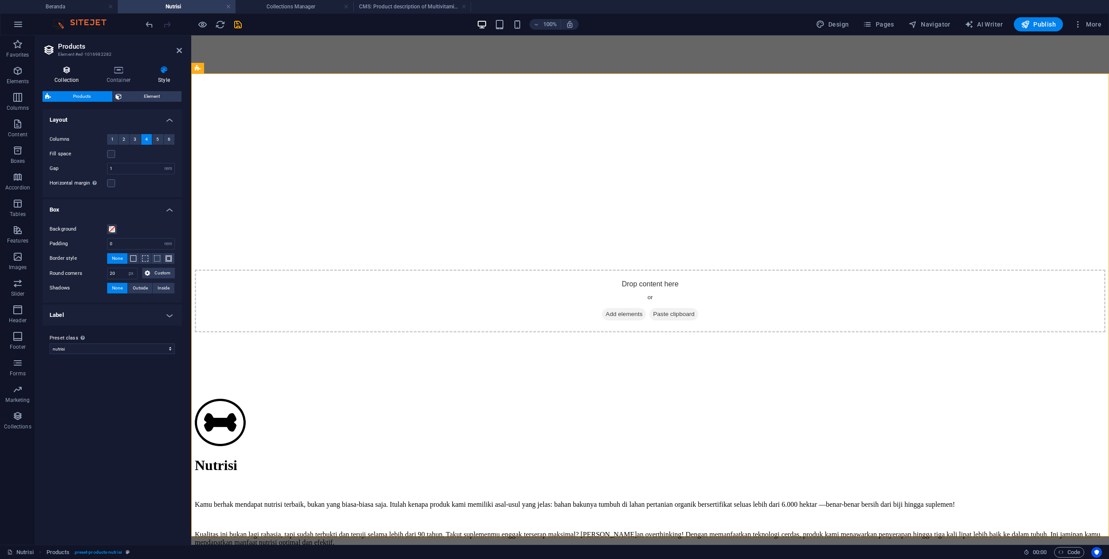
click at [83, 78] on h4 "Collection" at bounding box center [69, 75] width 52 height 19
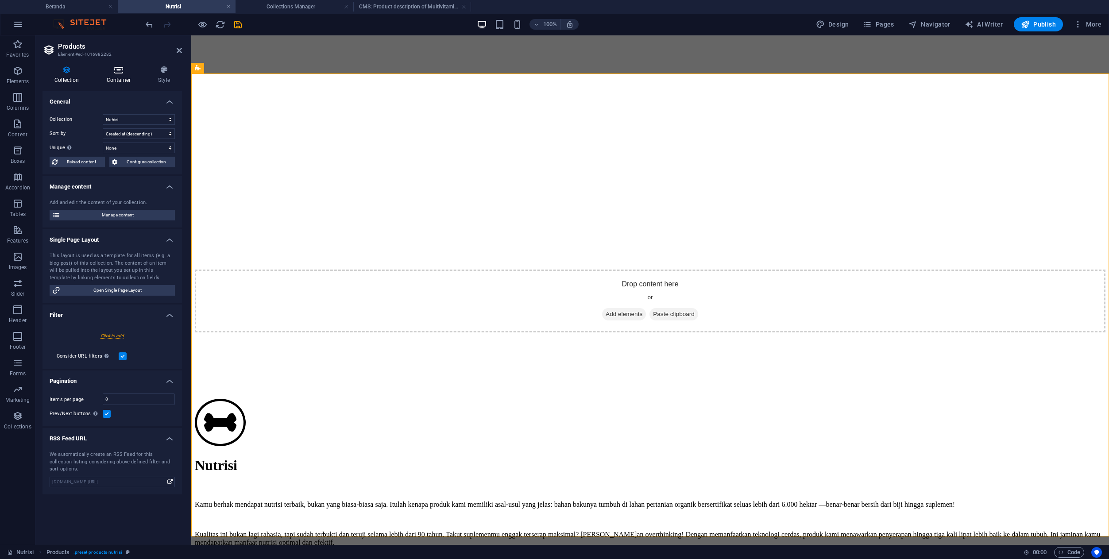
click at [117, 77] on h4 "Container" at bounding box center [120, 75] width 51 height 19
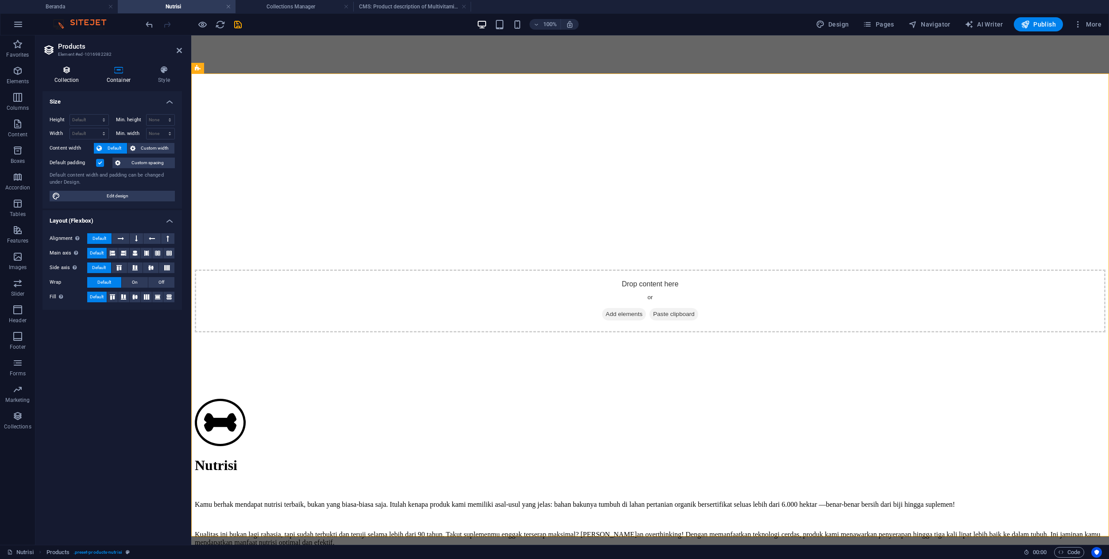
click at [55, 70] on icon at bounding box center [67, 70] width 49 height 9
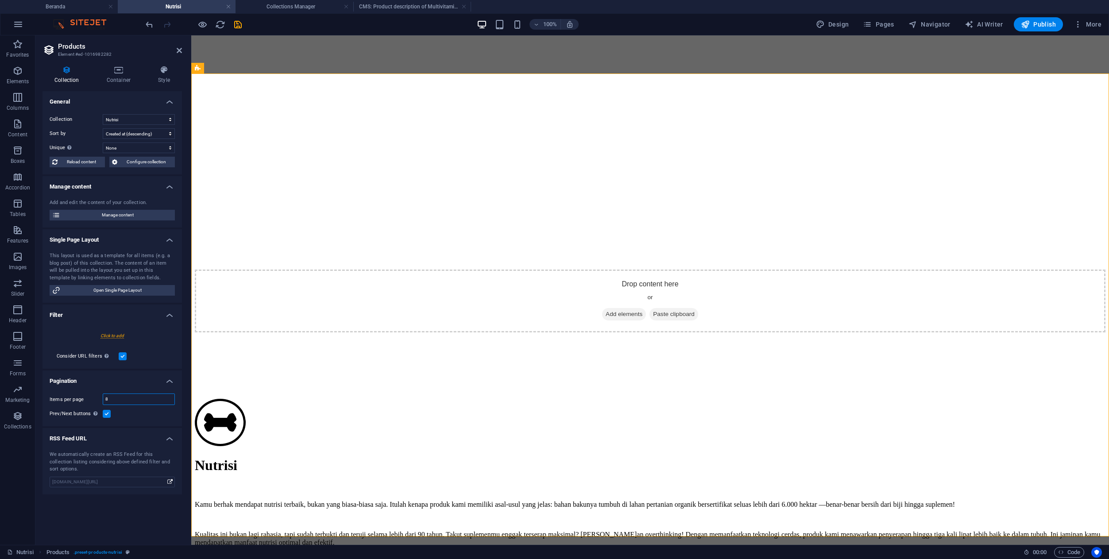
click at [115, 399] on input "8" at bounding box center [138, 399] width 71 height 11
drag, startPoint x: 115, startPoint y: 399, endPoint x: 102, endPoint y: 398, distance: 13.3
click at [102, 398] on div "Items per page 8" at bounding box center [112, 400] width 125 height 12
click at [116, 146] on select "None Name Slug Product image Price Product number Product description Availabil…" at bounding box center [139, 148] width 72 height 11
select select "columns.slug"
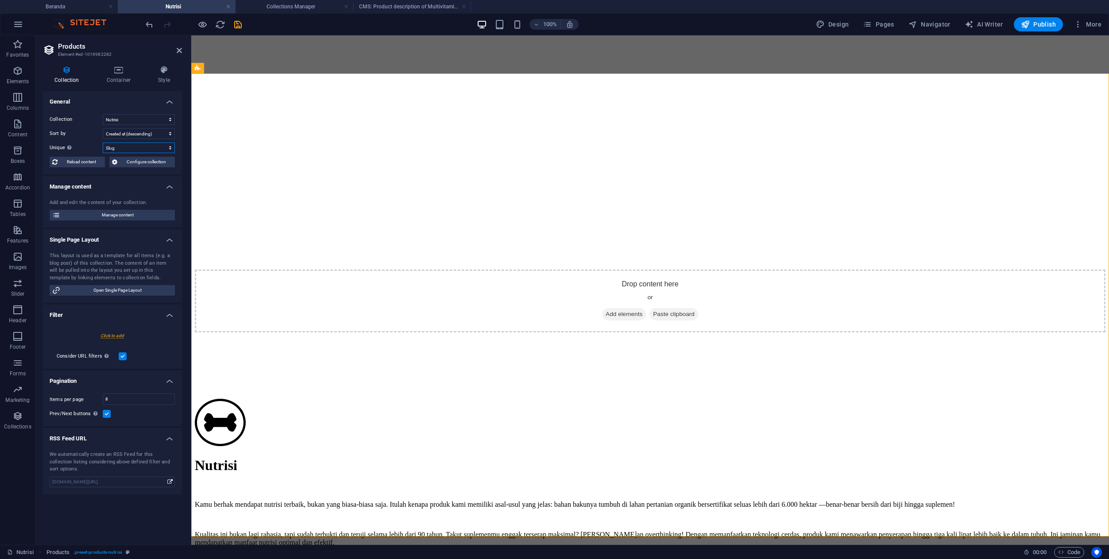
click at [103, 143] on select "None Name Slug Product image Price Product number Product description Availabil…" at bounding box center [139, 148] width 72 height 11
click at [132, 151] on select "None Name Slug Product image Price Product number Product description Availabil…" at bounding box center [139, 148] width 72 height 11
select select
click at [103, 143] on select "None Name Slug Product image Price Product number Product description Availabil…" at bounding box center [139, 148] width 72 height 11
click at [131, 123] on select "Nutrisi Products" at bounding box center [139, 119] width 72 height 11
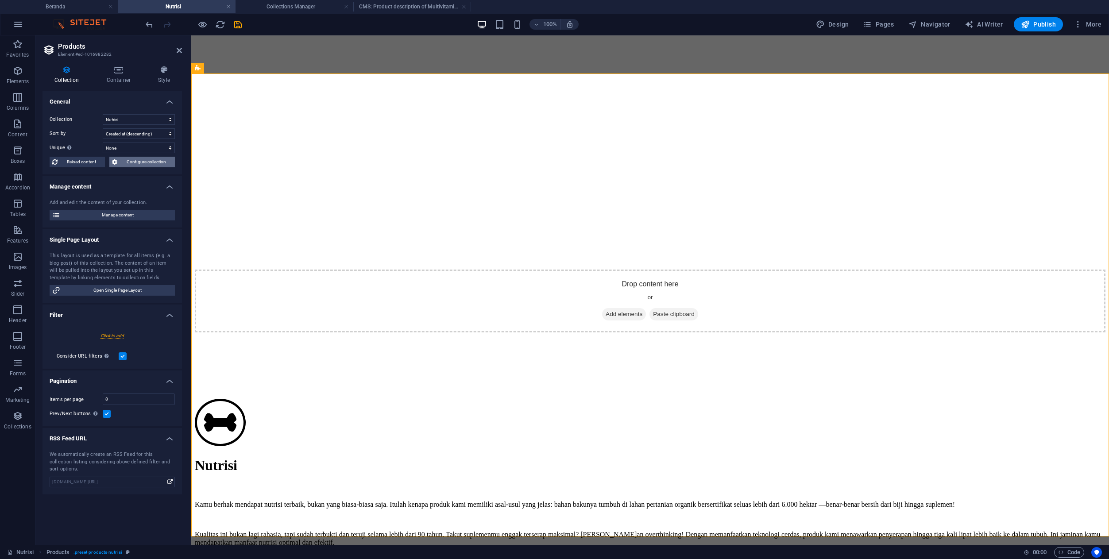
click at [127, 162] on span "Configure collection" at bounding box center [146, 162] width 52 height 11
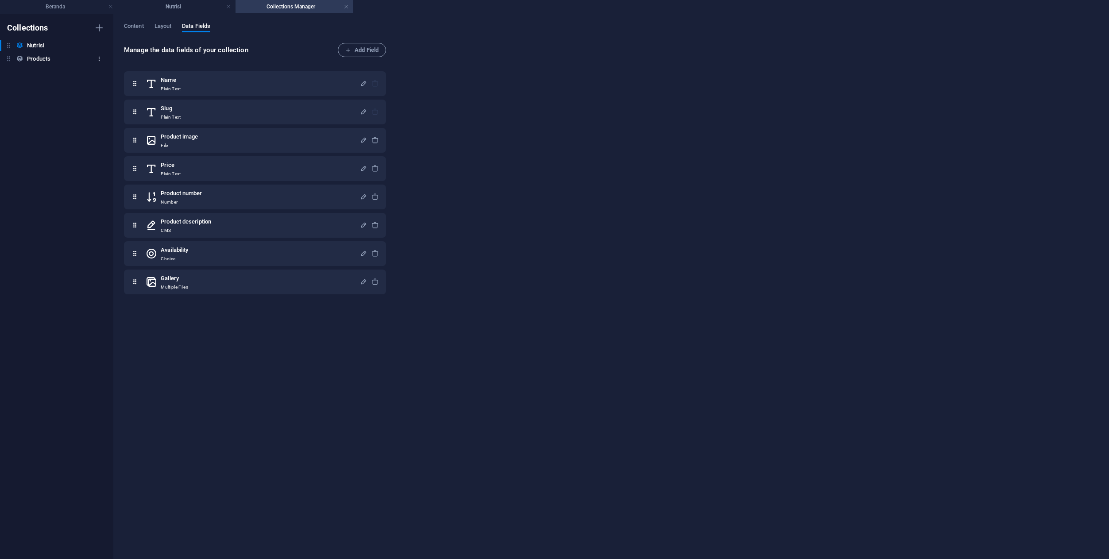
click at [99, 59] on icon "button" at bounding box center [99, 59] width 6 height 6
click at [100, 124] on h6 "Delete" at bounding box center [107, 119] width 24 height 11
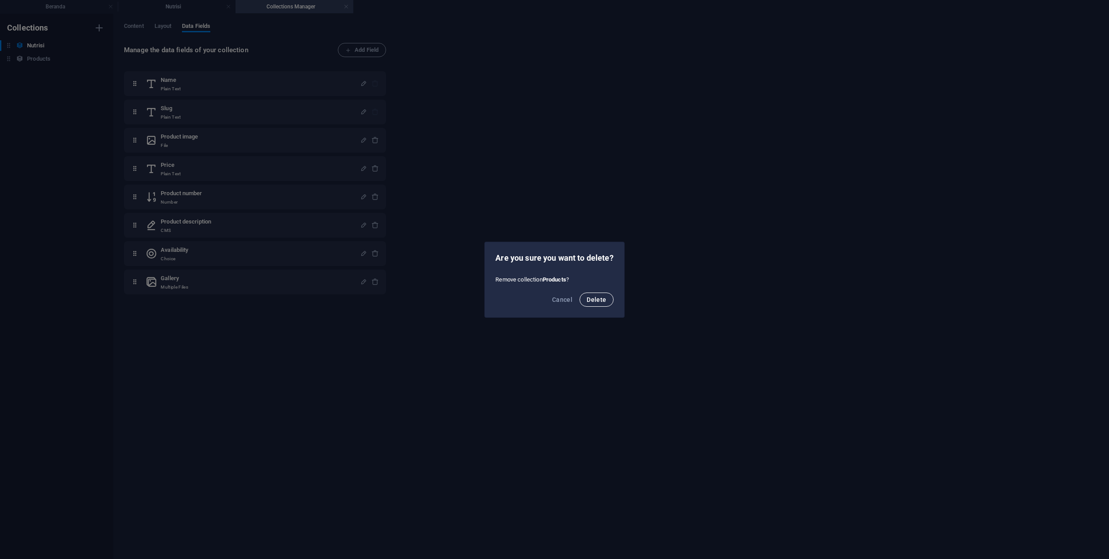
click at [597, 299] on span "Delete" at bounding box center [596, 299] width 19 height 7
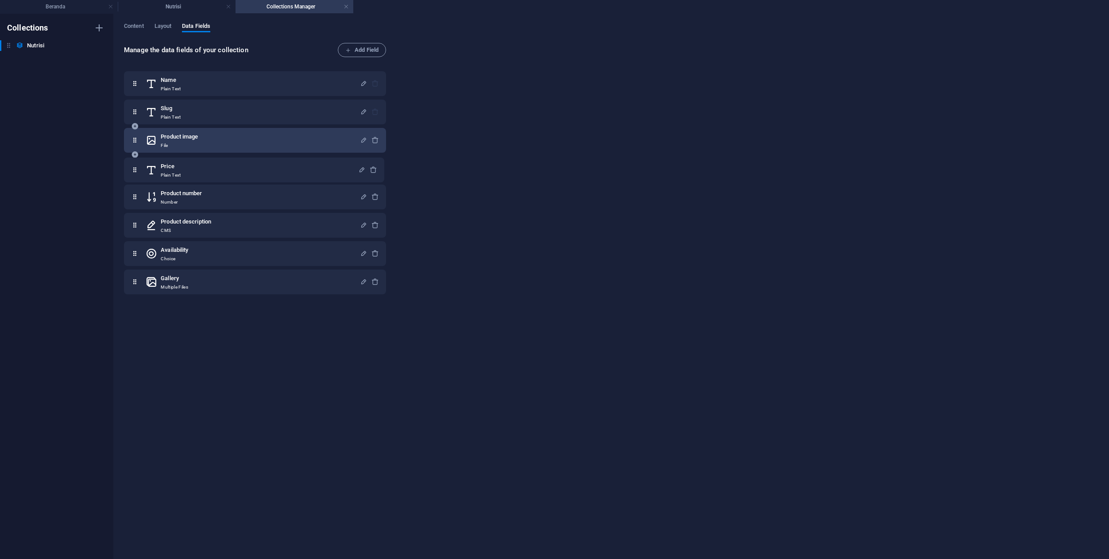
drag, startPoint x: 136, startPoint y: 168, endPoint x: 139, endPoint y: 131, distance: 36.9
click at [139, 131] on div "Name Plain Text Slug Plain Text Product image File Price Plain Text Product num…" at bounding box center [255, 168] width 262 height 195
drag, startPoint x: 135, startPoint y: 166, endPoint x: 133, endPoint y: 130, distance: 36.4
click at [133, 130] on div "Name Plain Text Slug Plain Text Product image File Price Plain Text Product num…" at bounding box center [255, 182] width 262 height 223
click at [170, 8] on h4 "Nutrisi" at bounding box center [177, 7] width 118 height 10
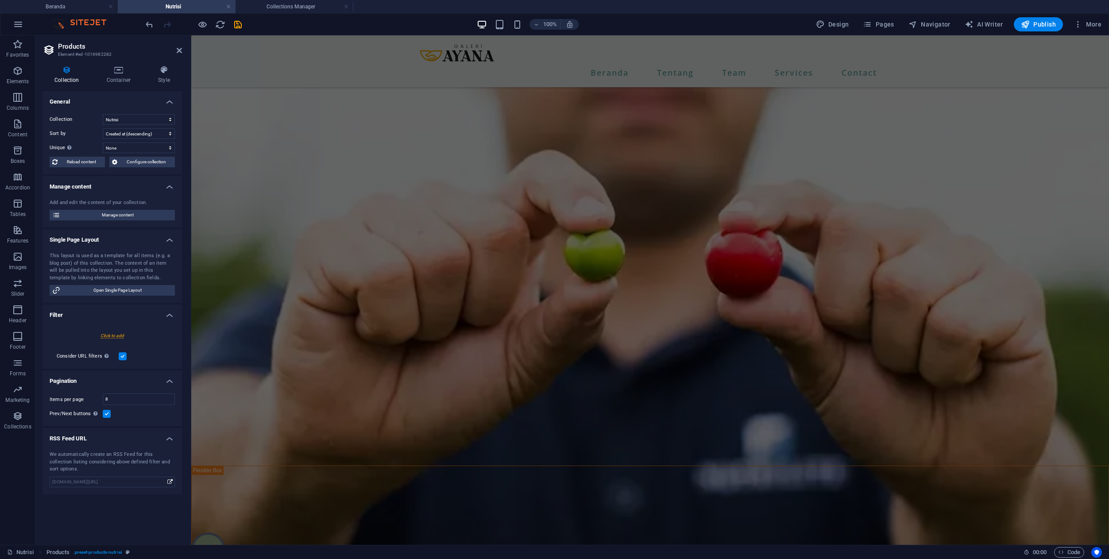
scroll to position [393, 0]
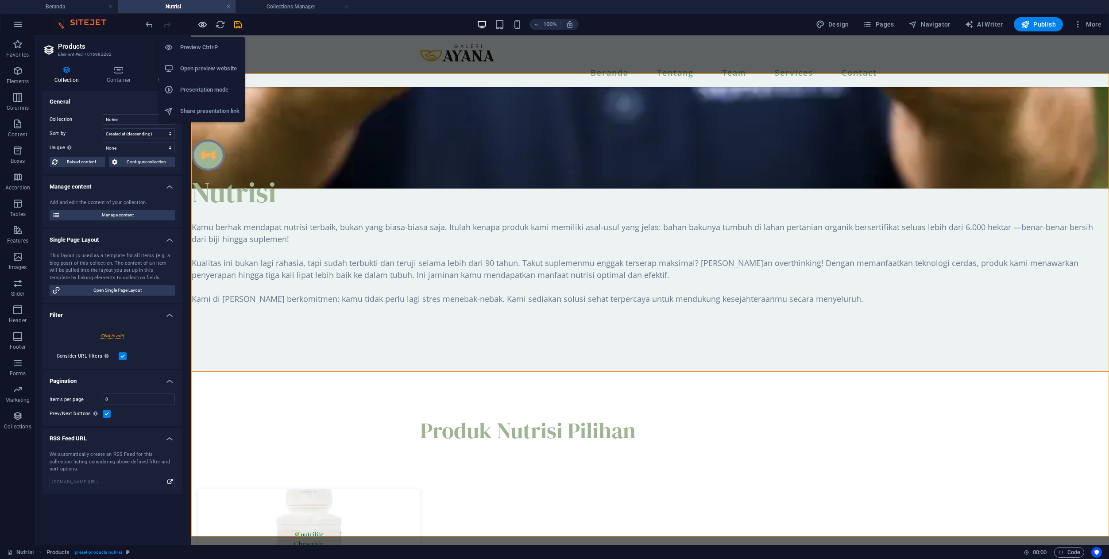
click at [203, 25] on icon "button" at bounding box center [202, 24] width 10 height 10
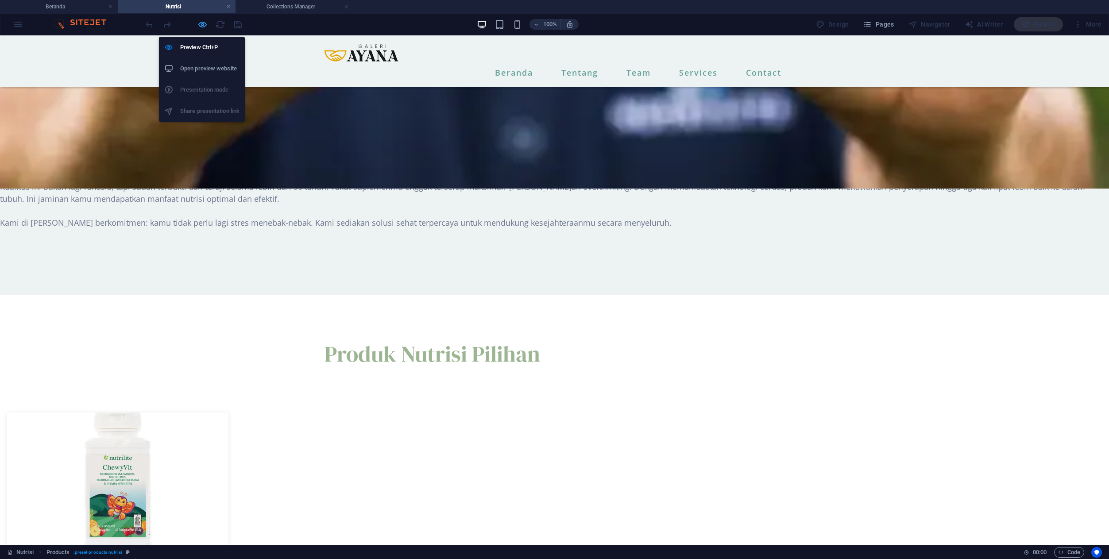
scroll to position [392, 0]
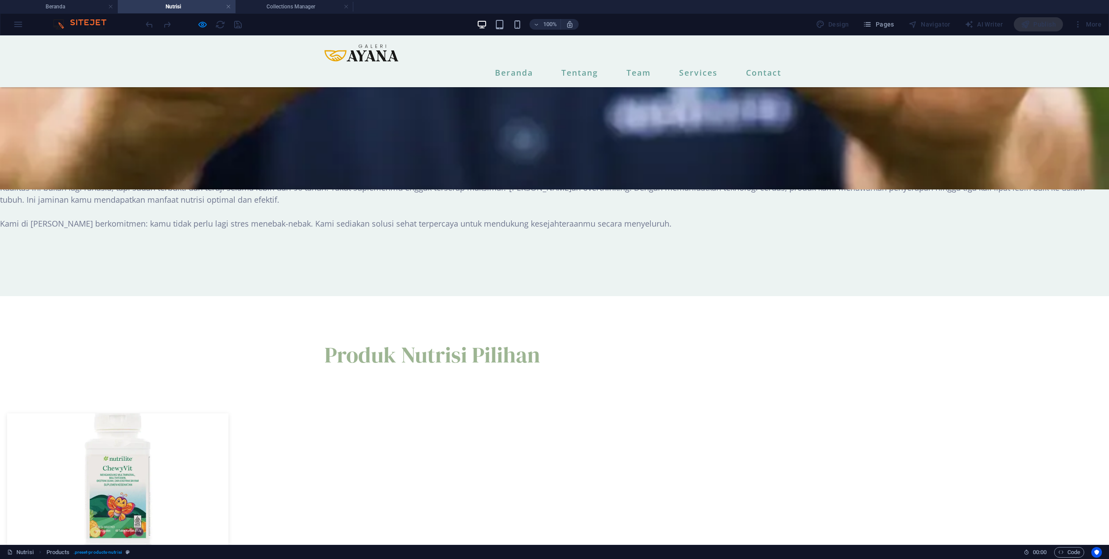
click at [228, 414] on img at bounding box center [117, 480] width 221 height 133
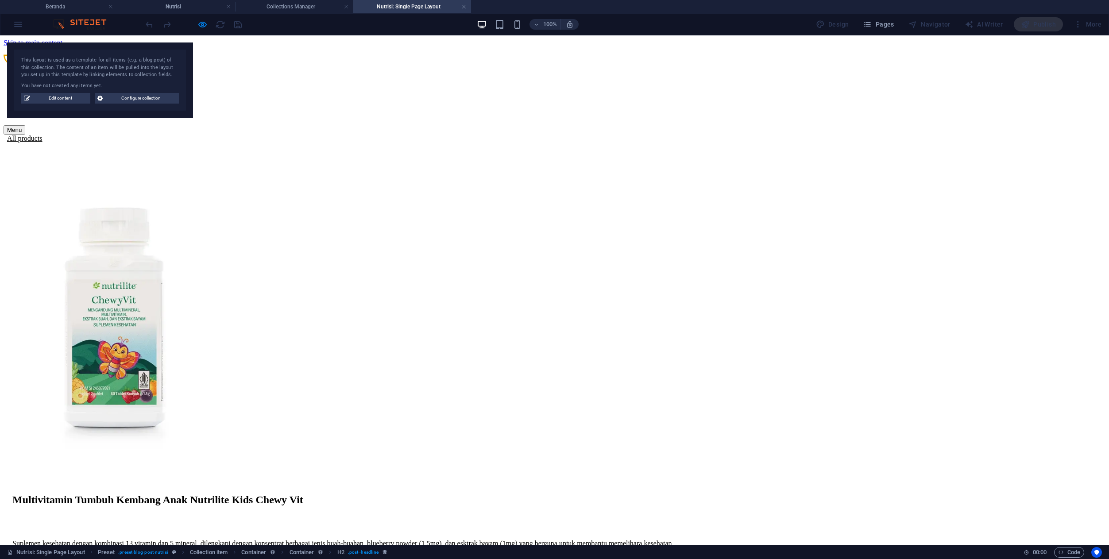
scroll to position [0, 0]
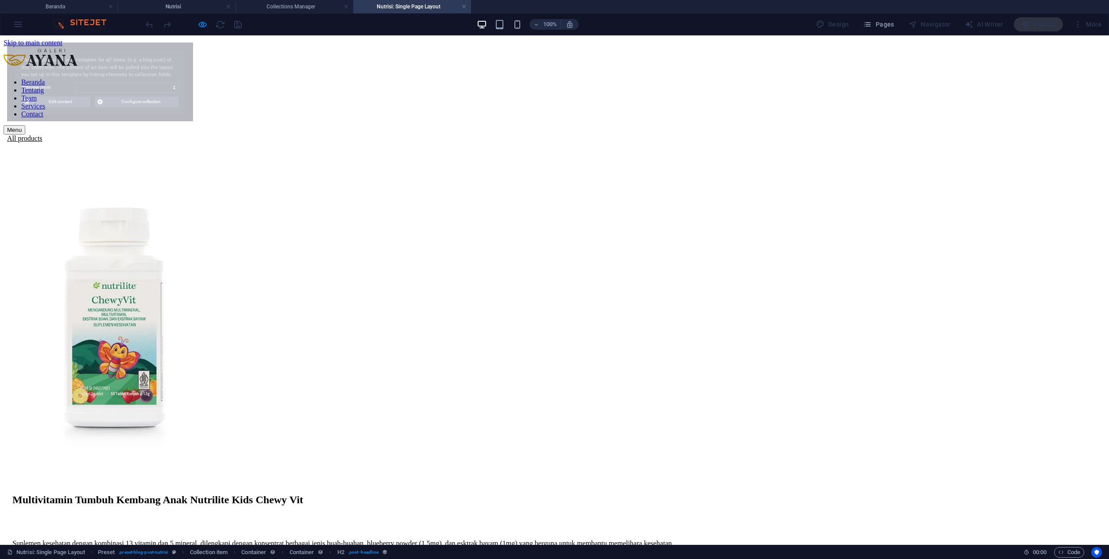
select select "68e2fc8903a8e4c8fe02ce5e"
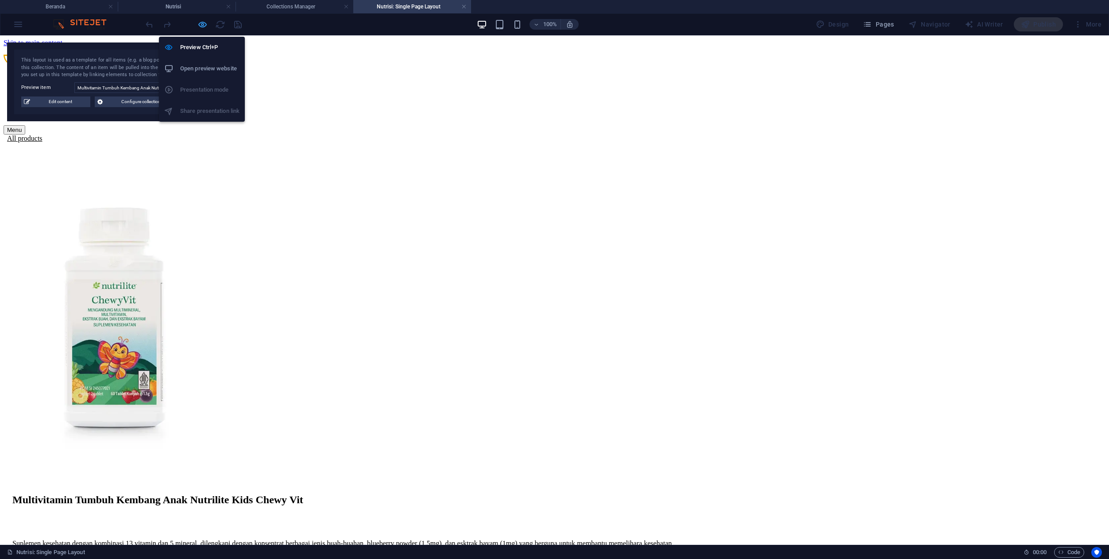
click at [205, 26] on icon "button" at bounding box center [202, 24] width 10 height 10
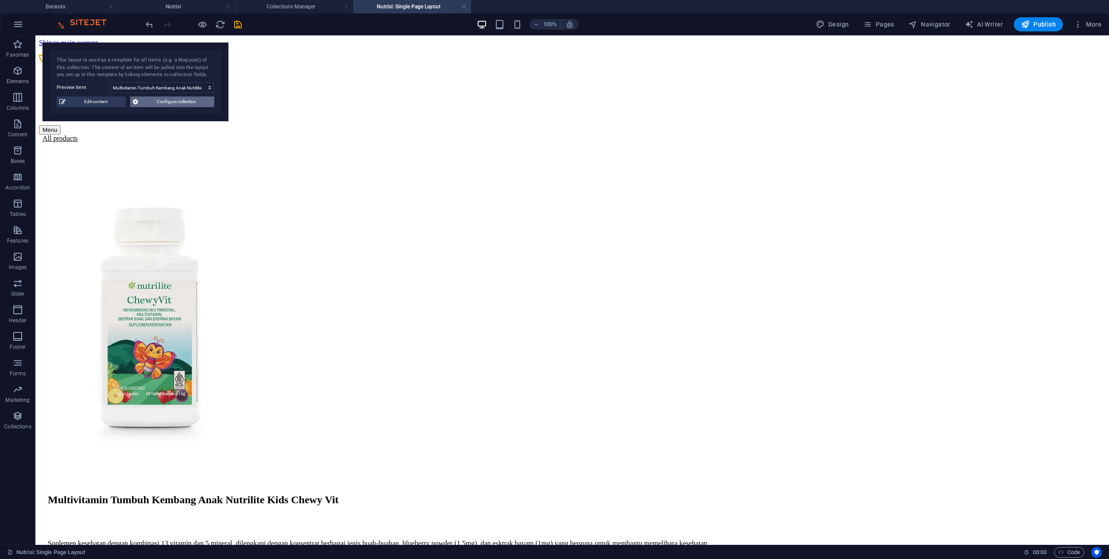
click at [150, 105] on span "Configure collection" at bounding box center [176, 102] width 71 height 11
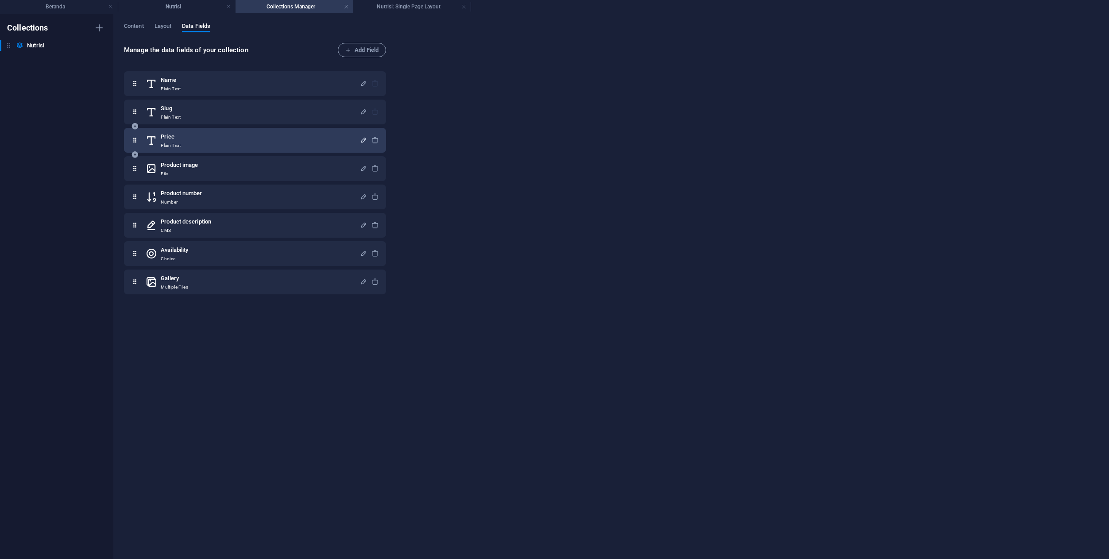
click at [361, 139] on icon "button" at bounding box center [364, 140] width 8 height 8
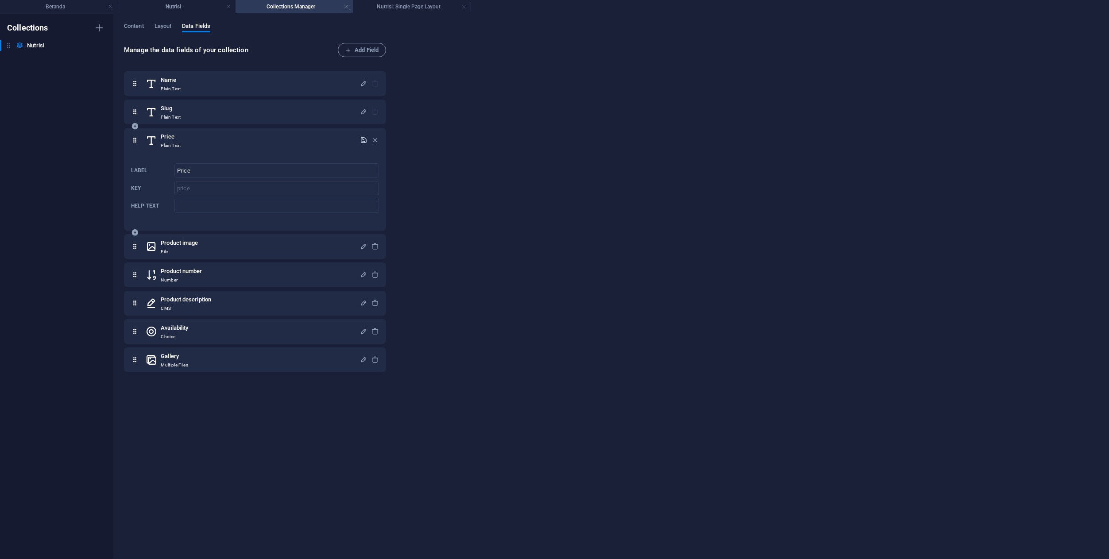
click at [361, 140] on icon "button" at bounding box center [364, 140] width 8 height 8
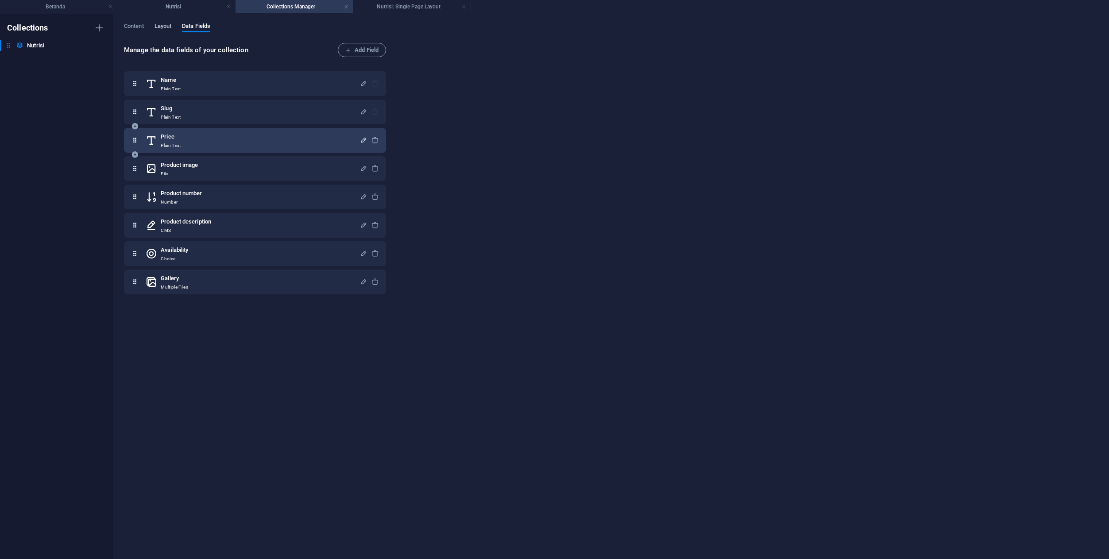
click at [171, 27] on span "Layout" at bounding box center [163, 27] width 17 height 12
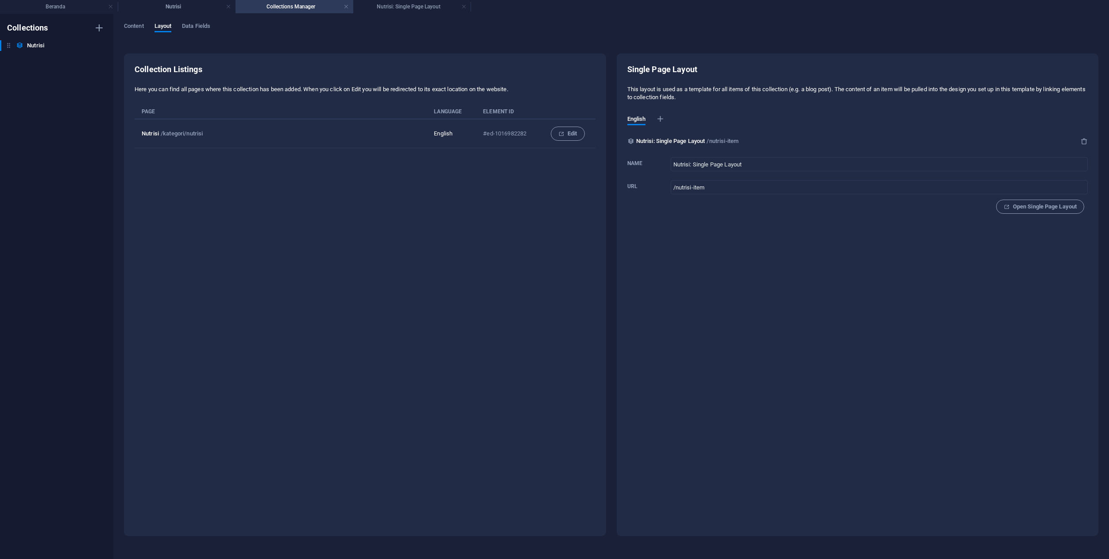
click at [448, 133] on p "English" at bounding box center [451, 134] width 35 height 8
click at [561, 140] on button "Edit" at bounding box center [568, 134] width 34 height 14
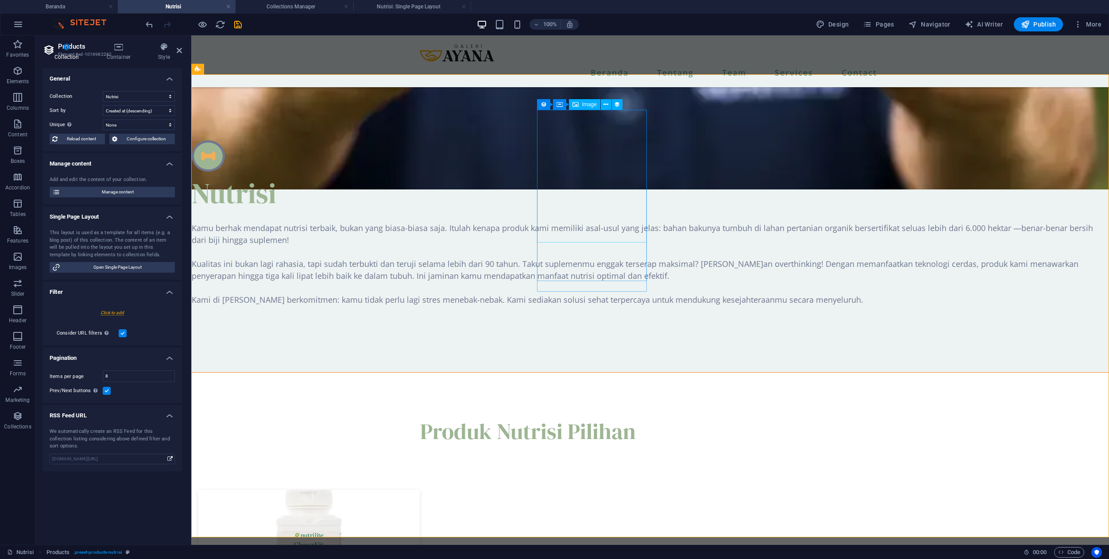
scroll to position [391, 0]
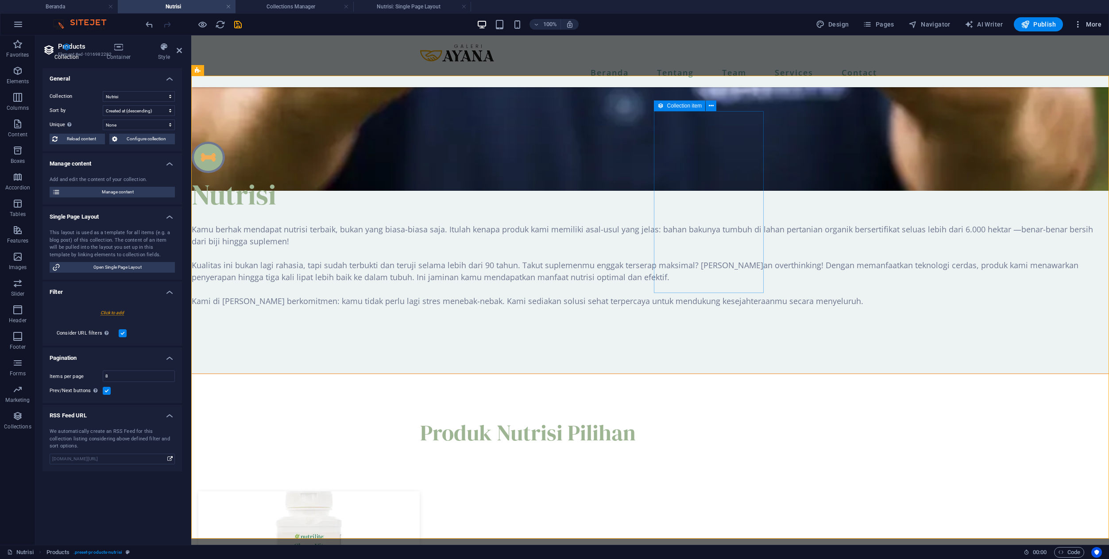
click at [1097, 26] on span "More" at bounding box center [1088, 24] width 28 height 9
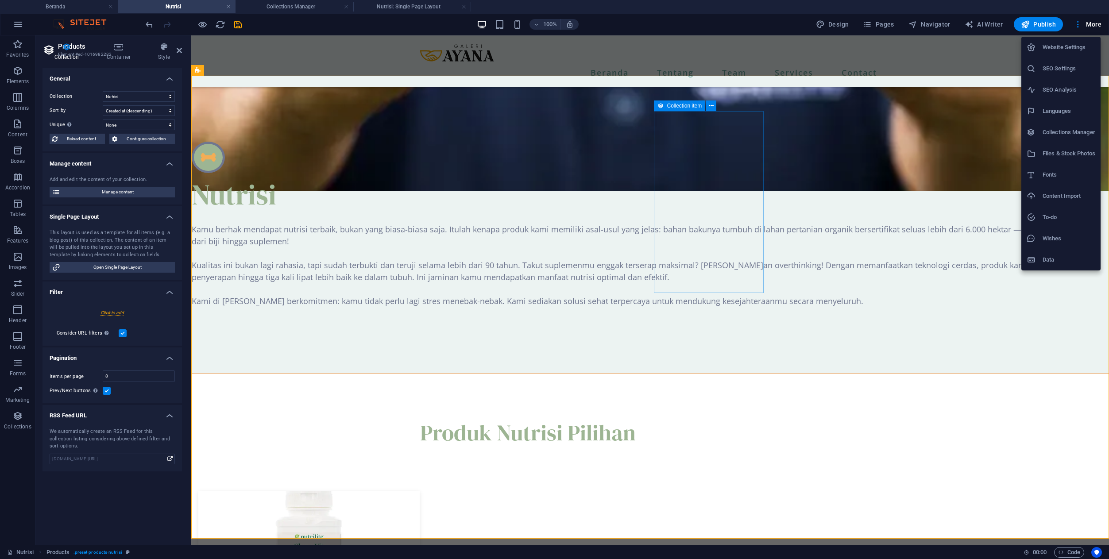
click at [1065, 119] on li "Languages" at bounding box center [1060, 111] width 79 height 21
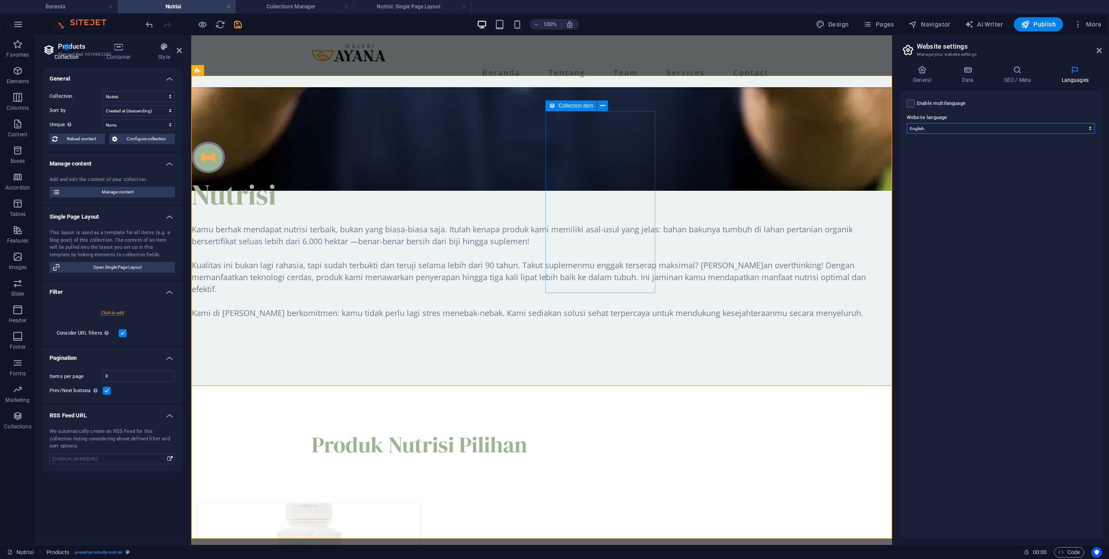
click at [959, 128] on select "Abkhazian Afar Afrikaans Akan Albanian Amharic Arabic Aragonese Armenian Assame…" at bounding box center [1001, 128] width 188 height 11
select select "70"
click at [907, 123] on select "Abkhazian Afar Afrikaans Akan Albanian Amharic Arabic Aragonese Armenian Assame…" at bounding box center [1001, 128] width 188 height 11
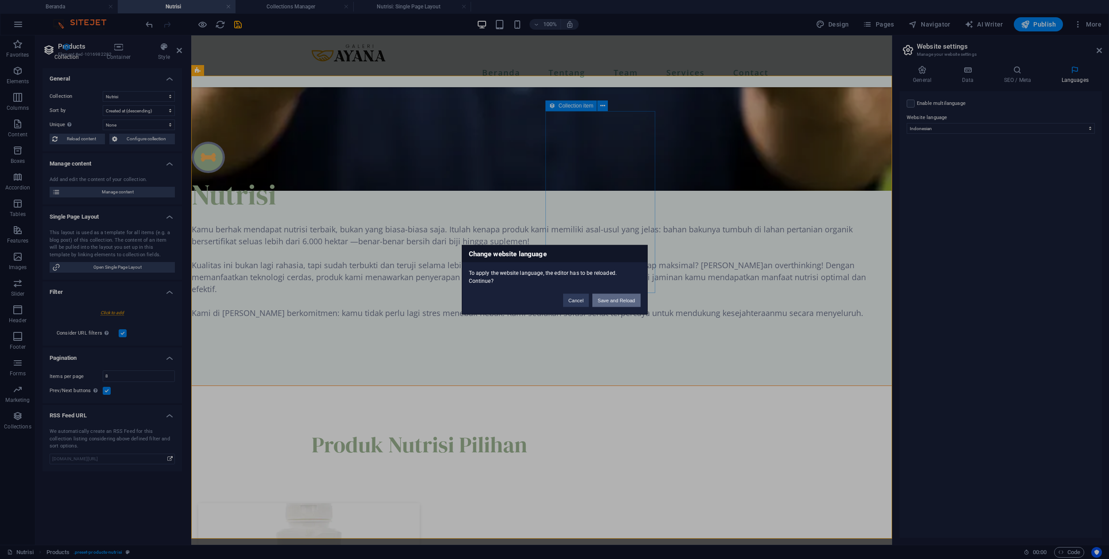
click at [602, 298] on button "Save and Reload" at bounding box center [616, 300] width 48 height 13
select select "createdAt_DESC"
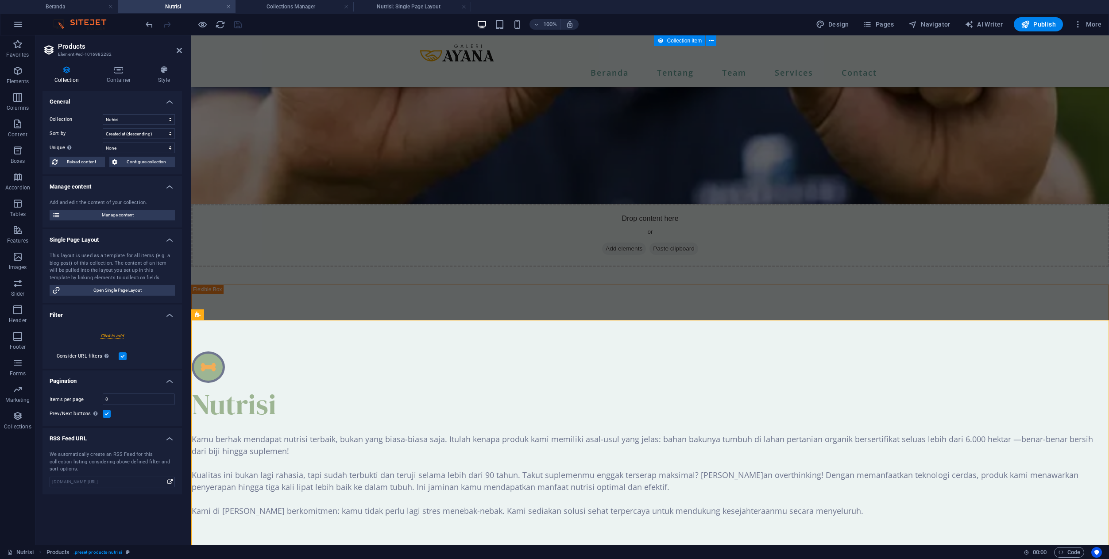
scroll to position [147, 0]
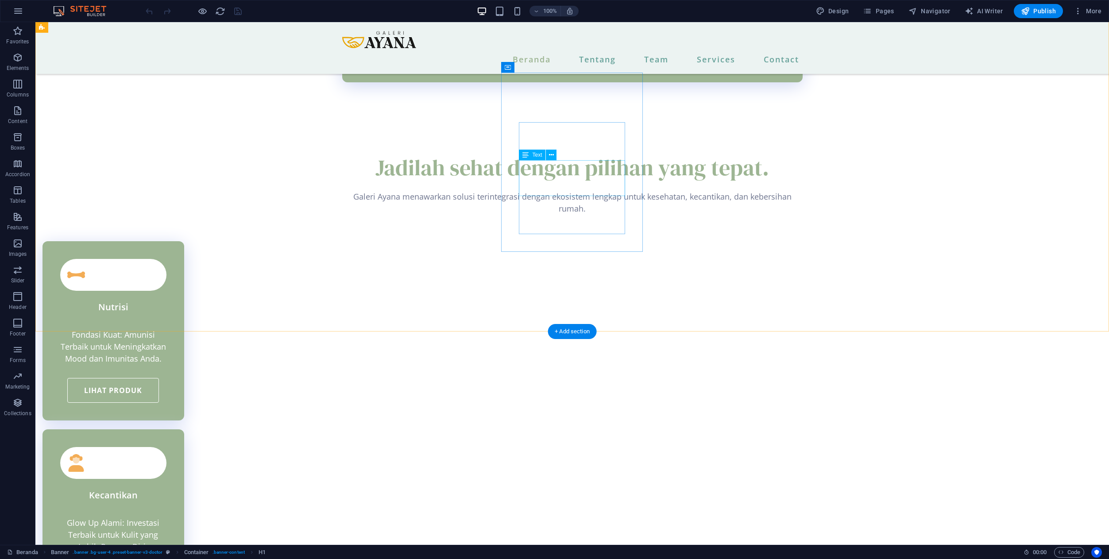
scroll to position [1864, 0]
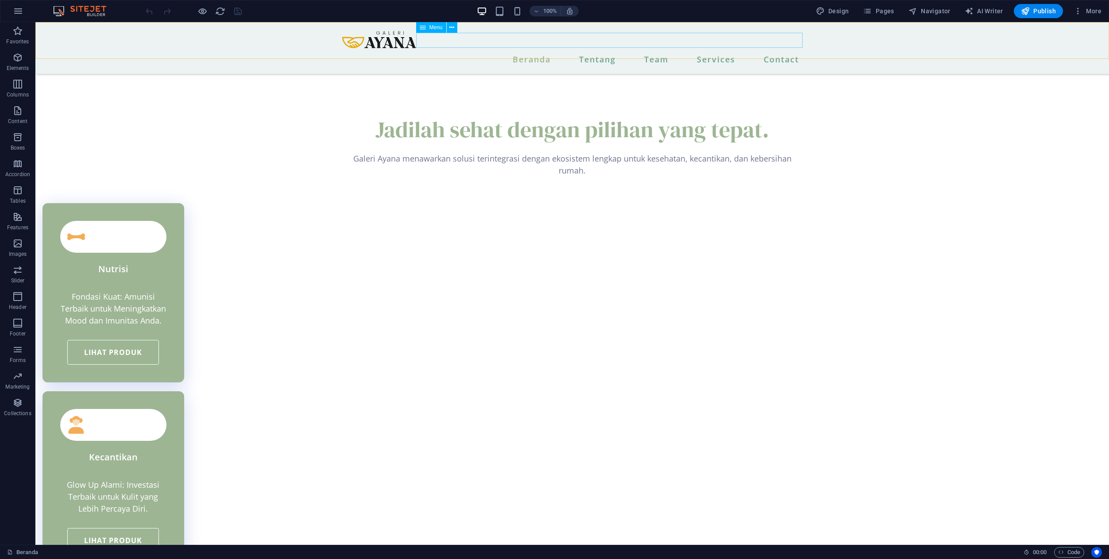
click at [654, 52] on nav "Beranda Tentang Team Services Contact" at bounding box center [572, 59] width 460 height 15
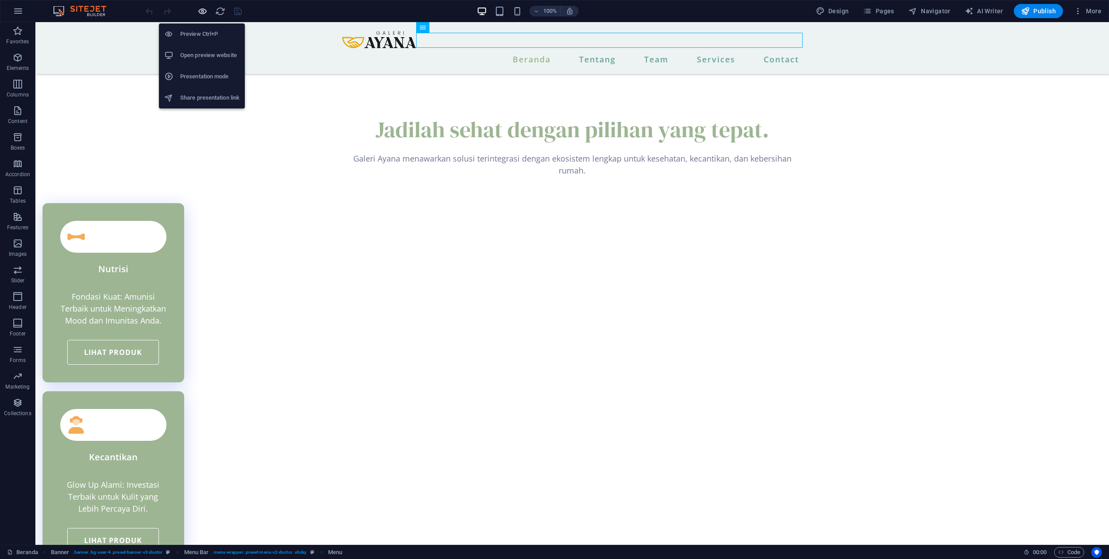
click at [205, 8] on icon "button" at bounding box center [202, 11] width 10 height 10
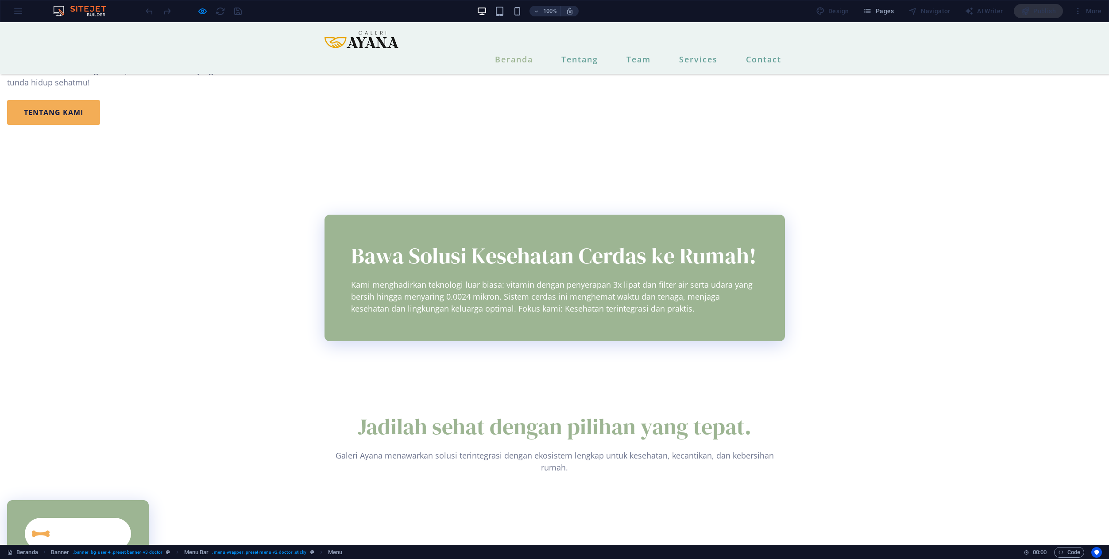
scroll to position [1087, 0]
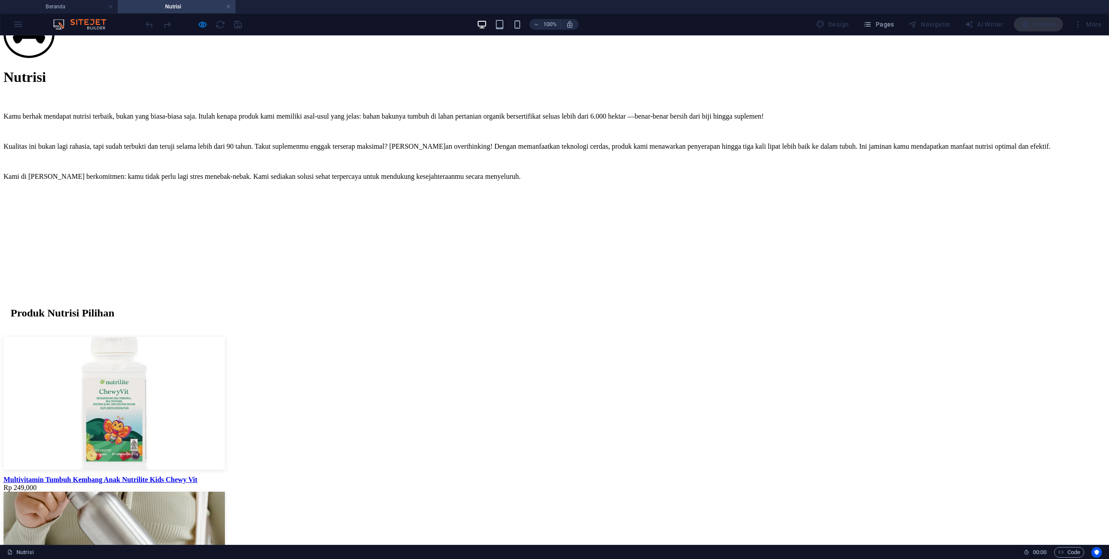
scroll to position [426, 0]
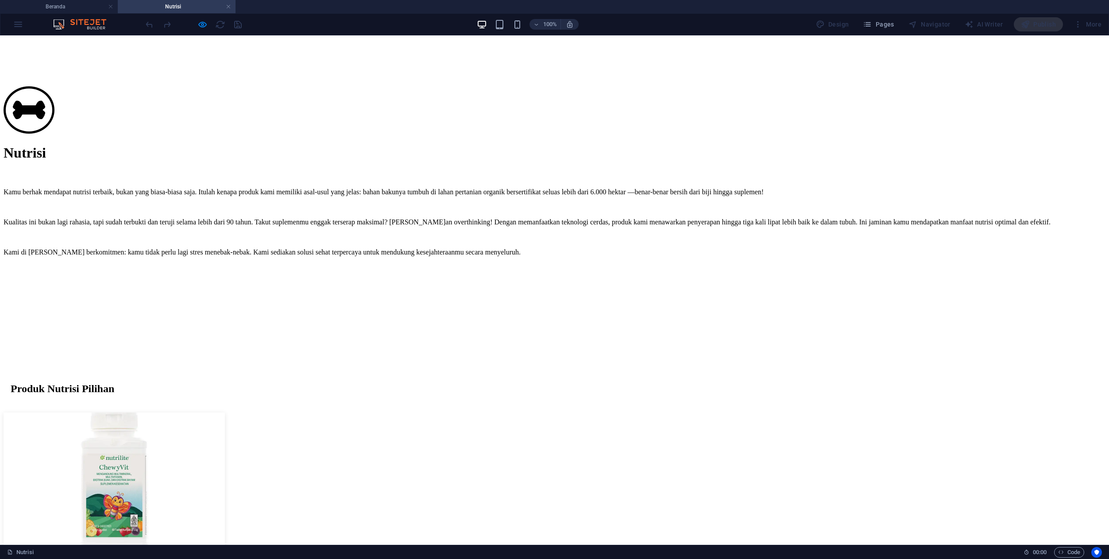
click at [382, 552] on div "Multivitamin Tumbuh Kembang Anak Nutrilite Kids Chewy Vit" at bounding box center [555, 556] width 1102 height 8
click at [379, 552] on div "Multivitamin Tumbuh Kembang Anak Nutrilite Kids Chewy Vit" at bounding box center [555, 556] width 1102 height 8
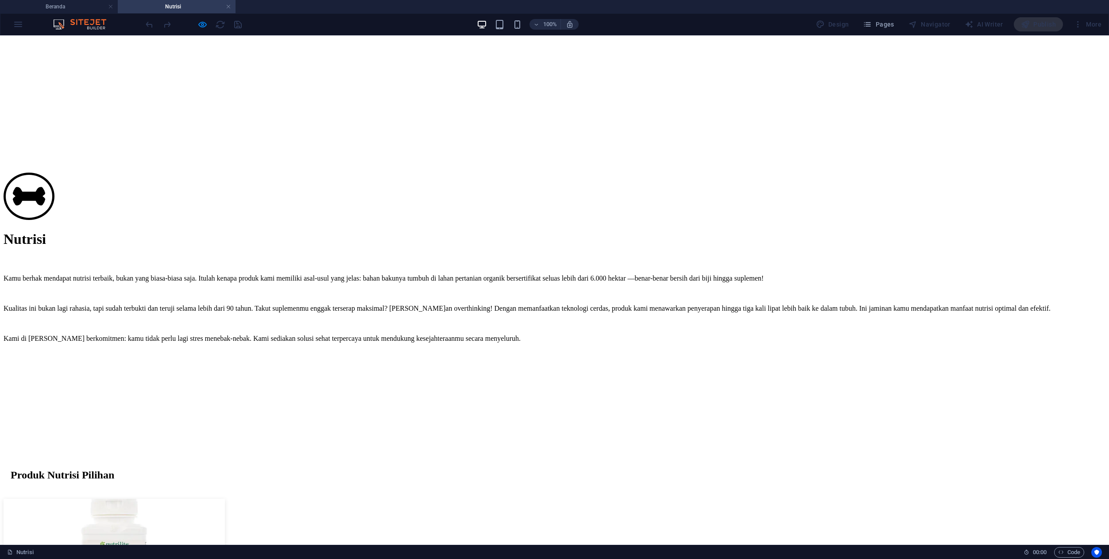
scroll to position [300, 0]
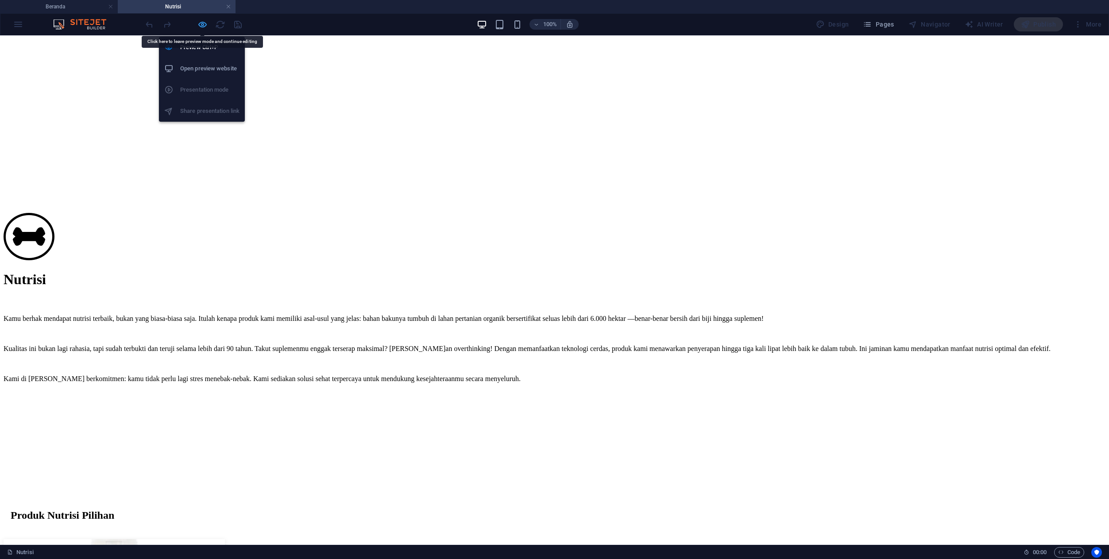
click at [204, 28] on icon "button" at bounding box center [202, 24] width 10 height 10
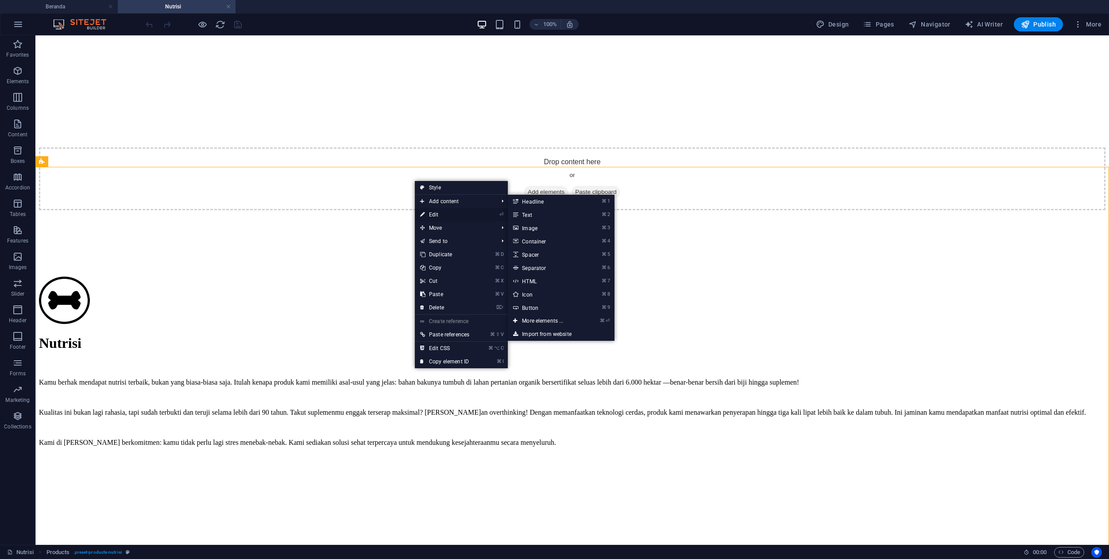
click at [429, 213] on link "⏎ Edit" at bounding box center [445, 214] width 60 height 13
select select "createdAt_DESC"
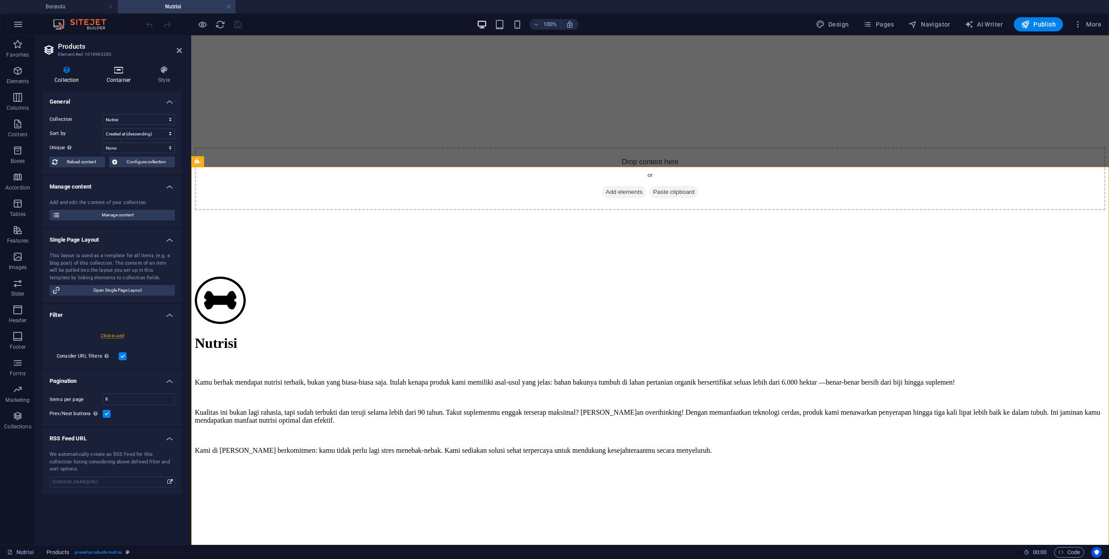
click at [124, 72] on icon at bounding box center [119, 70] width 48 height 9
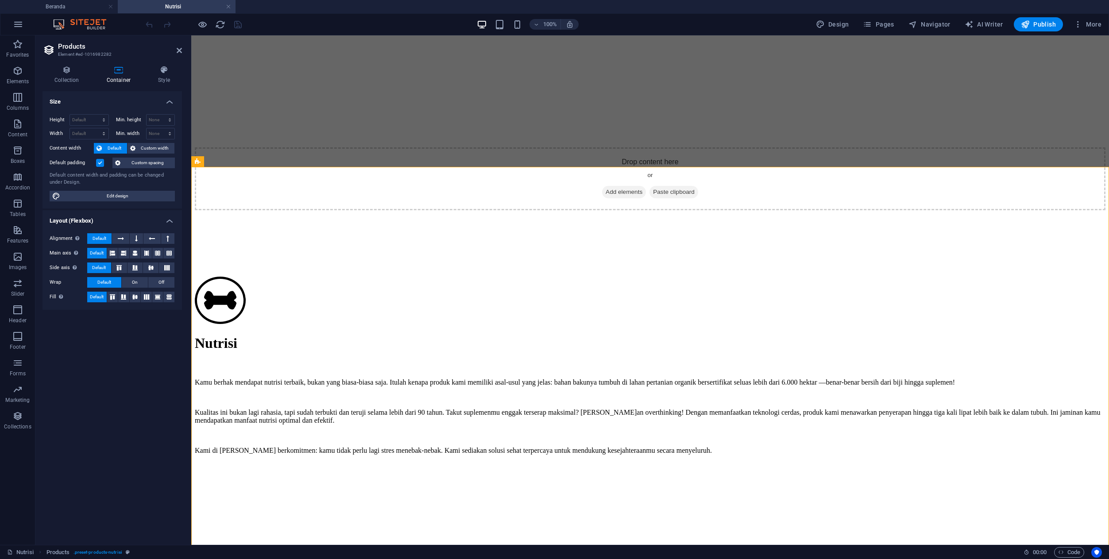
click at [145, 73] on h4 "Container" at bounding box center [120, 75] width 51 height 19
click at [160, 74] on h4 "Style" at bounding box center [164, 75] width 36 height 19
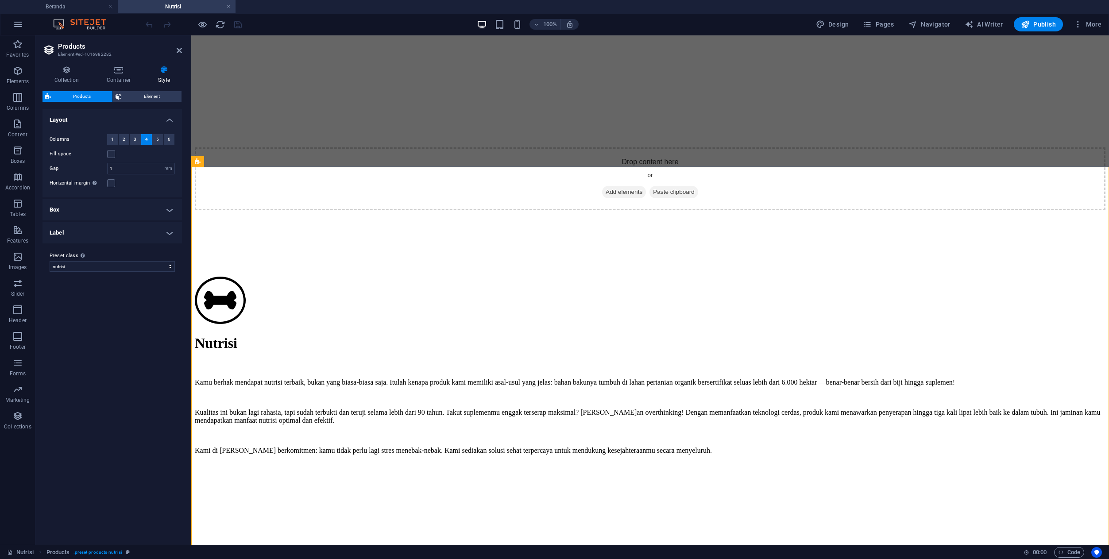
click at [115, 228] on h4 "Label" at bounding box center [112, 232] width 139 height 21
click at [118, 214] on h4 "Box" at bounding box center [112, 209] width 139 height 21
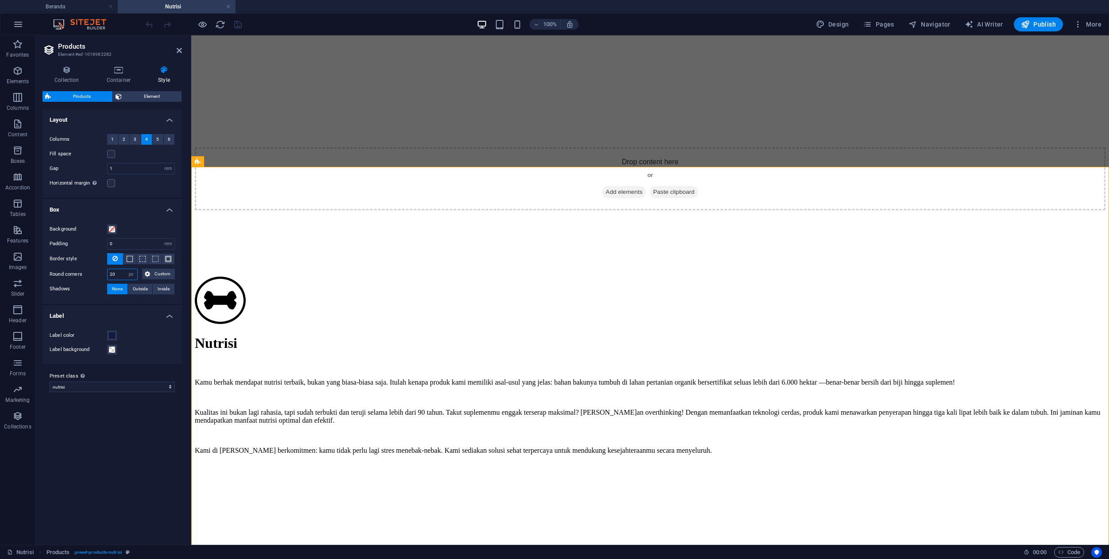
drag, startPoint x: 119, startPoint y: 278, endPoint x: 89, endPoint y: 278, distance: 30.1
click at [89, 278] on div "Round corners 20 px rem % vh vw Custom Custom" at bounding box center [112, 275] width 125 height 12
type input "0"
click at [237, 22] on icon "save" at bounding box center [238, 24] width 10 height 10
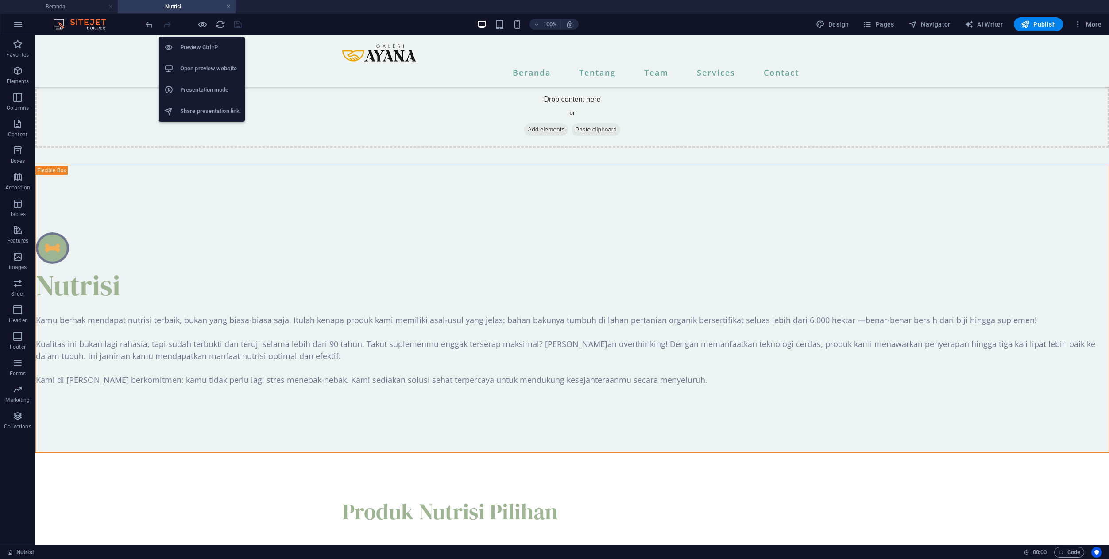
click at [198, 47] on h6 "Preview Ctrl+P" at bounding box center [209, 47] width 59 height 11
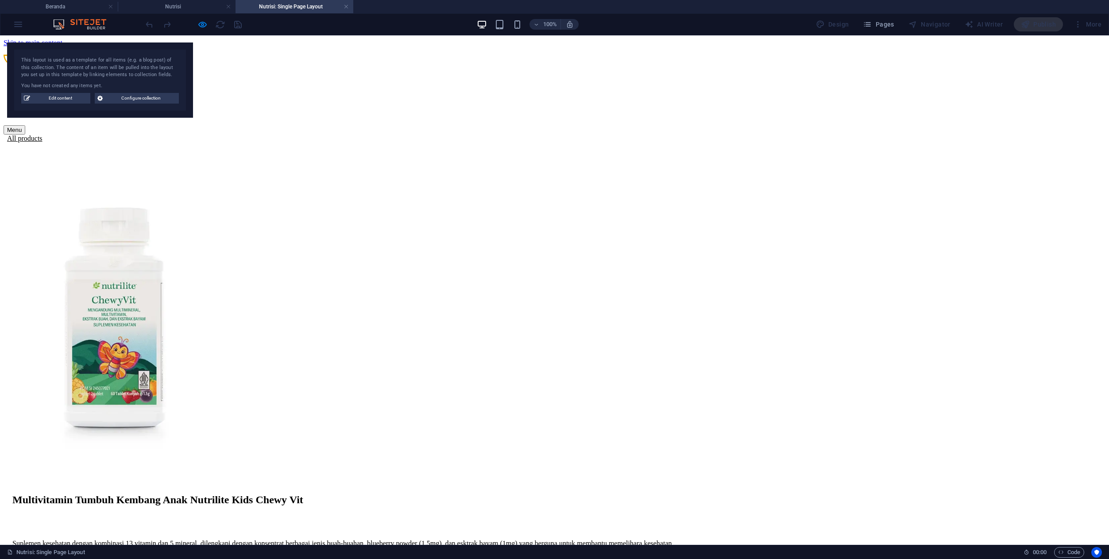
scroll to position [0, 0]
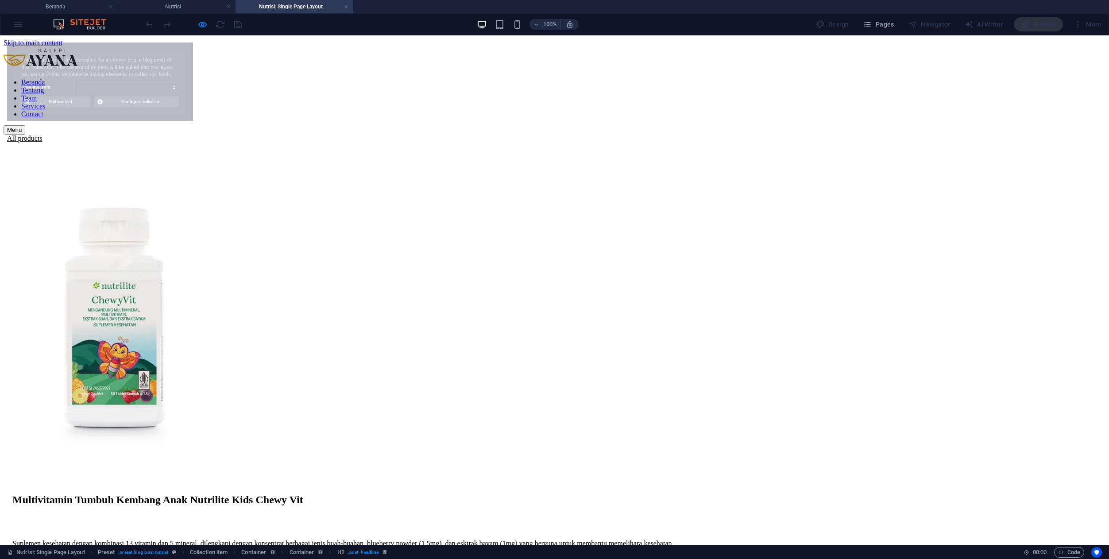
select select "68e2fc8903a8e4c8fe02ce5e"
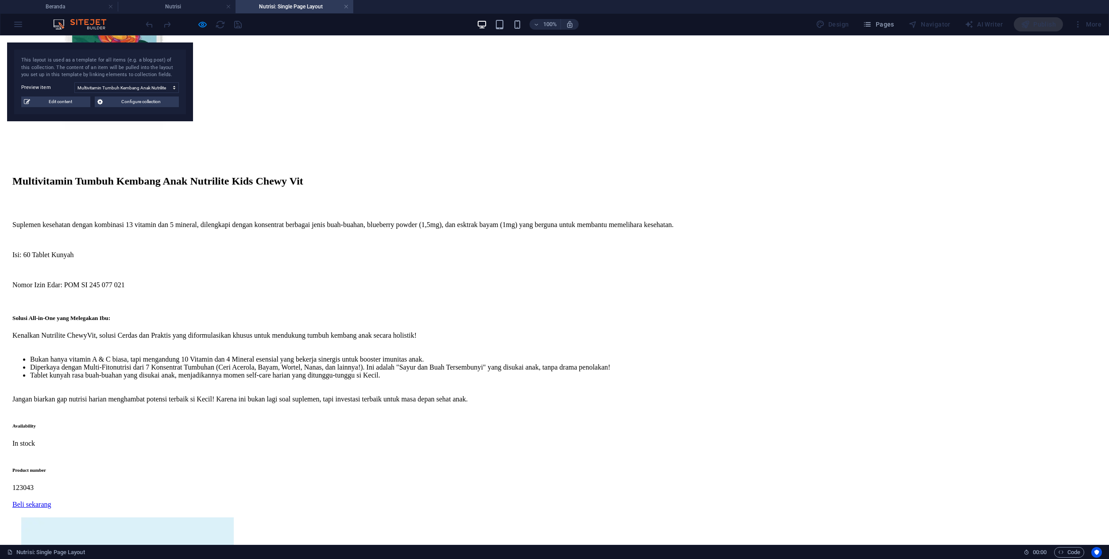
scroll to position [320, 0]
click at [609, 500] on div "Beli sekarang" at bounding box center [558, 504] width 1093 height 8
click at [607, 500] on div "Beli sekarang" at bounding box center [558, 504] width 1093 height 8
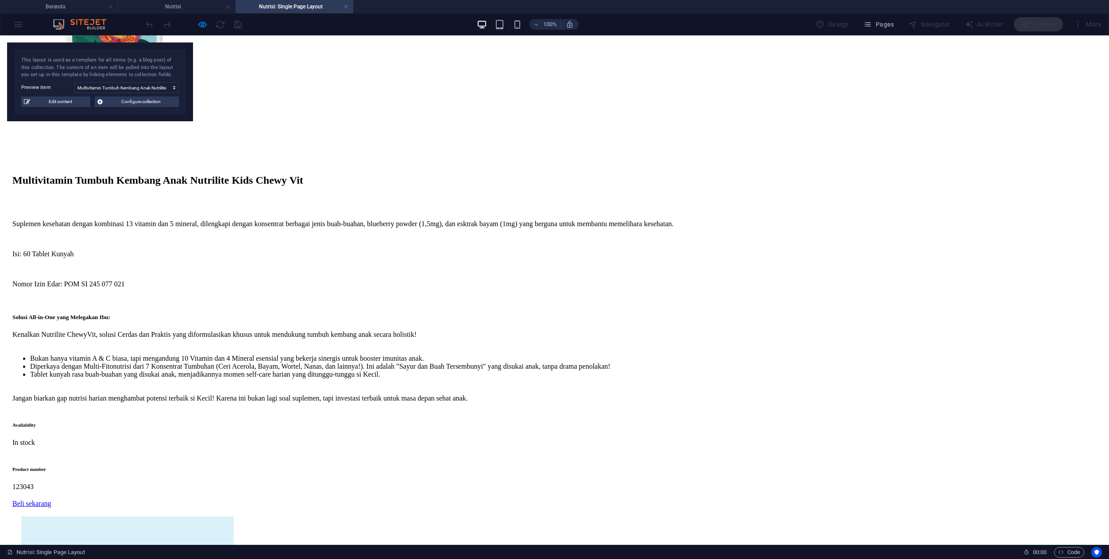
click at [607, 500] on div "Beli sekarang" at bounding box center [558, 504] width 1093 height 8
click at [204, 26] on icon "button" at bounding box center [202, 24] width 10 height 10
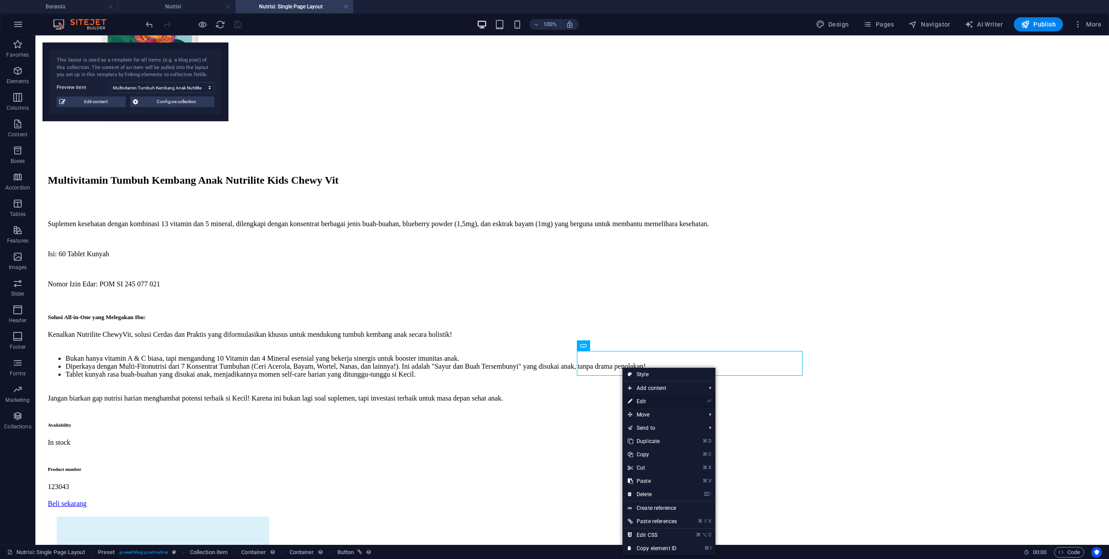
click at [640, 398] on link "⏎ Edit" at bounding box center [652, 401] width 60 height 13
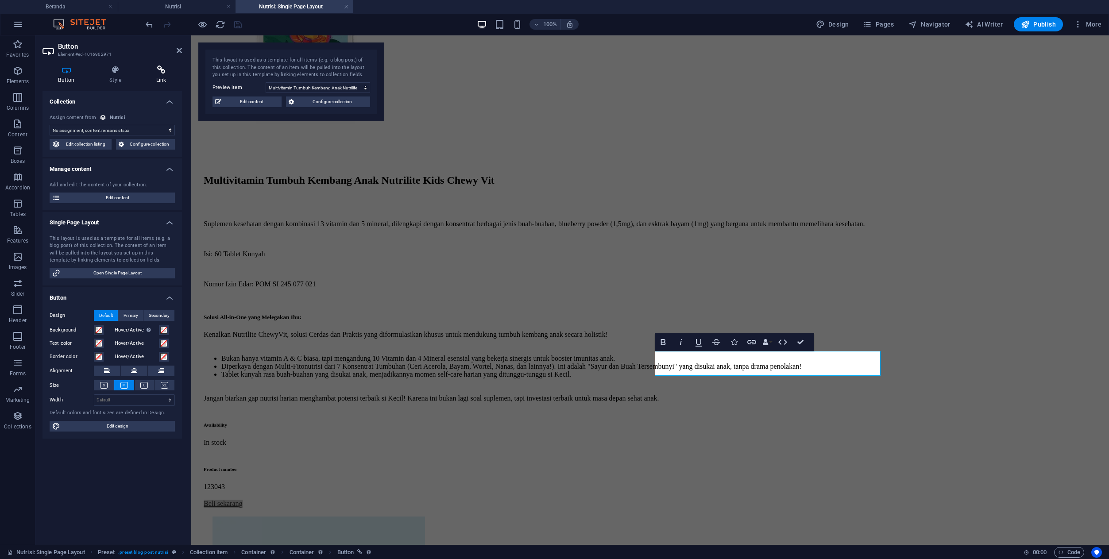
click at [155, 78] on h4 "Link" at bounding box center [161, 75] width 42 height 19
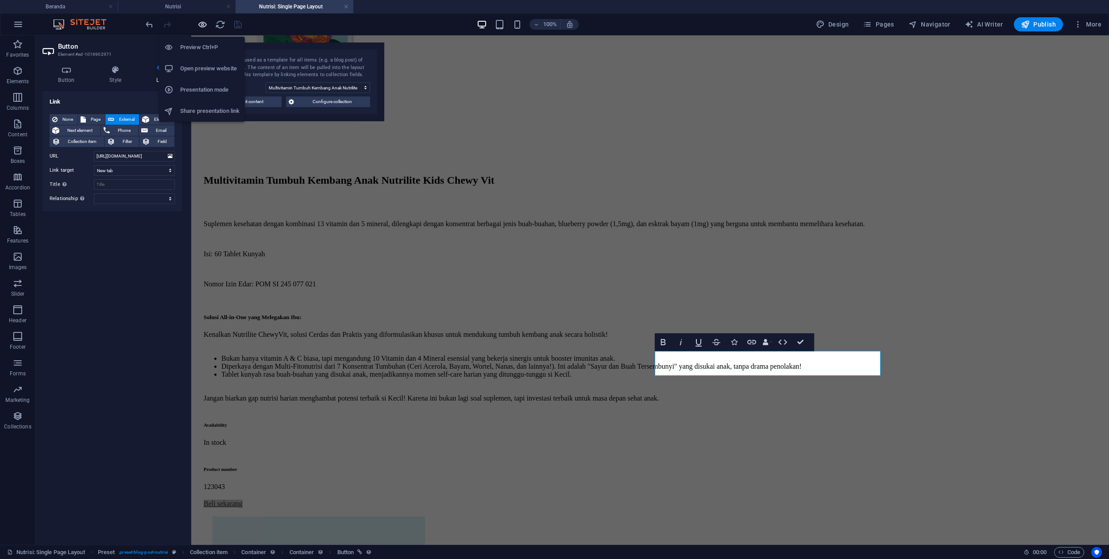
click at [199, 27] on icon "button" at bounding box center [202, 24] width 10 height 10
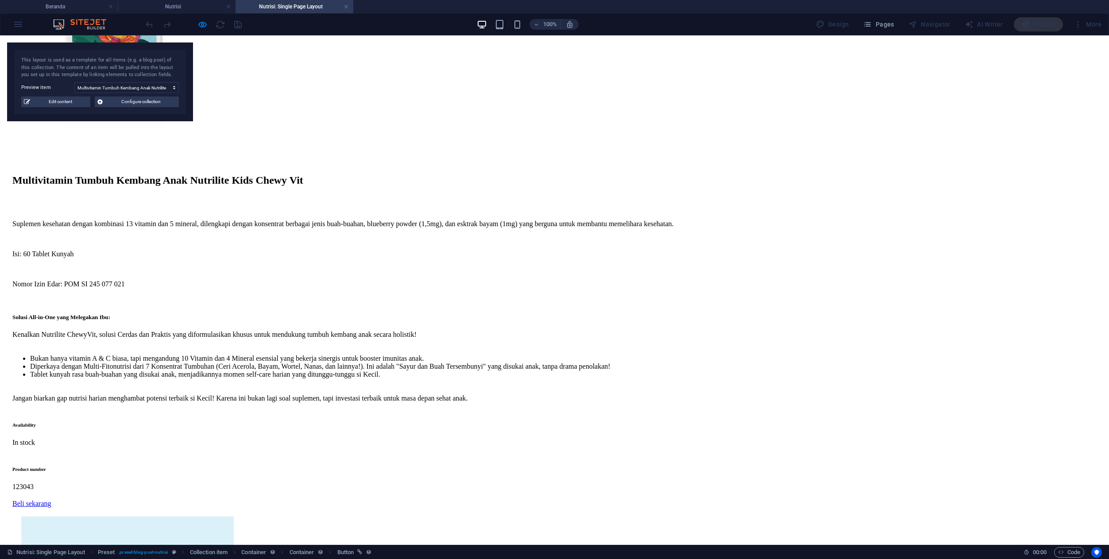
click at [51, 500] on link "Beli sekarang" at bounding box center [31, 504] width 39 height 8
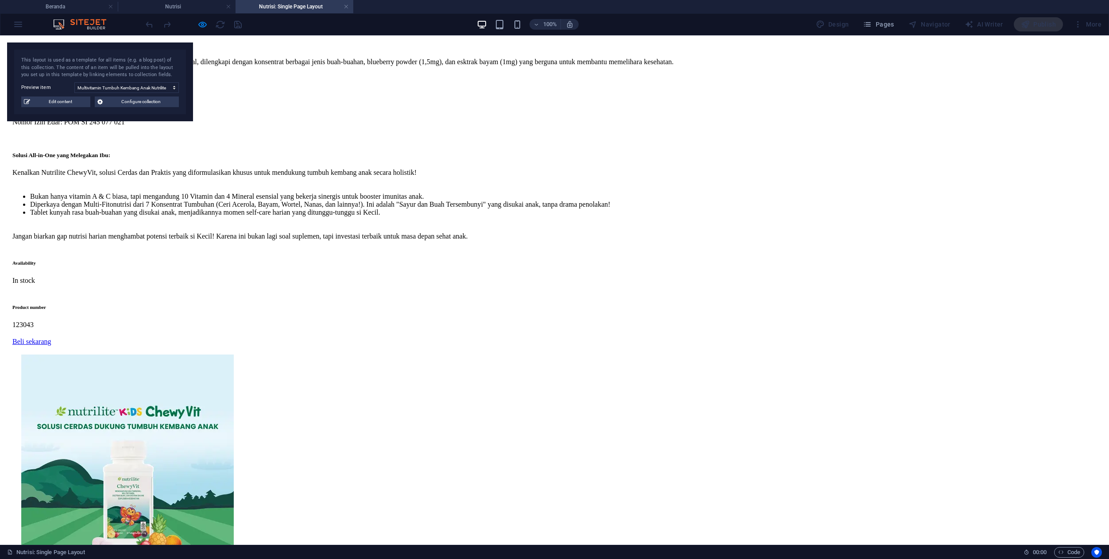
scroll to position [480, 0]
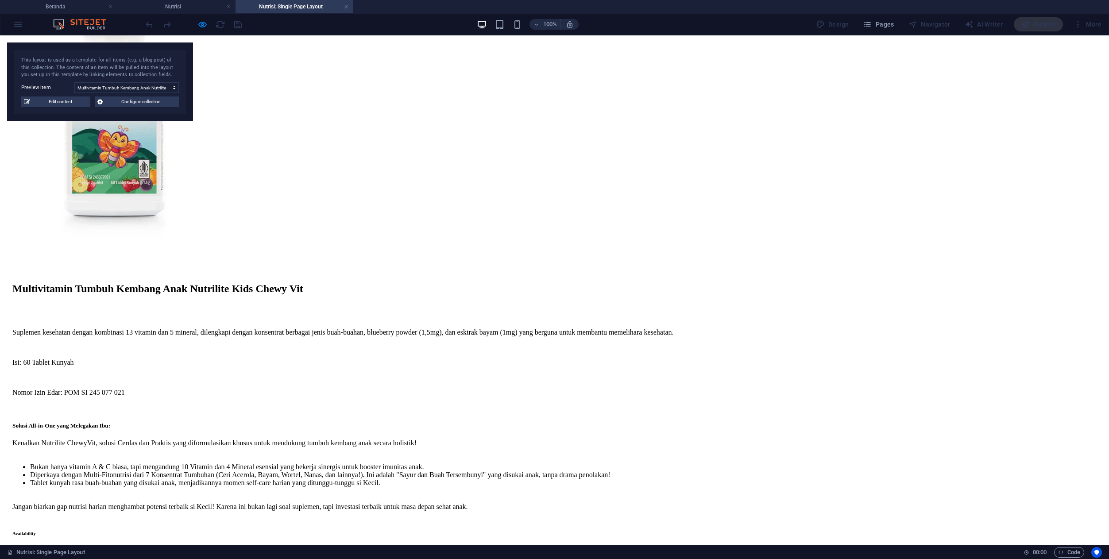
scroll to position [0, 0]
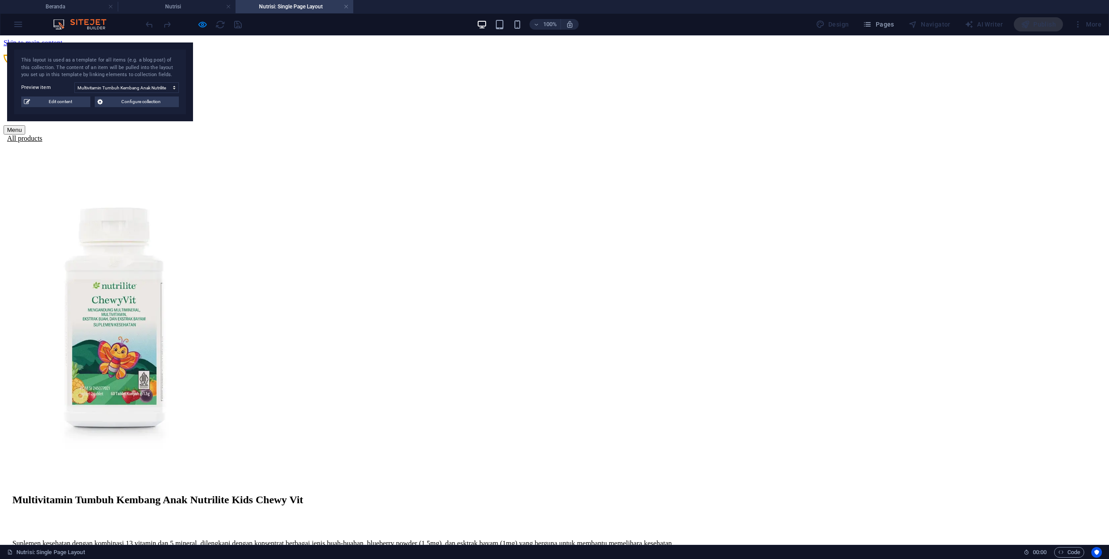
click at [45, 102] on link "Services" at bounding box center [33, 106] width 24 height 8
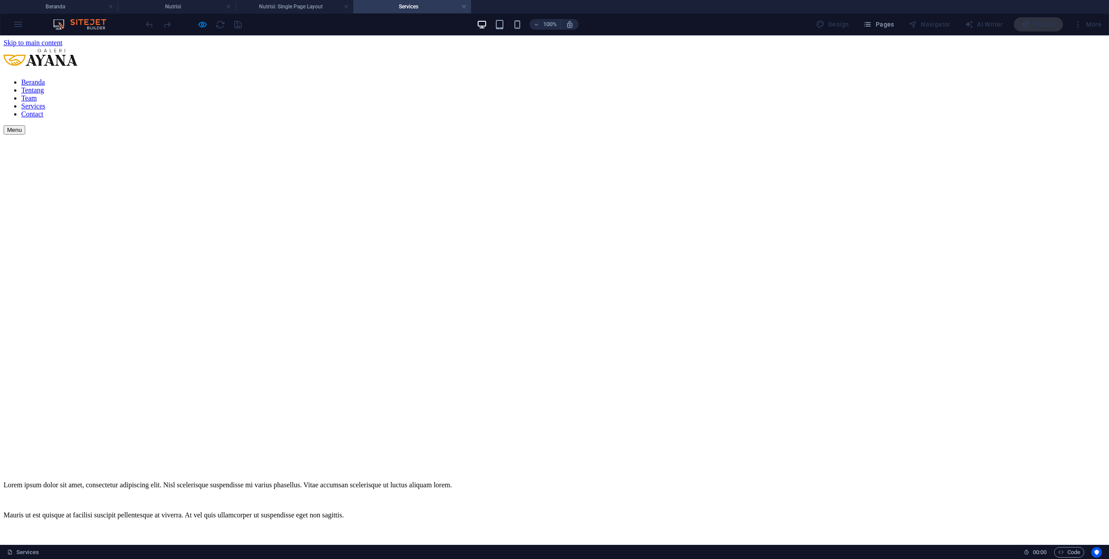
click at [638, 78] on nav "Beranda Tentang Team Services Contact" at bounding box center [555, 98] width 1102 height 40
click at [640, 78] on nav "Beranda Tentang Team Services Contact" at bounding box center [555, 98] width 1102 height 40
click at [634, 78] on nav "Beranda Tentang Team Services Contact" at bounding box center [555, 98] width 1102 height 40
click at [576, 78] on nav "Beranda Tentang Team Services Contact" at bounding box center [555, 98] width 1102 height 40
click at [588, 78] on nav "Beranda Tentang Team Services Contact" at bounding box center [555, 98] width 1102 height 40
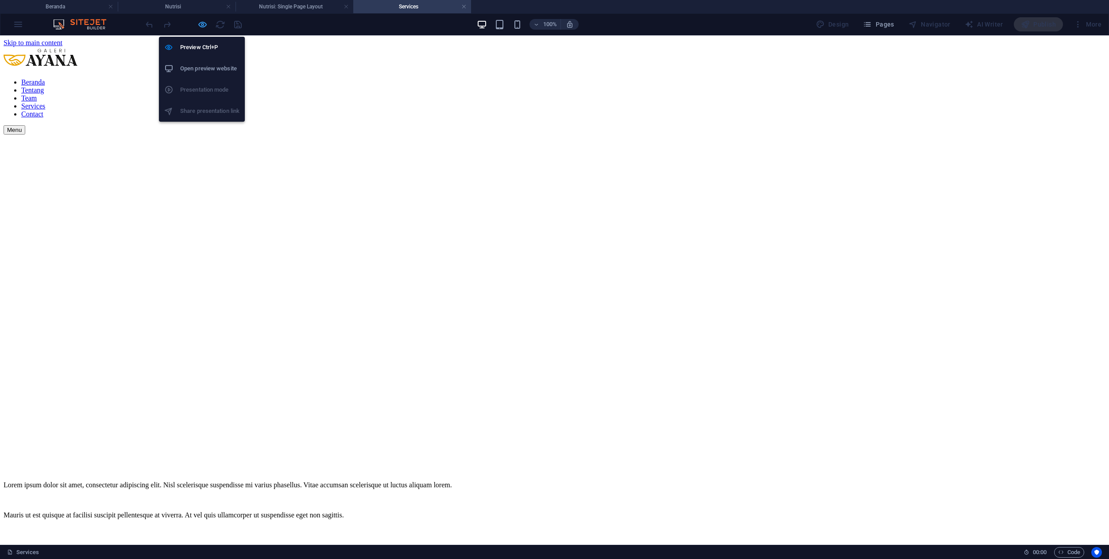
click at [204, 25] on icon "button" at bounding box center [202, 24] width 10 height 10
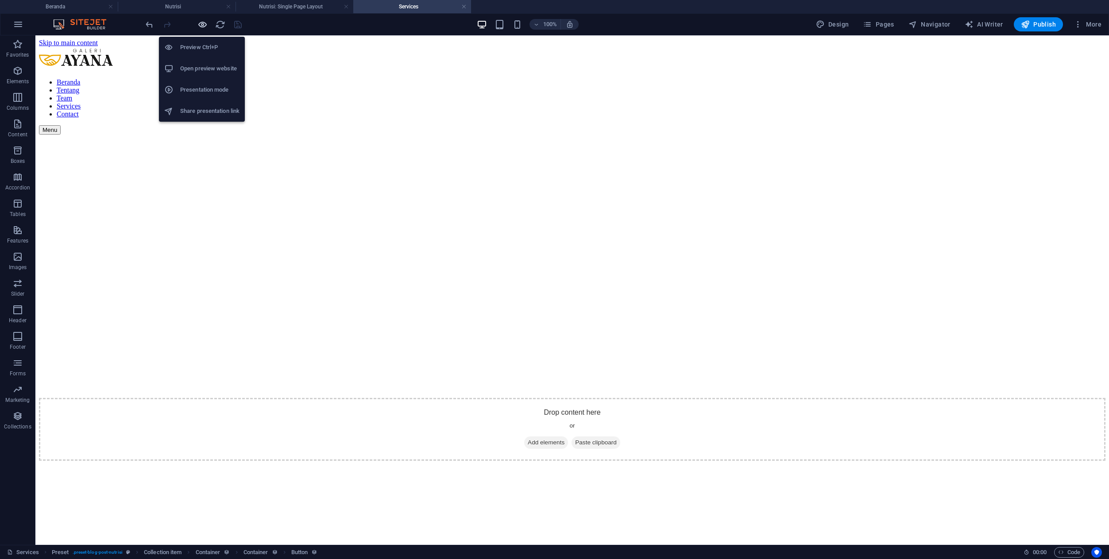
click at [204, 25] on icon "button" at bounding box center [202, 24] width 10 height 10
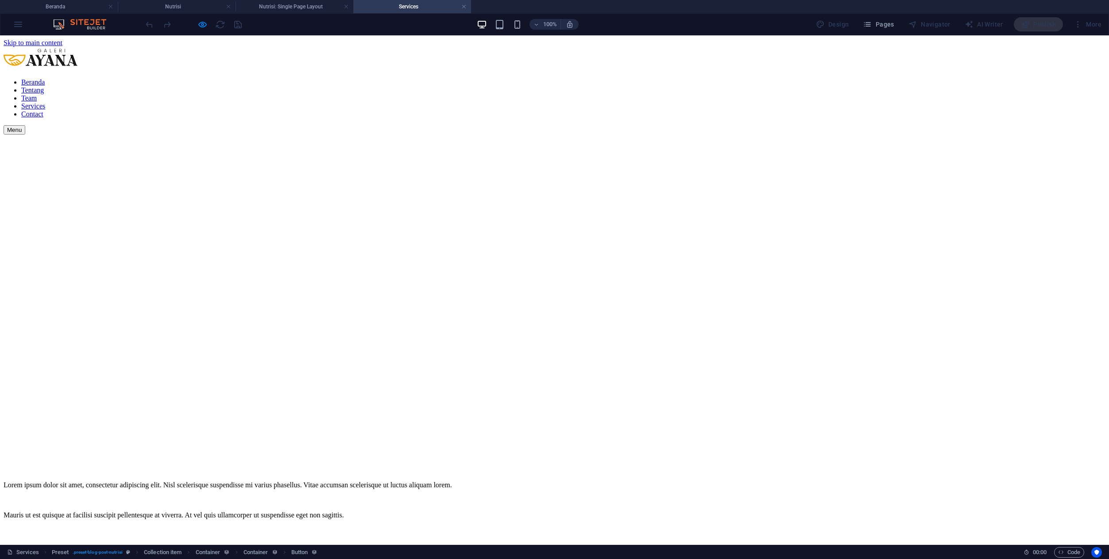
click at [44, 86] on link "Tentang" at bounding box center [32, 90] width 23 height 8
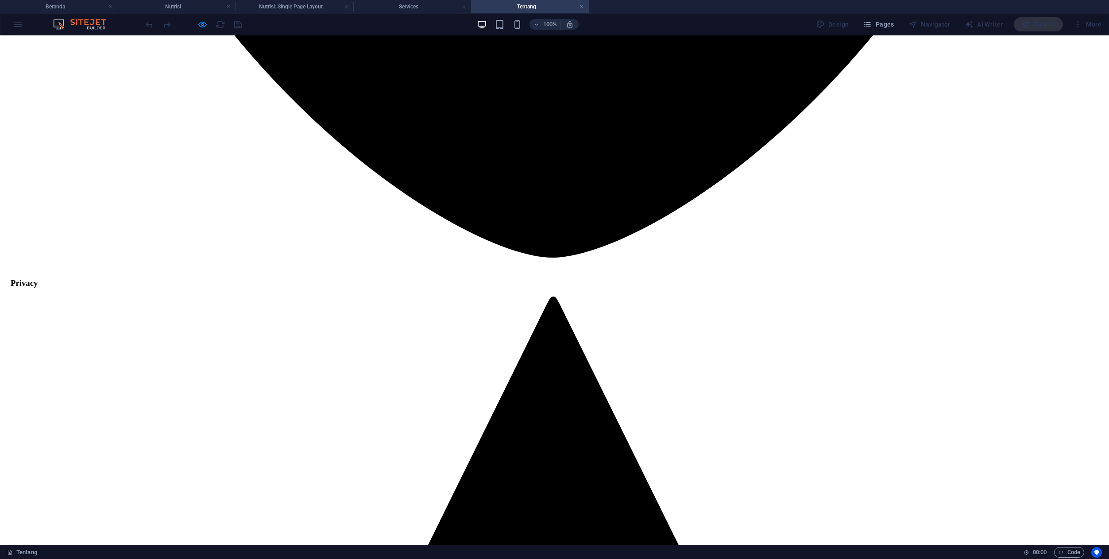
scroll to position [1770, 0]
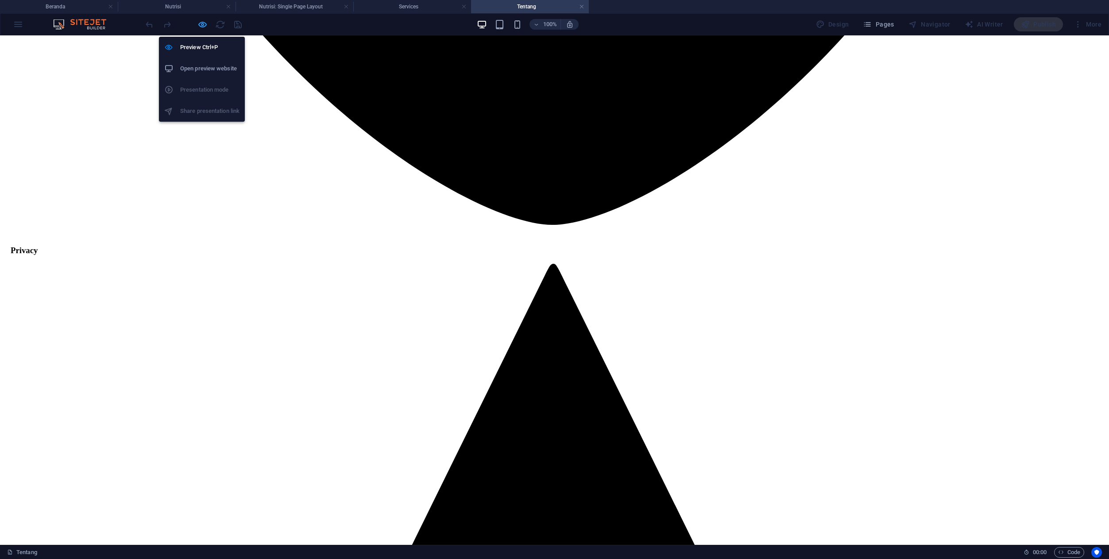
click at [204, 24] on icon "button" at bounding box center [202, 24] width 10 height 10
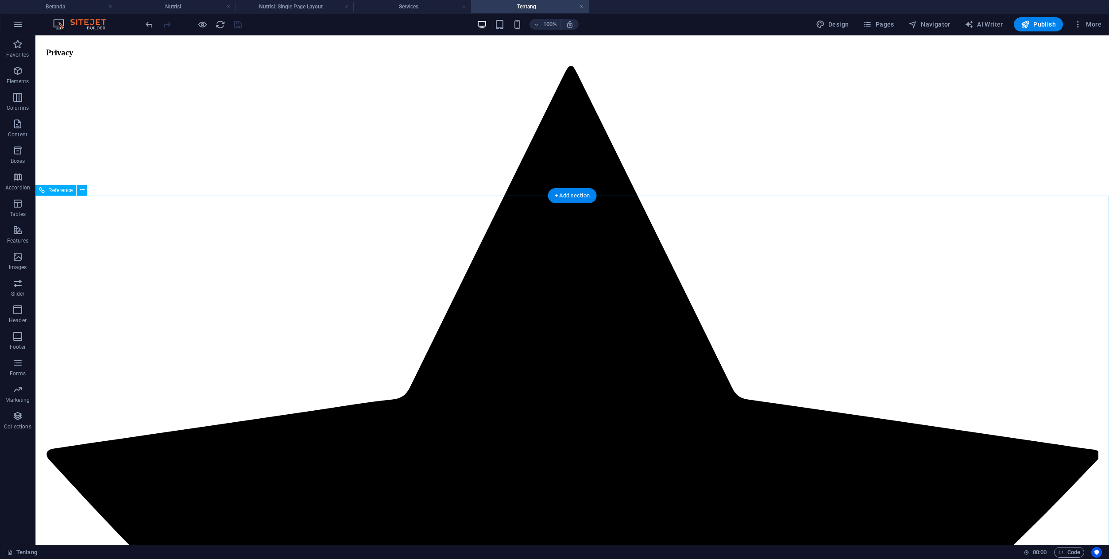
scroll to position [2009, 0]
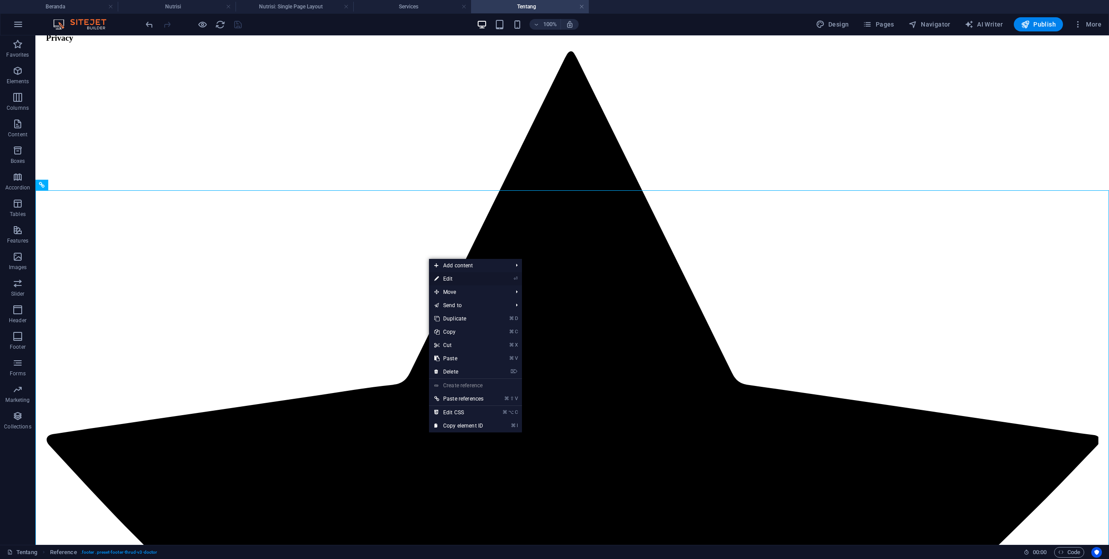
click at [455, 278] on link "⏎ Edit" at bounding box center [459, 278] width 60 height 13
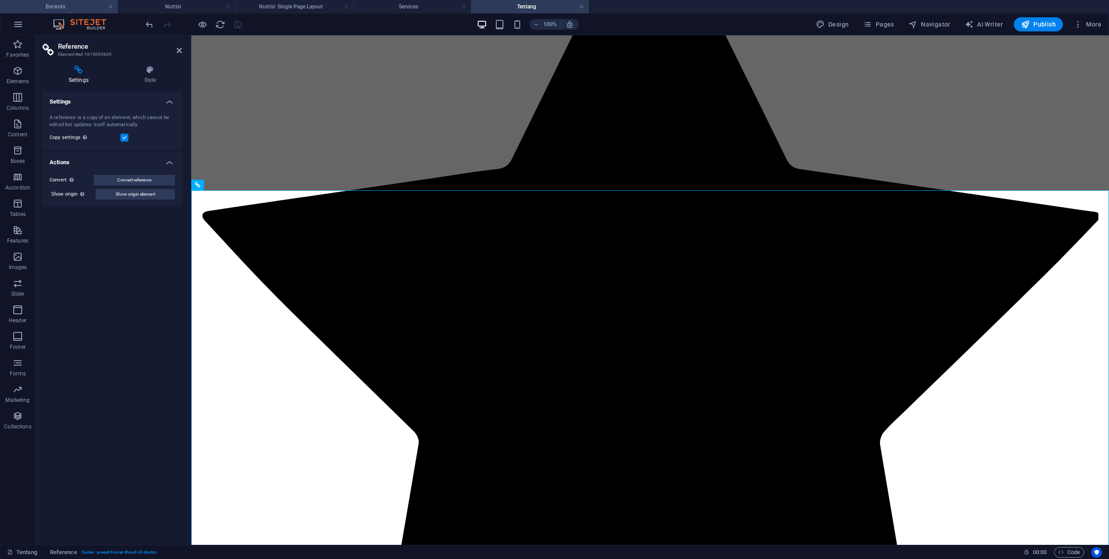
click at [73, 8] on h4 "Beranda" at bounding box center [59, 7] width 118 height 10
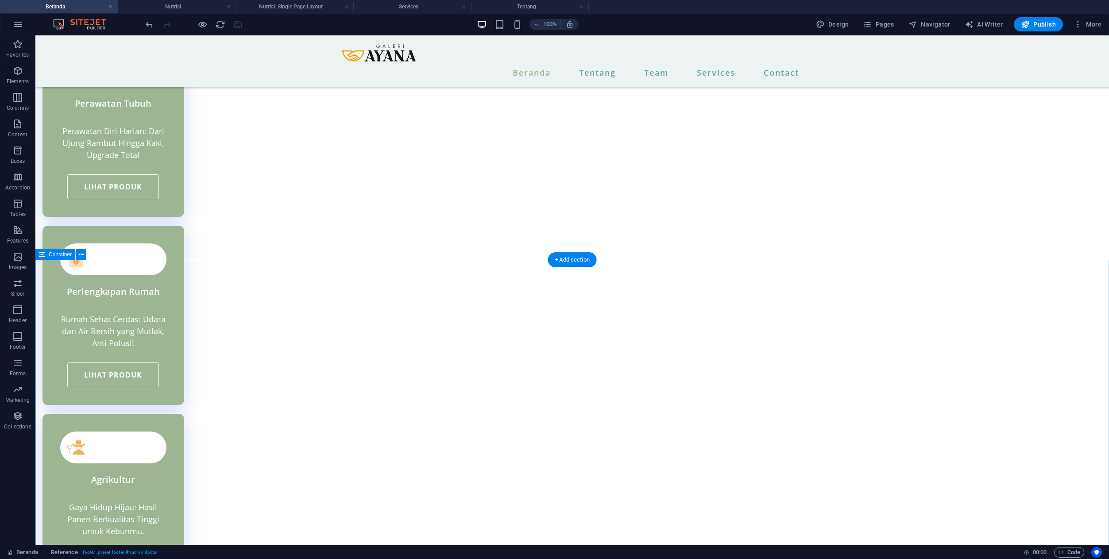
scroll to position [2681, 0]
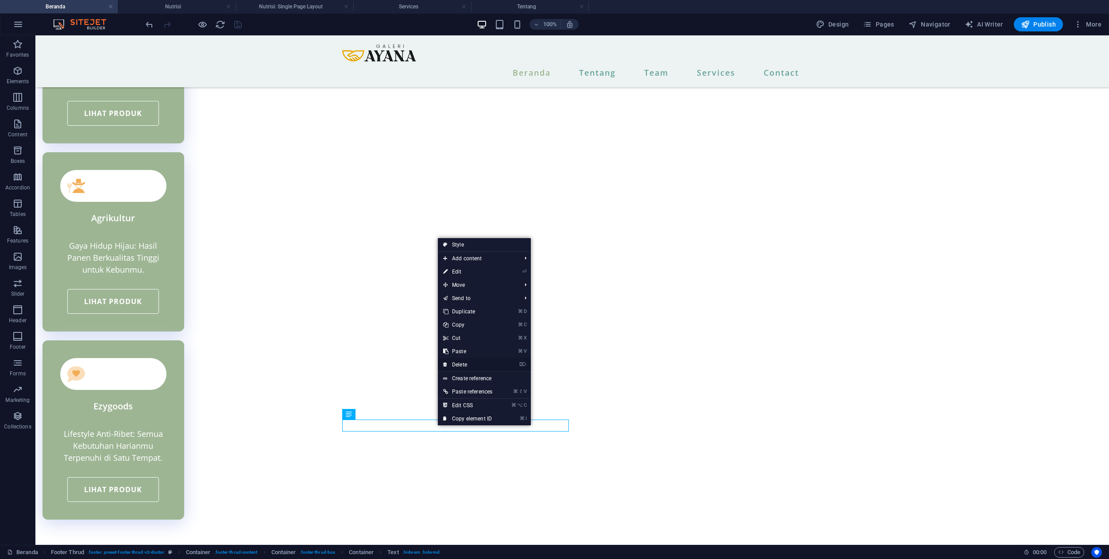
click at [463, 366] on link "⌦ Delete" at bounding box center [468, 364] width 60 height 13
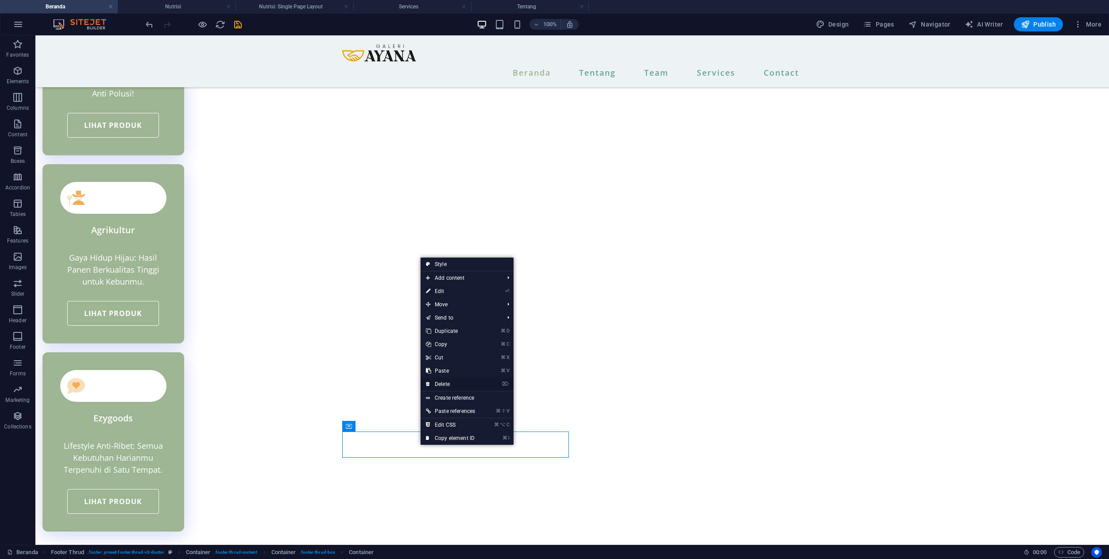
click at [443, 387] on link "⌦ Delete" at bounding box center [451, 384] width 60 height 13
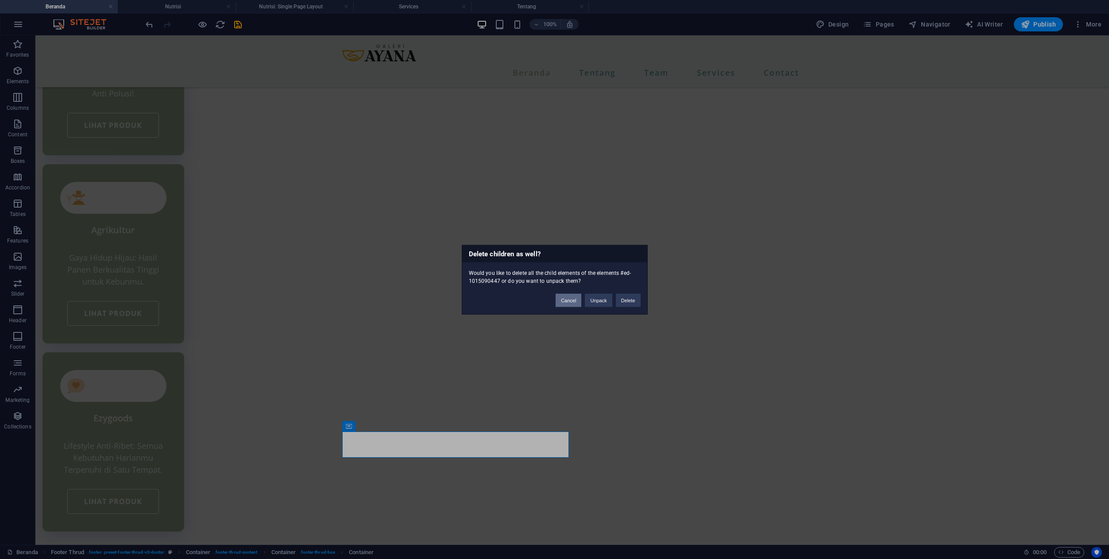
click at [573, 302] on button "Cancel" at bounding box center [569, 300] width 26 height 13
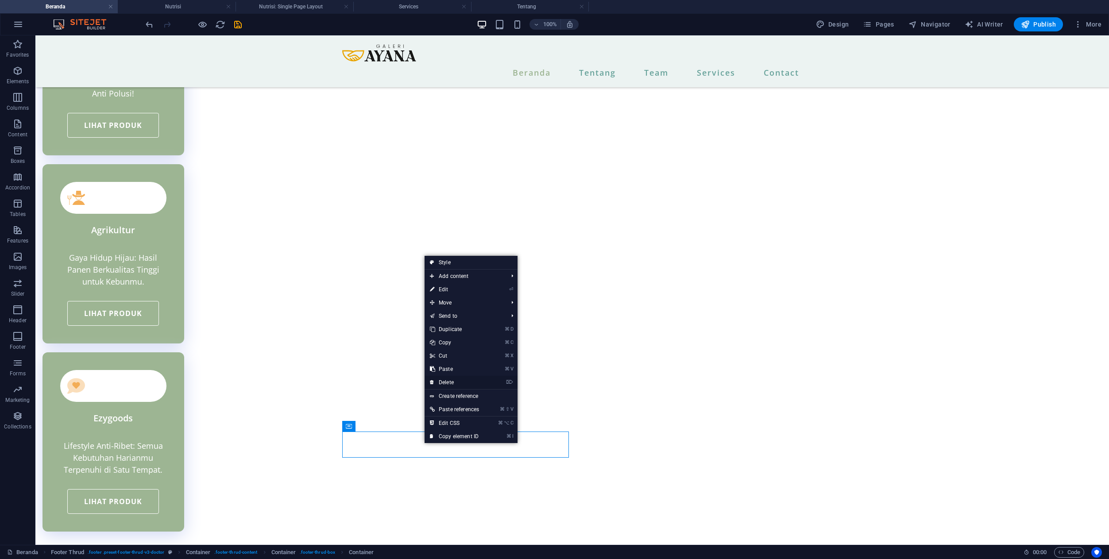
click at [445, 384] on link "⌦ Delete" at bounding box center [455, 382] width 60 height 13
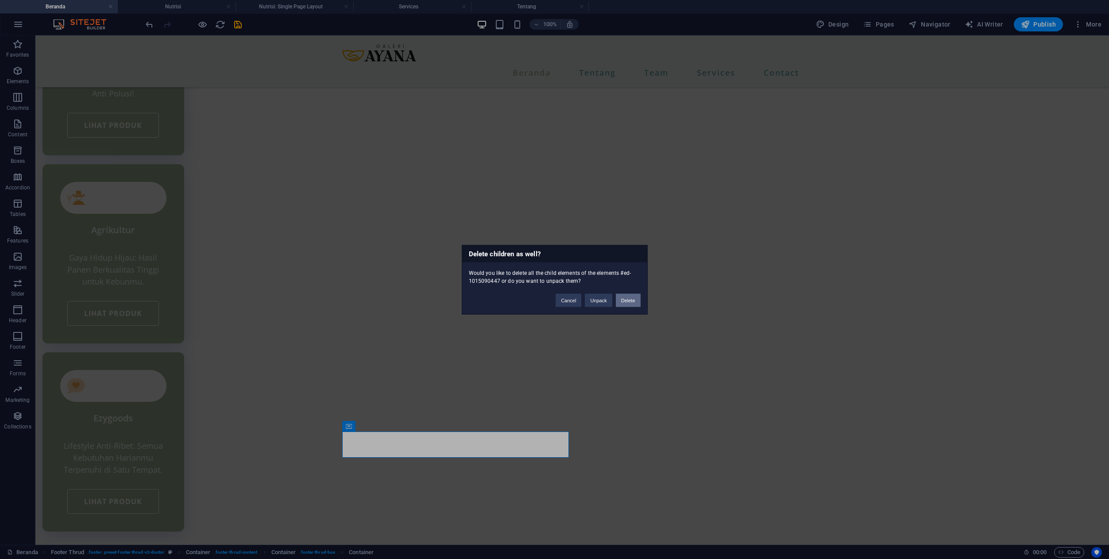
click at [633, 301] on button "Delete" at bounding box center [628, 300] width 25 height 13
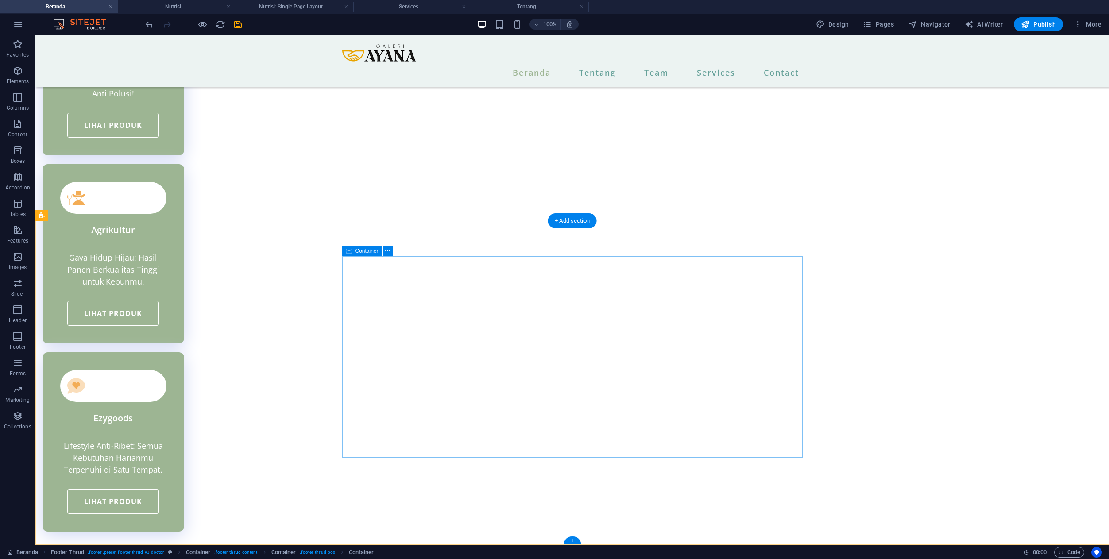
scroll to position [2643, 0]
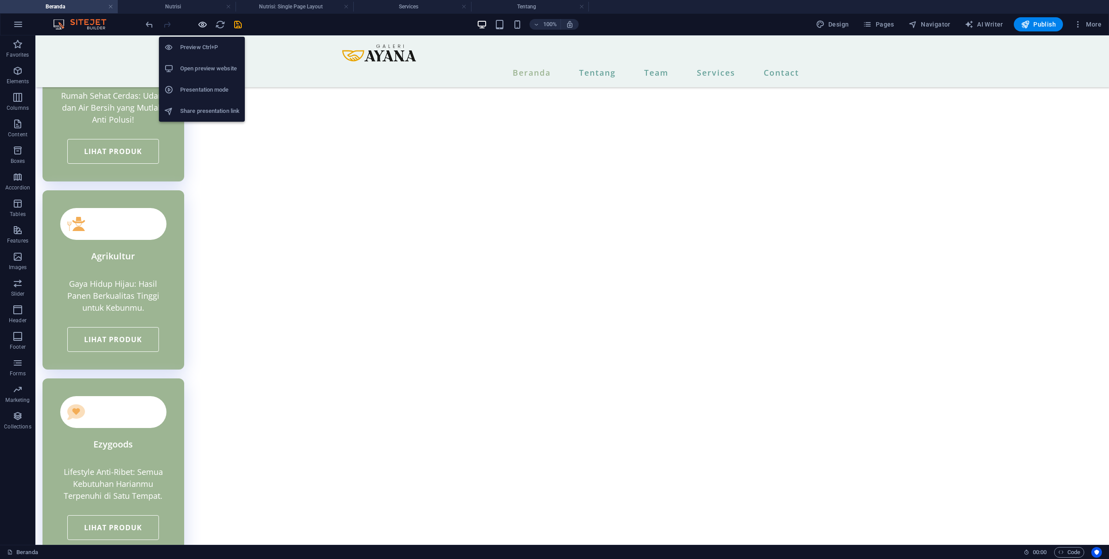
click at [201, 22] on icon "button" at bounding box center [202, 24] width 10 height 10
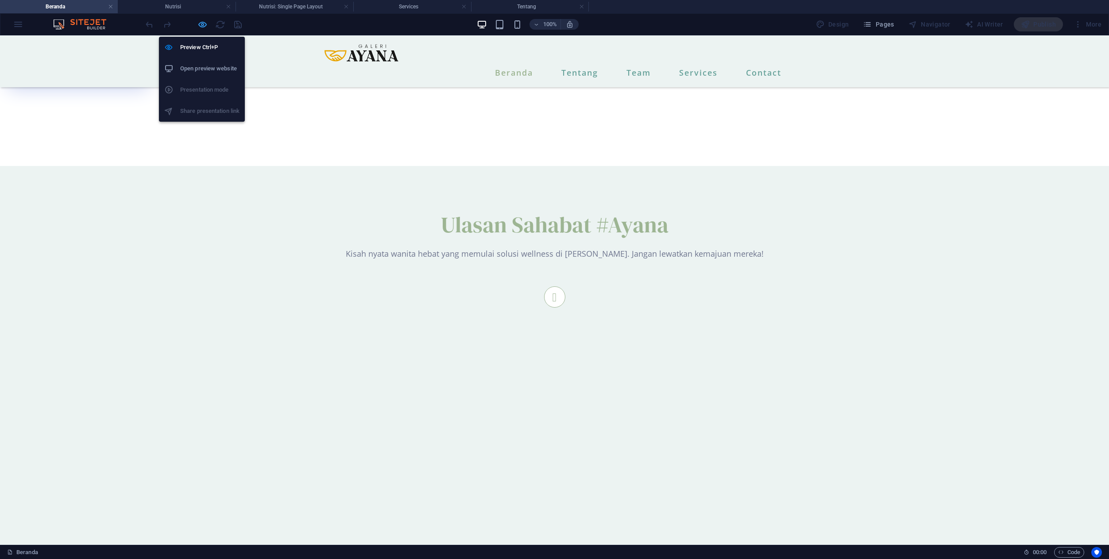
scroll to position [1979, 0]
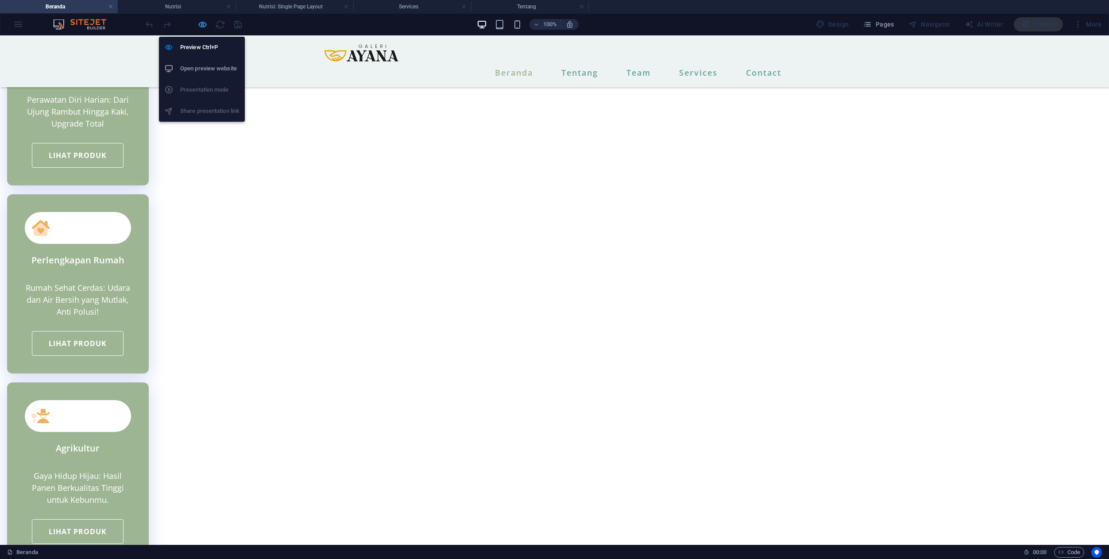
click at [205, 25] on icon "button" at bounding box center [202, 24] width 10 height 10
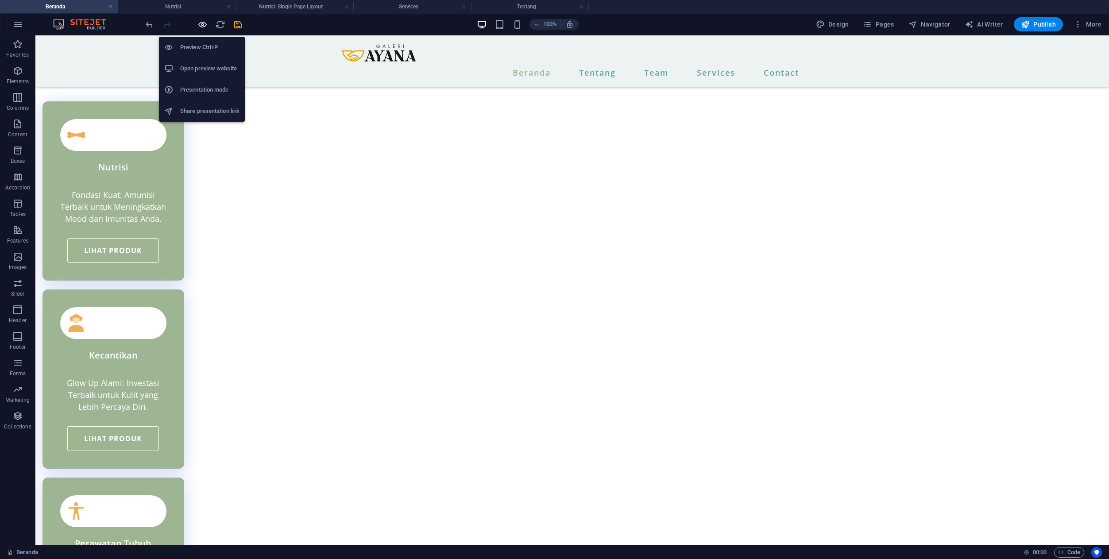
scroll to position [2643, 0]
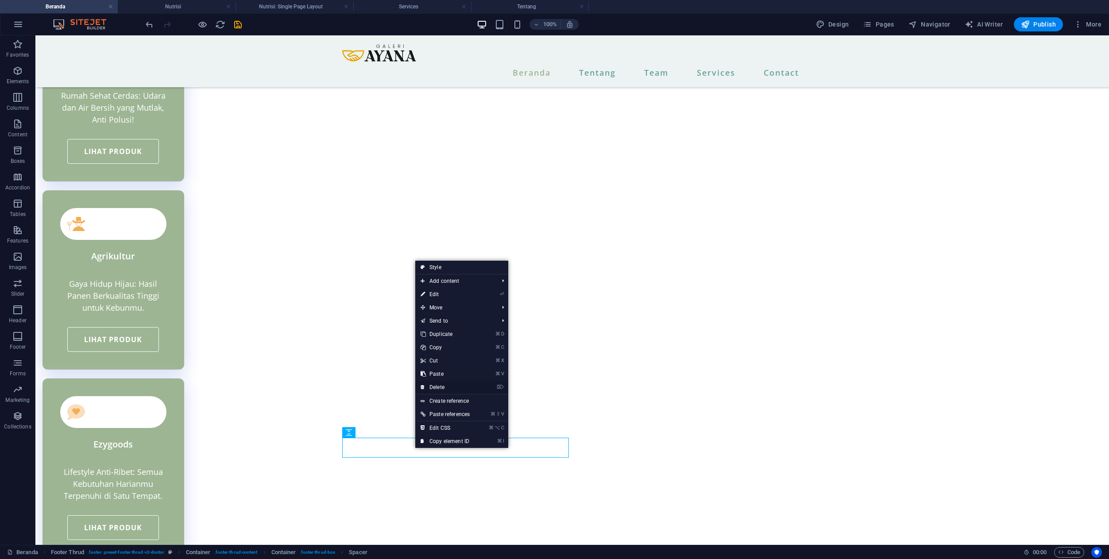
click at [442, 382] on link "⌦ Delete" at bounding box center [445, 387] width 60 height 13
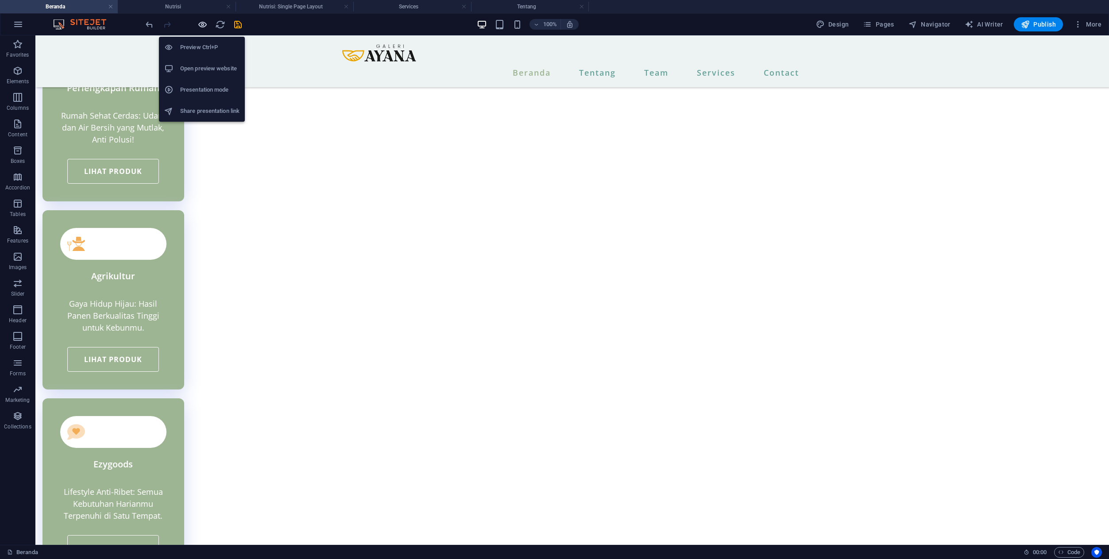
click at [201, 23] on icon "button" at bounding box center [202, 24] width 10 height 10
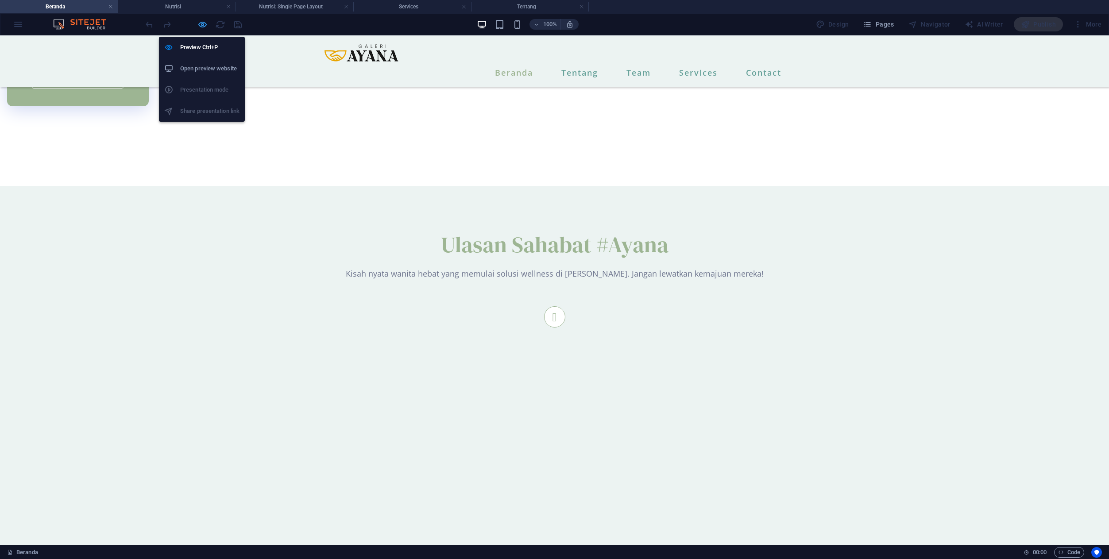
scroll to position [1979, 0]
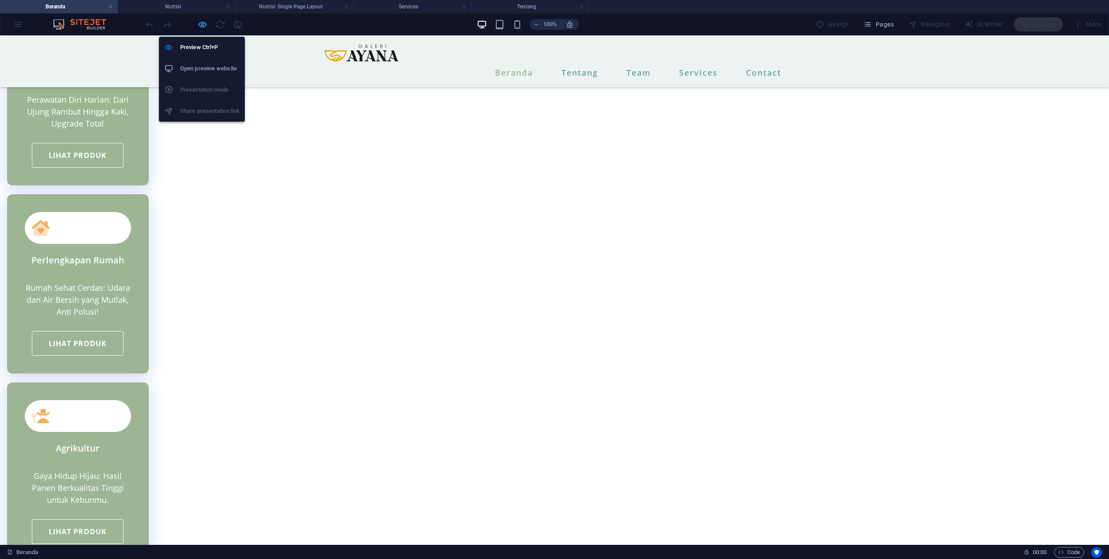
click at [205, 23] on icon "button" at bounding box center [202, 24] width 10 height 10
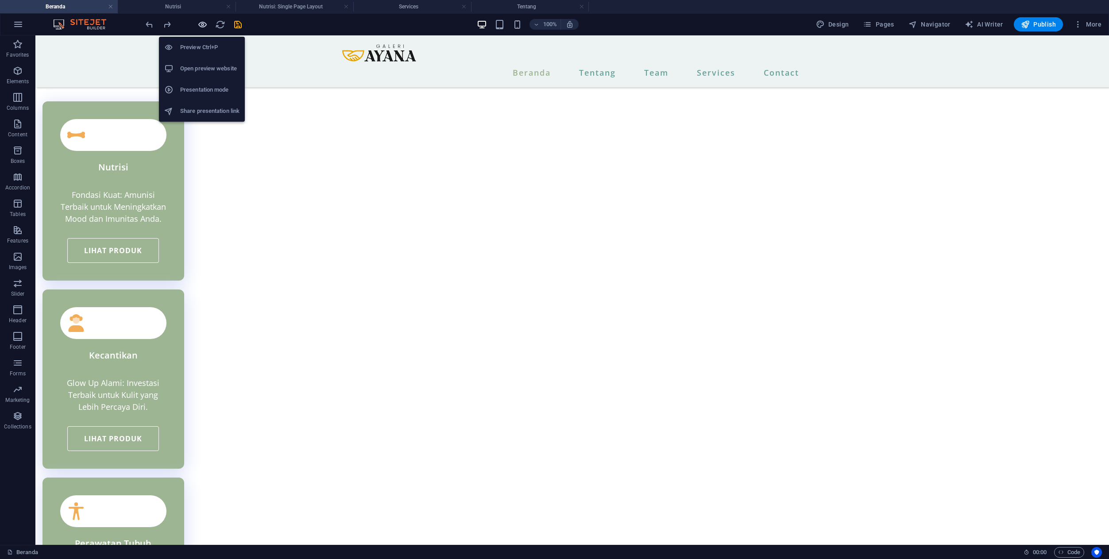
scroll to position [2643, 0]
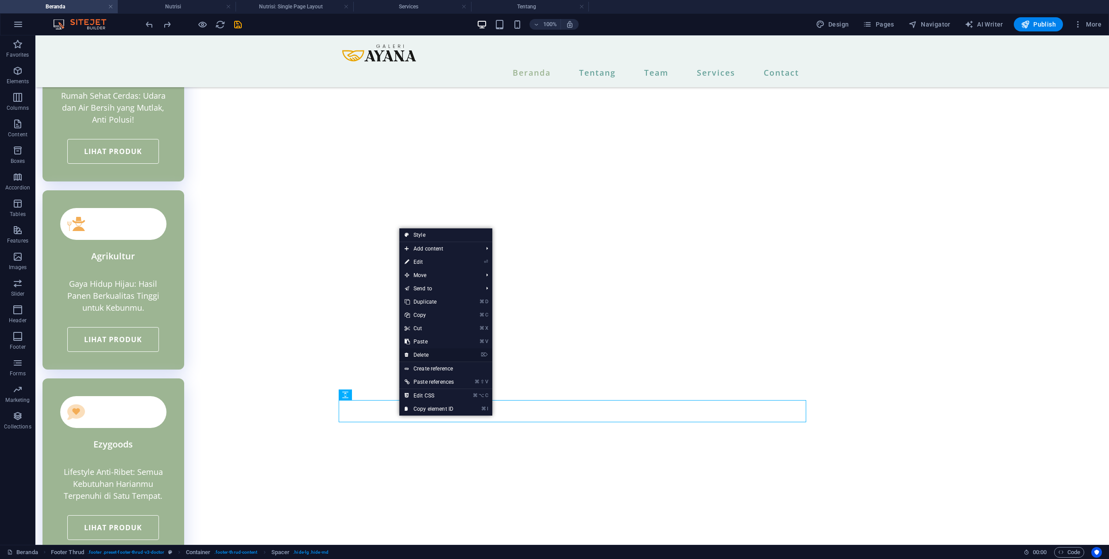
click at [421, 354] on link "⌦ Delete" at bounding box center [429, 354] width 60 height 13
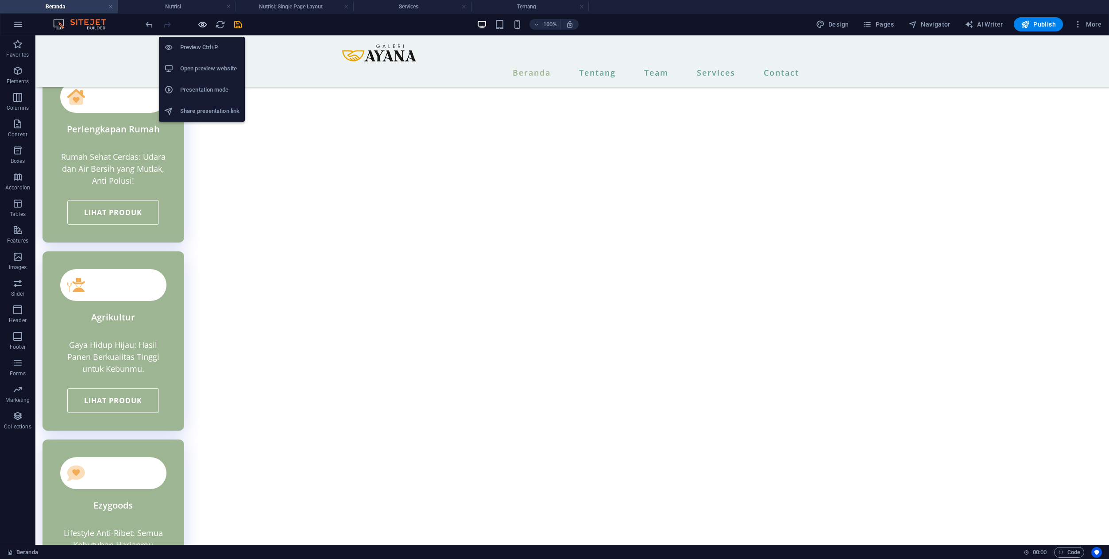
click at [200, 25] on icon "button" at bounding box center [202, 24] width 10 height 10
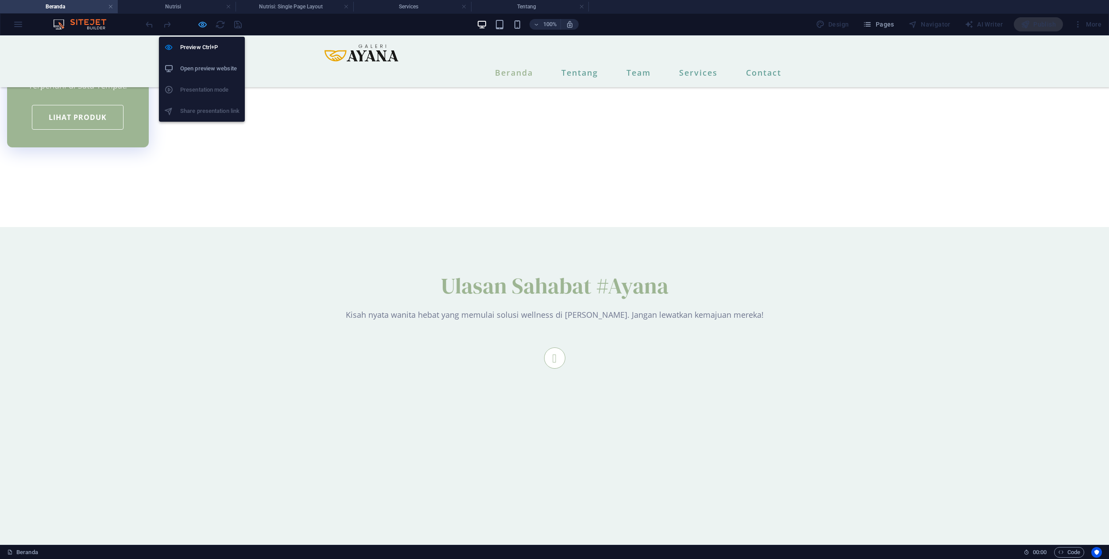
scroll to position [1979, 0]
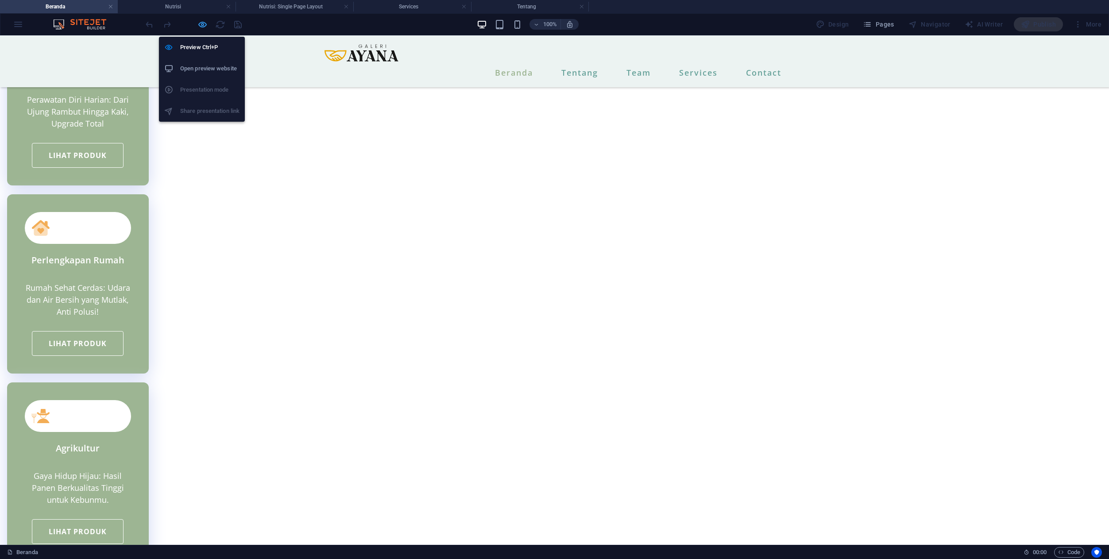
click at [205, 27] on icon "button" at bounding box center [202, 24] width 10 height 10
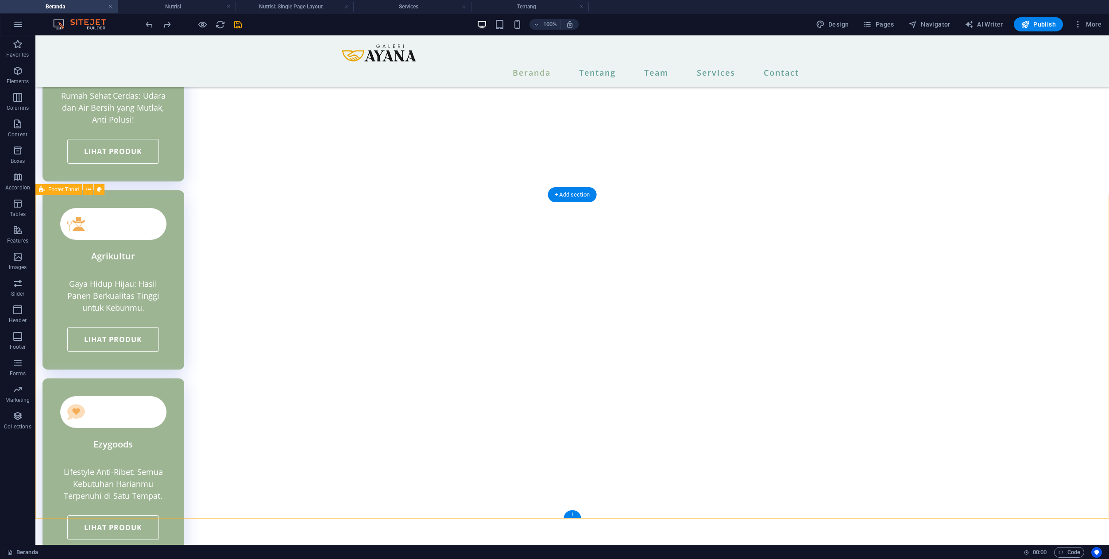
scroll to position [2669, 0]
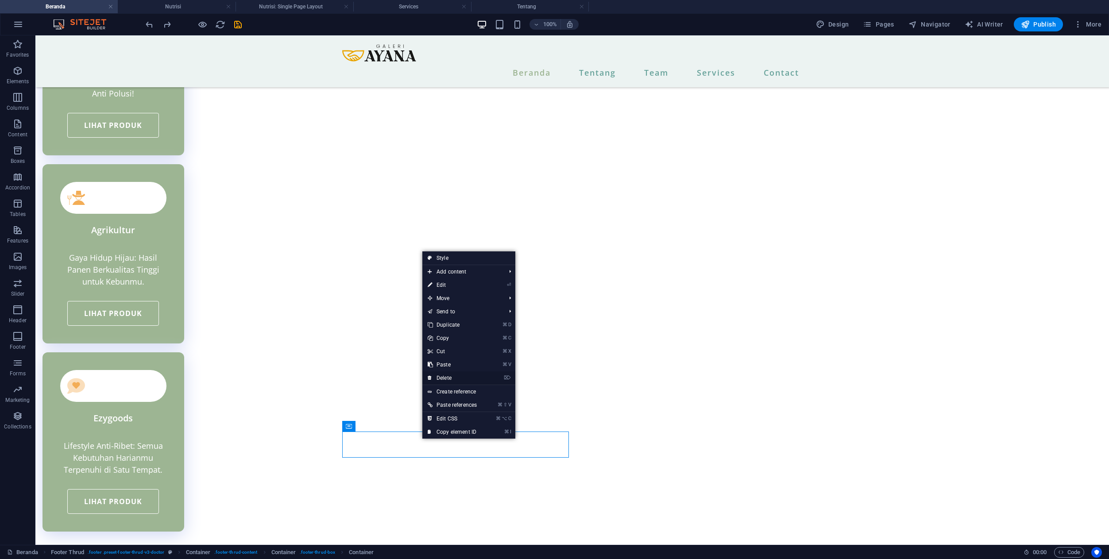
click at [455, 376] on link "⌦ Delete" at bounding box center [452, 377] width 60 height 13
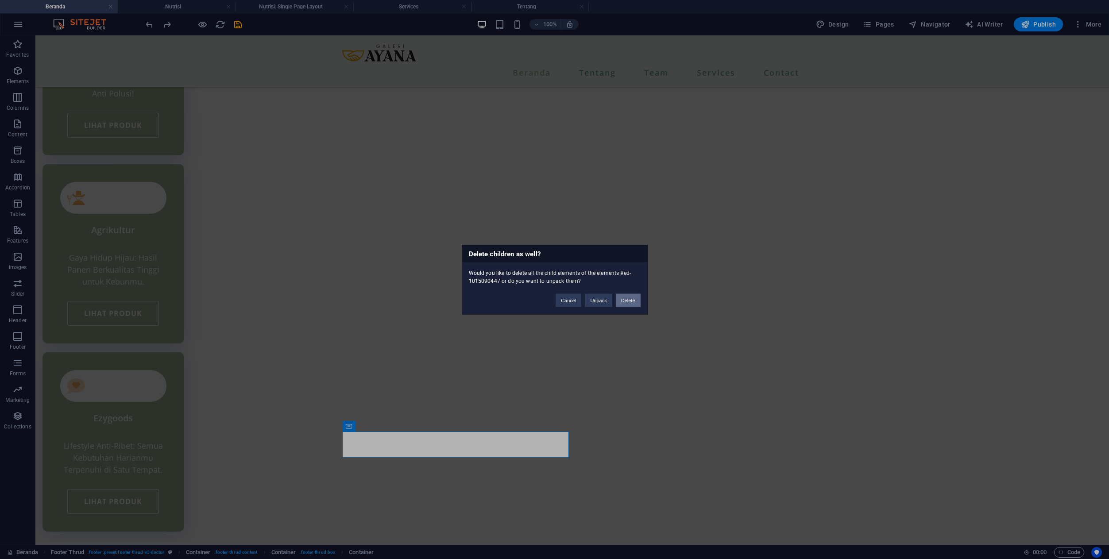
click at [628, 301] on button "Delete" at bounding box center [628, 300] width 25 height 13
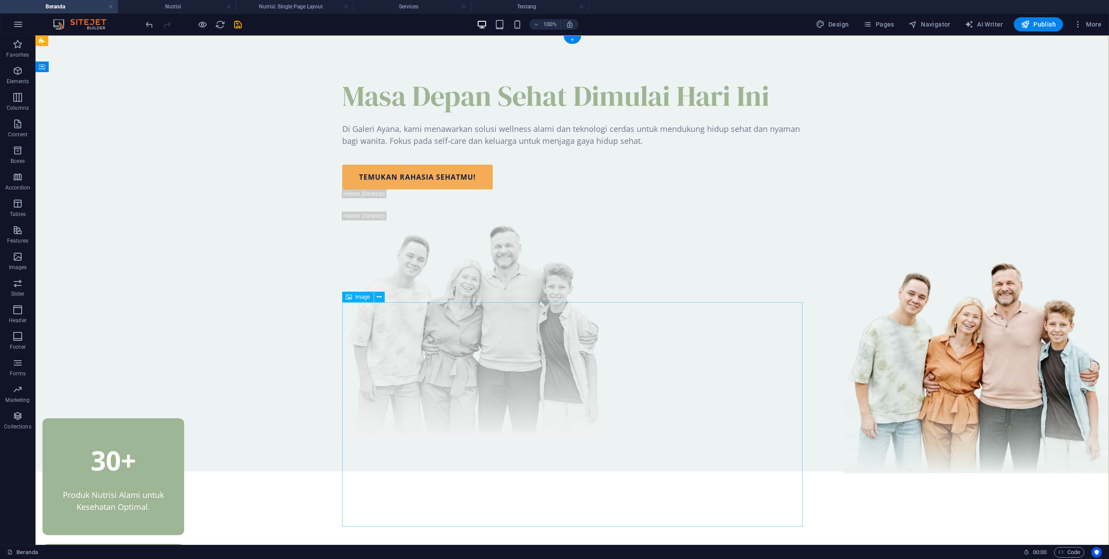
scroll to position [0, 0]
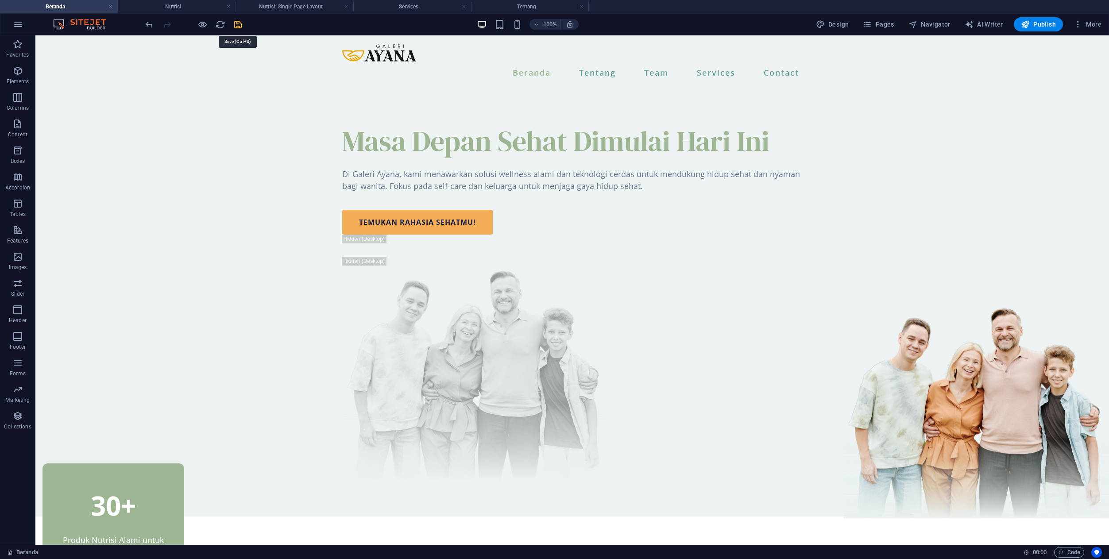
click at [236, 23] on icon "save" at bounding box center [238, 24] width 10 height 10
checkbox input "false"
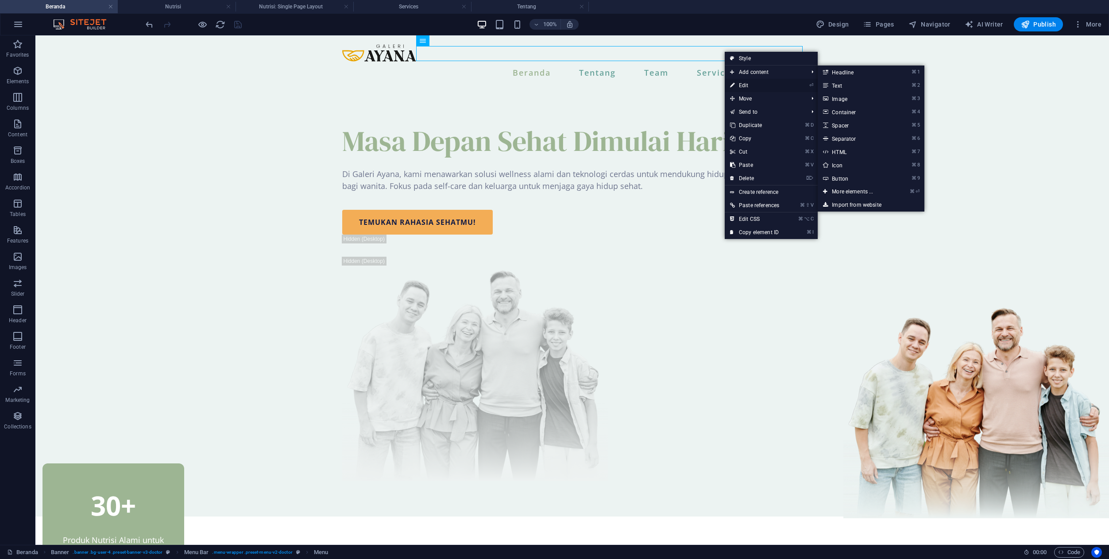
click at [737, 84] on link "⏎ Edit" at bounding box center [755, 85] width 60 height 13
select select
select select "1"
select select
select select "2"
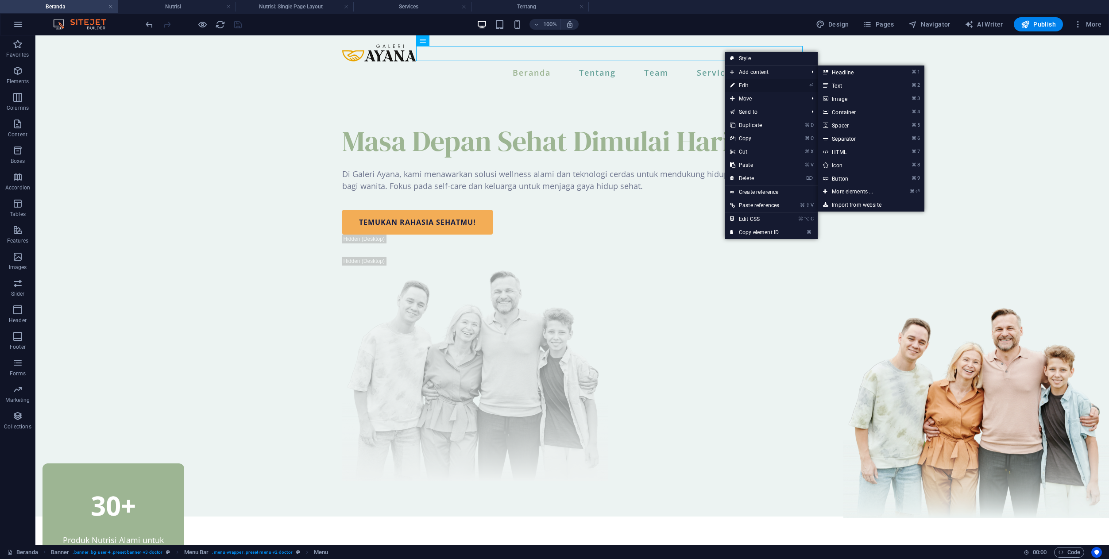
select select
select select "3"
select select
select select "10"
select select
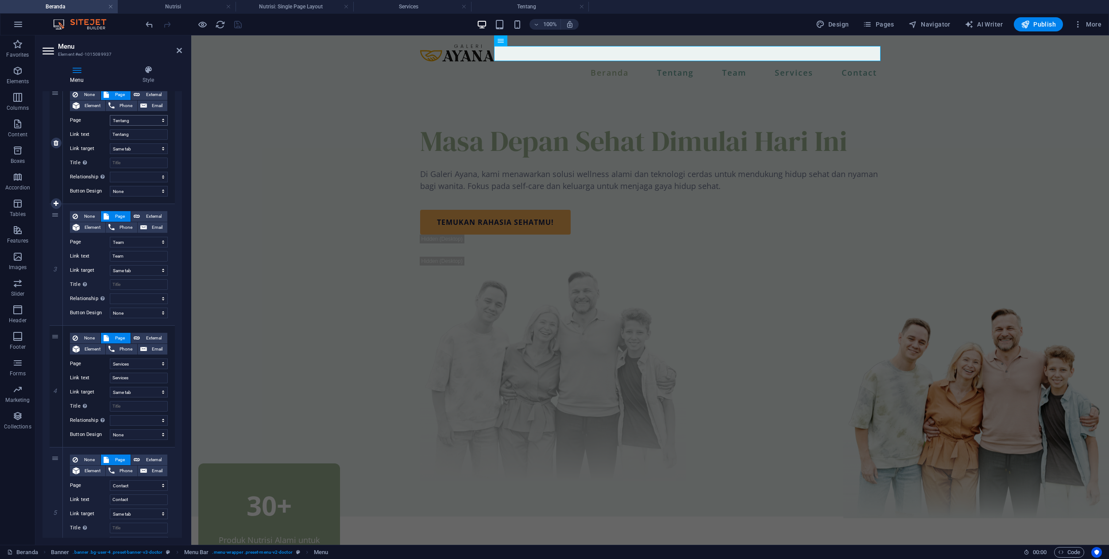
scroll to position [215, 0]
click at [135, 365] on select "Beranda Tentang Team Services -- Nutrisi -- Orthopedics -- Neurology -- General…" at bounding box center [139, 363] width 58 height 11
click at [143, 382] on input "Services" at bounding box center [139, 377] width 58 height 11
type input "Produk"
select select
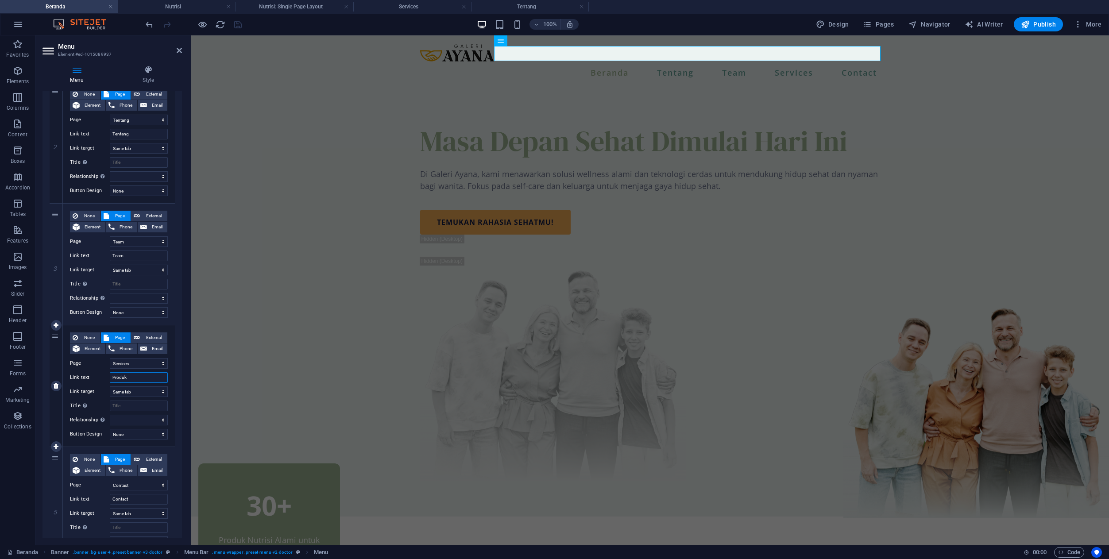
select select
type input "Produk"
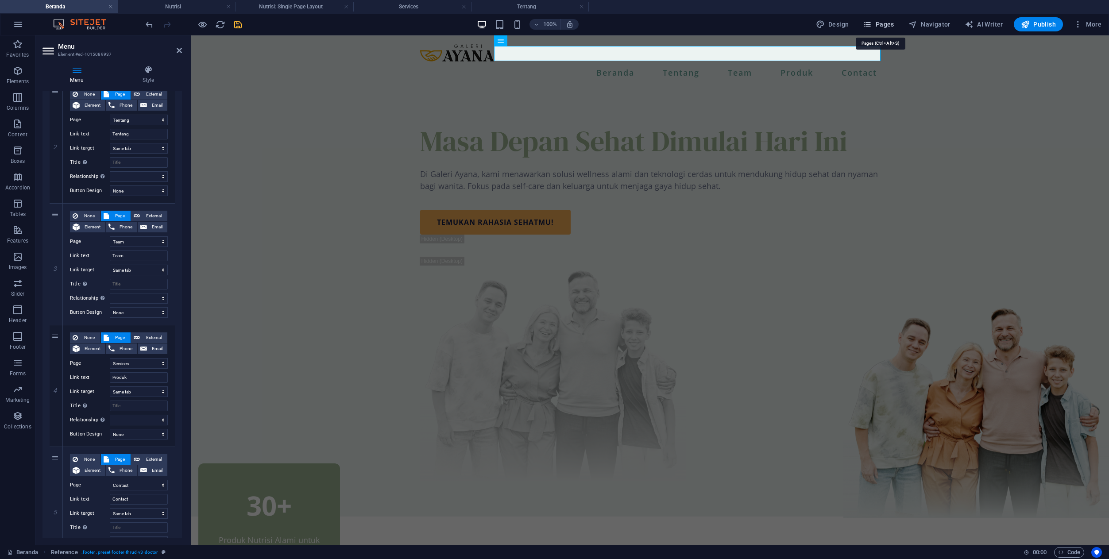
click at [872, 27] on icon "button" at bounding box center [867, 24] width 9 height 9
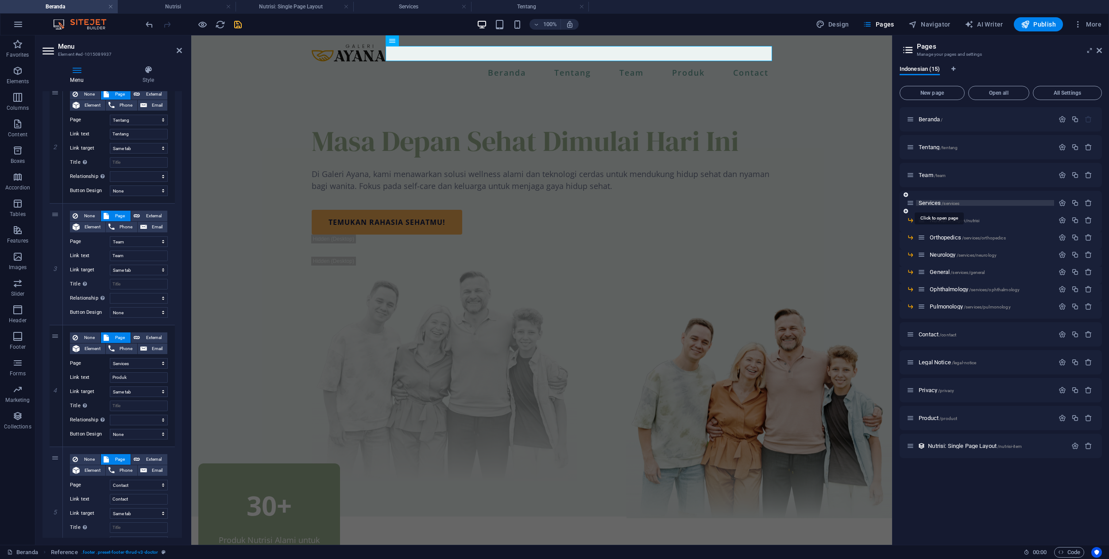
click at [931, 202] on span "Services /services" at bounding box center [939, 203] width 41 height 7
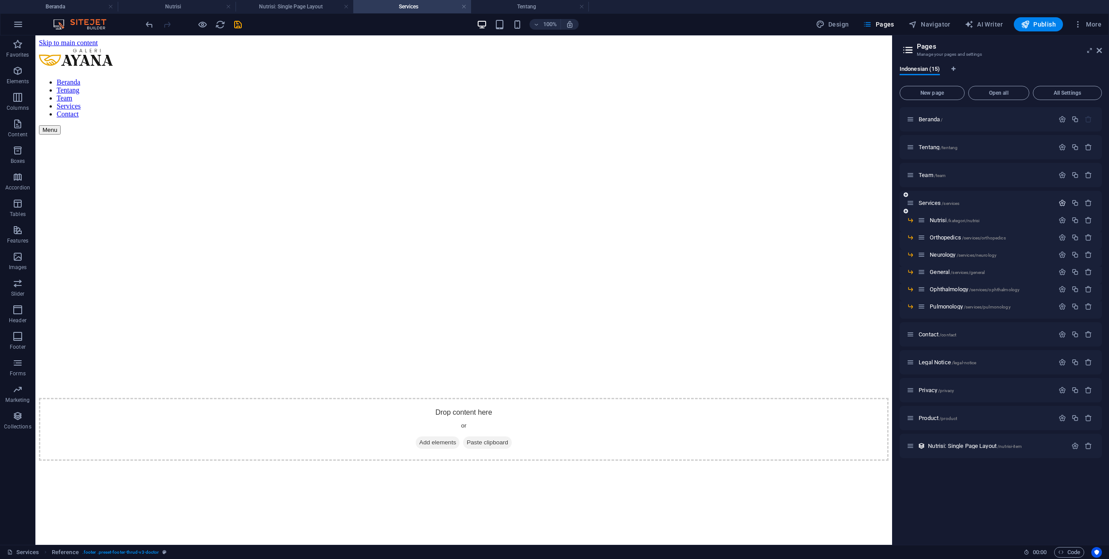
click at [1063, 202] on icon "button" at bounding box center [1063, 203] width 8 height 8
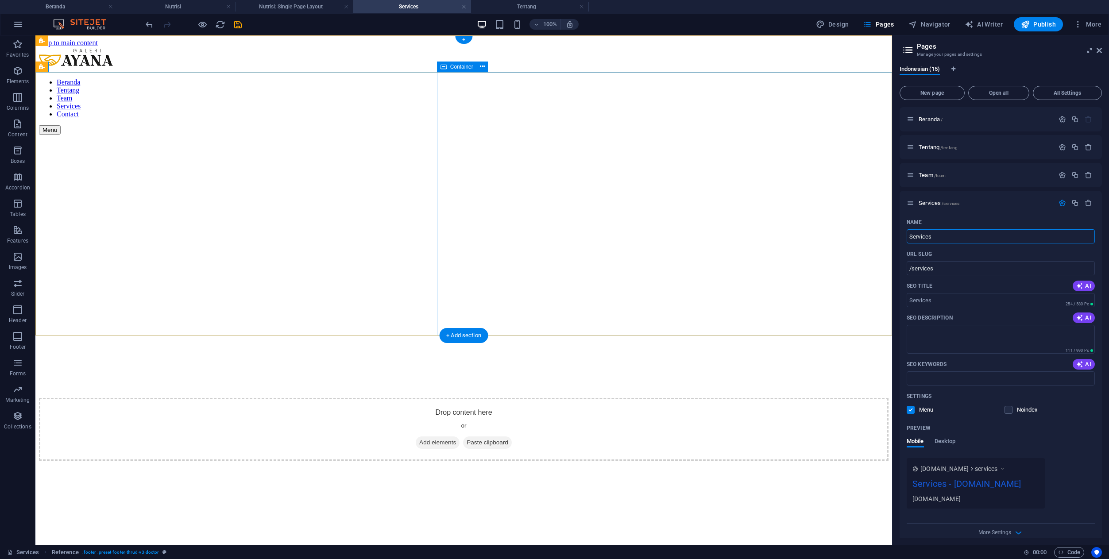
drag, startPoint x: 993, startPoint y: 273, endPoint x: 877, endPoint y: 238, distance: 120.9
click at [966, 232] on input "Services" at bounding box center [1001, 236] width 188 height 14
type input "Prod"
type input "/p"
type input "Prod"
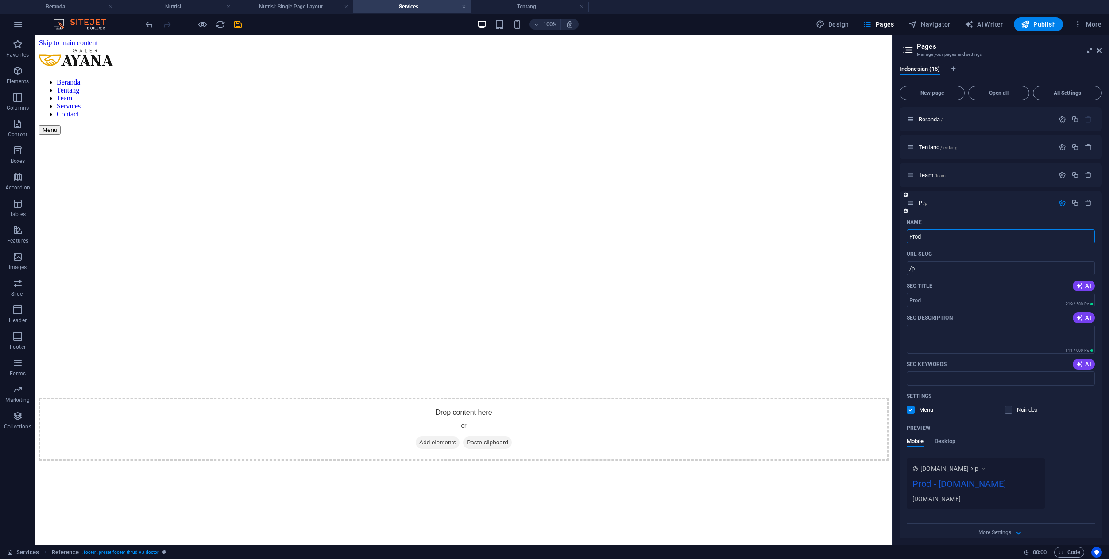
type input "/prod"
type input "Produk"
type input "/produk"
type input "Produk"
drag, startPoint x: 1099, startPoint y: 52, endPoint x: 1053, endPoint y: 127, distance: 87.5
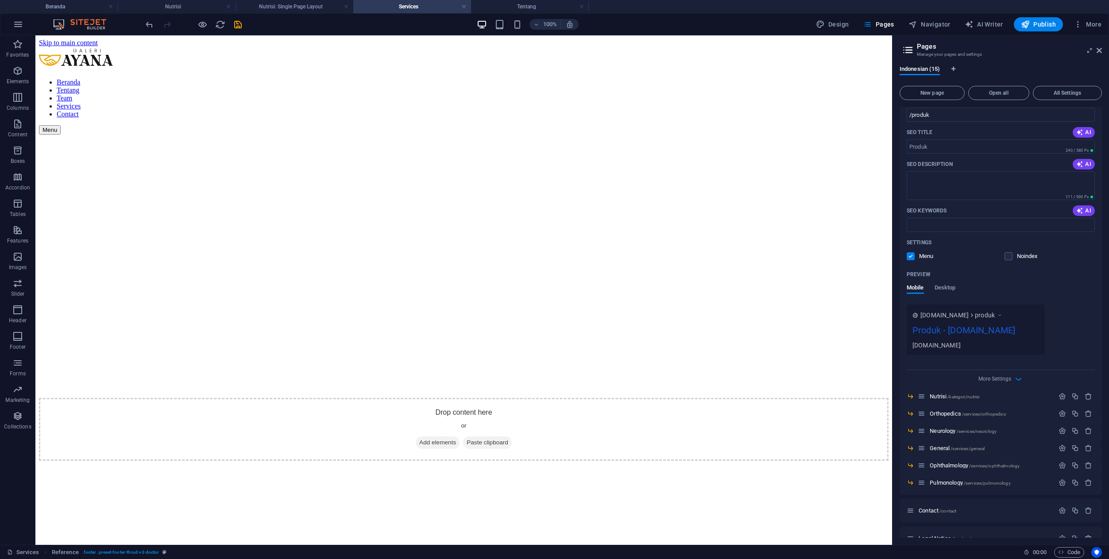
scroll to position [254, 0]
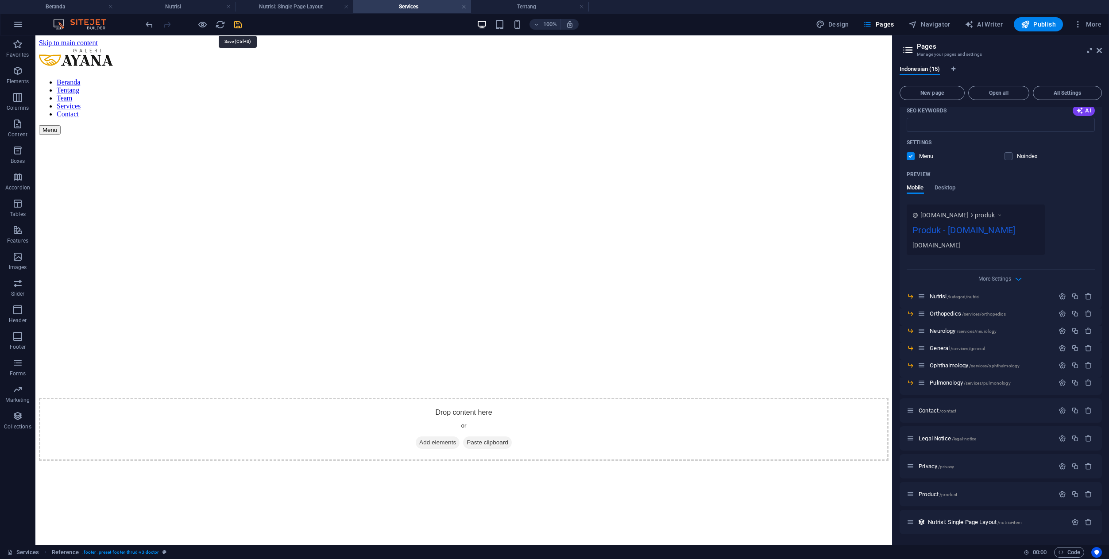
click at [241, 26] on icon "save" at bounding box center [238, 24] width 10 height 10
